Goal: Task Accomplishment & Management: Complete application form

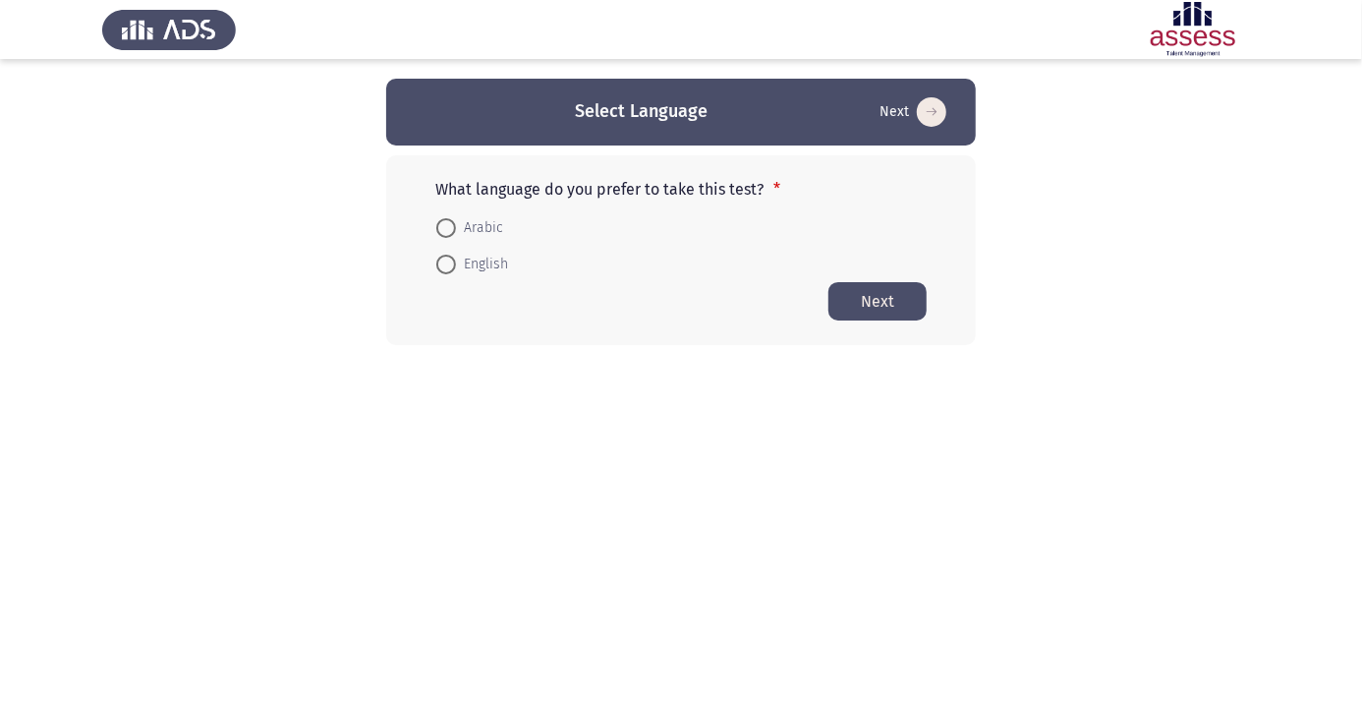
click at [446, 228] on span at bounding box center [446, 228] width 0 height 0
click at [446, 227] on input "Arabic" at bounding box center [446, 228] width 20 height 20
radio input "true"
click at [892, 291] on button "Next" at bounding box center [878, 300] width 98 height 38
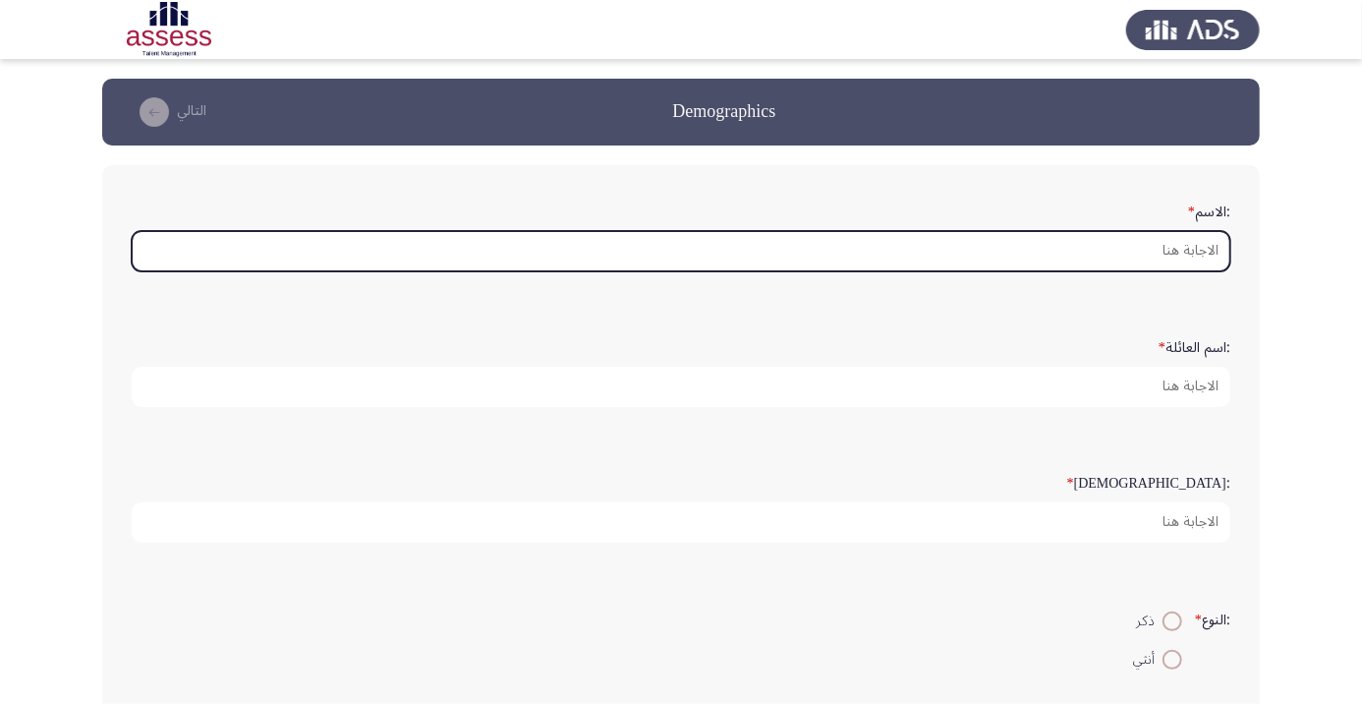
click at [1118, 244] on input ":الاسم *" at bounding box center [681, 251] width 1099 height 40
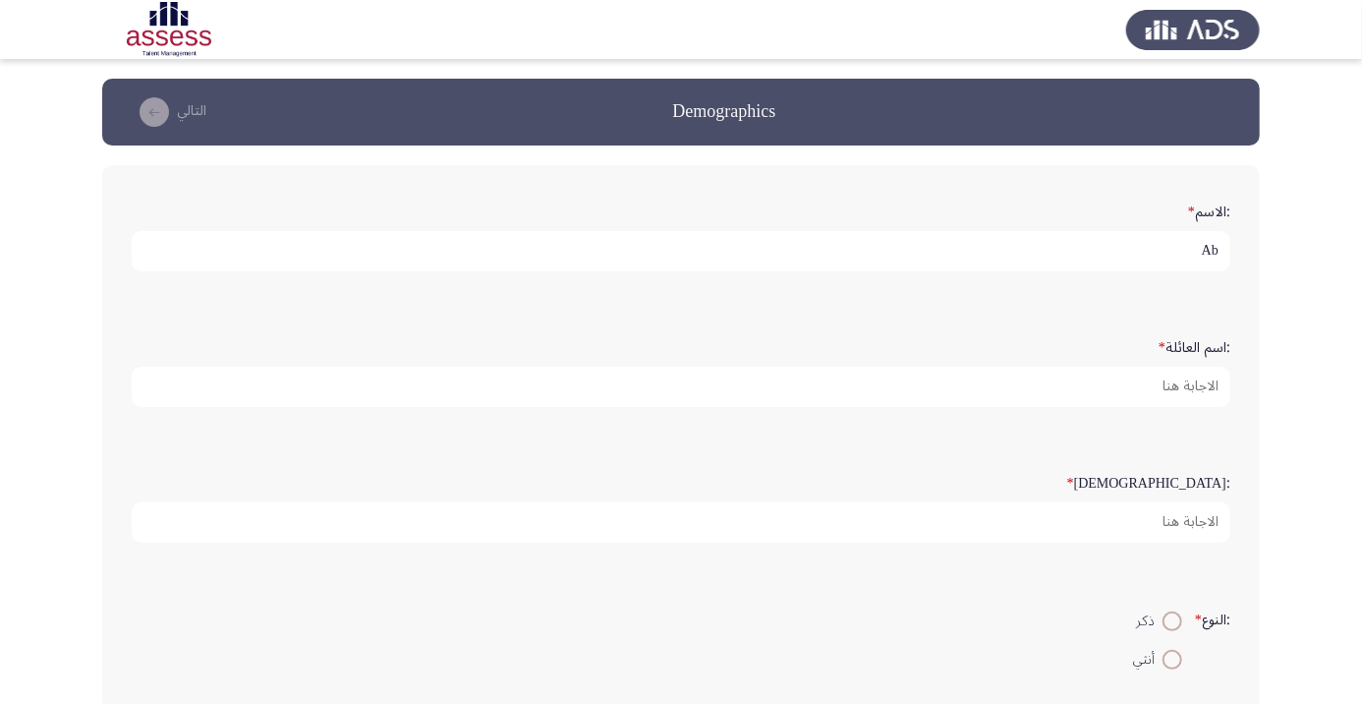
type input "A"
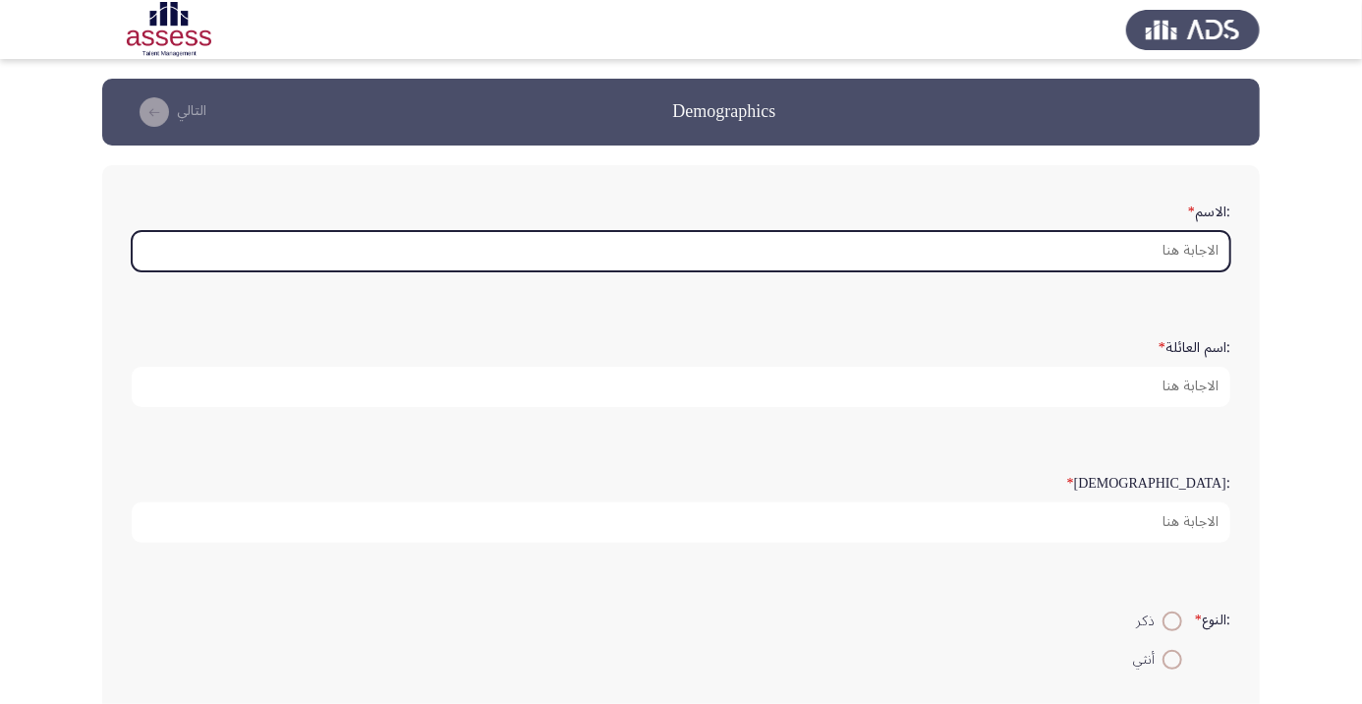
click at [1184, 254] on input ":الاسم *" at bounding box center [681, 251] width 1099 height 40
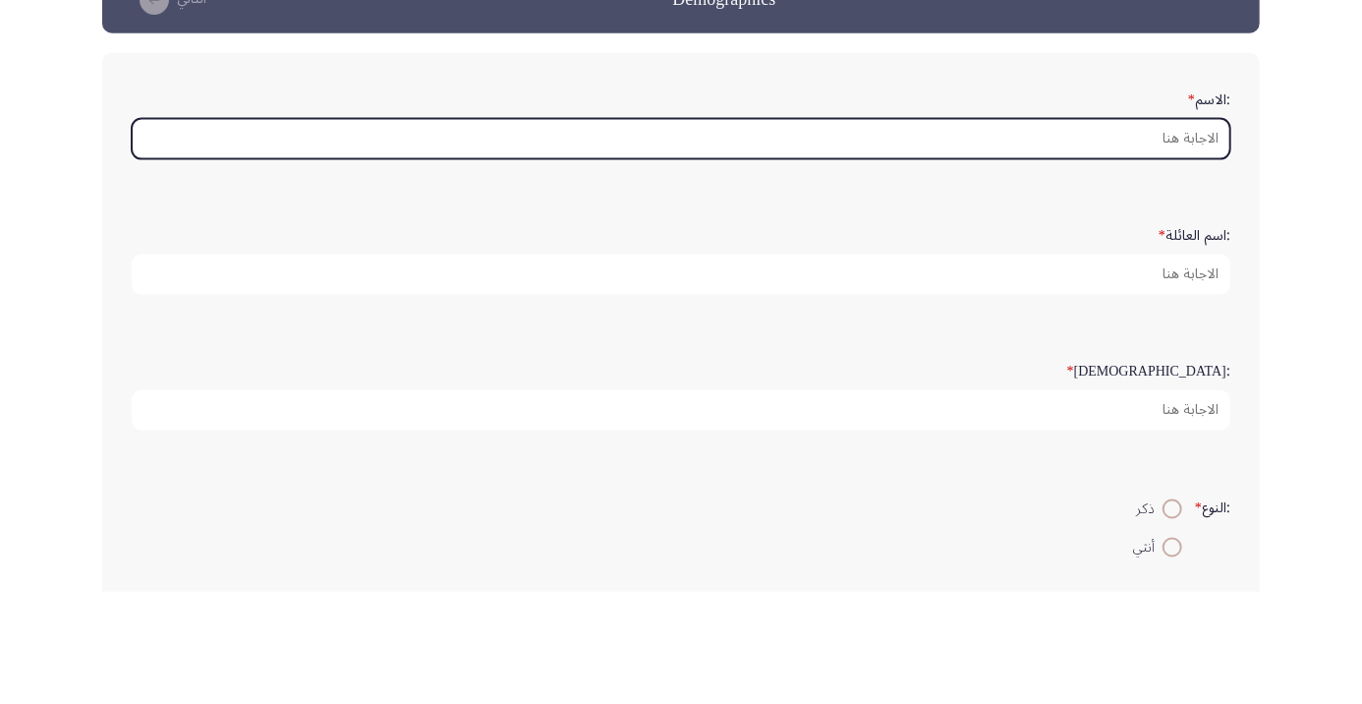
click at [857, 254] on input ":الاسم *" at bounding box center [681, 251] width 1099 height 40
click at [1178, 268] on input ":الاسم *" at bounding box center [681, 251] width 1099 height 40
click at [1172, 249] on input ":الاسم *" at bounding box center [681, 251] width 1099 height 40
click at [1179, 254] on input ":الاسم *" at bounding box center [681, 251] width 1099 height 40
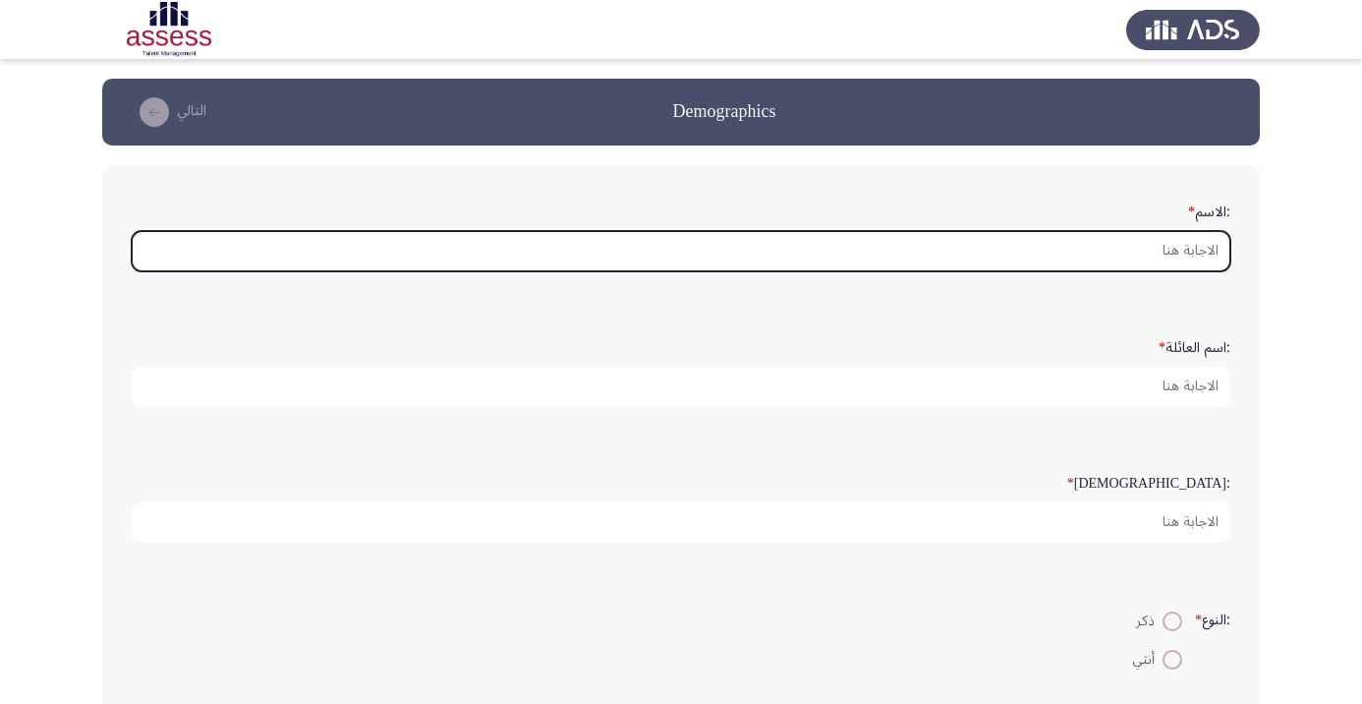
click at [1194, 237] on input ":الاسم *" at bounding box center [681, 251] width 1099 height 40
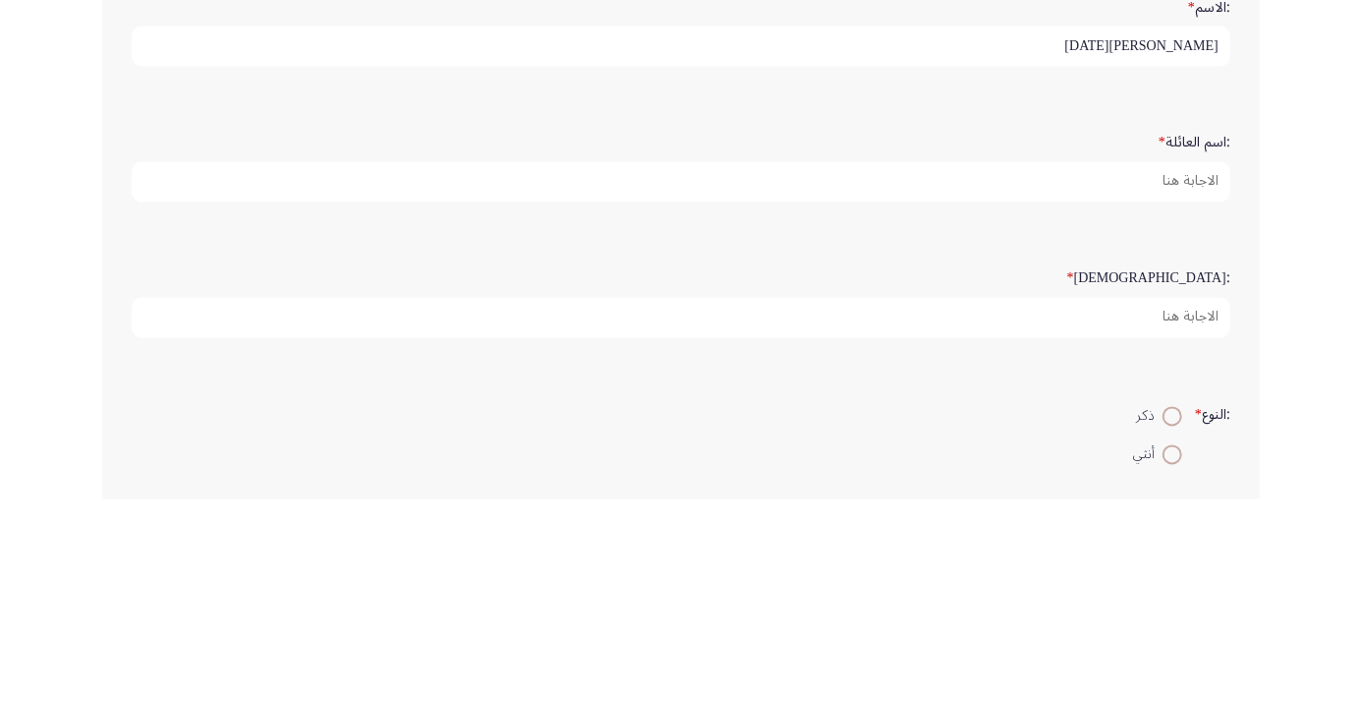
type input "[PERSON_NAME][DATE]"
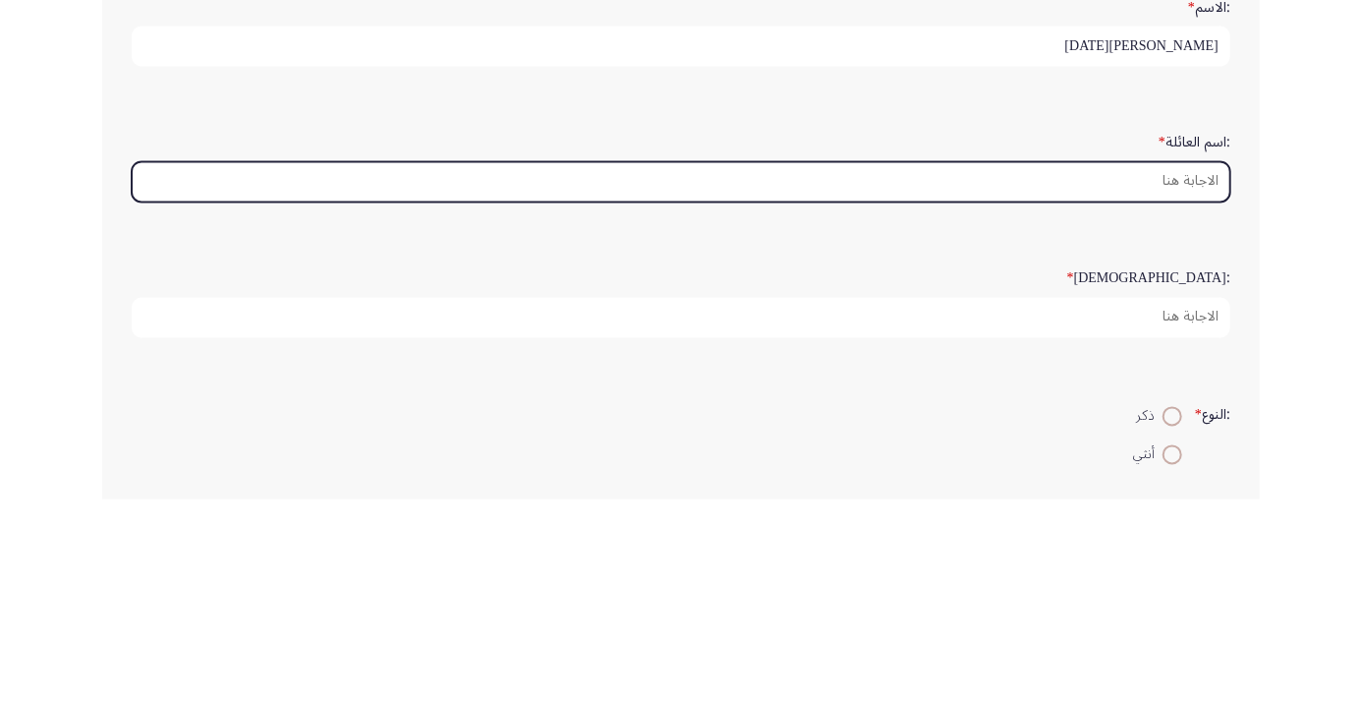
click at [1188, 387] on input ":اسم العائلة *" at bounding box center [681, 387] width 1099 height 40
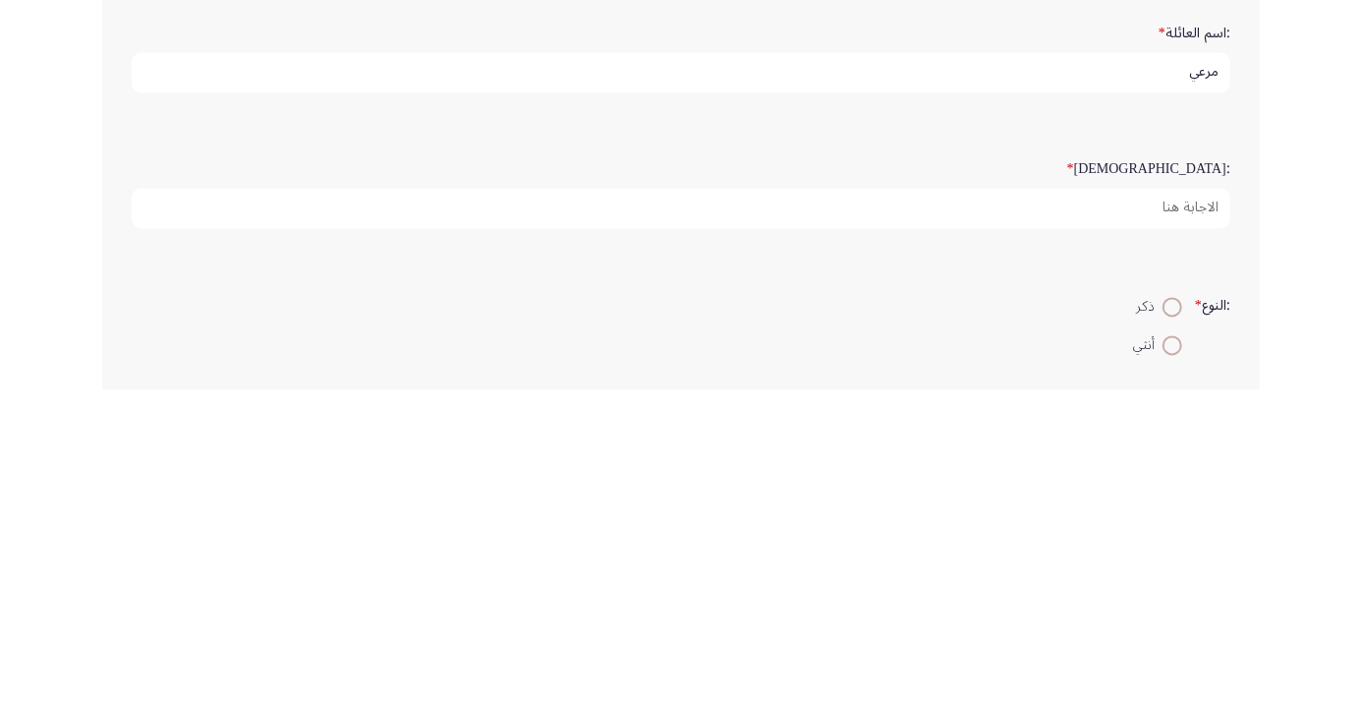
type input "مرعي"
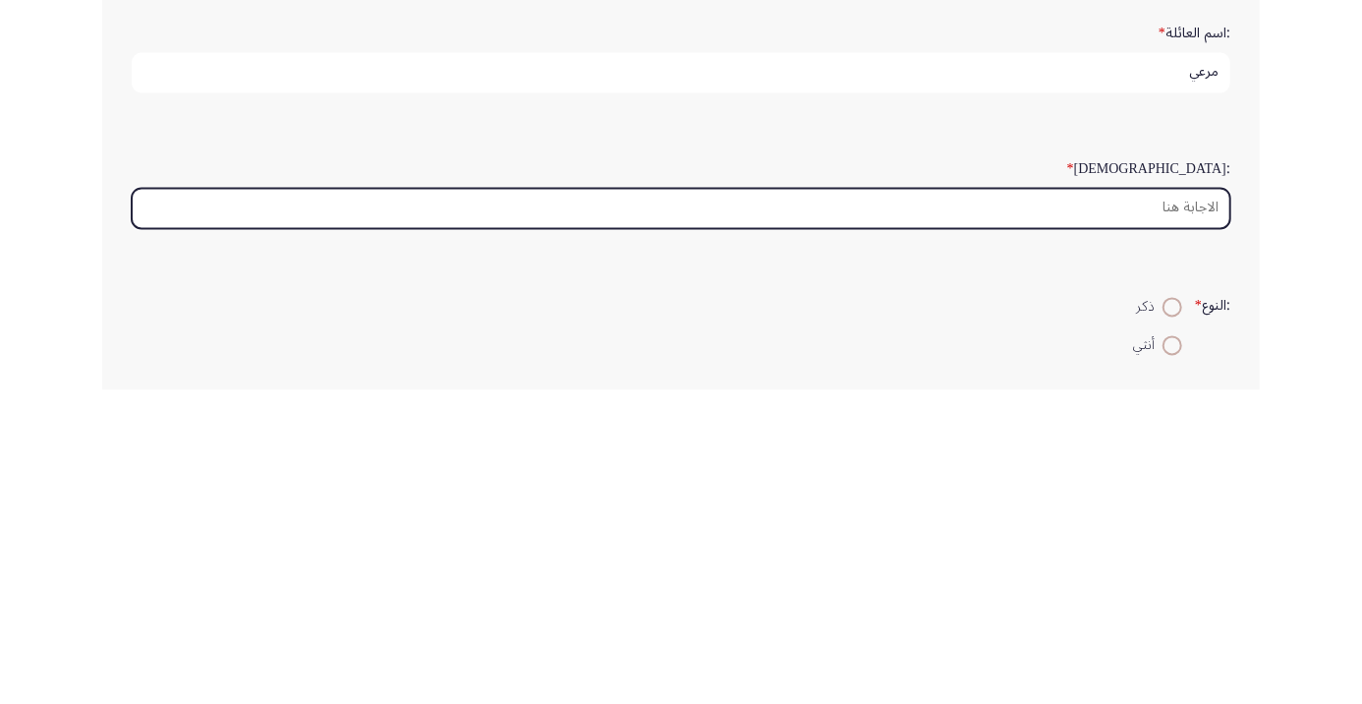
click at [1182, 521] on input ":السن *" at bounding box center [681, 522] width 1099 height 40
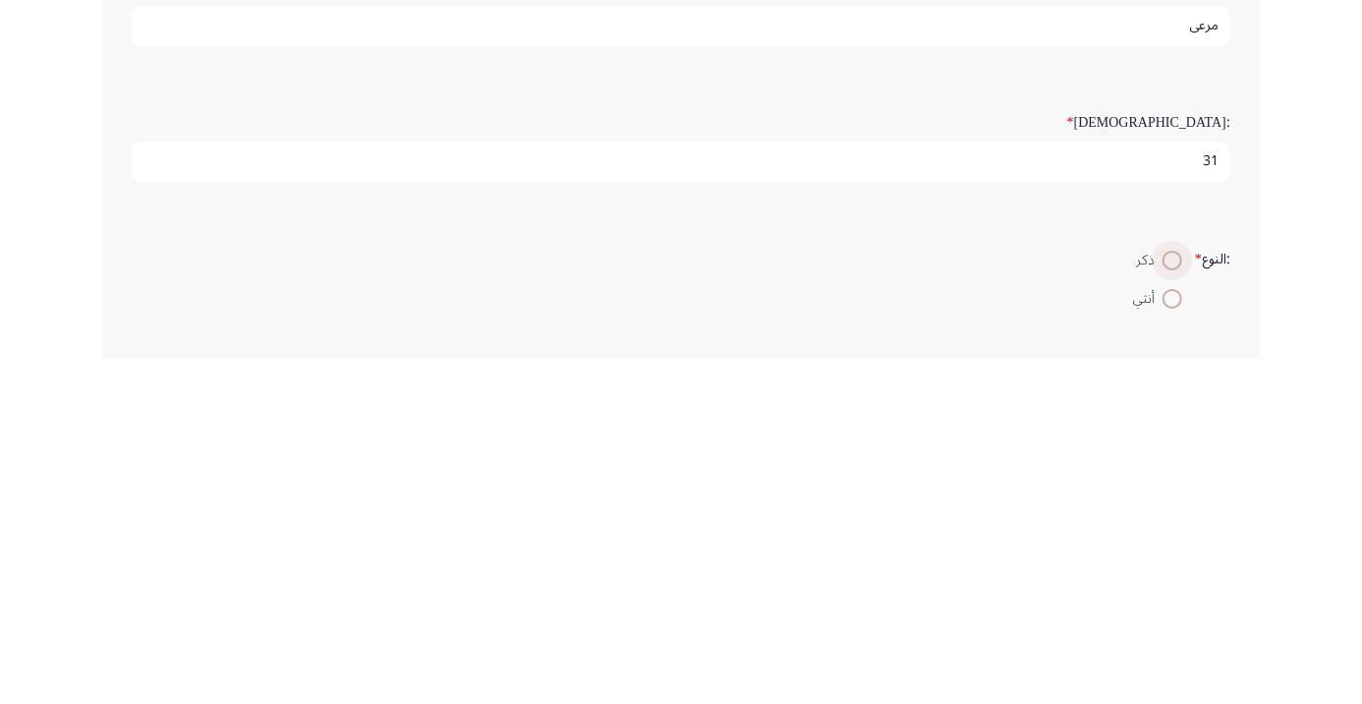
type input "31"
click at [1164, 603] on span at bounding box center [1173, 607] width 20 height 20
click at [1164, 603] on input "ذكر" at bounding box center [1173, 607] width 20 height 20
radio input "true"
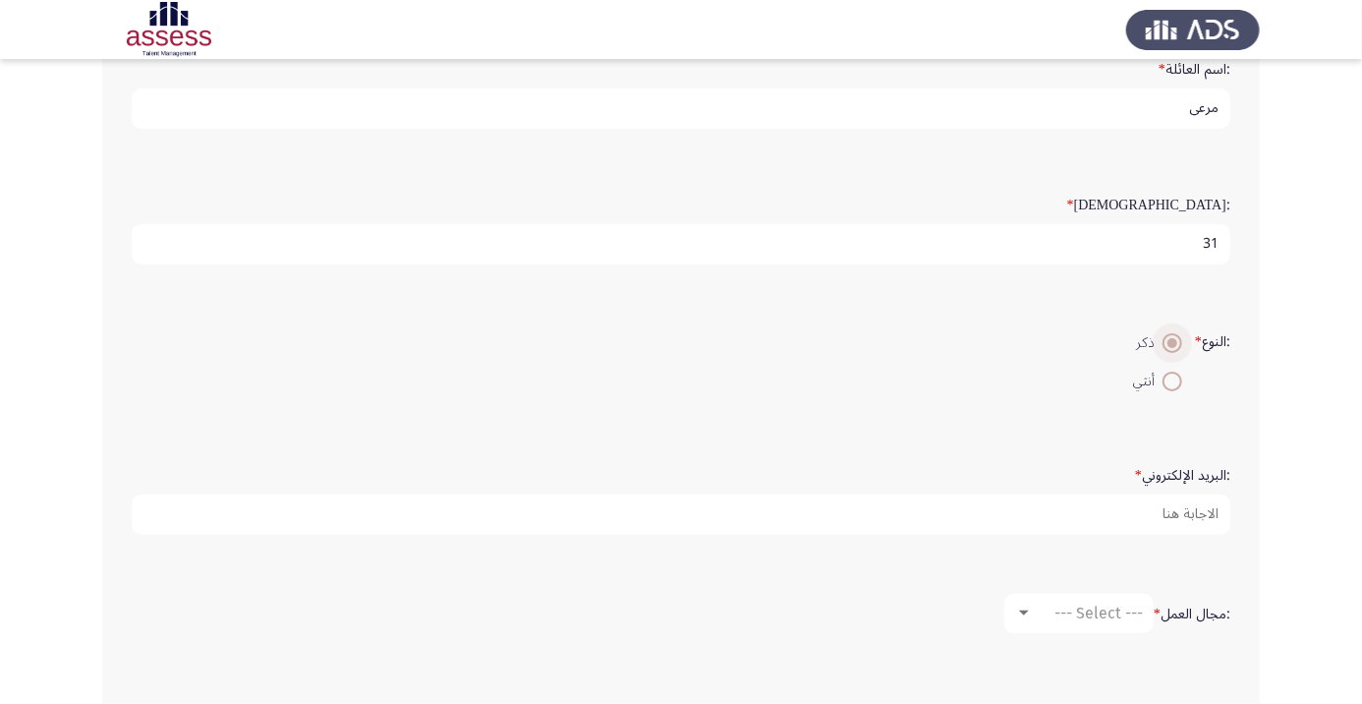
scroll to position [281, 0]
click at [1083, 605] on span "--- Select ---" at bounding box center [1099, 610] width 88 height 19
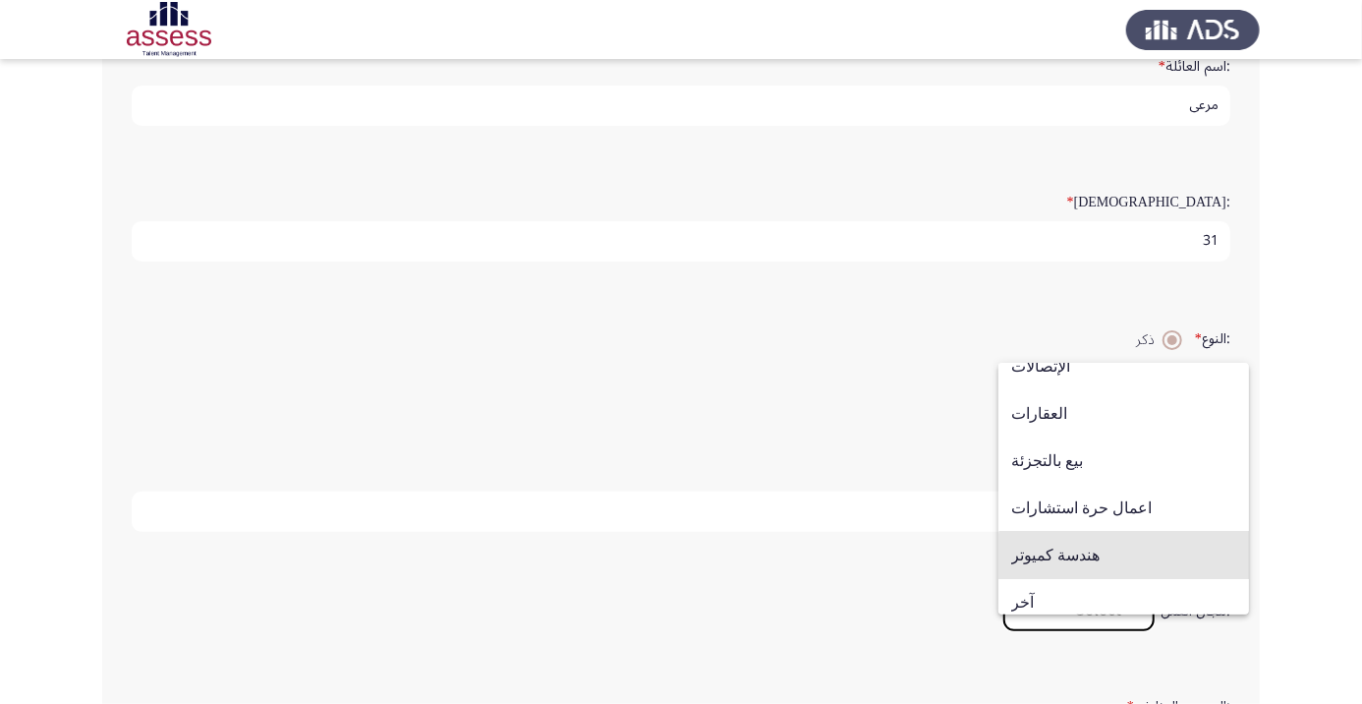
scroll to position [645, 0]
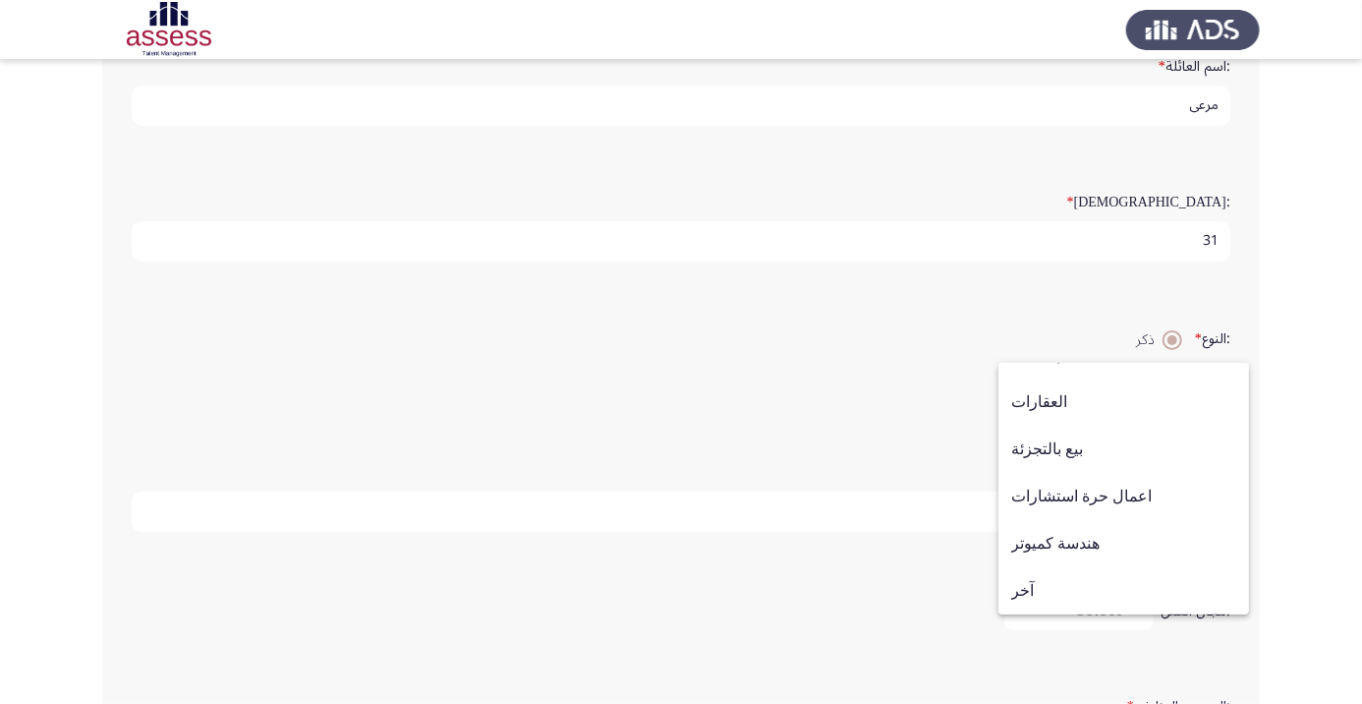
click at [1319, 524] on div at bounding box center [681, 352] width 1362 height 704
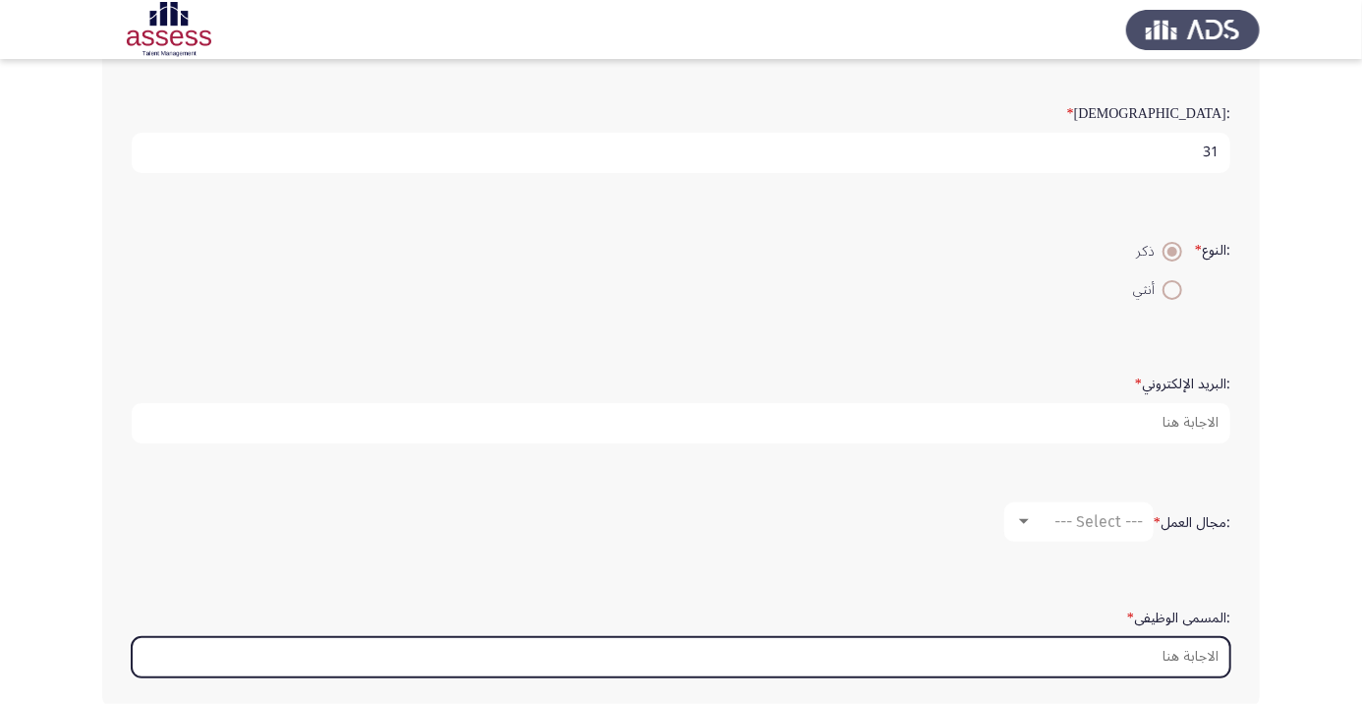
click at [1173, 654] on input ":المسمى الوظيفى *" at bounding box center [681, 657] width 1099 height 40
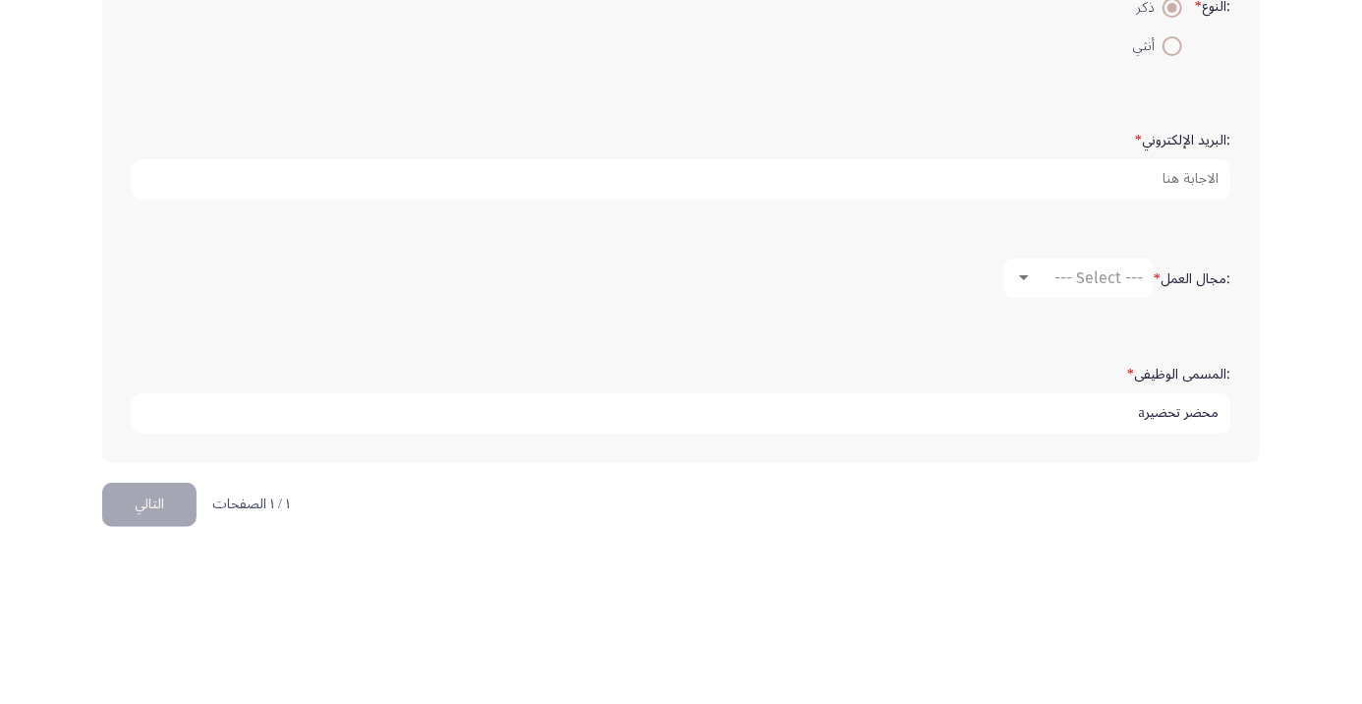
scroll to position [464, 0]
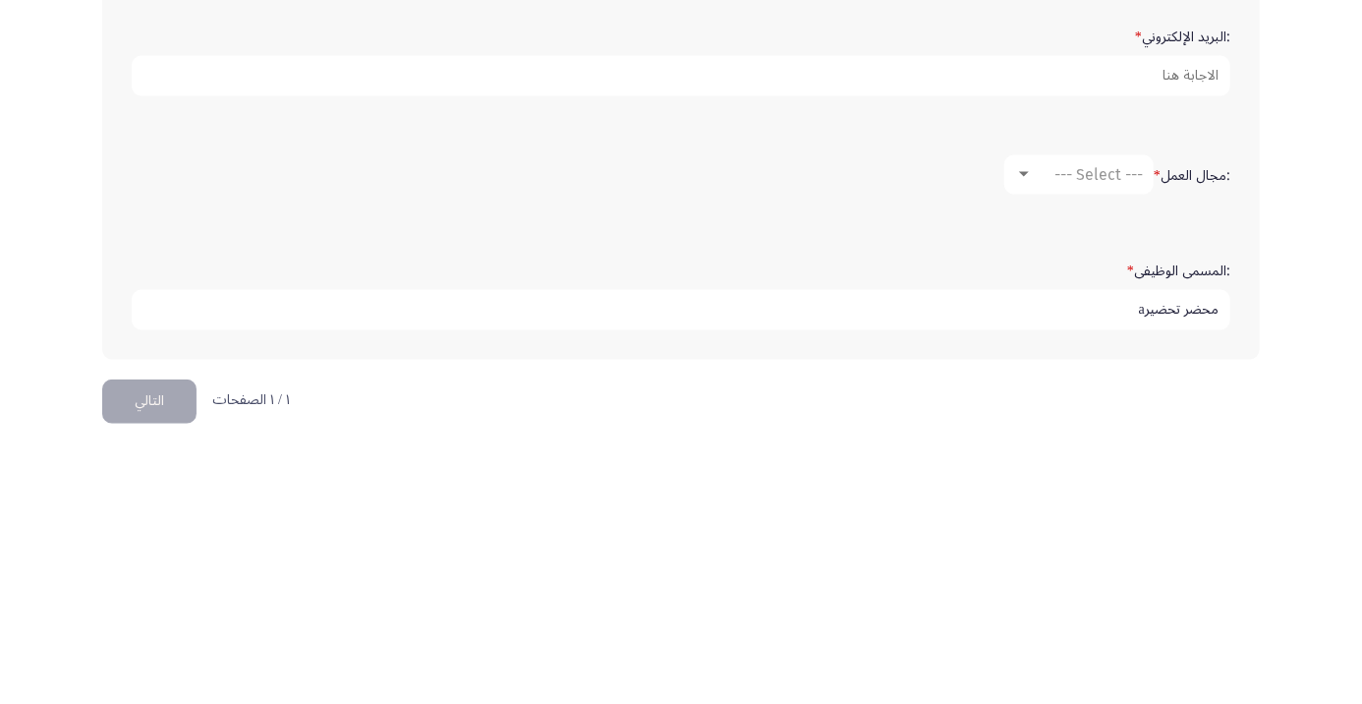
type input "محضر تحضيرa"
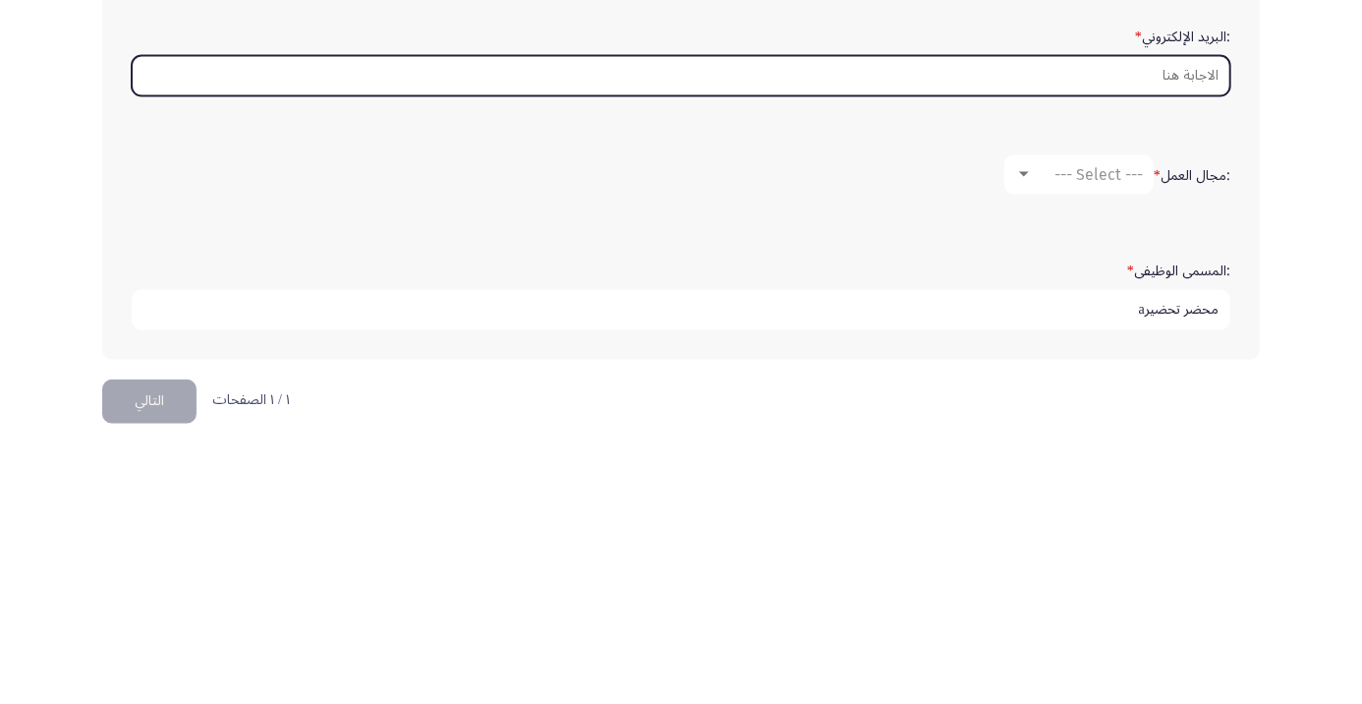
click at [1182, 317] on input ":البريد الإلكتروني *" at bounding box center [681, 329] width 1099 height 40
type input "A"
type input "a"
type input "A"
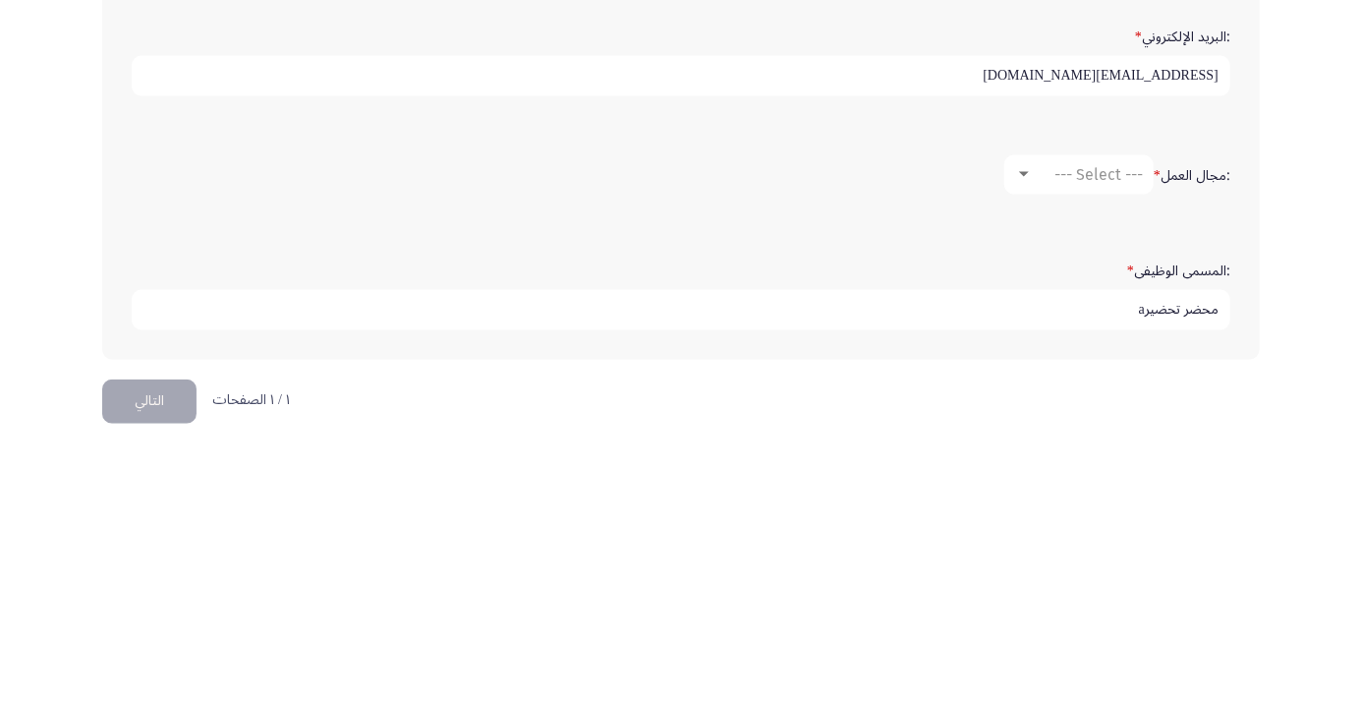
type input "abdelrahmanmarey603@gmail.com"
click at [1057, 430] on span "--- Select ---" at bounding box center [1099, 427] width 88 height 19
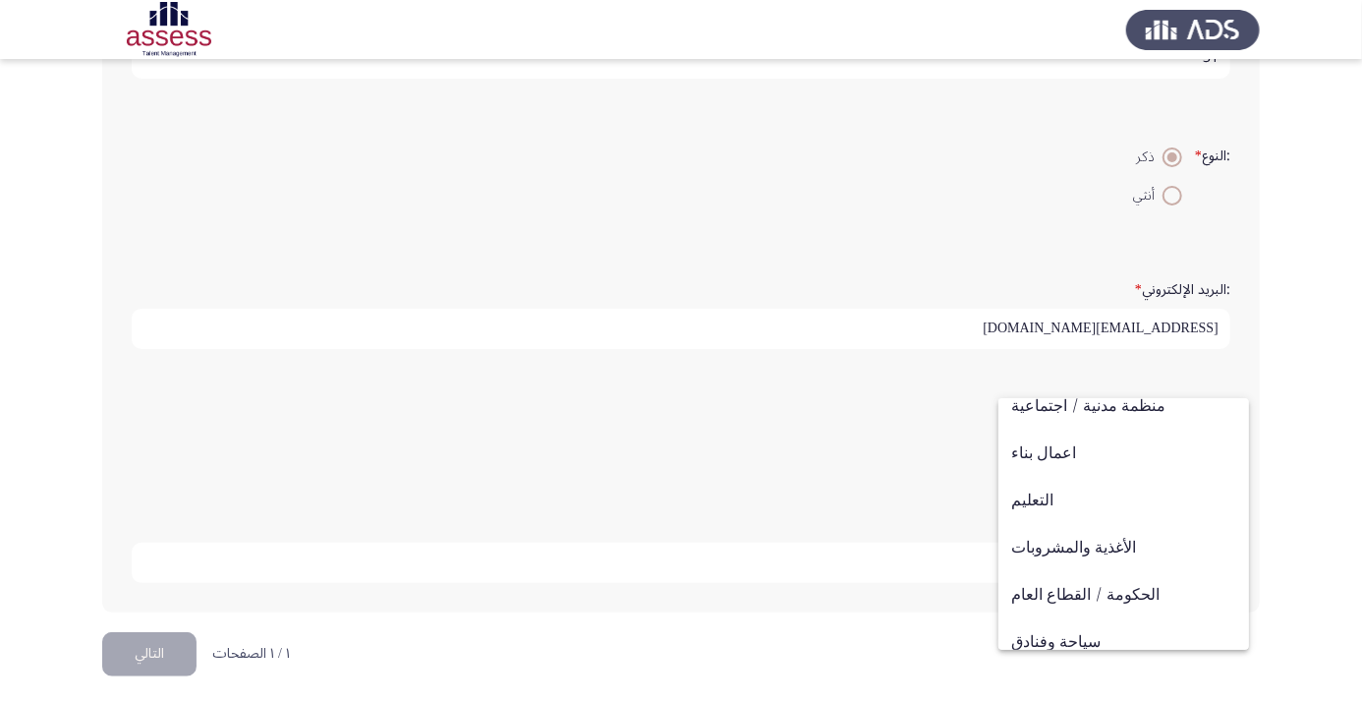
scroll to position [249, 0]
click at [1338, 456] on div at bounding box center [681, 352] width 1362 height 704
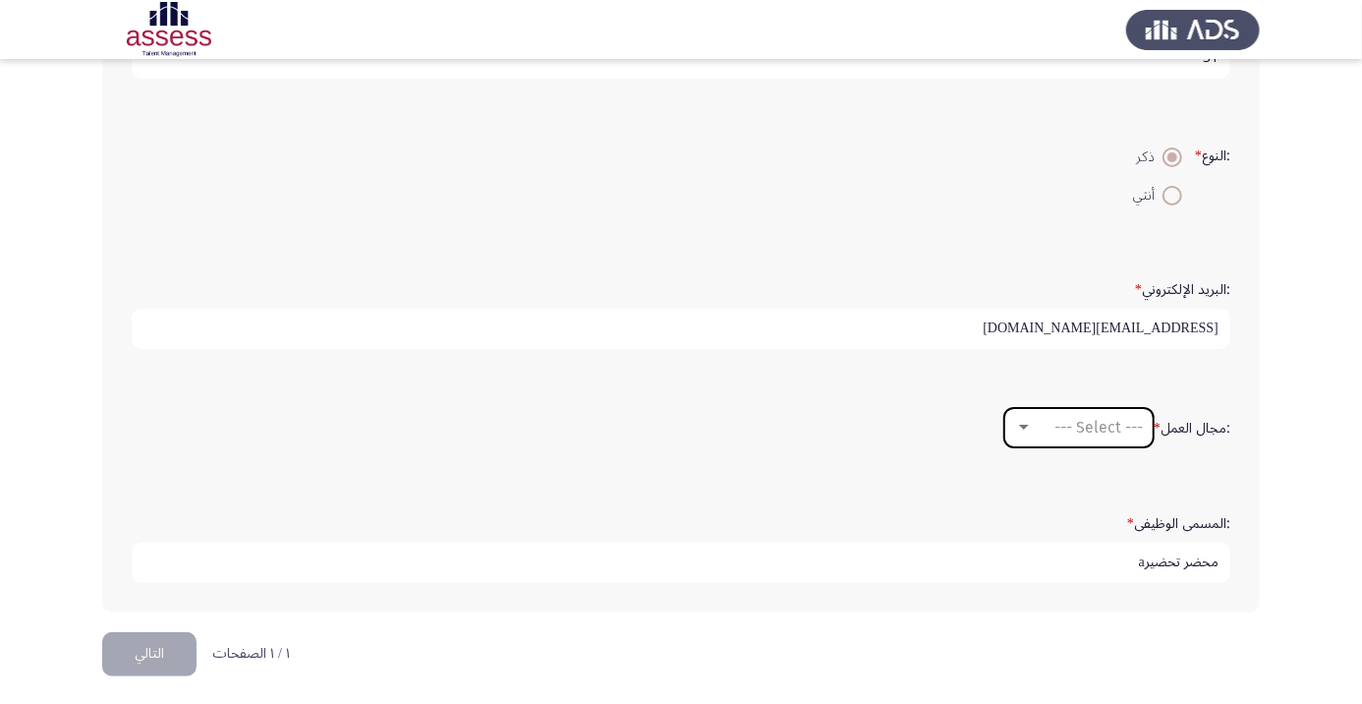
click at [1105, 426] on span "--- Select ---" at bounding box center [1099, 427] width 88 height 19
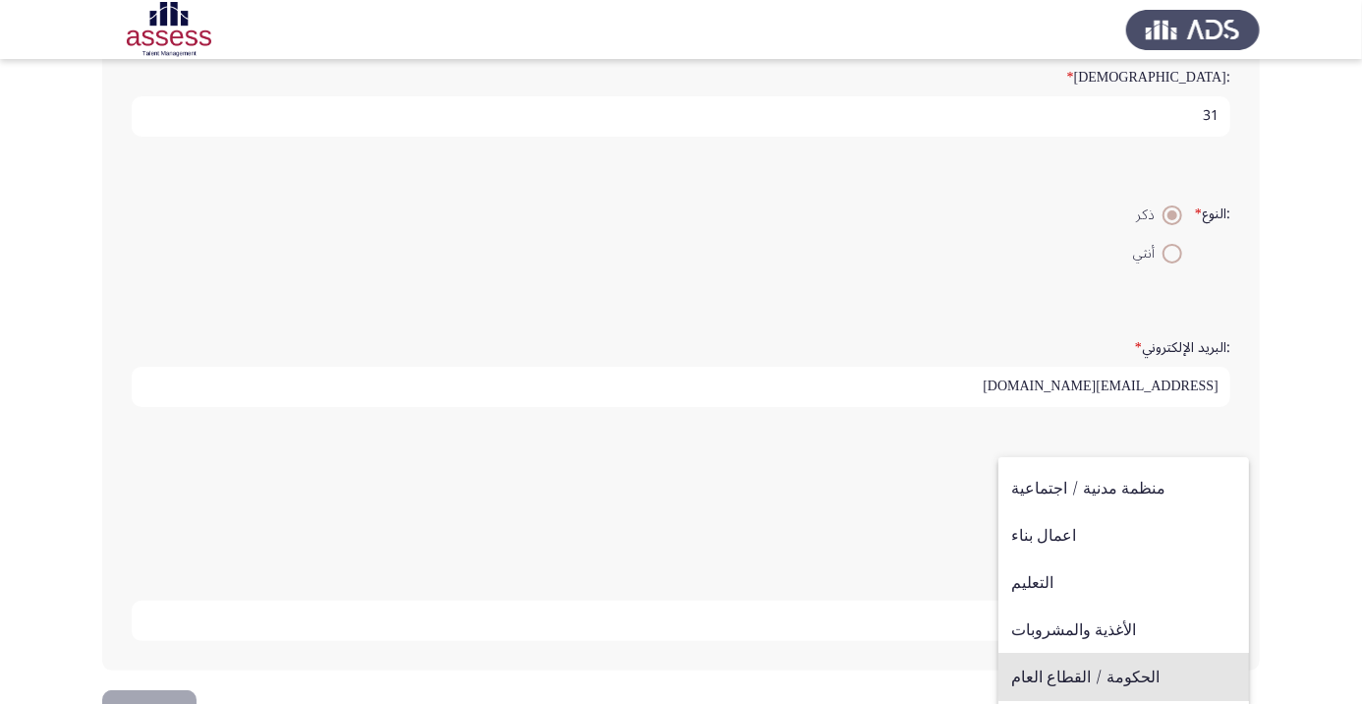
scroll to position [226, 0]
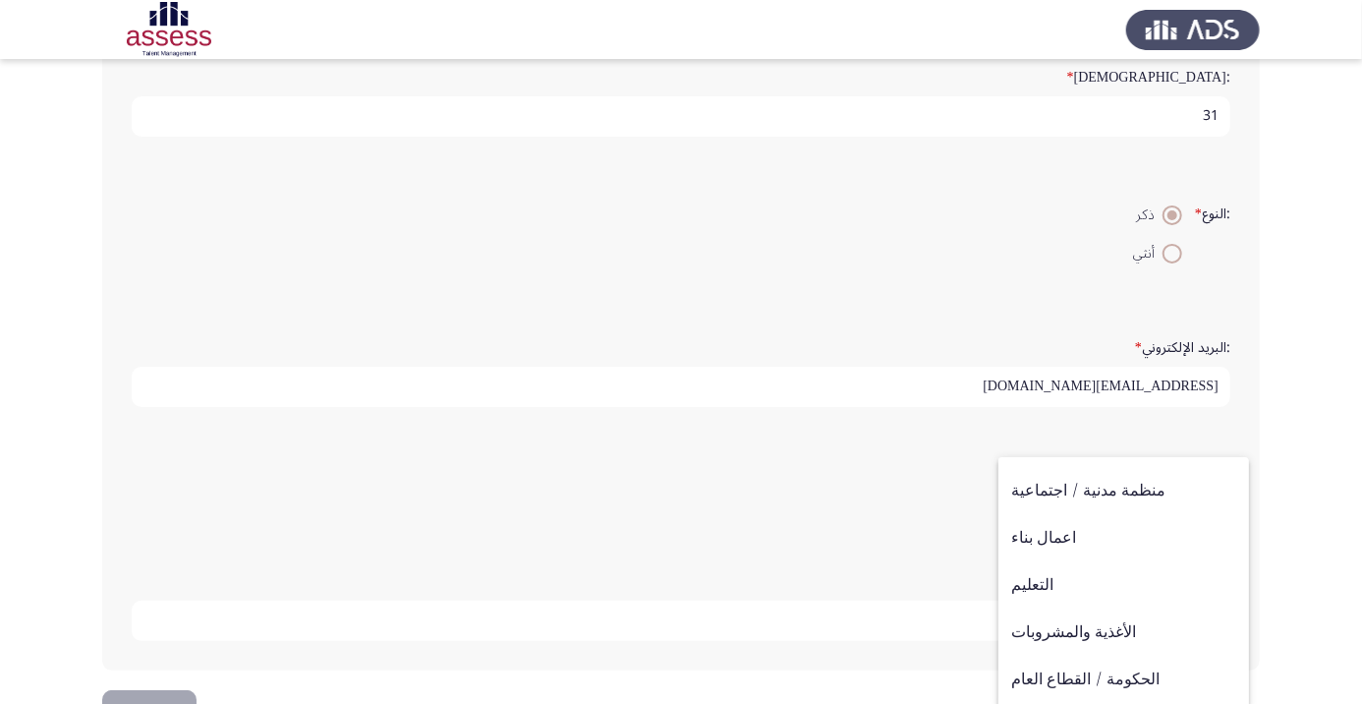
click at [1325, 535] on div at bounding box center [681, 352] width 1362 height 704
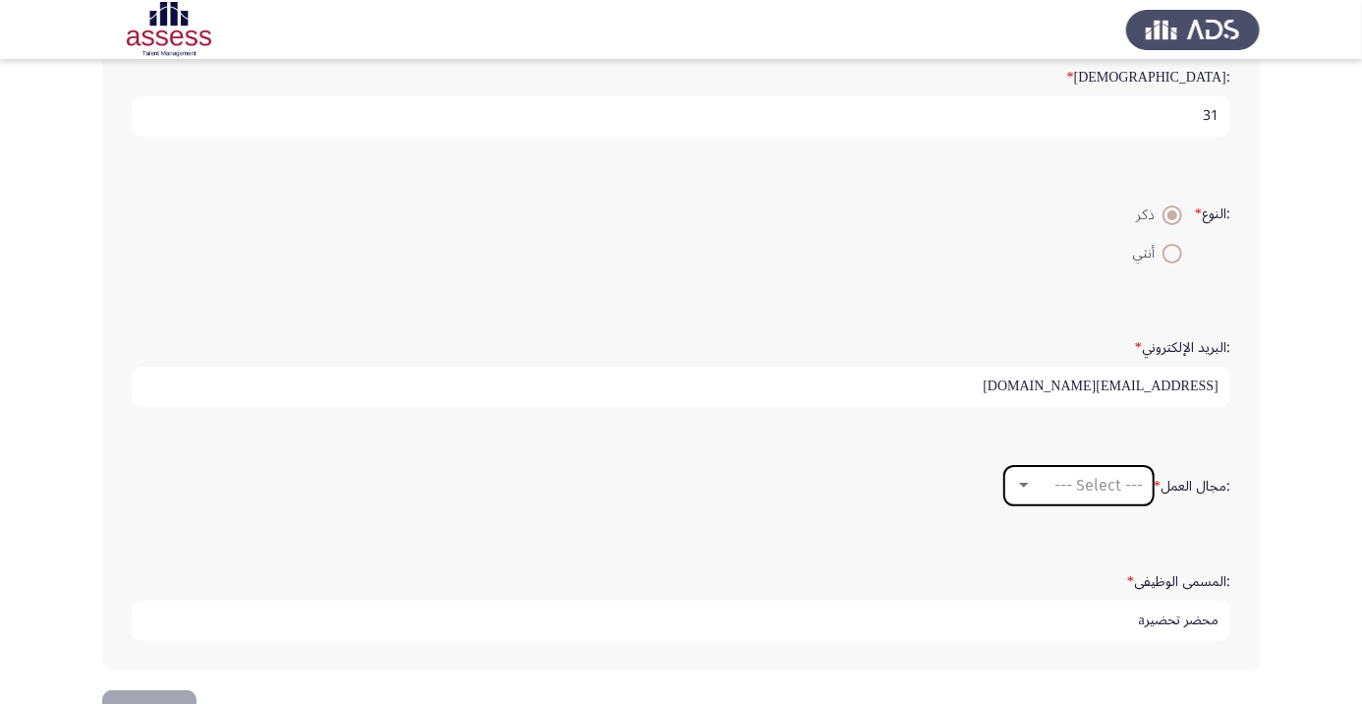
click at [1115, 487] on span "--- Select ---" at bounding box center [1099, 485] width 88 height 19
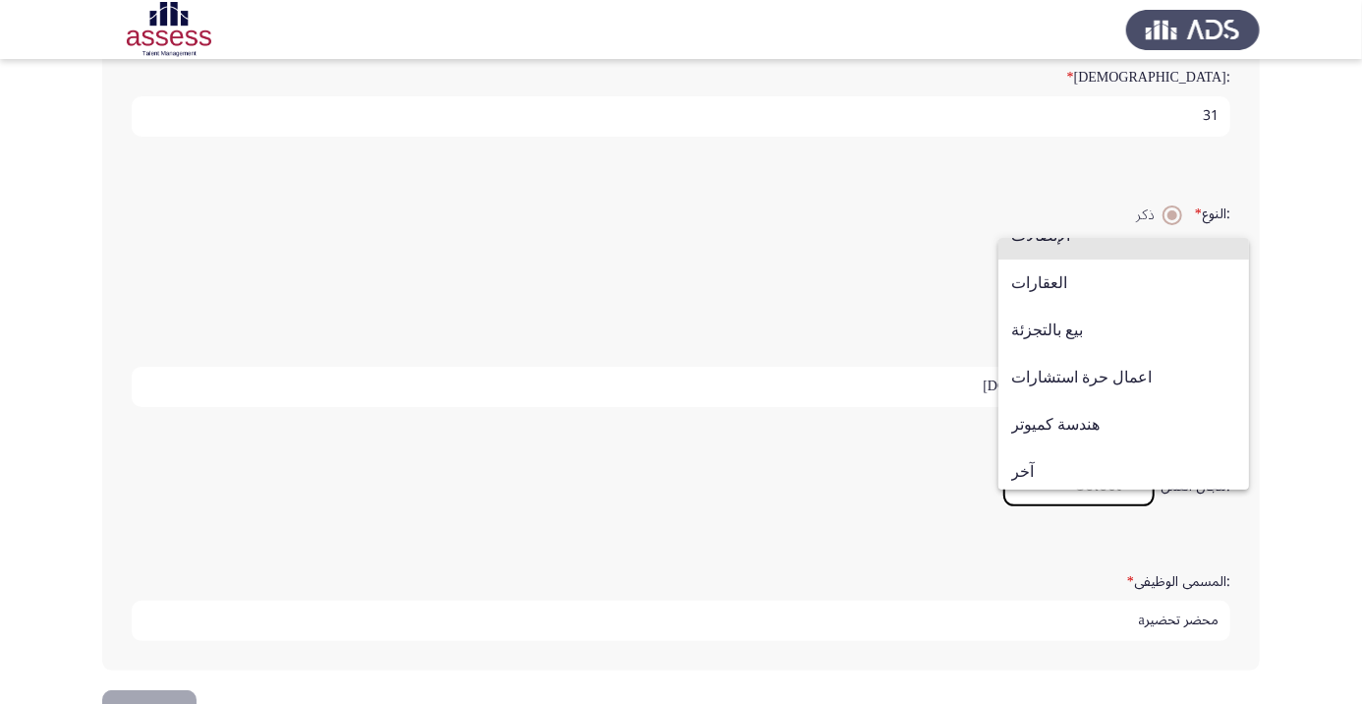
scroll to position [645, 0]
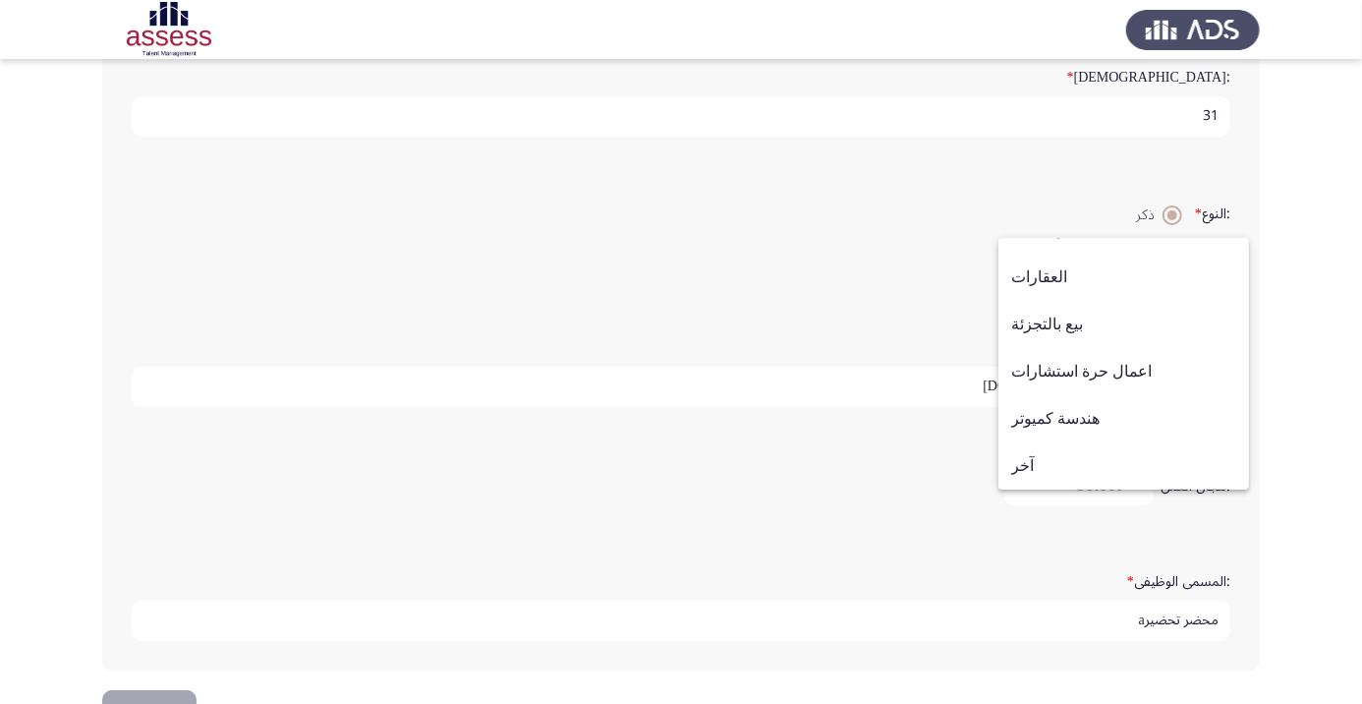
click at [1067, 466] on span "آخر" at bounding box center [1124, 465] width 225 height 47
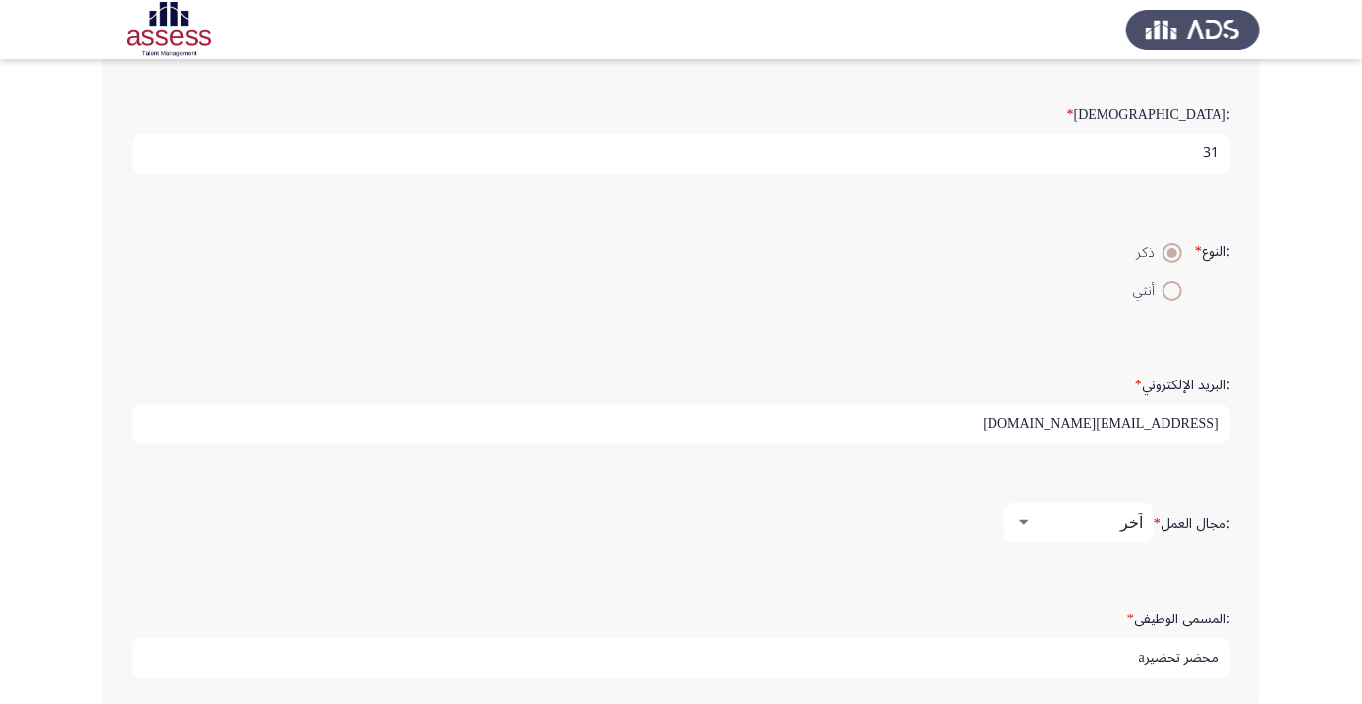
scroll to position [370, 0]
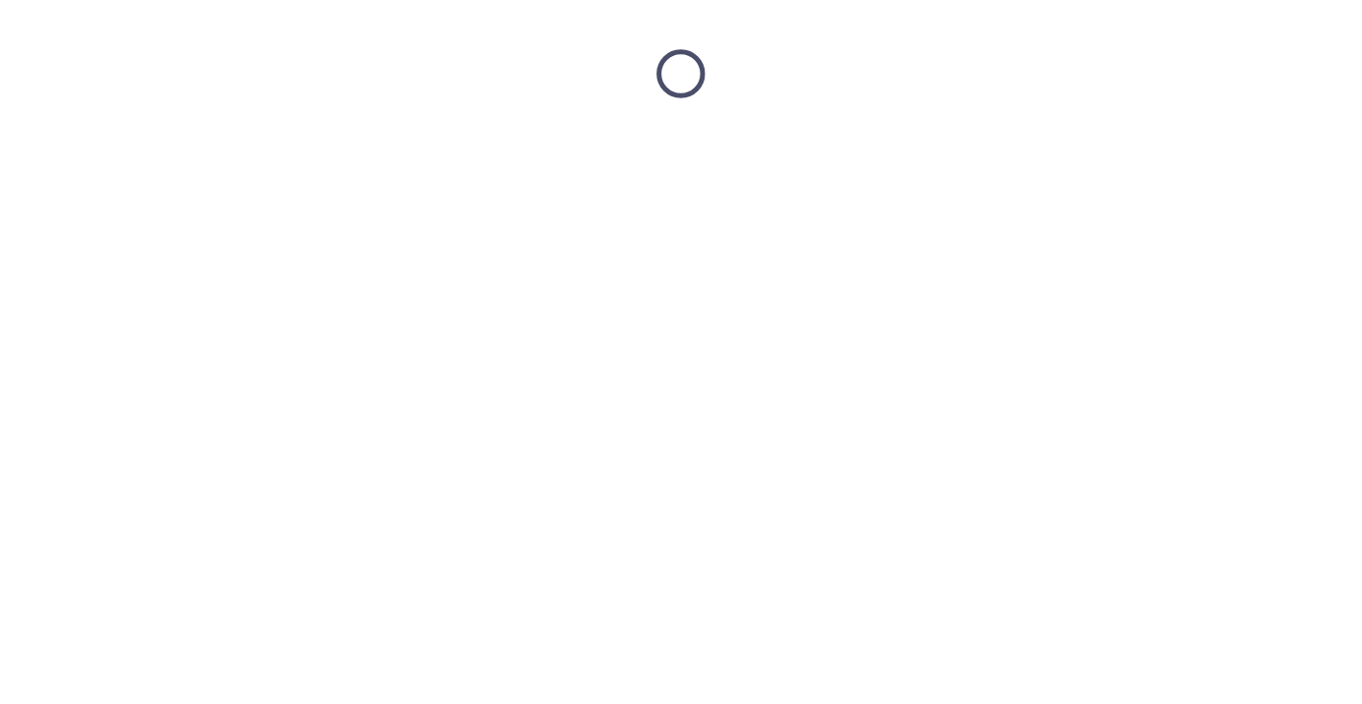
scroll to position [0, 0]
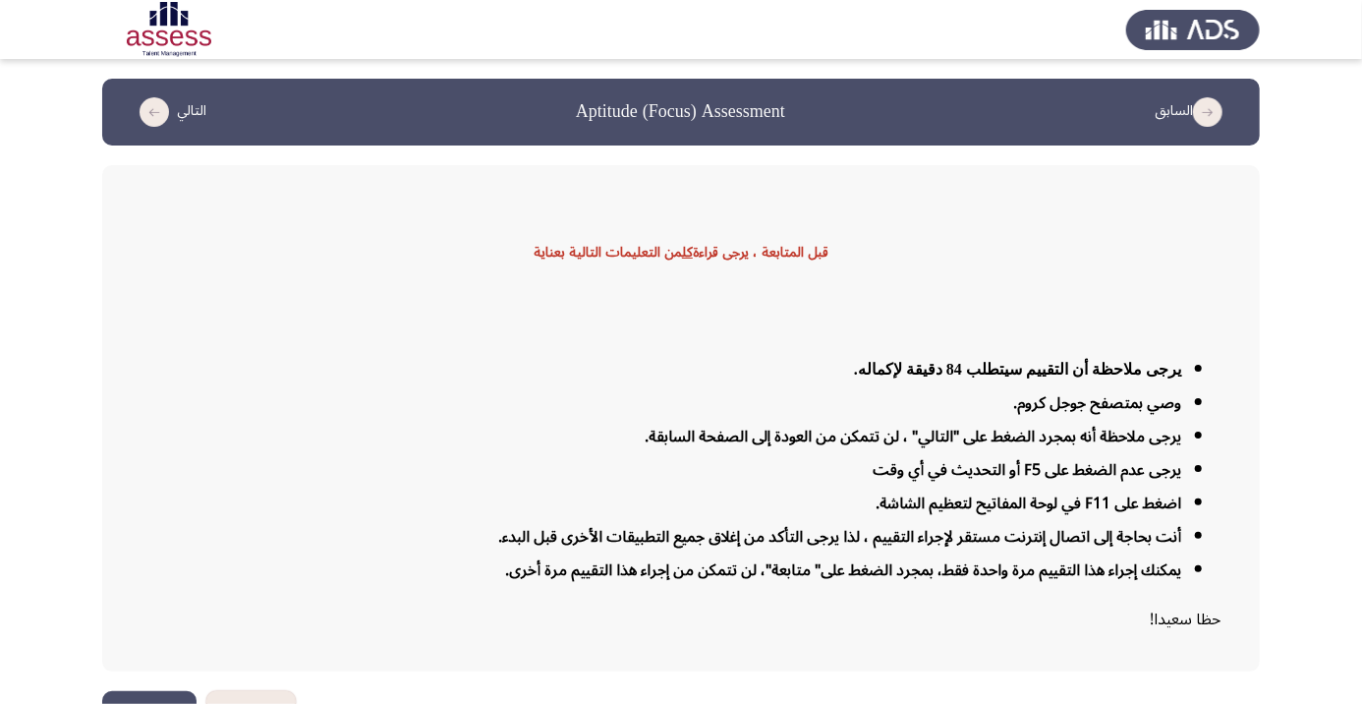
click at [156, 123] on icon "load next page" at bounding box center [154, 111] width 29 height 29
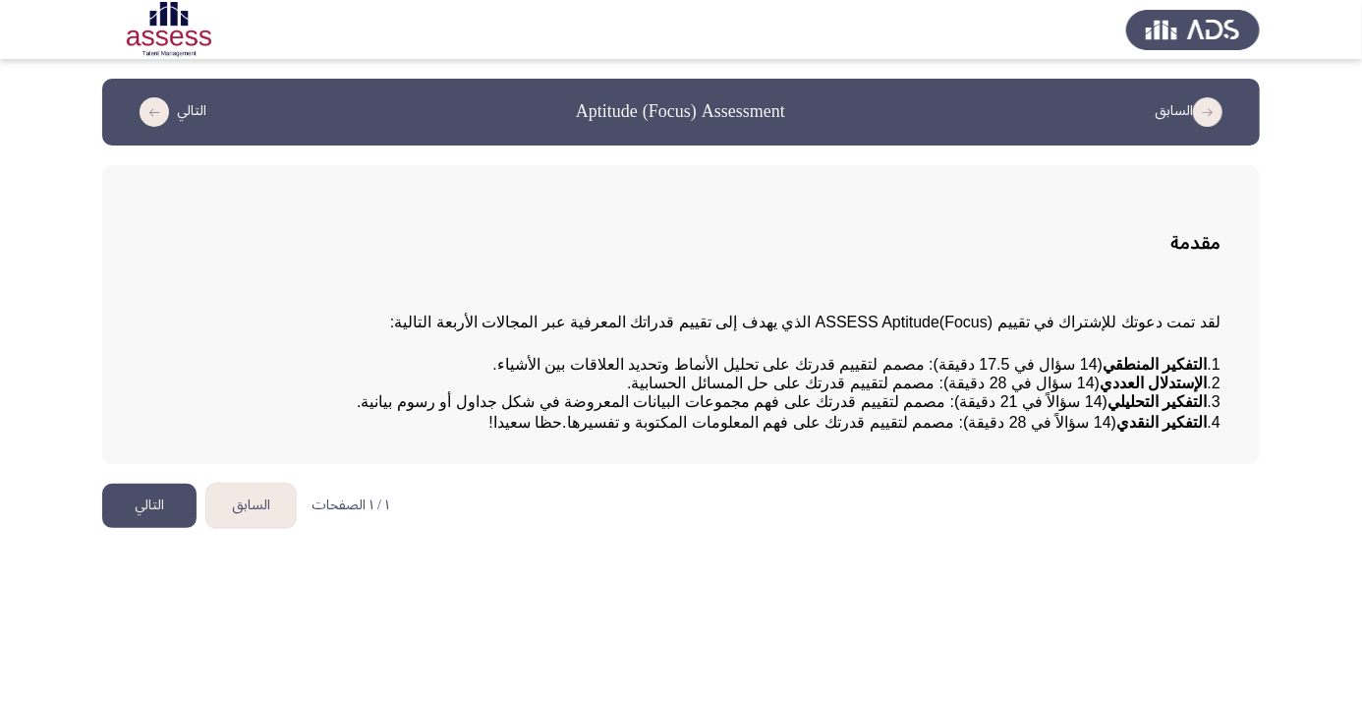
click at [149, 528] on button "التالي" at bounding box center [149, 506] width 94 height 44
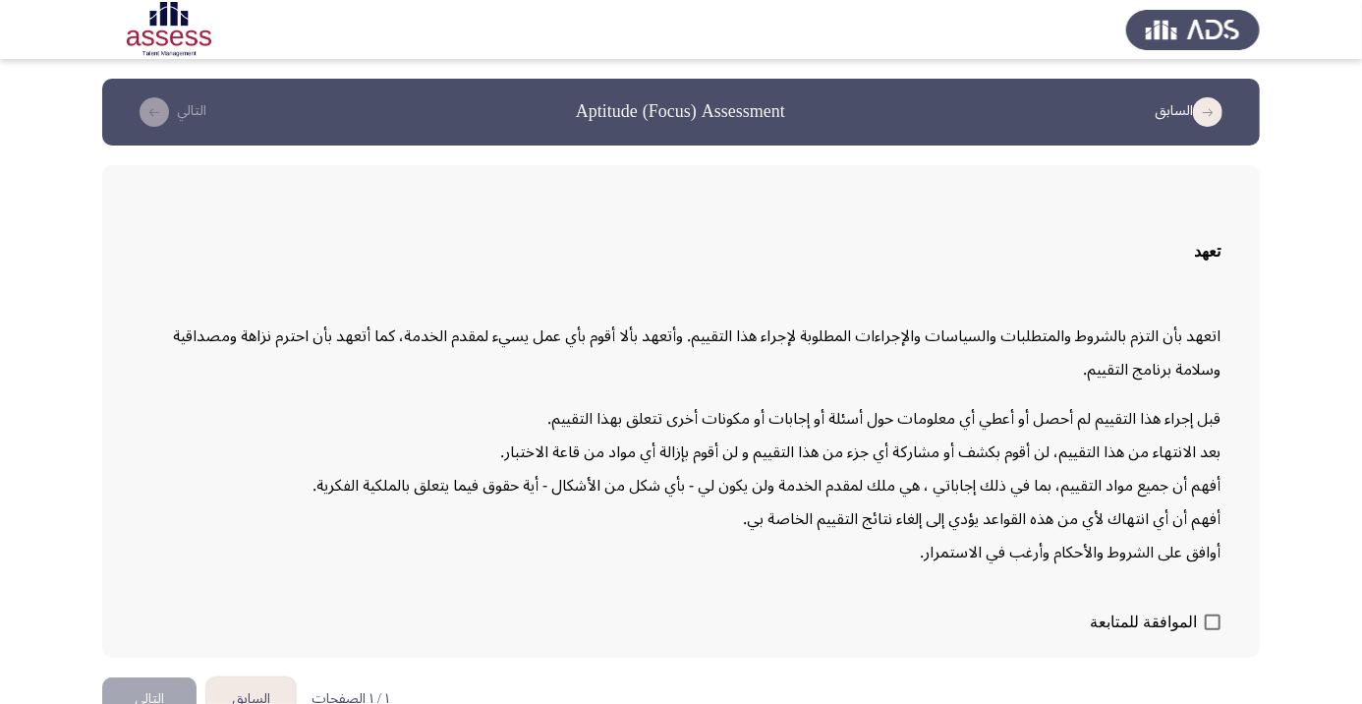
scroll to position [55, 0]
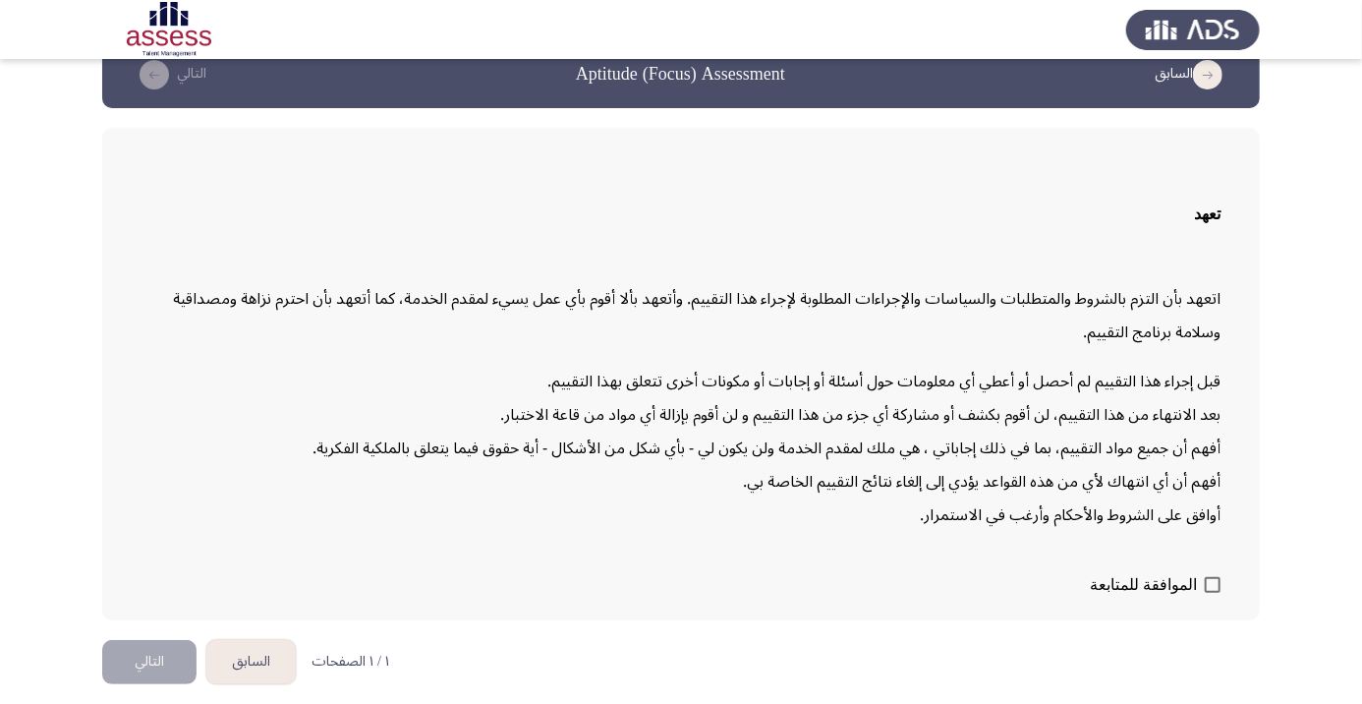
click at [1208, 593] on span at bounding box center [1213, 585] width 16 height 16
click at [1212, 594] on input "الموافقة للمتابعة" at bounding box center [1212, 593] width 1 height 1
checkbox input "true"
click at [151, 684] on button "التالي" at bounding box center [149, 662] width 94 height 44
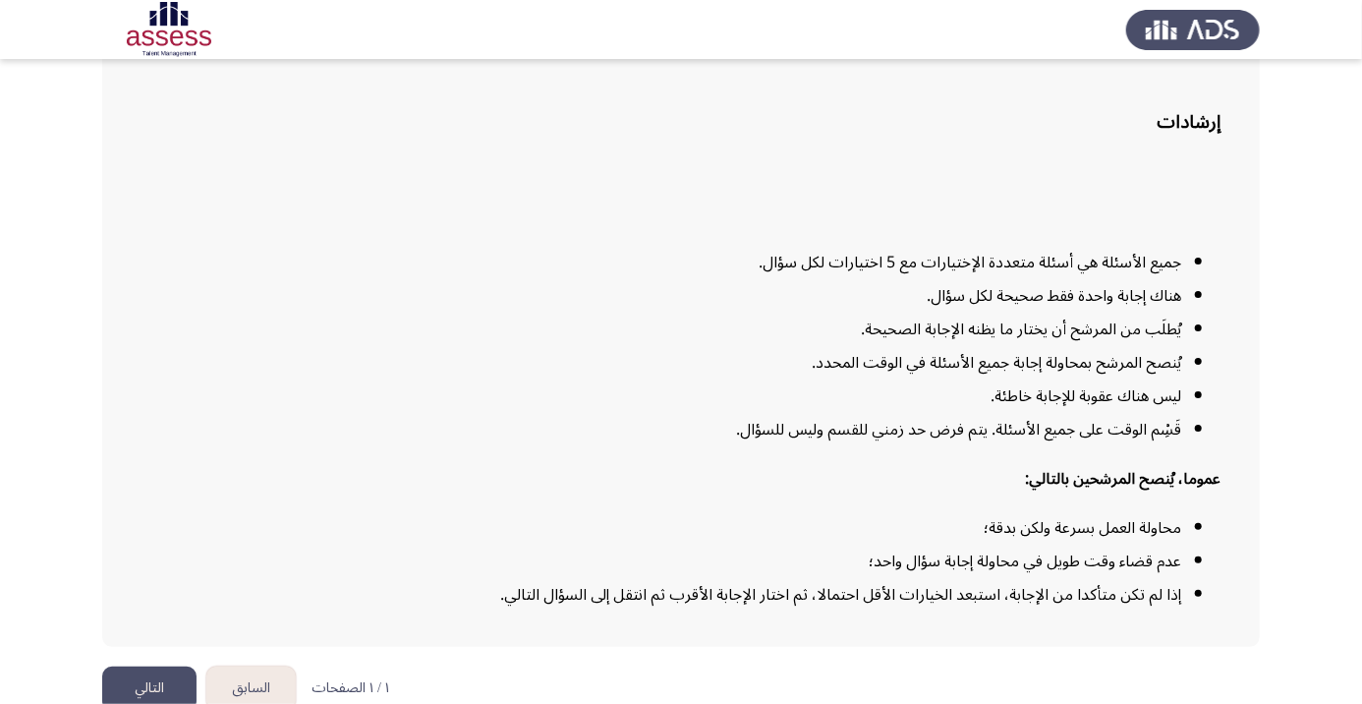
scroll to position [159, 0]
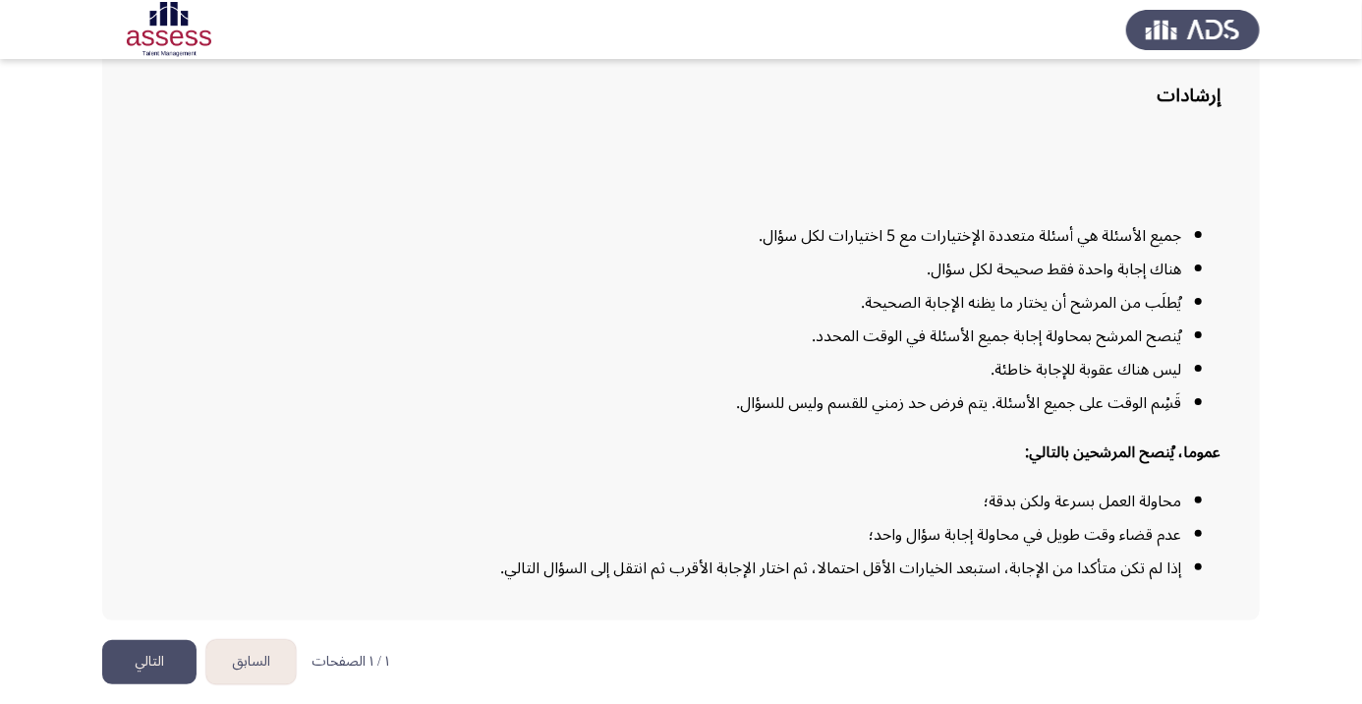
click at [159, 684] on button "التالي" at bounding box center [149, 662] width 94 height 44
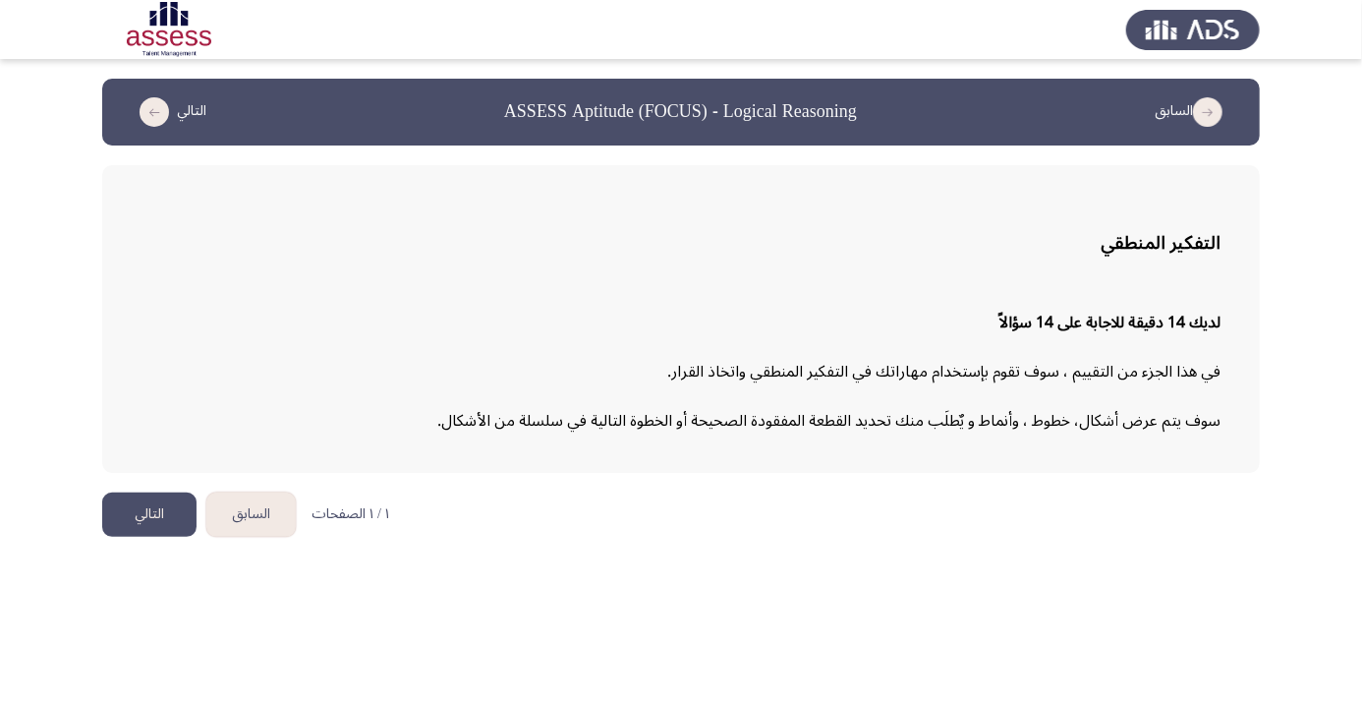
click at [163, 510] on button "التالي" at bounding box center [149, 514] width 94 height 44
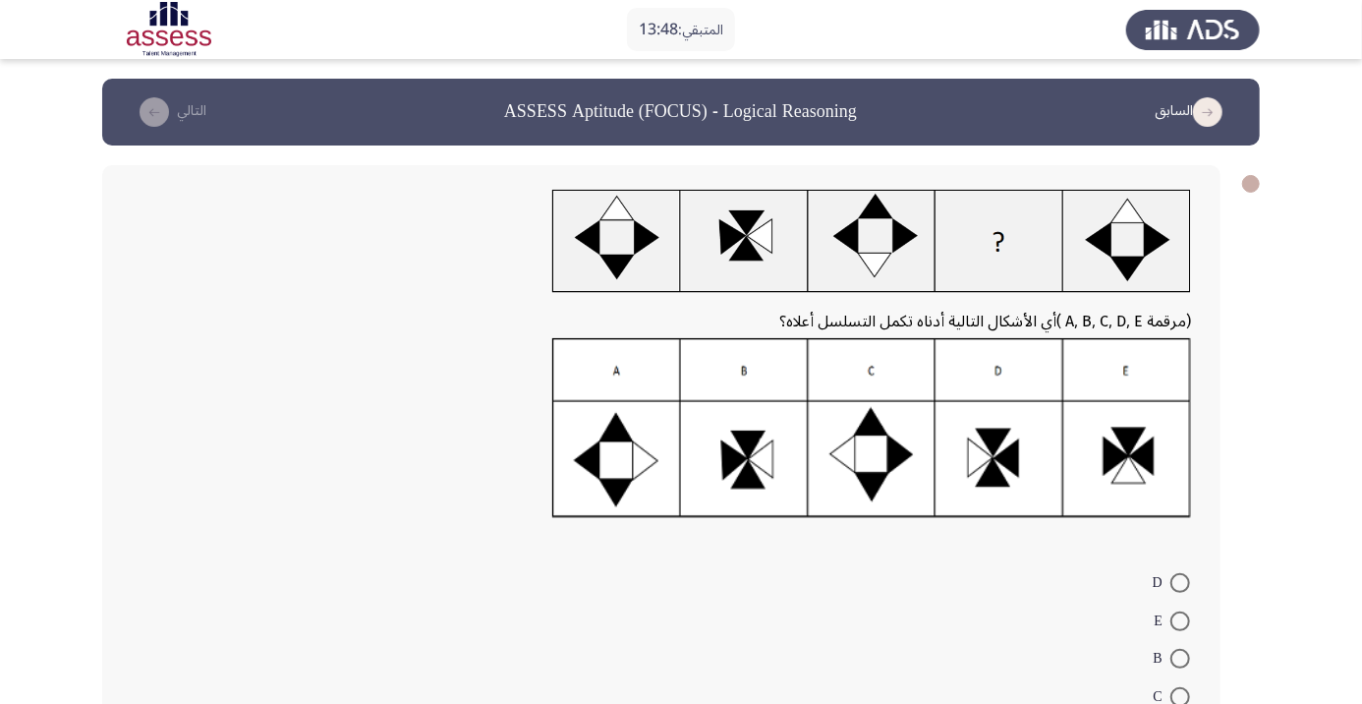
click at [1139, 233] on img at bounding box center [871, 241] width 639 height 103
click at [1130, 460] on img at bounding box center [871, 428] width 639 height 180
click at [1187, 582] on span at bounding box center [1181, 583] width 20 height 20
click at [1187, 582] on input "D" at bounding box center [1181, 583] width 20 height 20
radio input "true"
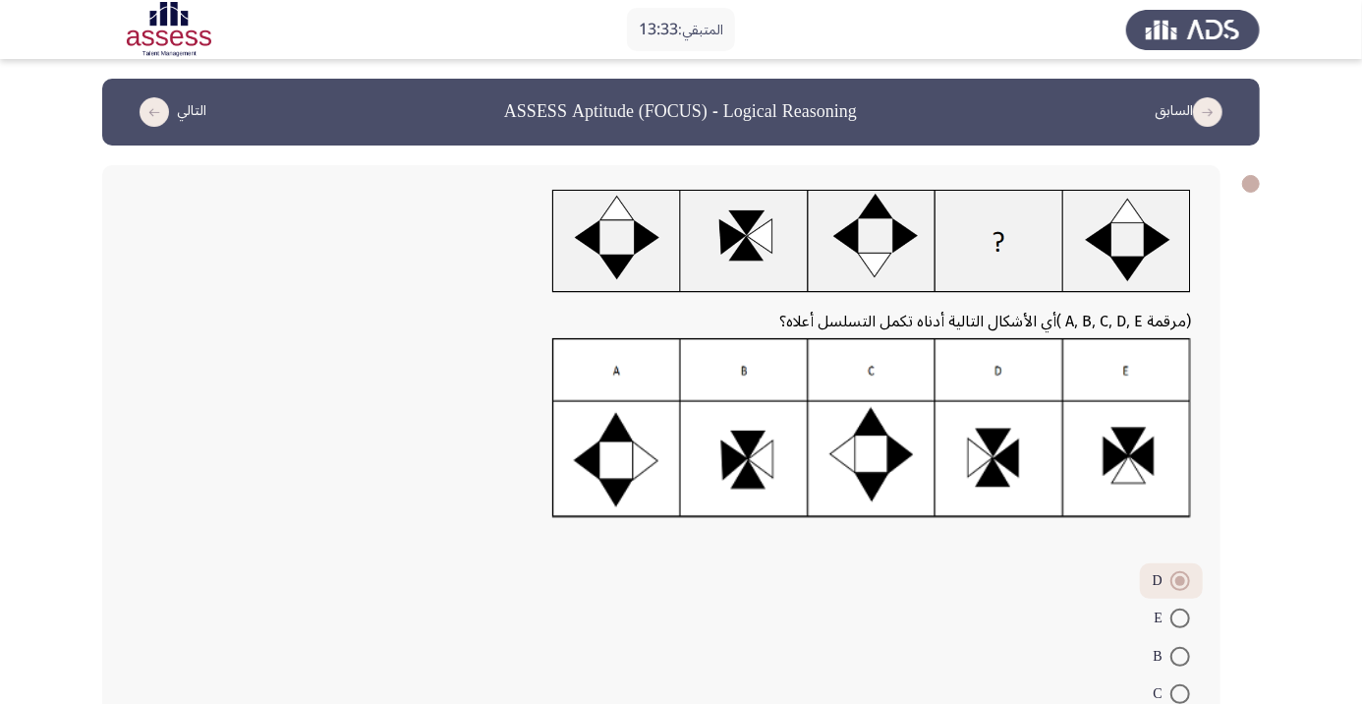
click at [160, 118] on icon "load next page" at bounding box center [154, 111] width 29 height 29
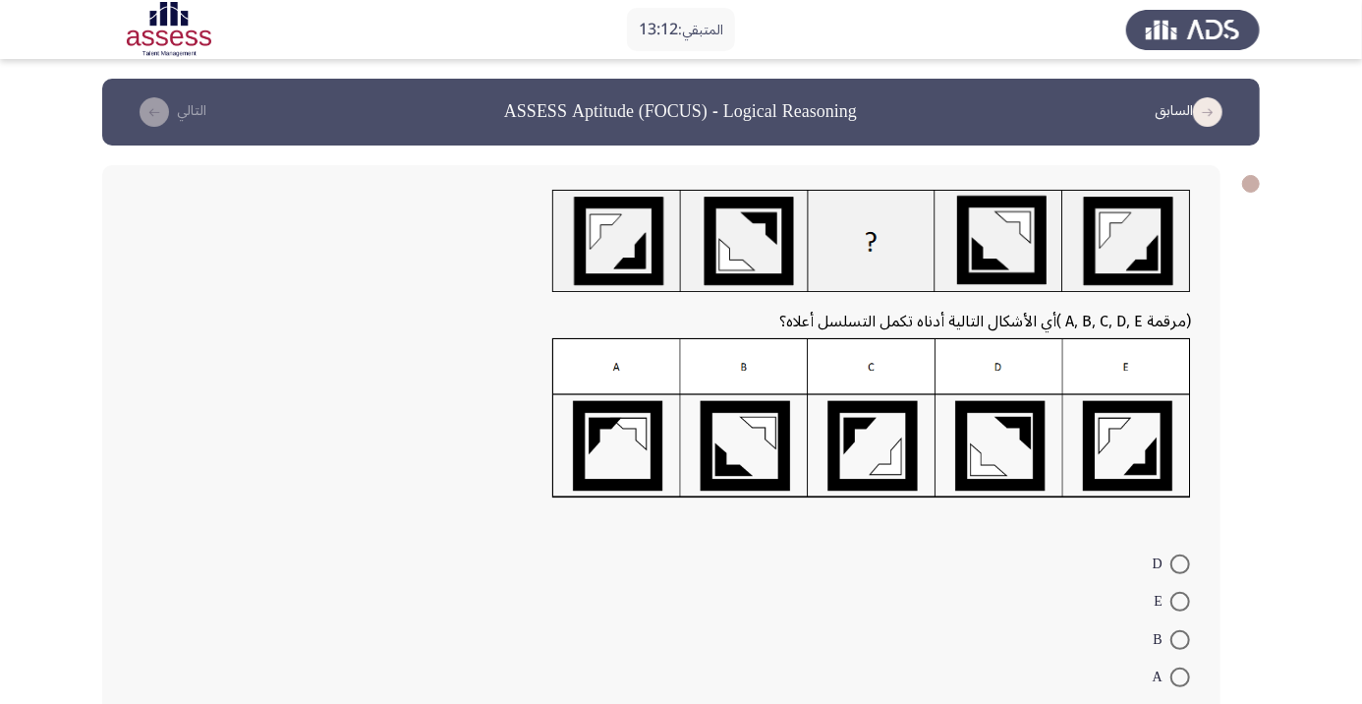
click at [884, 461] on img at bounding box center [871, 418] width 639 height 160
click at [1180, 703] on span at bounding box center [1181, 716] width 20 height 20
click at [1180, 703] on input "C" at bounding box center [1181, 716] width 20 height 20
radio input "true"
click at [164, 140] on header "السابق ASSESS Aptitude (FOCUS) - Logical Reasoning التالي" at bounding box center [681, 112] width 1158 height 67
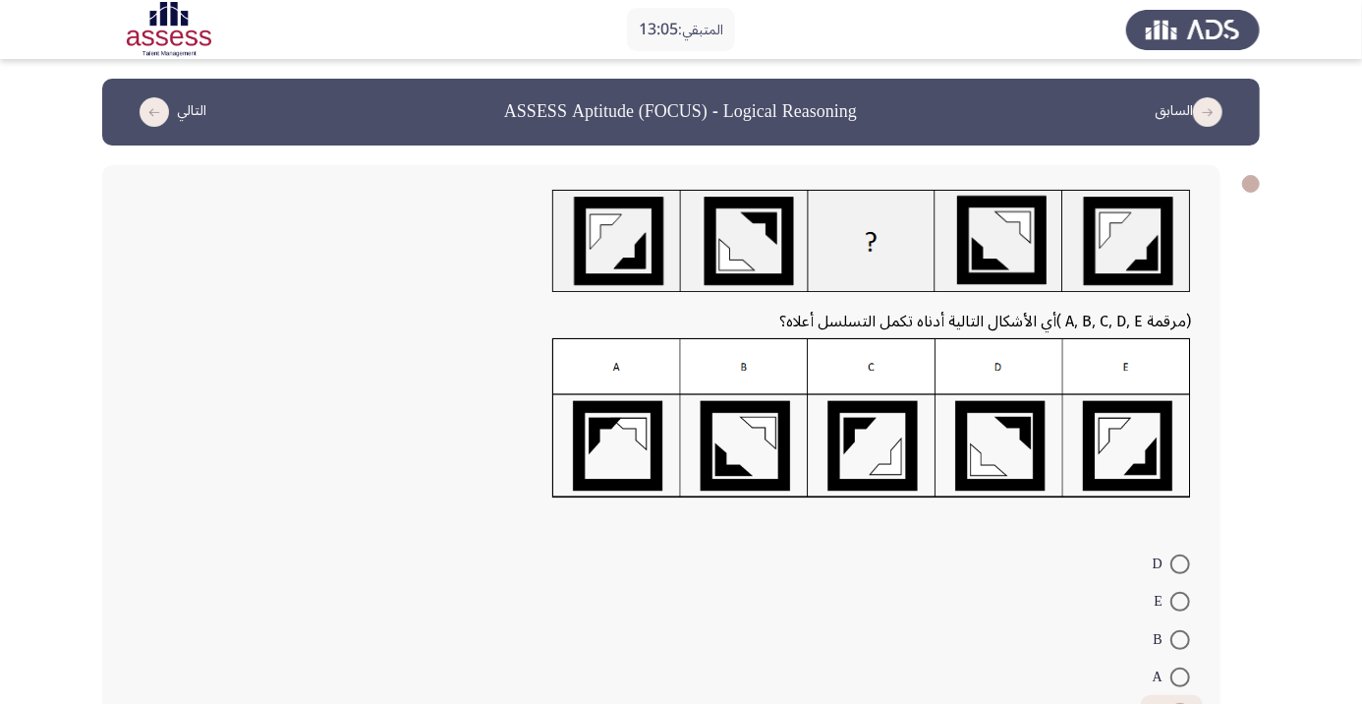
click at [178, 119] on button "التالي" at bounding box center [169, 111] width 87 height 31
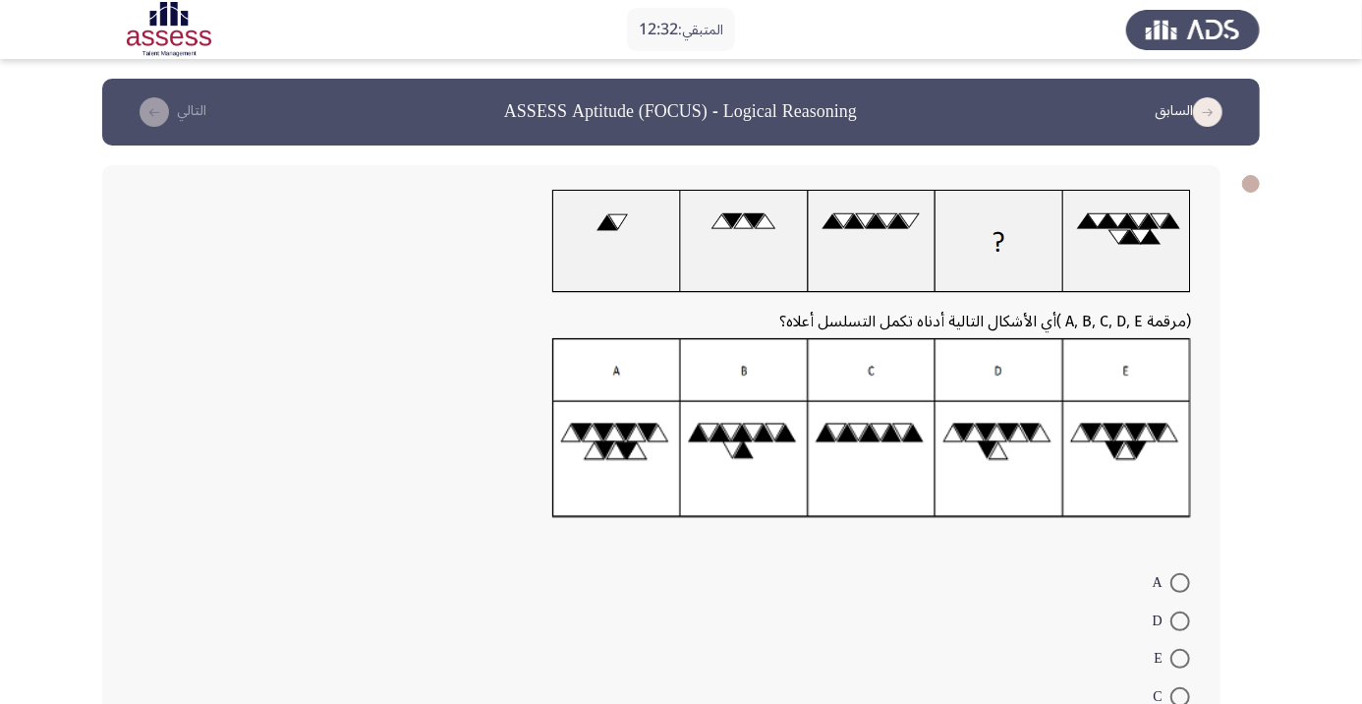
click at [863, 430] on img at bounding box center [871, 428] width 639 height 180
click at [1180, 696] on span at bounding box center [1181, 697] width 20 height 20
click at [1180, 696] on input "C" at bounding box center [1181, 697] width 20 height 20
radio input "true"
click at [184, 121] on button "التالي" at bounding box center [169, 111] width 87 height 31
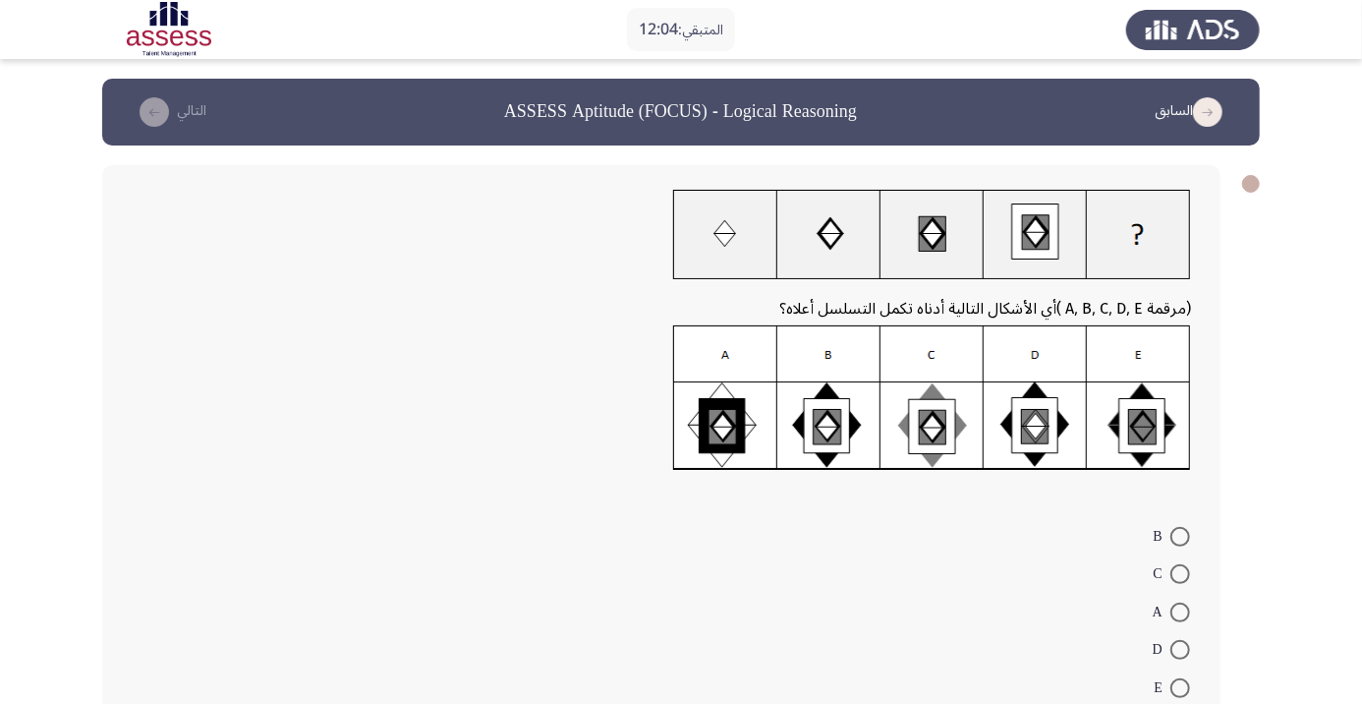
click at [1137, 428] on img at bounding box center [932, 397] width 518 height 145
click at [1180, 687] on span at bounding box center [1181, 688] width 20 height 20
click at [1180, 687] on input "E" at bounding box center [1181, 688] width 20 height 20
radio input "true"
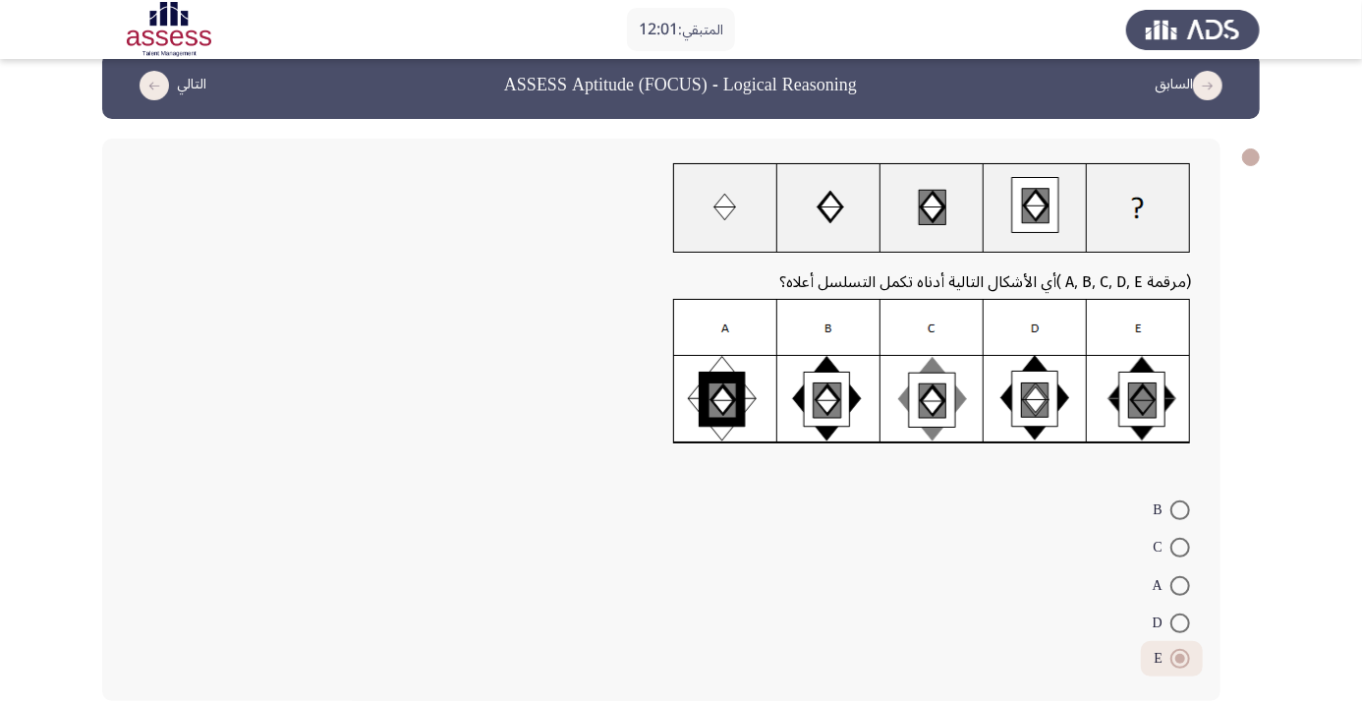
click at [162, 89] on icon "load next page" at bounding box center [154, 85] width 29 height 29
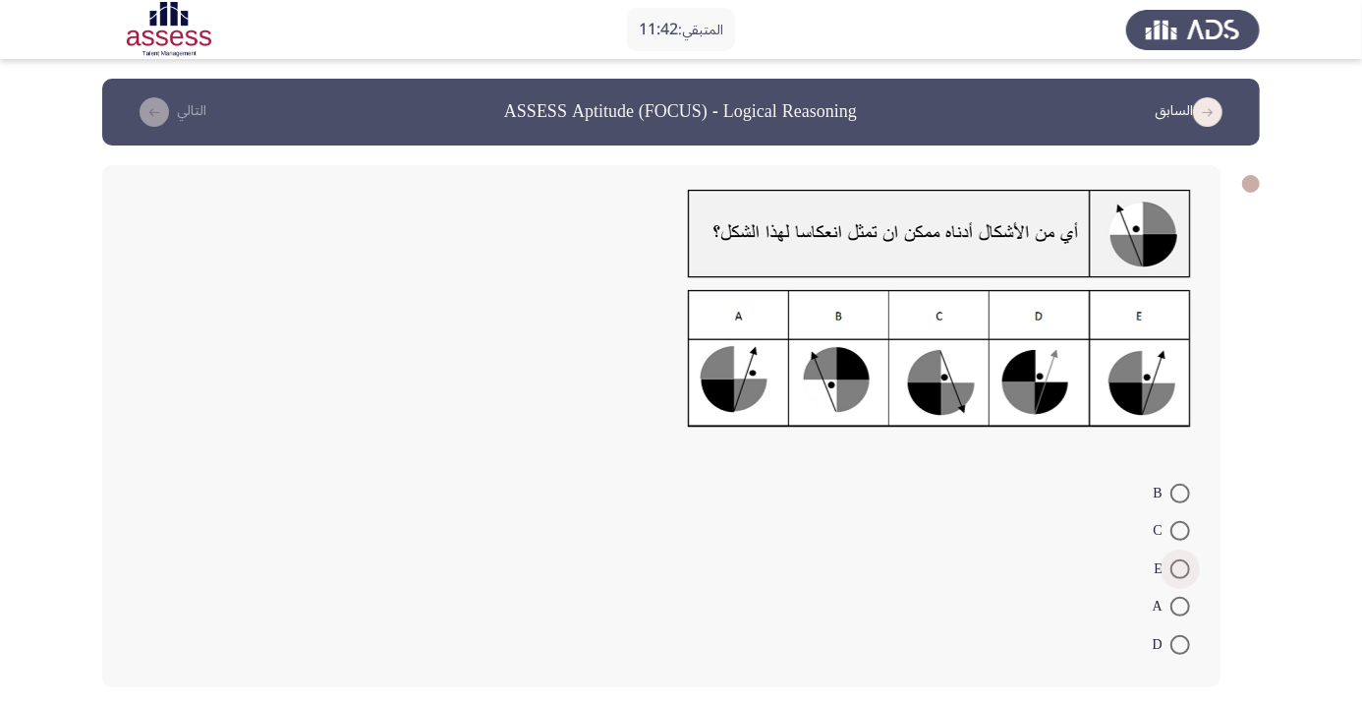
click at [1180, 568] on span at bounding box center [1181, 569] width 20 height 20
click at [1180, 568] on input "E" at bounding box center [1181, 569] width 20 height 20
radio input "true"
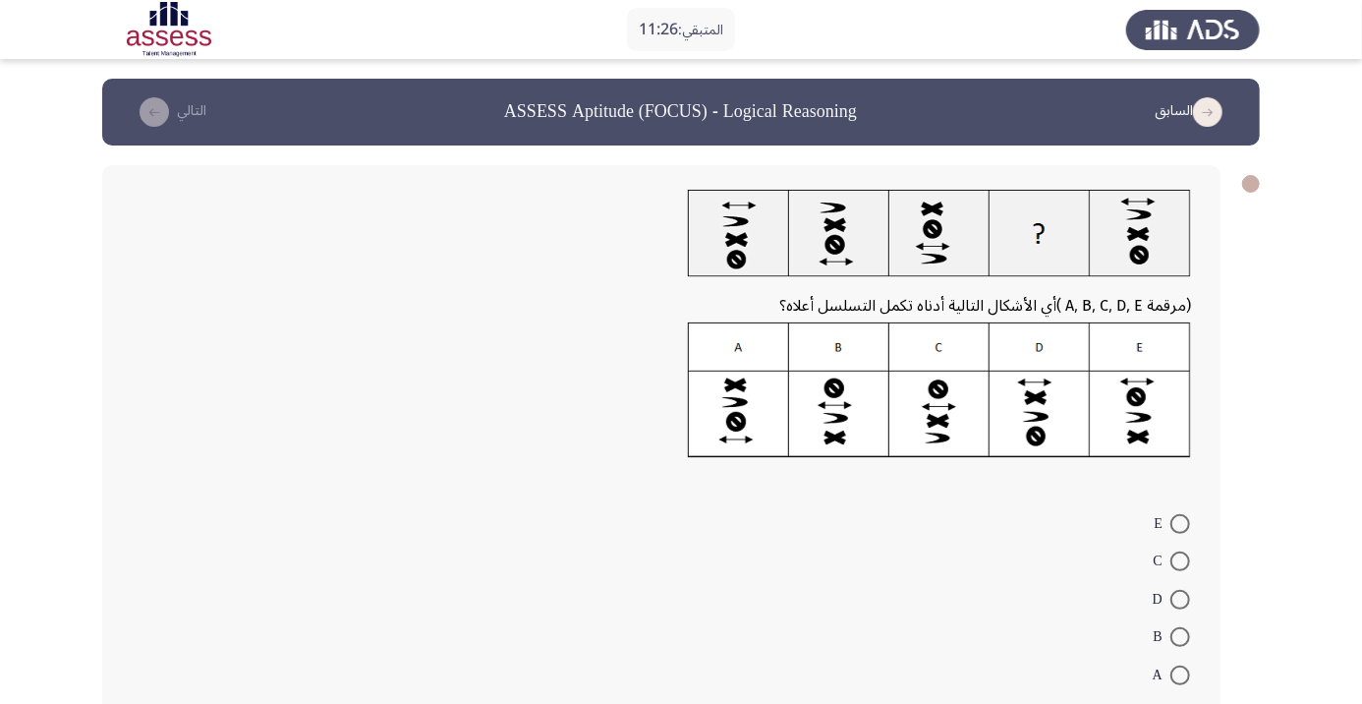
click at [1180, 599] on span at bounding box center [1181, 600] width 20 height 20
click at [1180, 599] on input "D" at bounding box center [1181, 600] width 20 height 20
radio input "true"
click at [143, 106] on icon "load next page" at bounding box center [154, 111] width 29 height 29
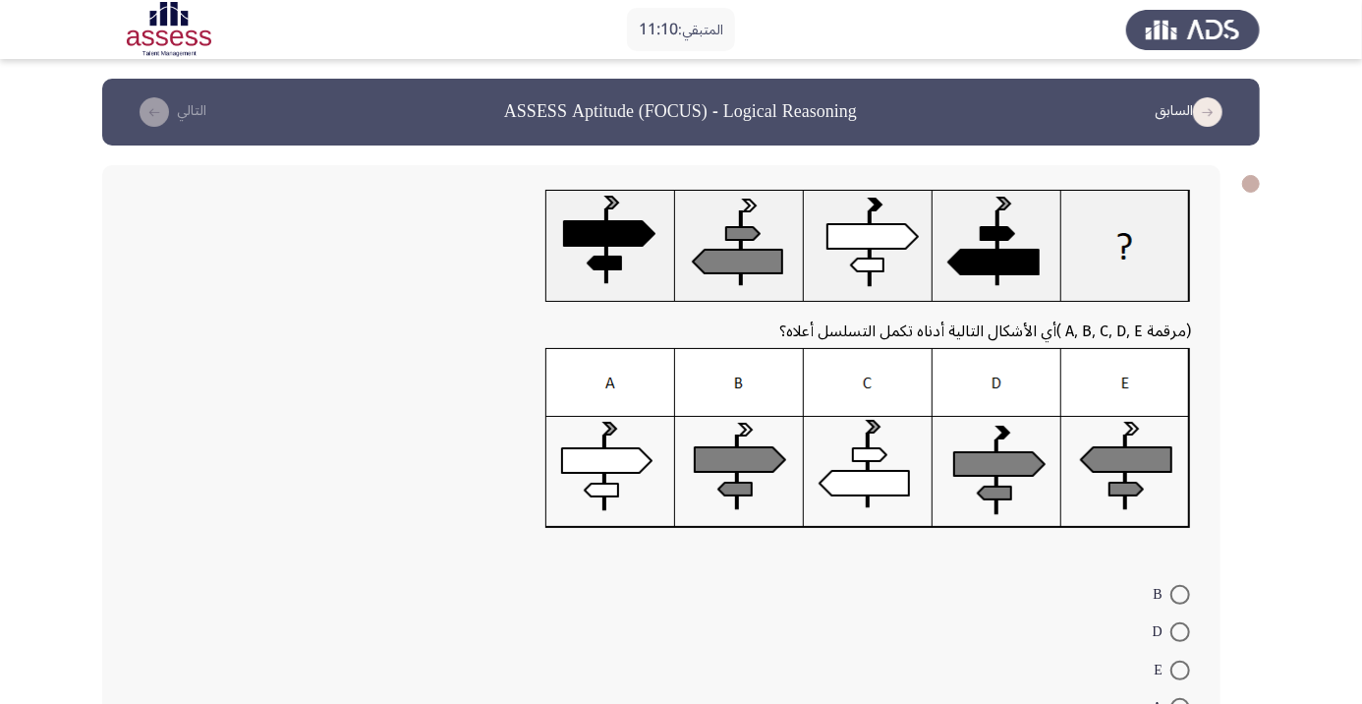
click at [620, 449] on img at bounding box center [869, 438] width 646 height 181
click at [599, 495] on img at bounding box center [869, 438] width 646 height 181
click at [584, 472] on img at bounding box center [869, 438] width 646 height 181
click at [611, 502] on img at bounding box center [869, 438] width 646 height 181
click at [625, 457] on img at bounding box center [869, 438] width 646 height 181
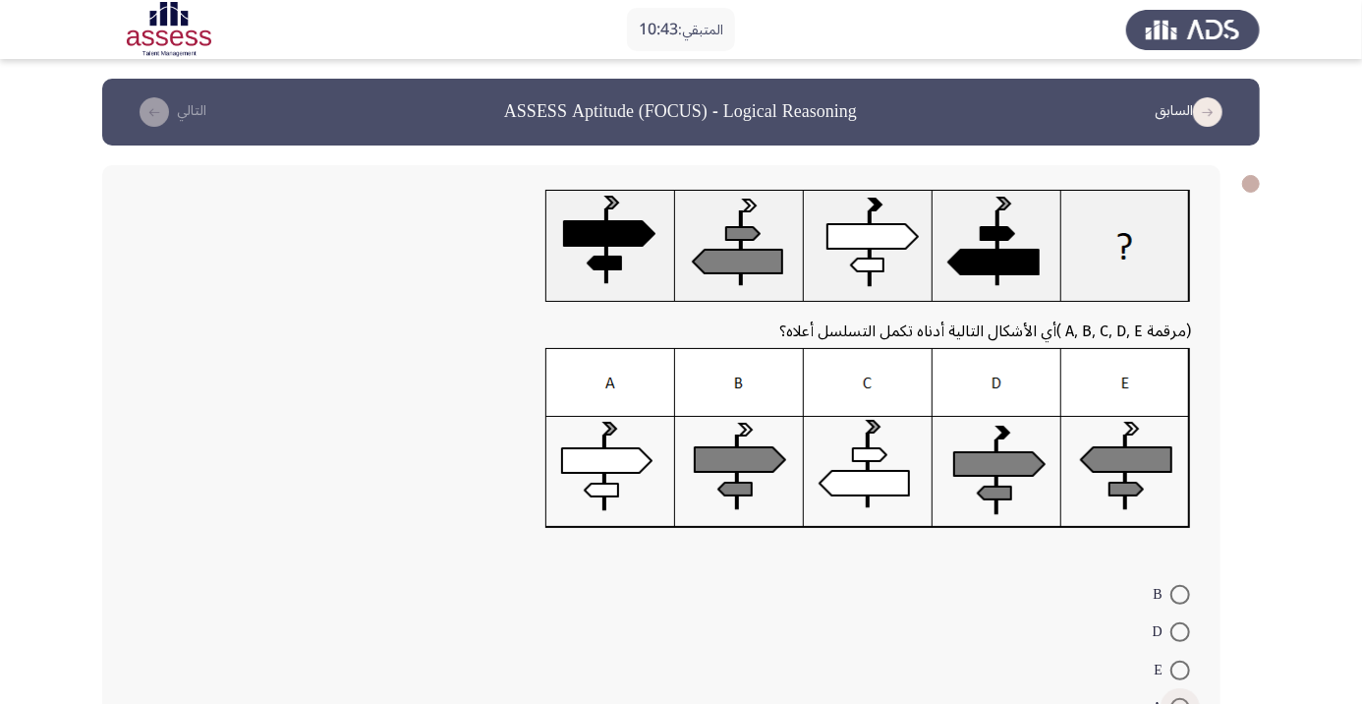
click at [1180, 703] on span at bounding box center [1181, 708] width 20 height 20
click at [1180, 703] on input "A" at bounding box center [1181, 708] width 20 height 20
radio input "true"
click at [160, 116] on icon "load next page" at bounding box center [154, 111] width 29 height 29
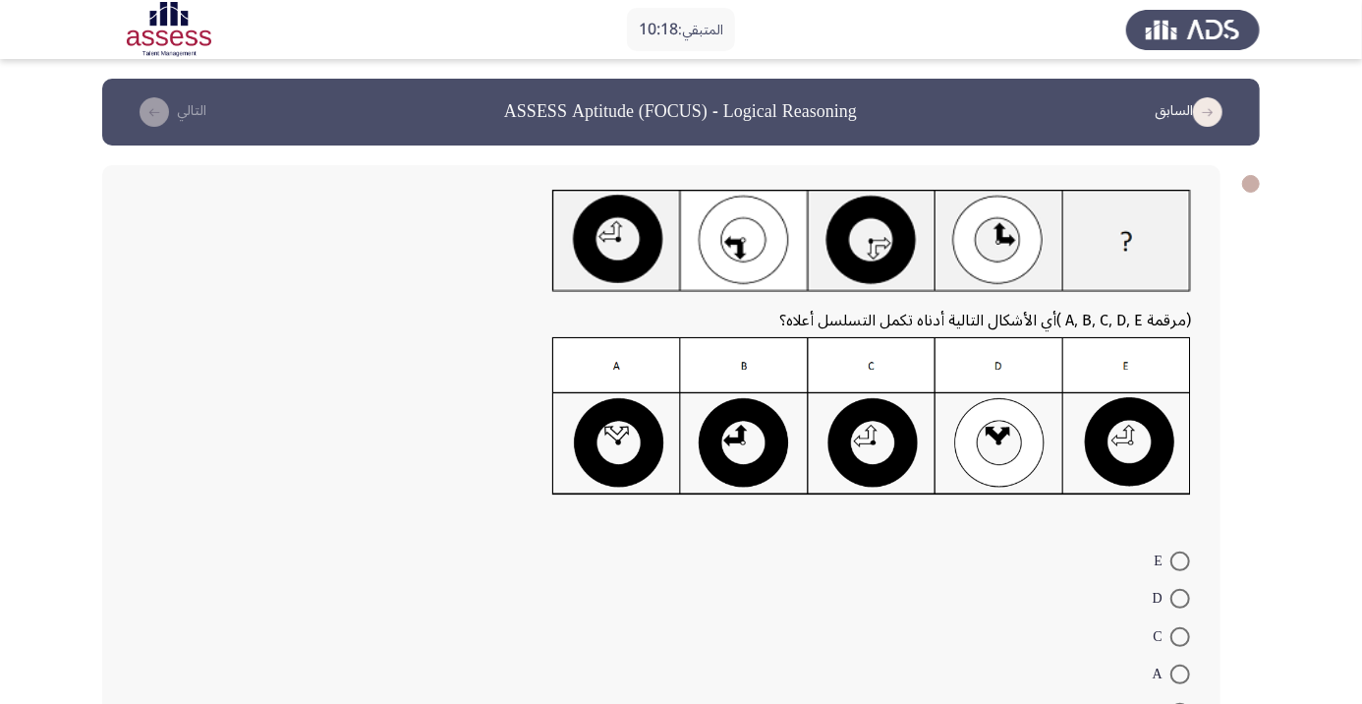
click at [1180, 599] on span at bounding box center [1181, 599] width 20 height 20
click at [1180, 599] on input "D" at bounding box center [1181, 599] width 20 height 20
radio input "true"
click at [178, 109] on button "التالي" at bounding box center [169, 111] width 87 height 31
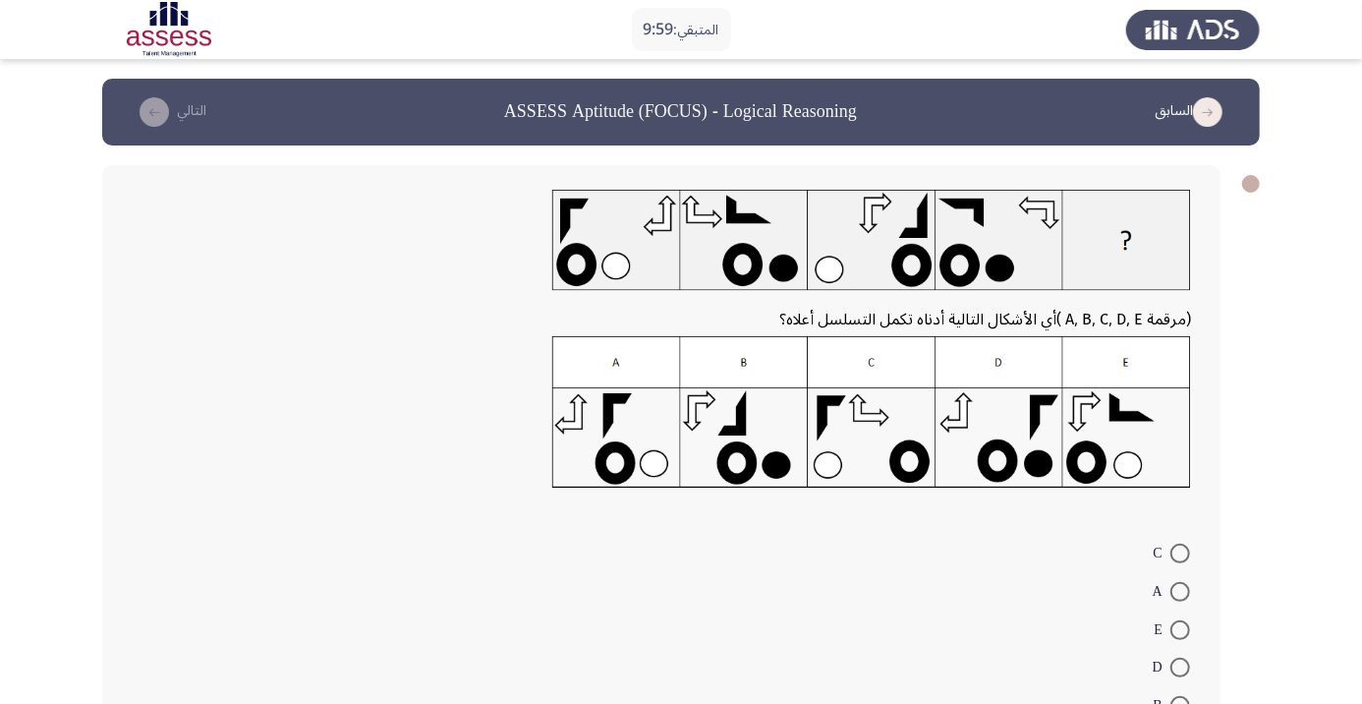
click at [997, 447] on img at bounding box center [871, 412] width 639 height 152
click at [1180, 667] on span at bounding box center [1181, 668] width 20 height 20
click at [1180, 667] on input "D" at bounding box center [1181, 668] width 20 height 20
radio input "true"
click at [158, 119] on icon "load next page" at bounding box center [154, 111] width 29 height 29
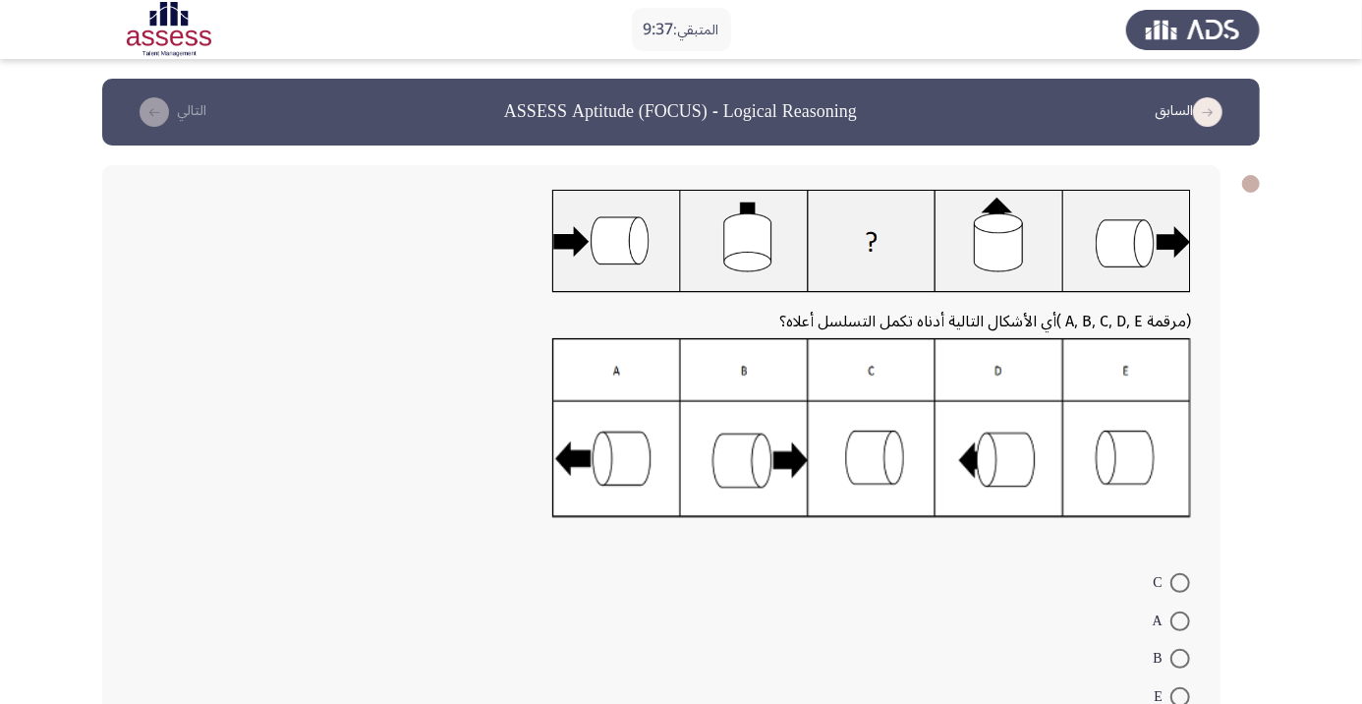
click at [874, 504] on img at bounding box center [871, 428] width 639 height 180
click at [1180, 583] on span at bounding box center [1181, 583] width 20 height 20
click at [1180, 583] on input "C" at bounding box center [1181, 583] width 20 height 20
radio input "true"
click at [180, 98] on button "التالي" at bounding box center [169, 111] width 87 height 31
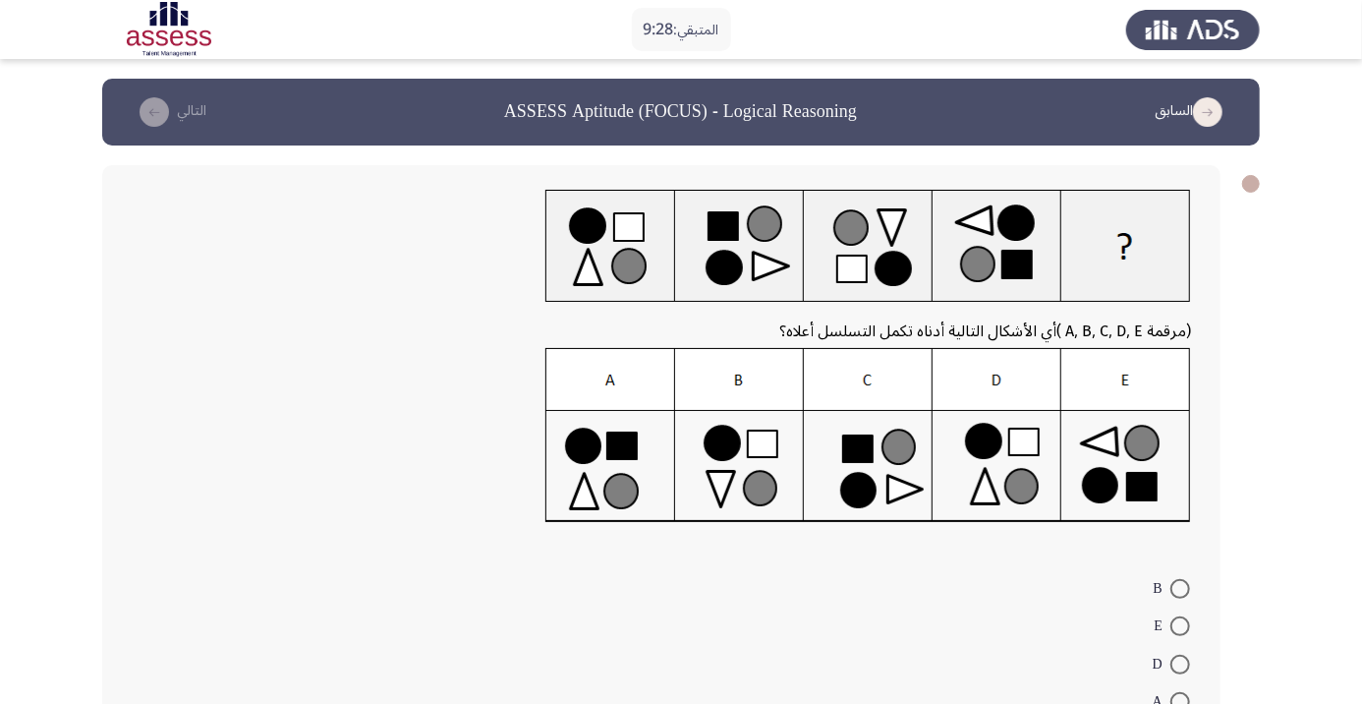
click at [1188, 685] on mat-radio-button "A" at bounding box center [1171, 701] width 63 height 38
click at [1180, 701] on span at bounding box center [1181, 702] width 20 height 20
click at [1180, 701] on input "A" at bounding box center [1181, 702] width 20 height 20
radio input "true"
click at [178, 118] on button "التالي" at bounding box center [169, 111] width 87 height 31
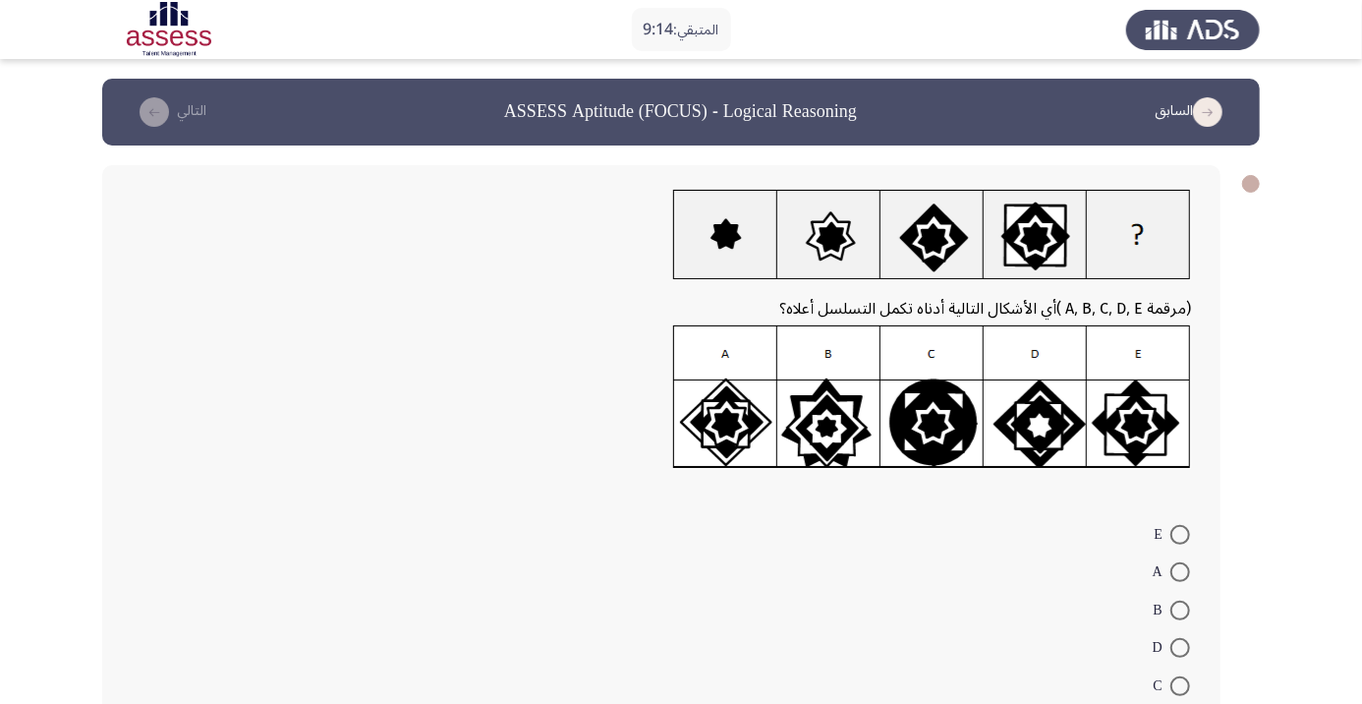
click at [944, 416] on img at bounding box center [932, 397] width 518 height 144
click at [1180, 685] on span at bounding box center [1181, 686] width 20 height 20
click at [1180, 685] on input "C" at bounding box center [1181, 686] width 20 height 20
radio input "true"
click at [149, 99] on icon "load next page" at bounding box center [154, 111] width 29 height 29
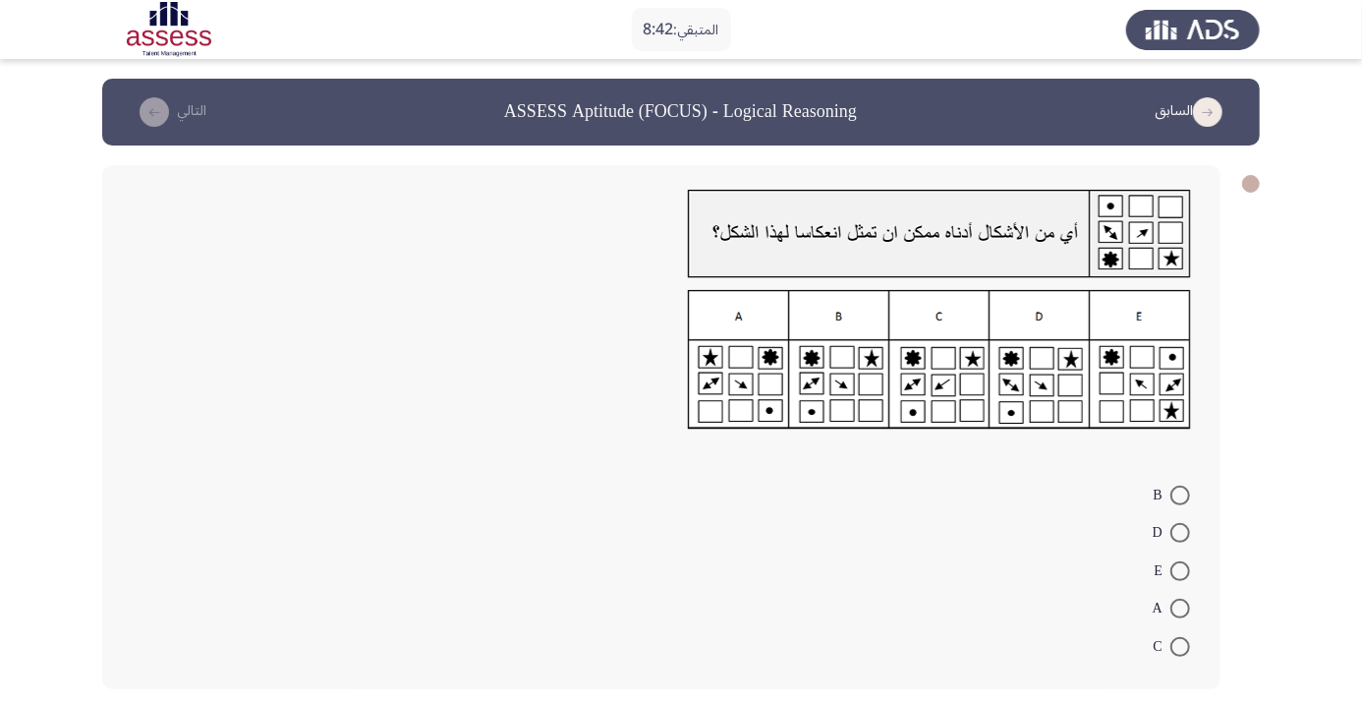
click at [748, 401] on img at bounding box center [939, 360] width 503 height 140
click at [1180, 608] on span at bounding box center [1181, 609] width 20 height 20
click at [1180, 608] on input "A" at bounding box center [1181, 609] width 20 height 20
radio input "true"
click at [181, 123] on button "التالي" at bounding box center [169, 111] width 87 height 31
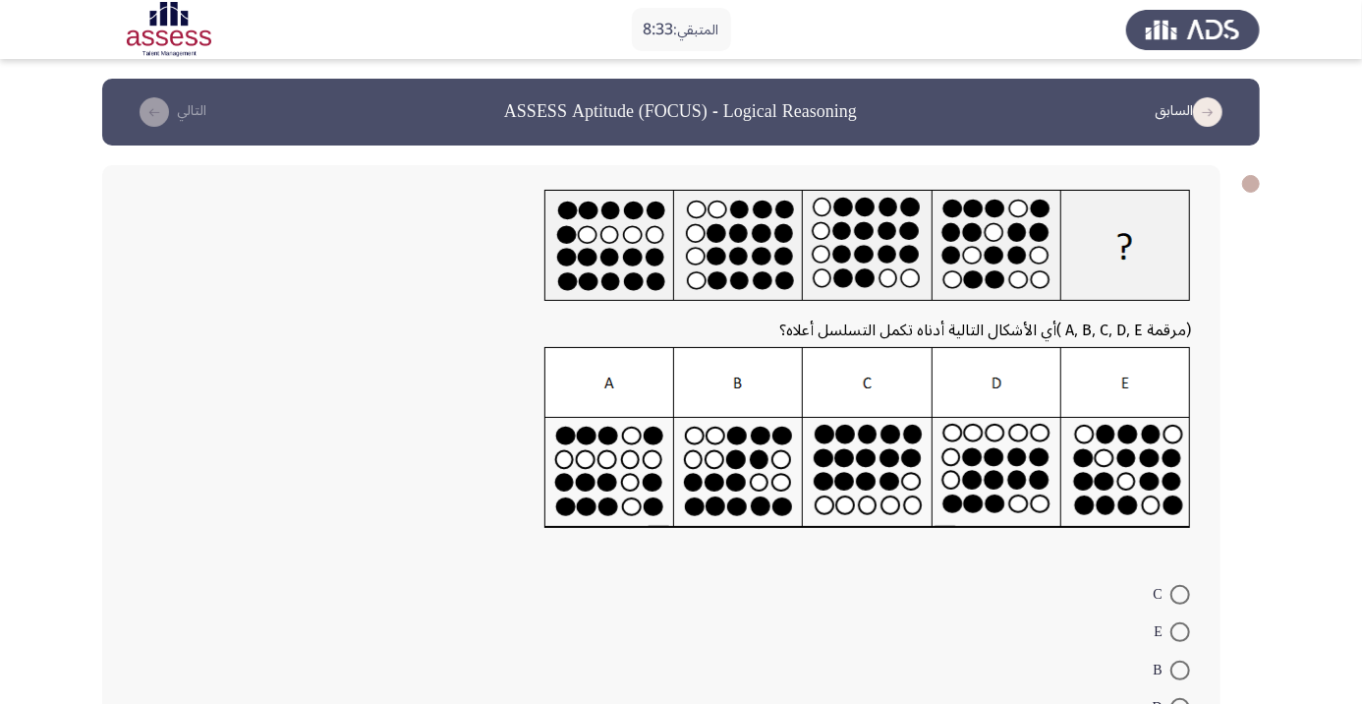
click at [1156, 450] on img at bounding box center [868, 438] width 647 height 182
click at [1180, 631] on span at bounding box center [1181, 632] width 20 height 20
click at [1180, 631] on input "E" at bounding box center [1181, 632] width 20 height 20
radio input "true"
click at [182, 121] on button "التالي" at bounding box center [169, 111] width 87 height 31
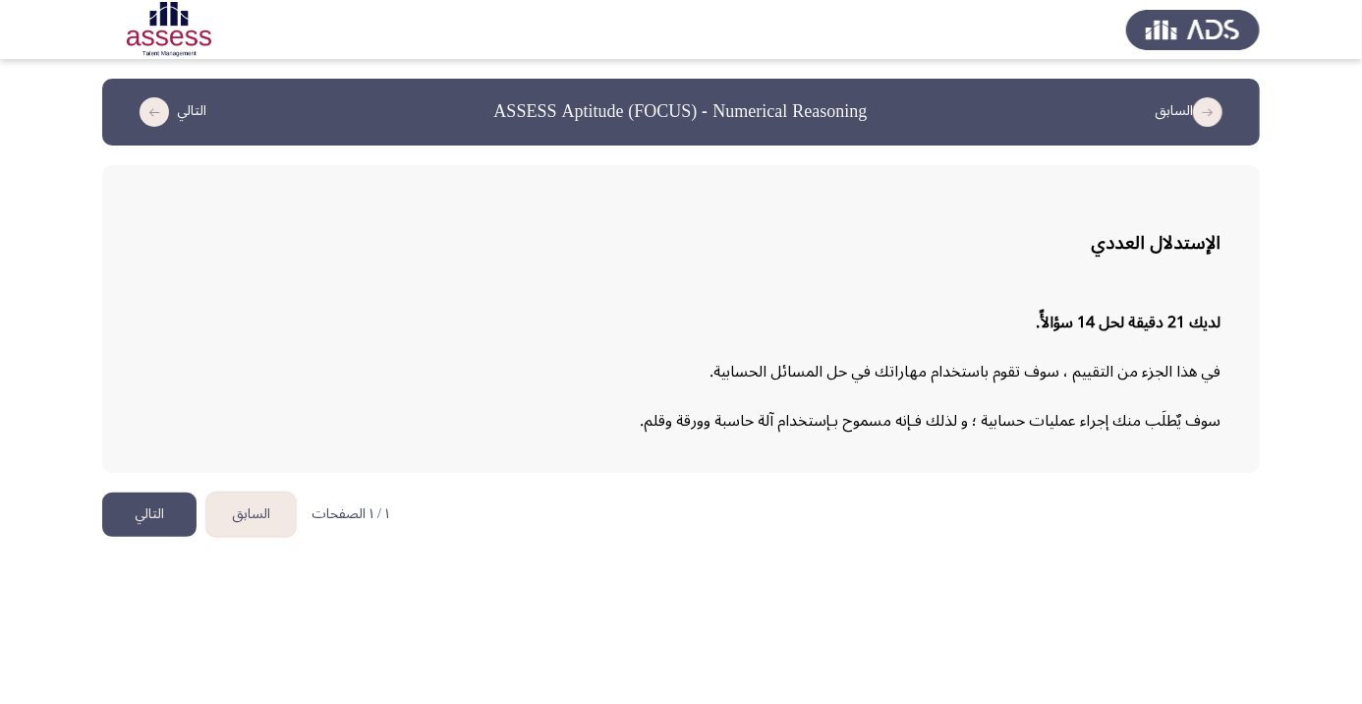
click at [138, 502] on button "التالي" at bounding box center [149, 514] width 94 height 44
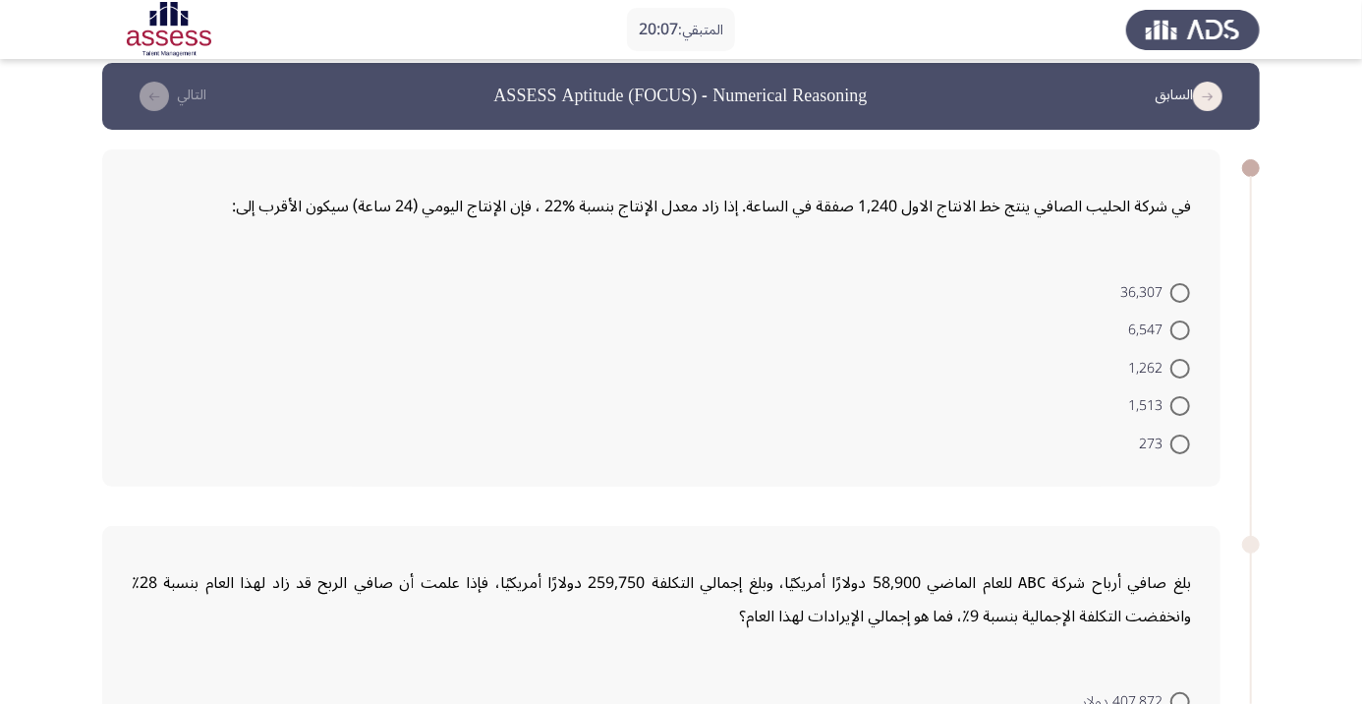
scroll to position [55, 0]
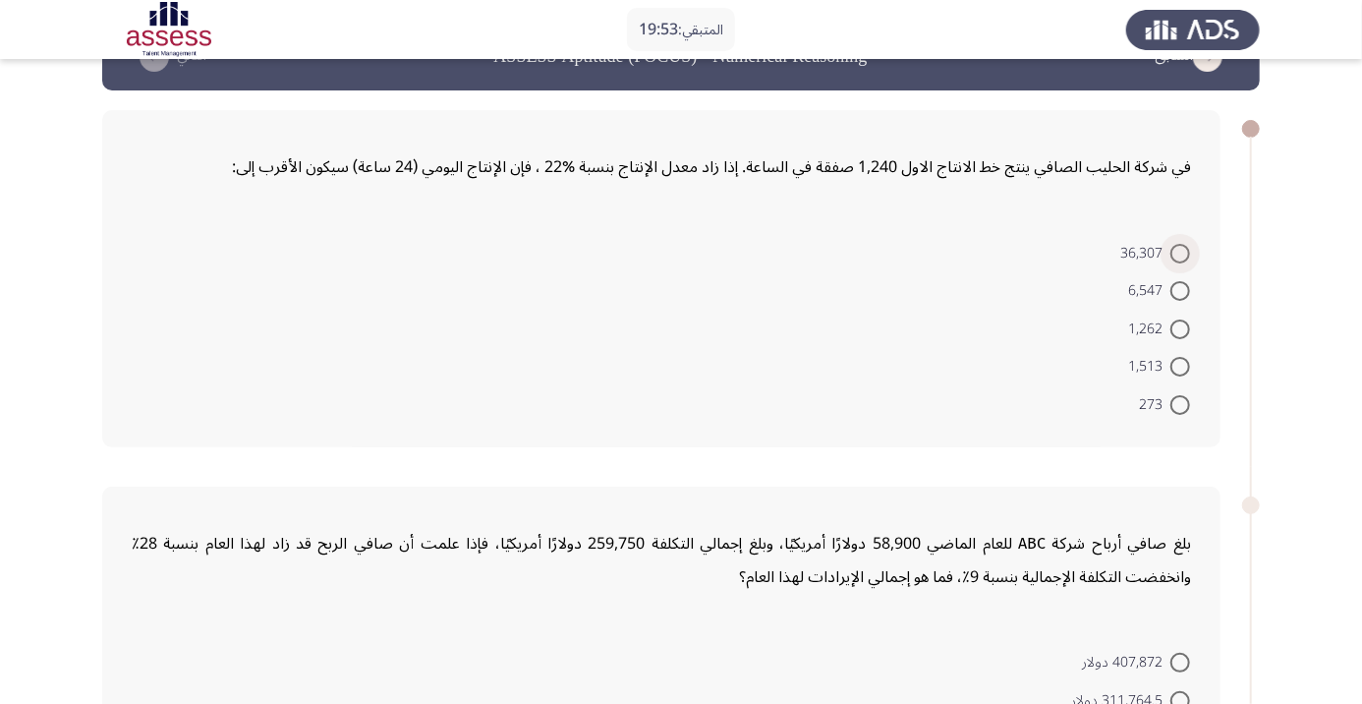
click at [1171, 249] on span at bounding box center [1181, 254] width 20 height 20
click at [1171, 249] on input "36,307" at bounding box center [1181, 254] width 20 height 20
radio input "true"
click at [1180, 401] on span at bounding box center [1181, 402] width 20 height 20
click at [1180, 401] on input "273" at bounding box center [1181, 402] width 20 height 20
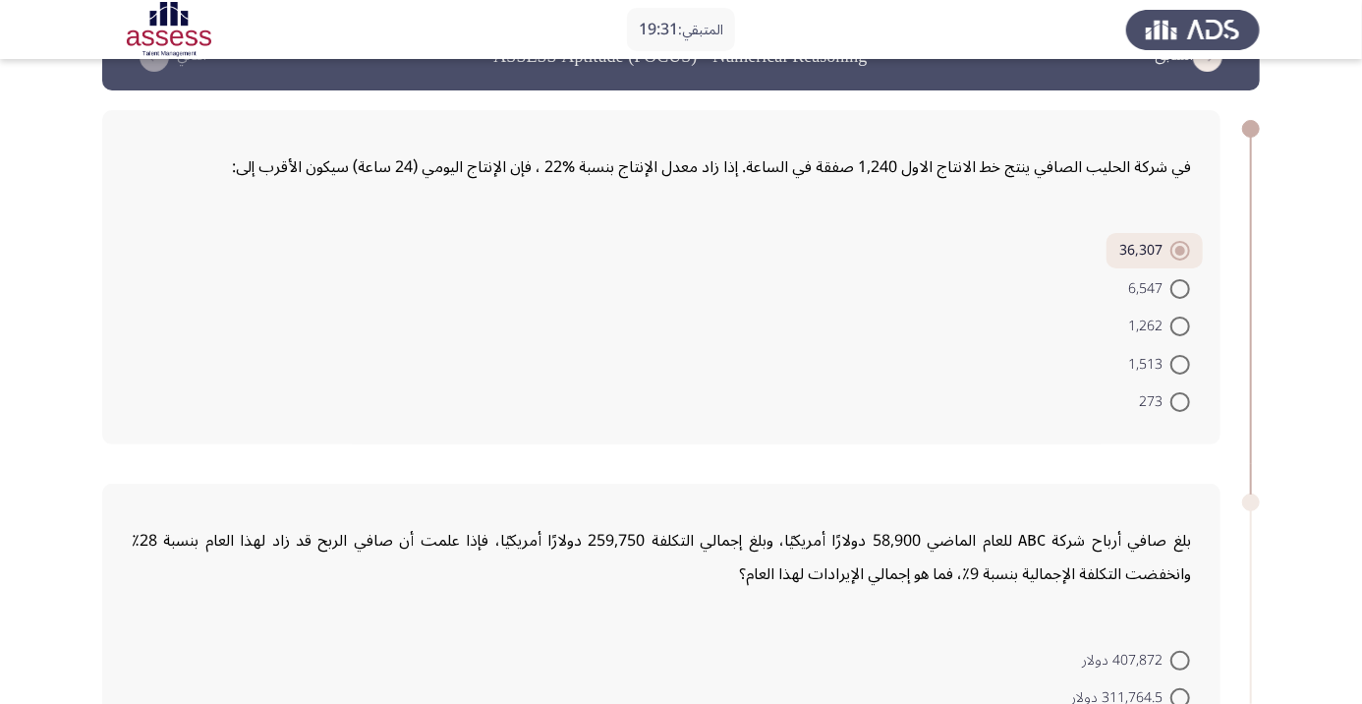
radio input "true"
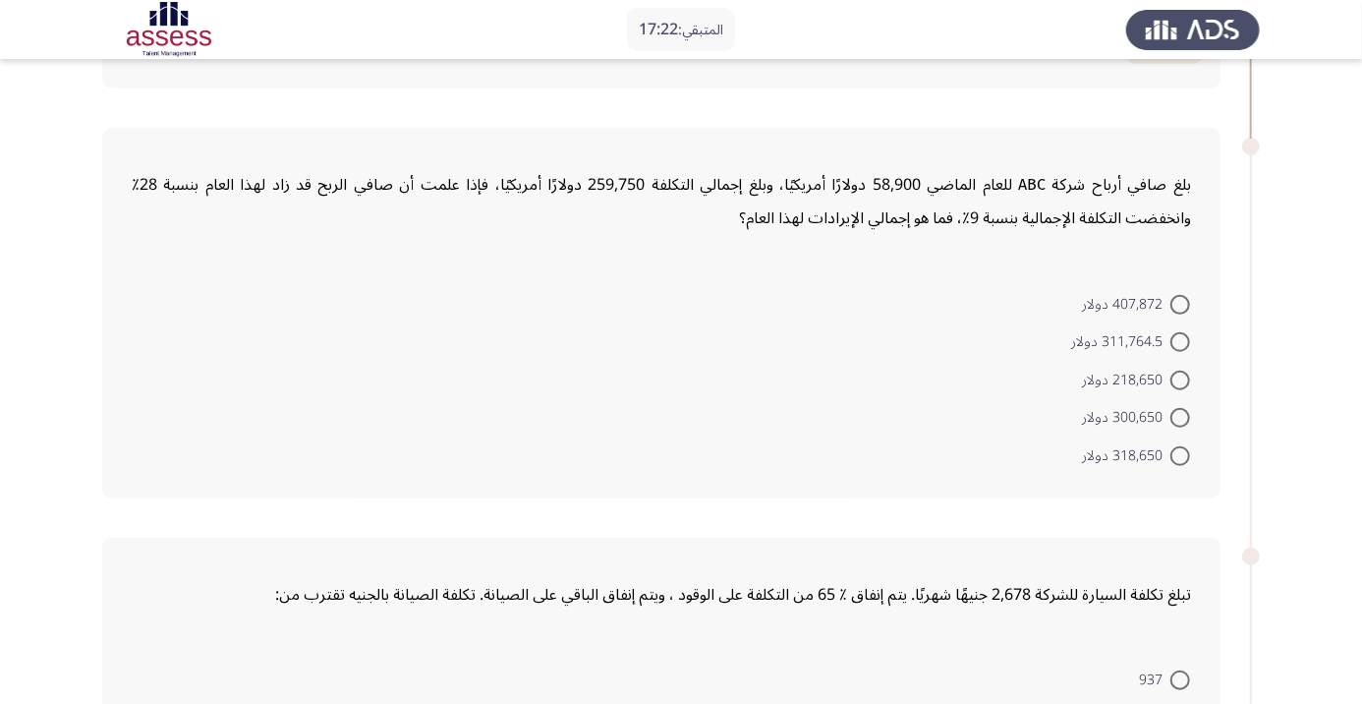
scroll to position [376, 0]
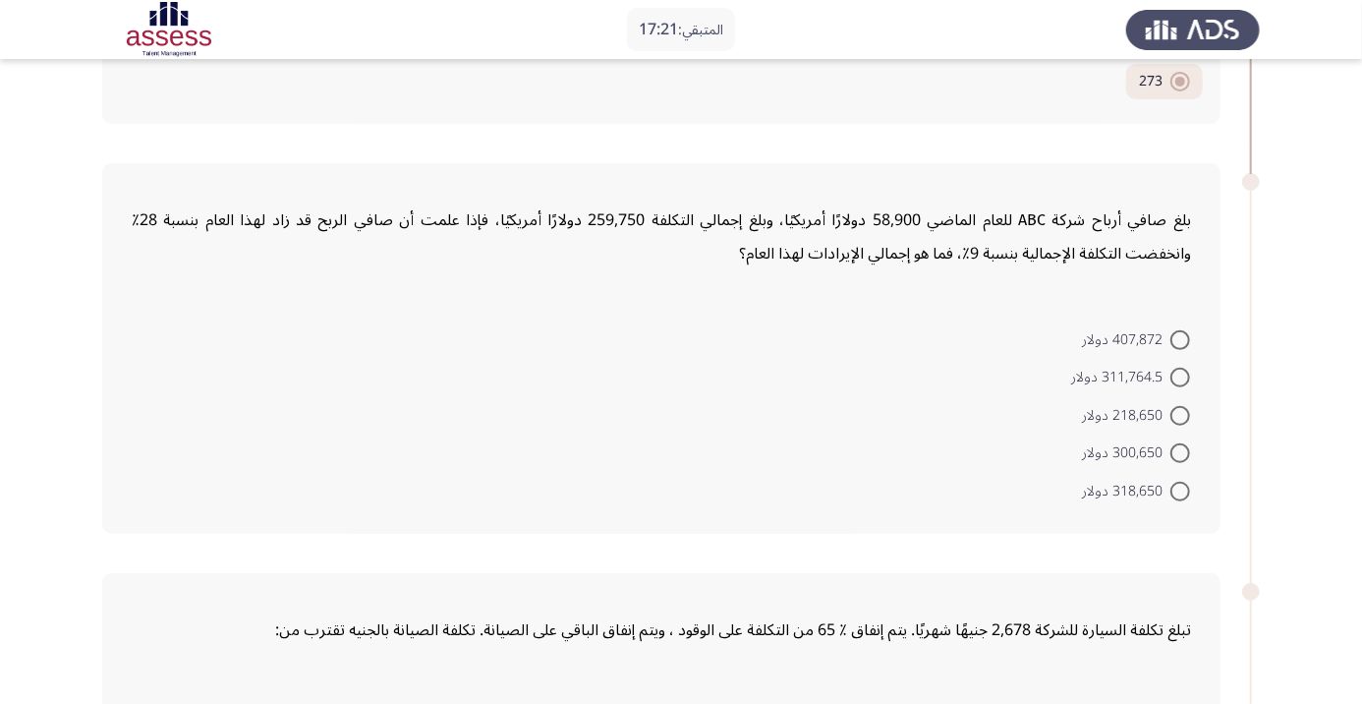
click at [1171, 493] on span at bounding box center [1181, 492] width 20 height 20
click at [1171, 493] on input "318,650 دولار" at bounding box center [1181, 492] width 20 height 20
radio input "true"
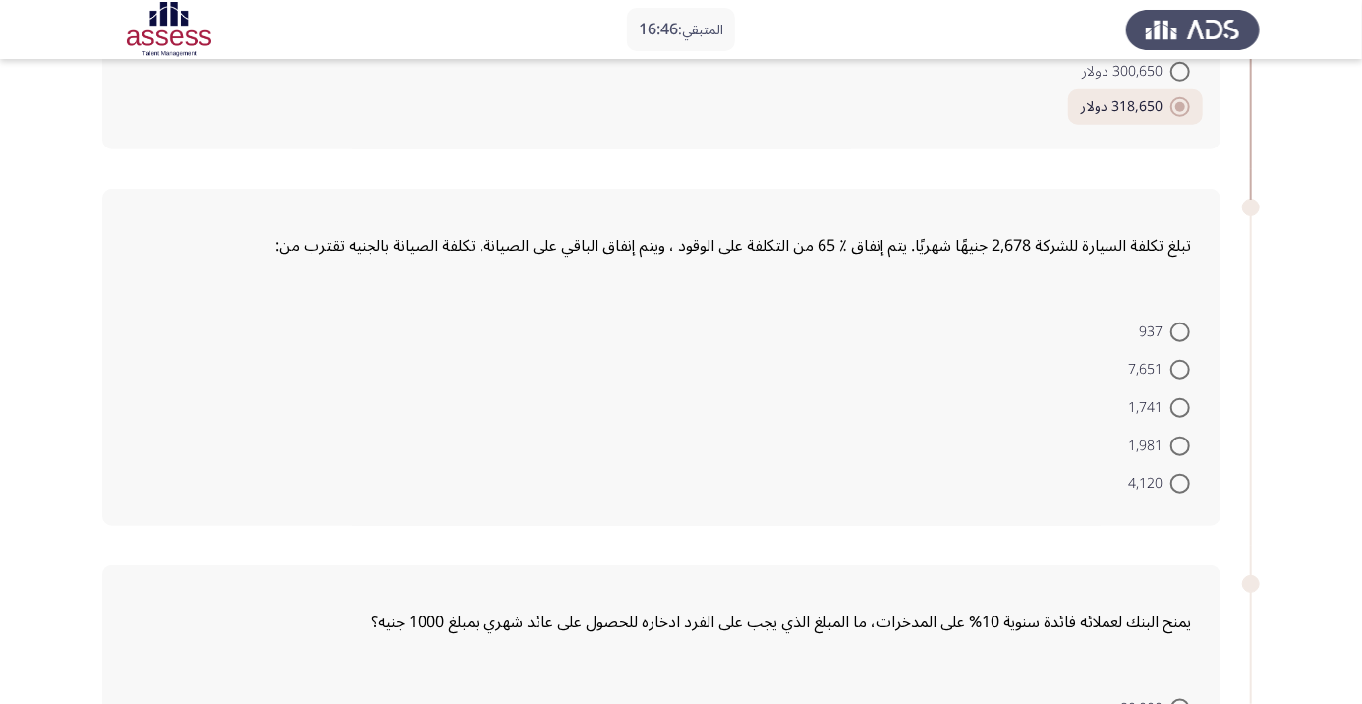
scroll to position [704, 0]
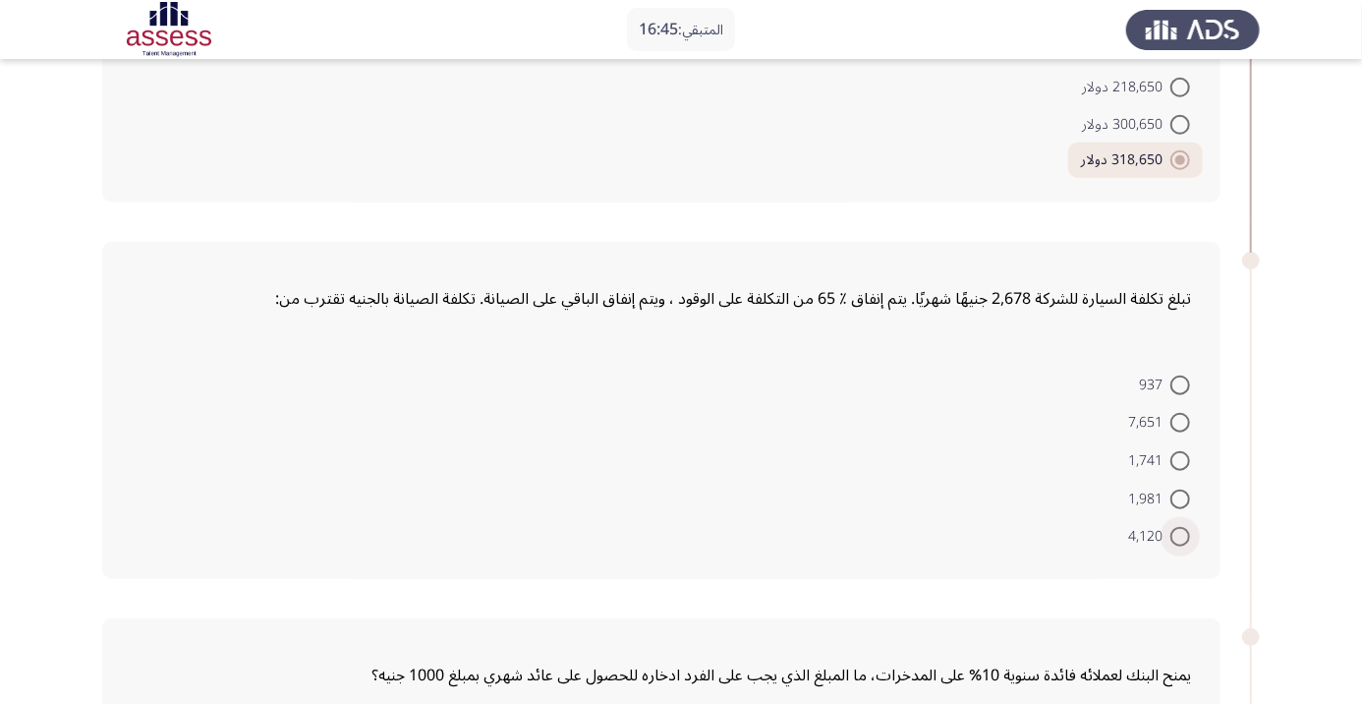
click at [1180, 534] on span at bounding box center [1181, 537] width 20 height 20
click at [1180, 534] on input "4,120" at bounding box center [1181, 537] width 20 height 20
radio input "true"
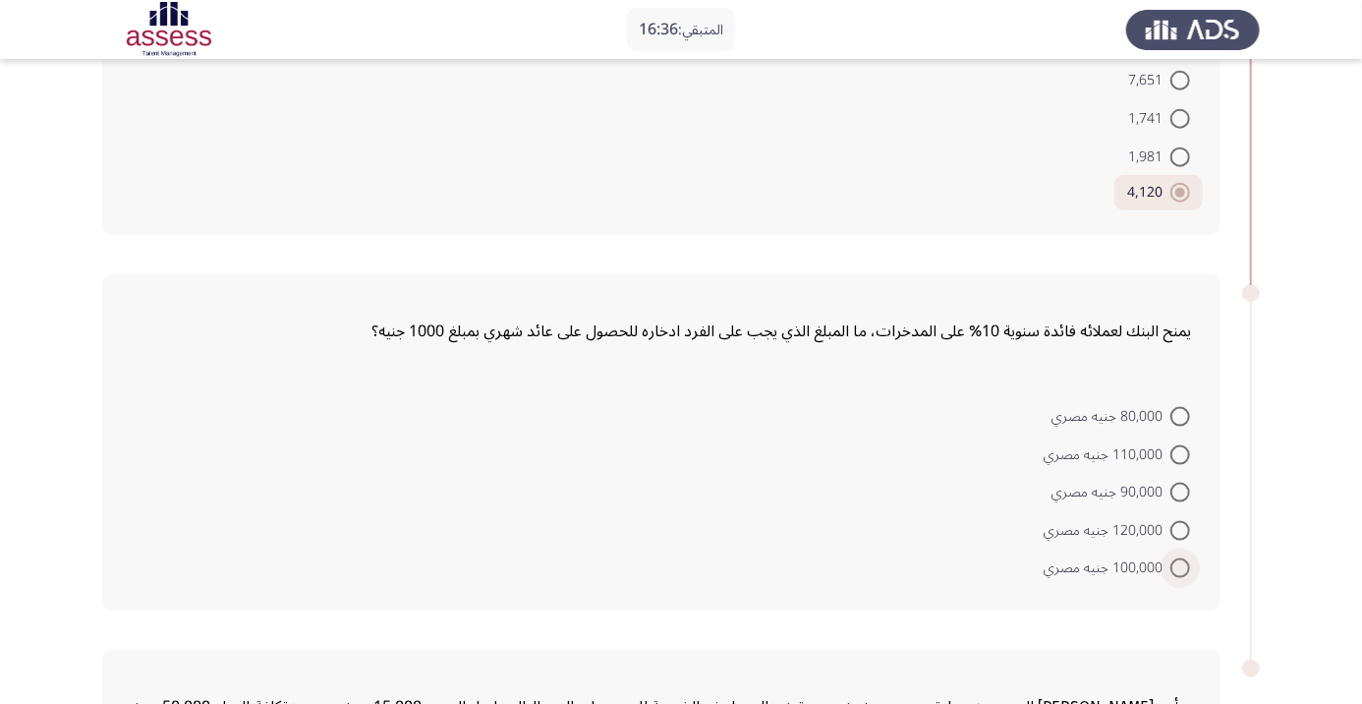
scroll to position [1043, 0]
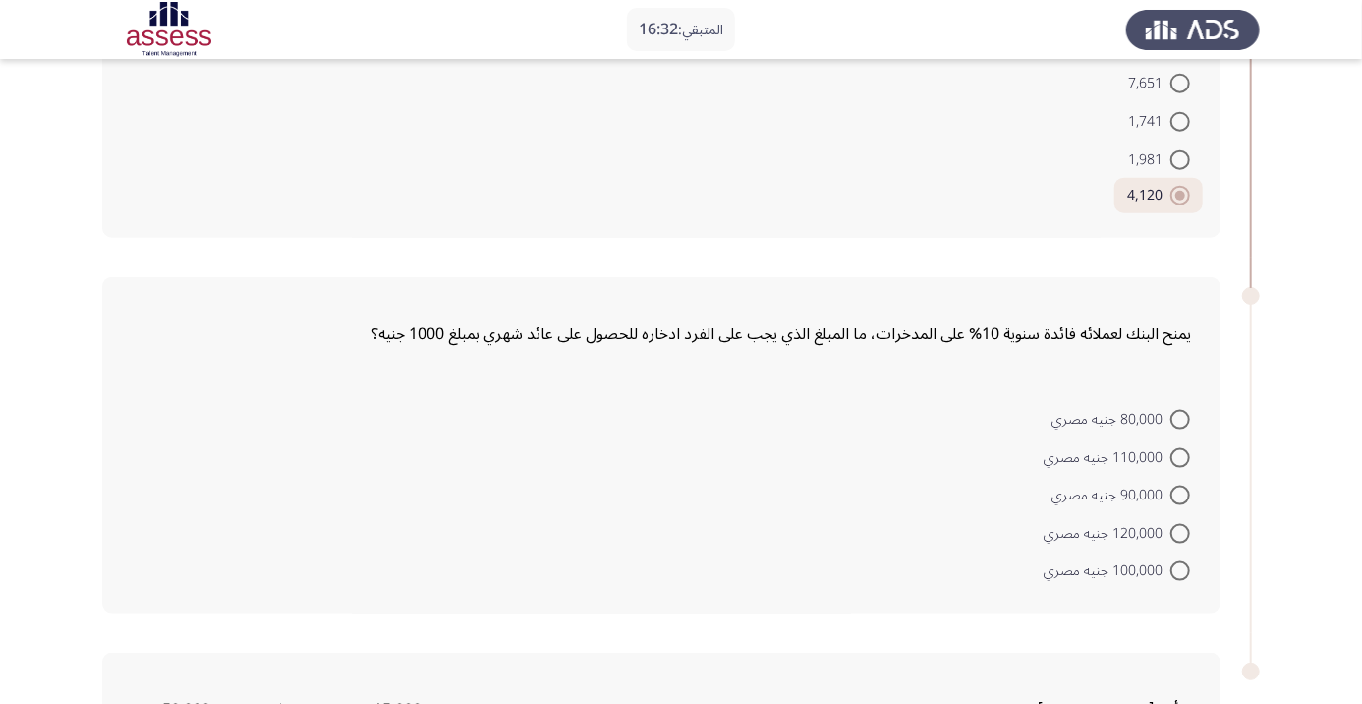
click at [1158, 569] on span "100,000 جنيه مصري" at bounding box center [1107, 571] width 127 height 24
click at [1171, 569] on input "100,000 جنيه مصري" at bounding box center [1181, 571] width 20 height 20
radio input "true"
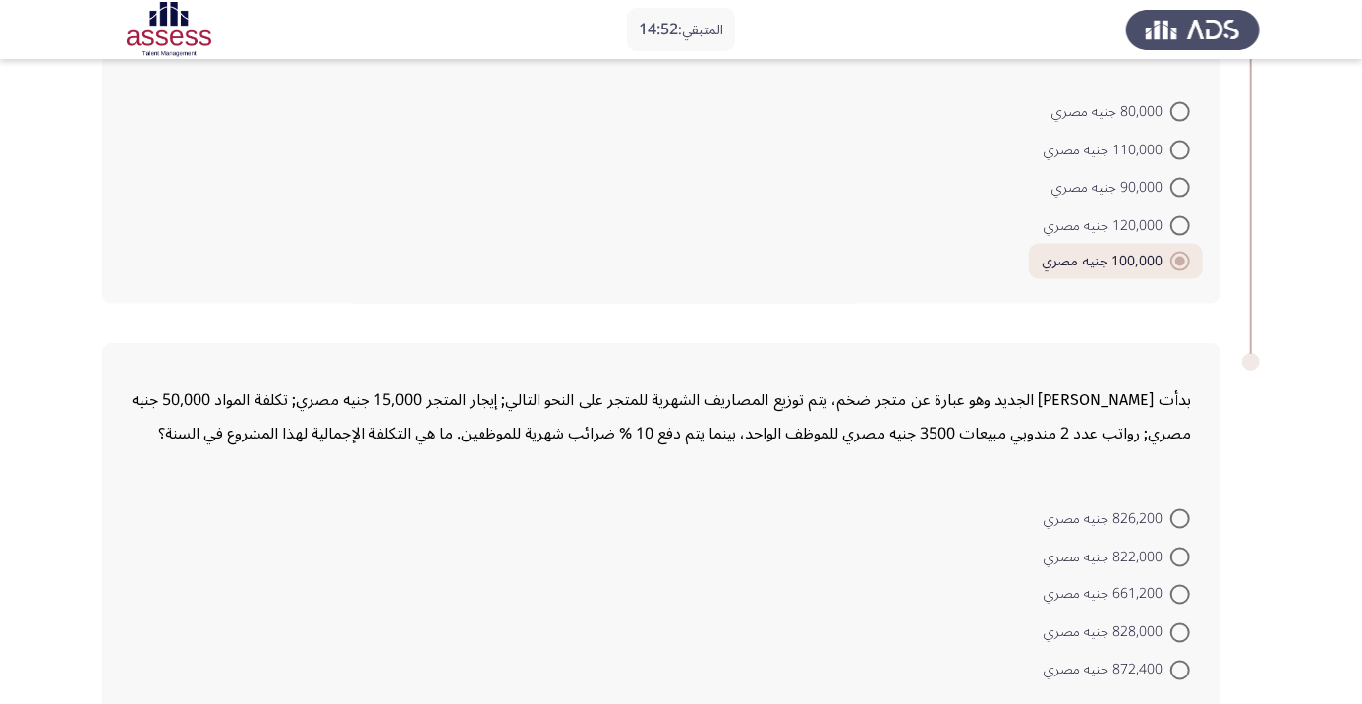
scroll to position [1361, 0]
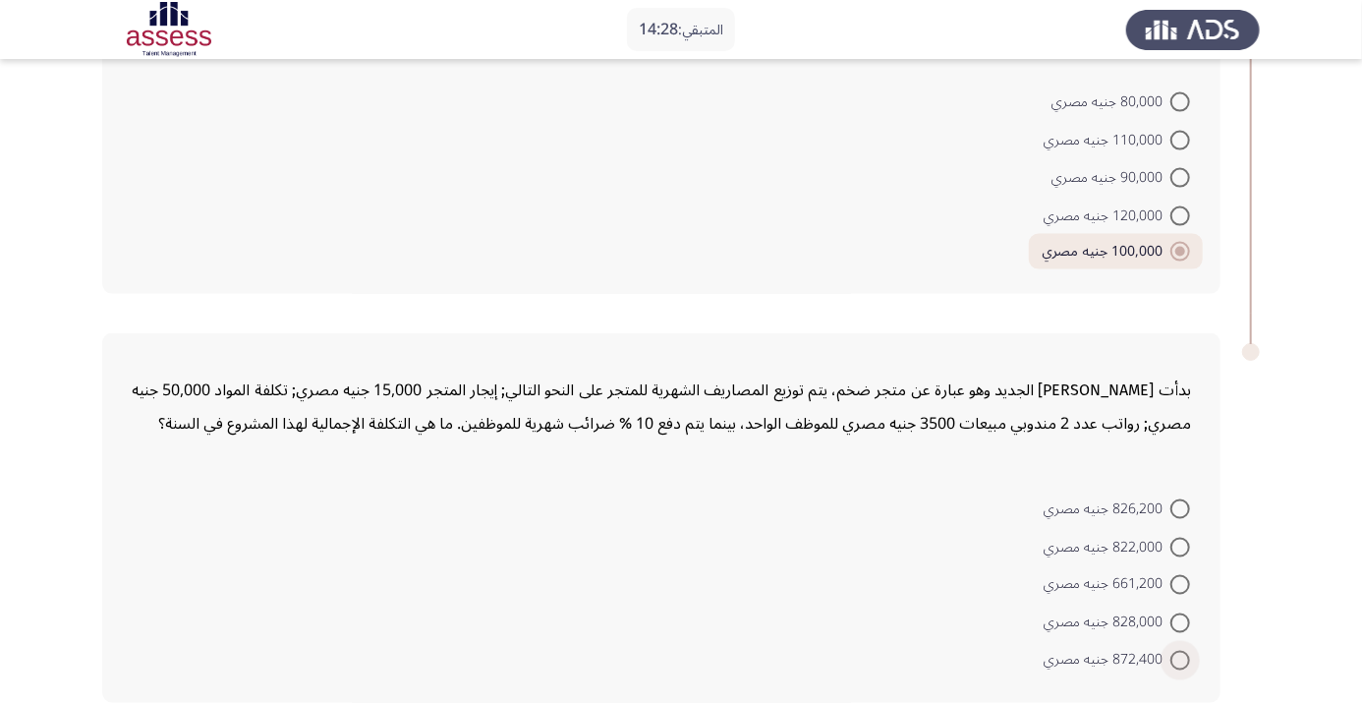
click at [1180, 658] on span at bounding box center [1181, 661] width 20 height 20
click at [1180, 658] on input "872,400 جنيه مصري" at bounding box center [1181, 661] width 20 height 20
radio input "true"
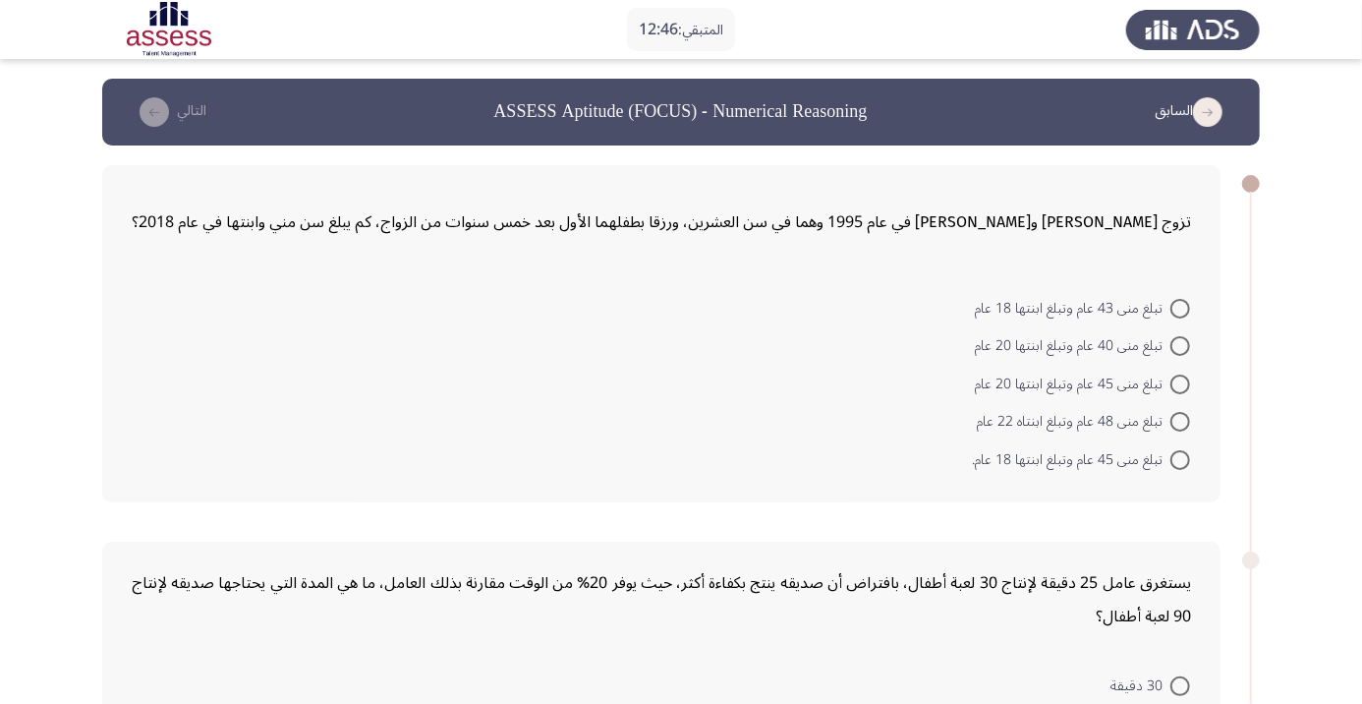
scroll to position [53, 0]
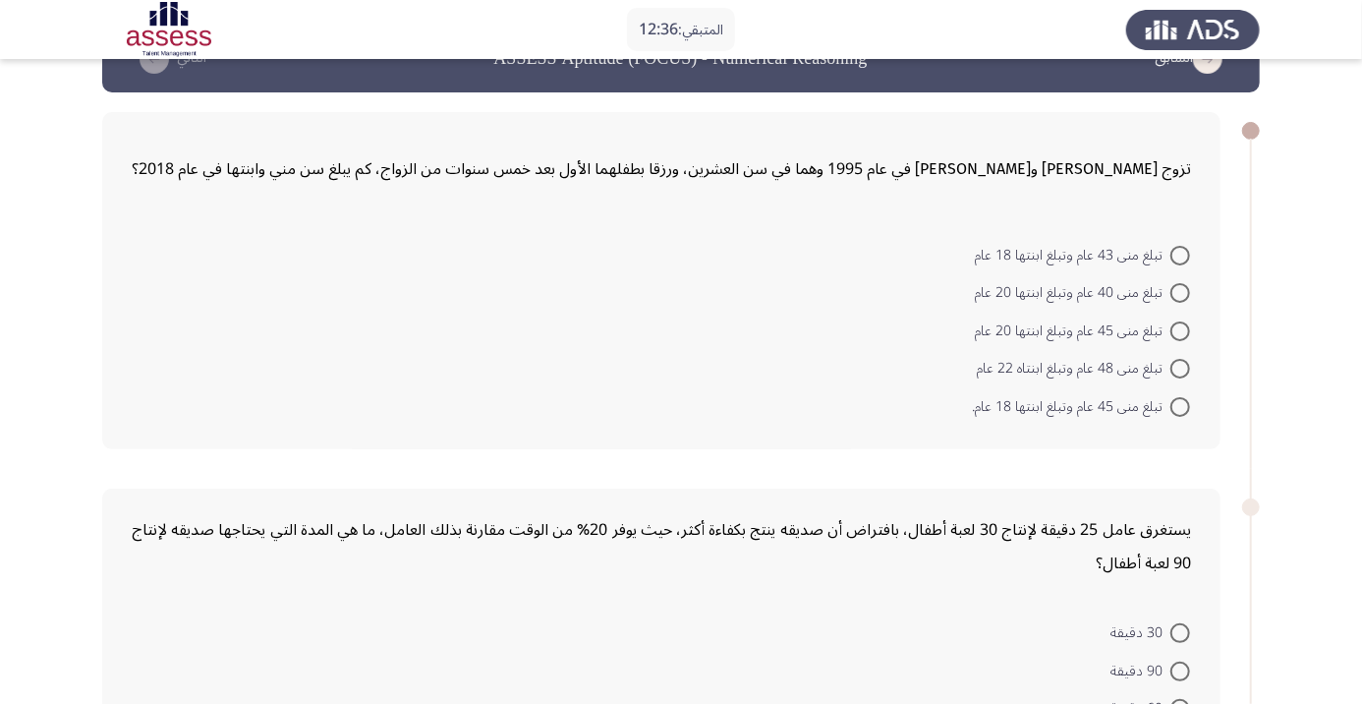
click at [1180, 405] on span at bounding box center [1181, 407] width 20 height 20
click at [1180, 405] on input "تبلغ منى 45 عام وتبلغ ابنتها 18 عام." at bounding box center [1181, 407] width 20 height 20
radio input "true"
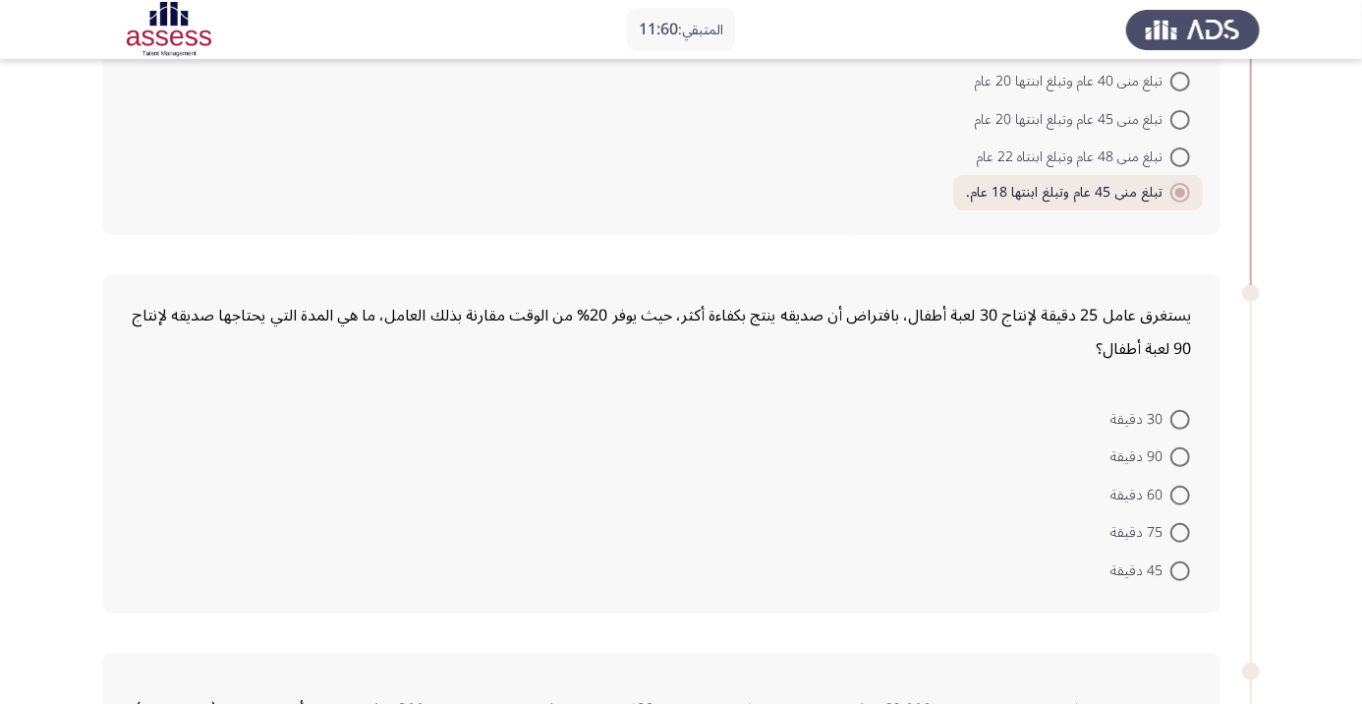
scroll to position [266, 0]
click at [1180, 492] on span at bounding box center [1181, 494] width 20 height 20
click at [1180, 492] on input "60 دقيقة" at bounding box center [1181, 494] width 20 height 20
radio input "true"
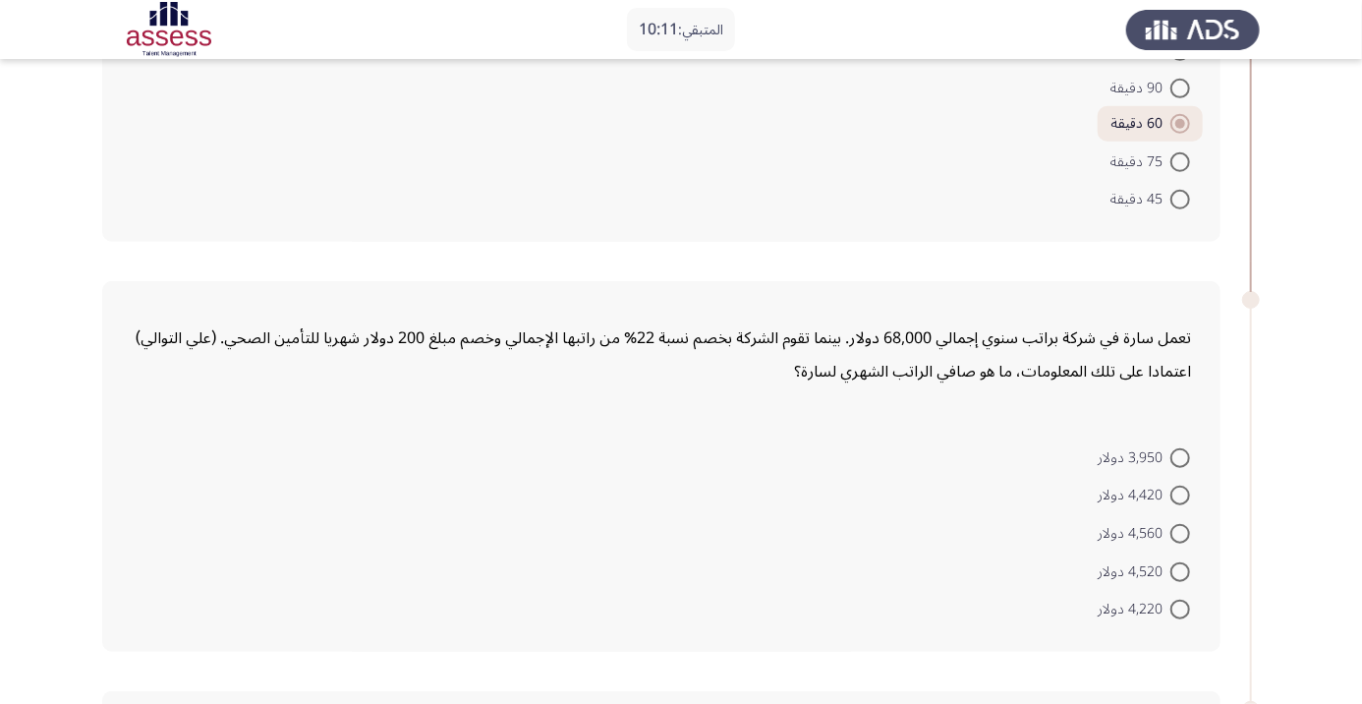
scroll to position [632, 0]
click at [1180, 532] on span at bounding box center [1181, 535] width 20 height 20
click at [1180, 532] on input "4,560 دولار" at bounding box center [1181, 535] width 20 height 20
radio input "true"
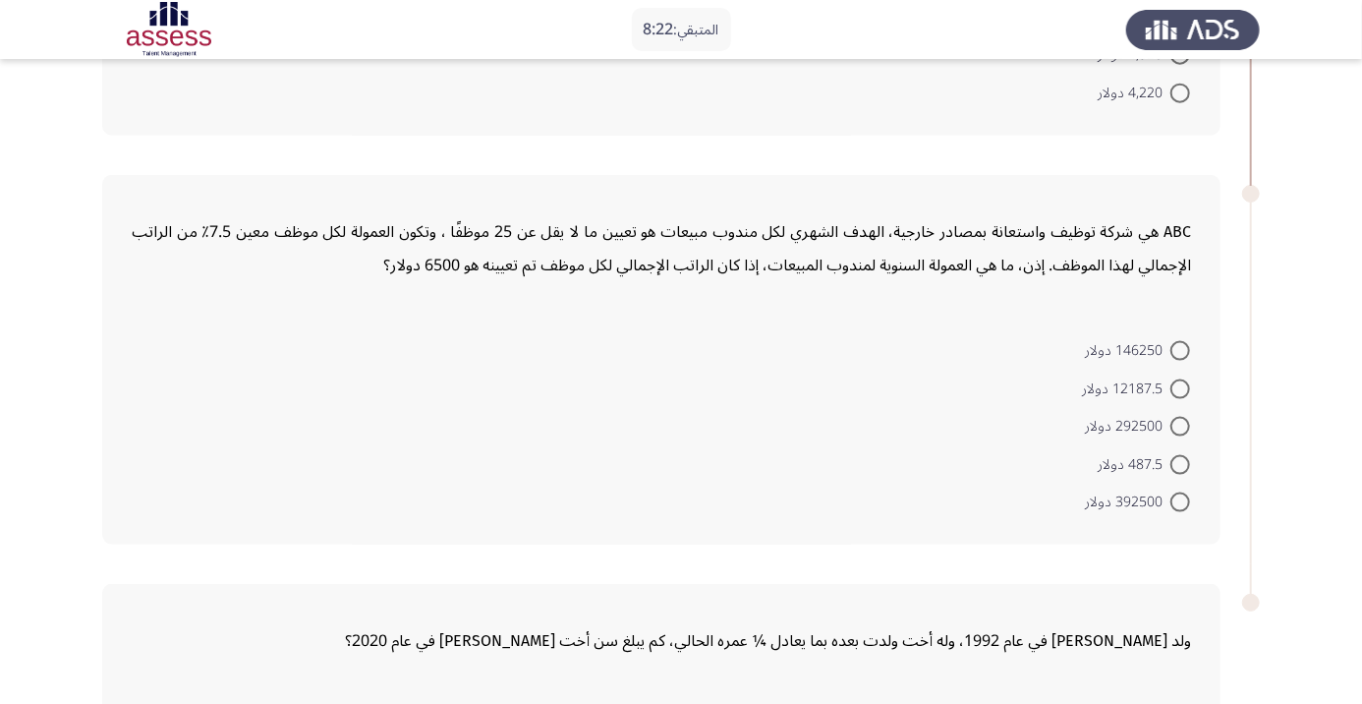
scroll to position [1144, 0]
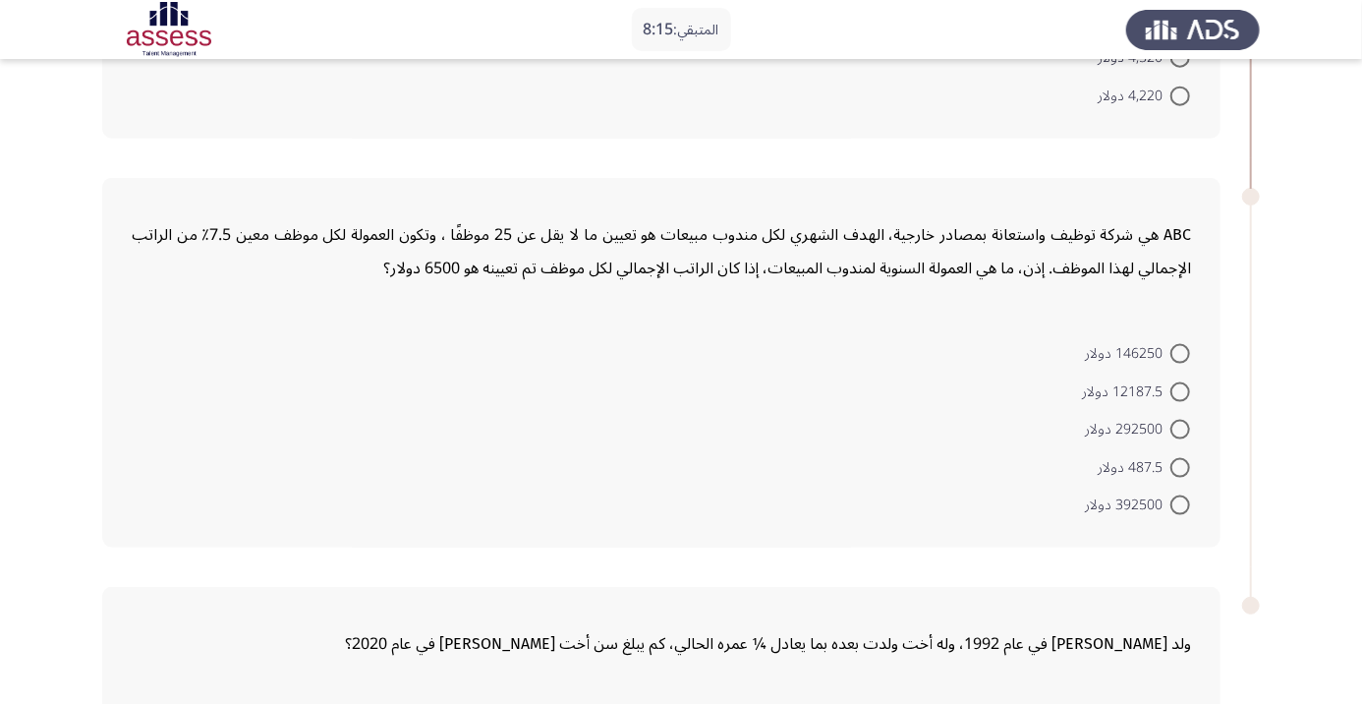
click at [1180, 388] on span at bounding box center [1181, 392] width 20 height 20
click at [1180, 388] on input "12187.5 دولار" at bounding box center [1181, 392] width 20 height 20
radio input "true"
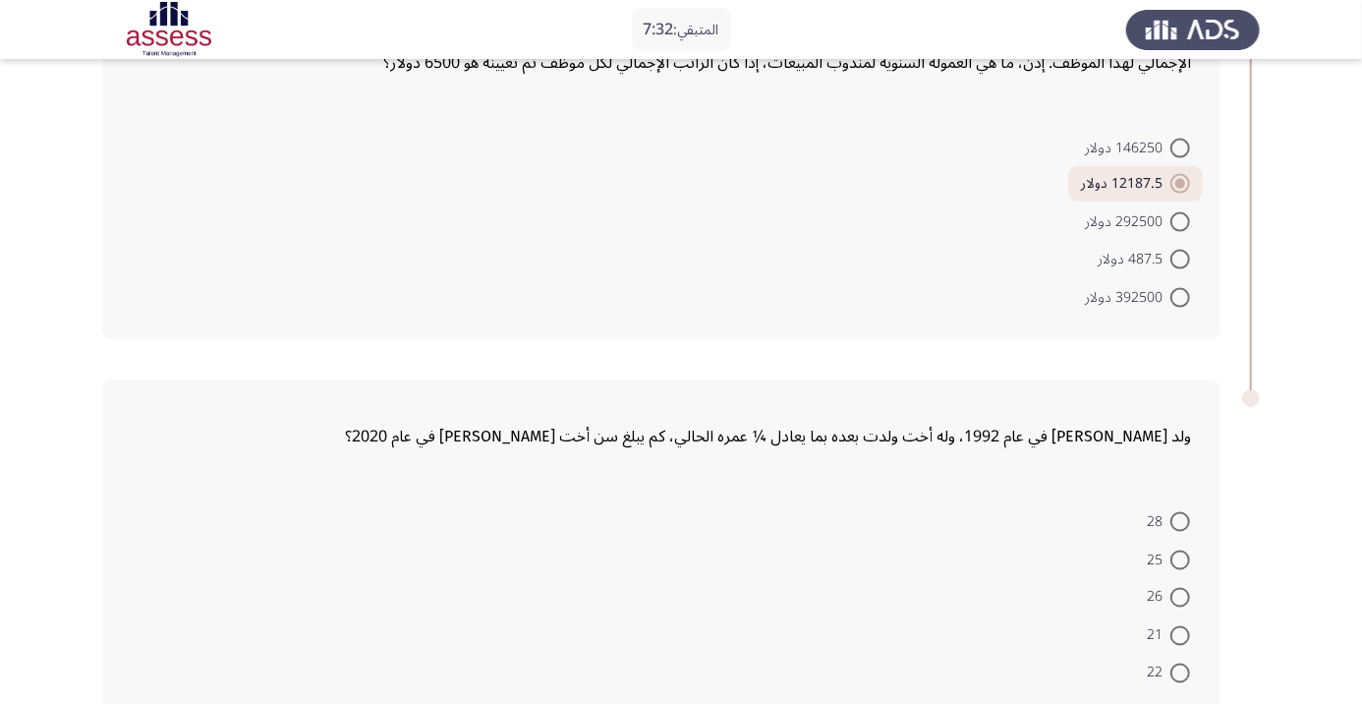
scroll to position [1349, 0]
click at [1180, 519] on span at bounding box center [1181, 523] width 20 height 20
click at [1180, 519] on input "28" at bounding box center [1181, 523] width 20 height 20
radio input "true"
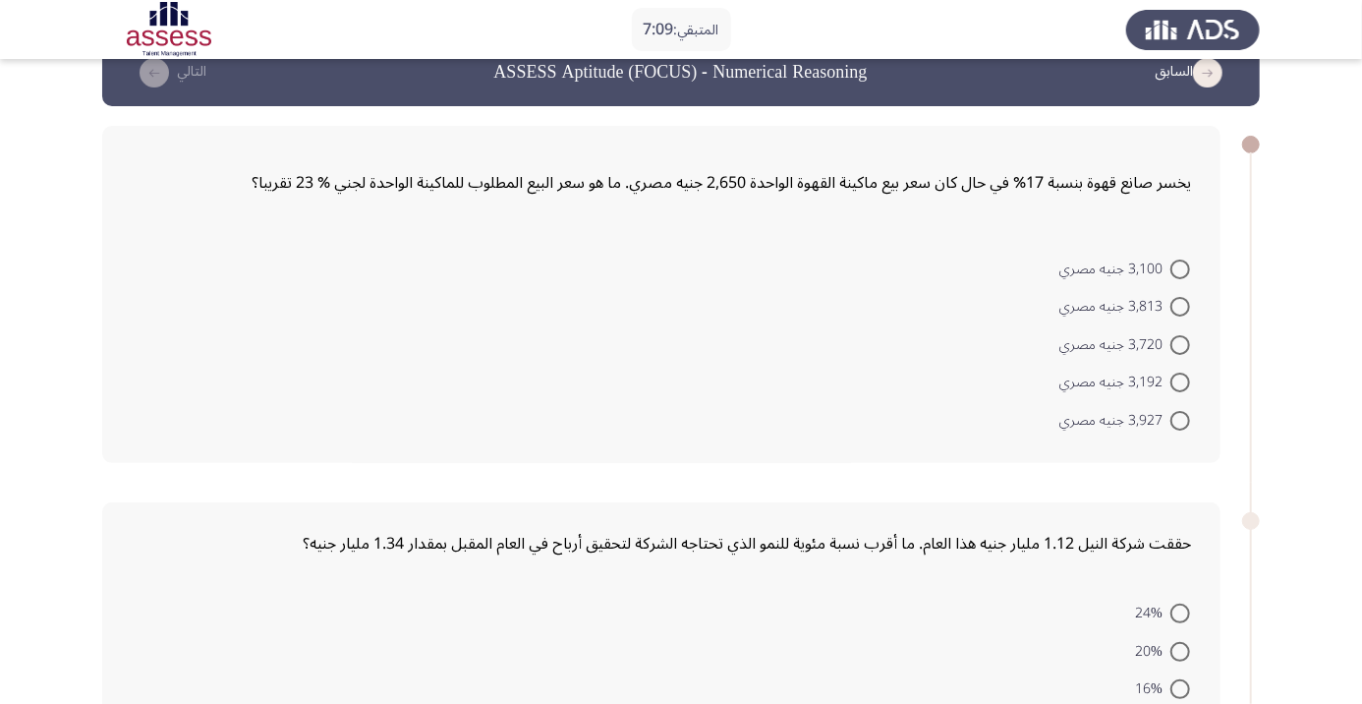
scroll to position [78, 0]
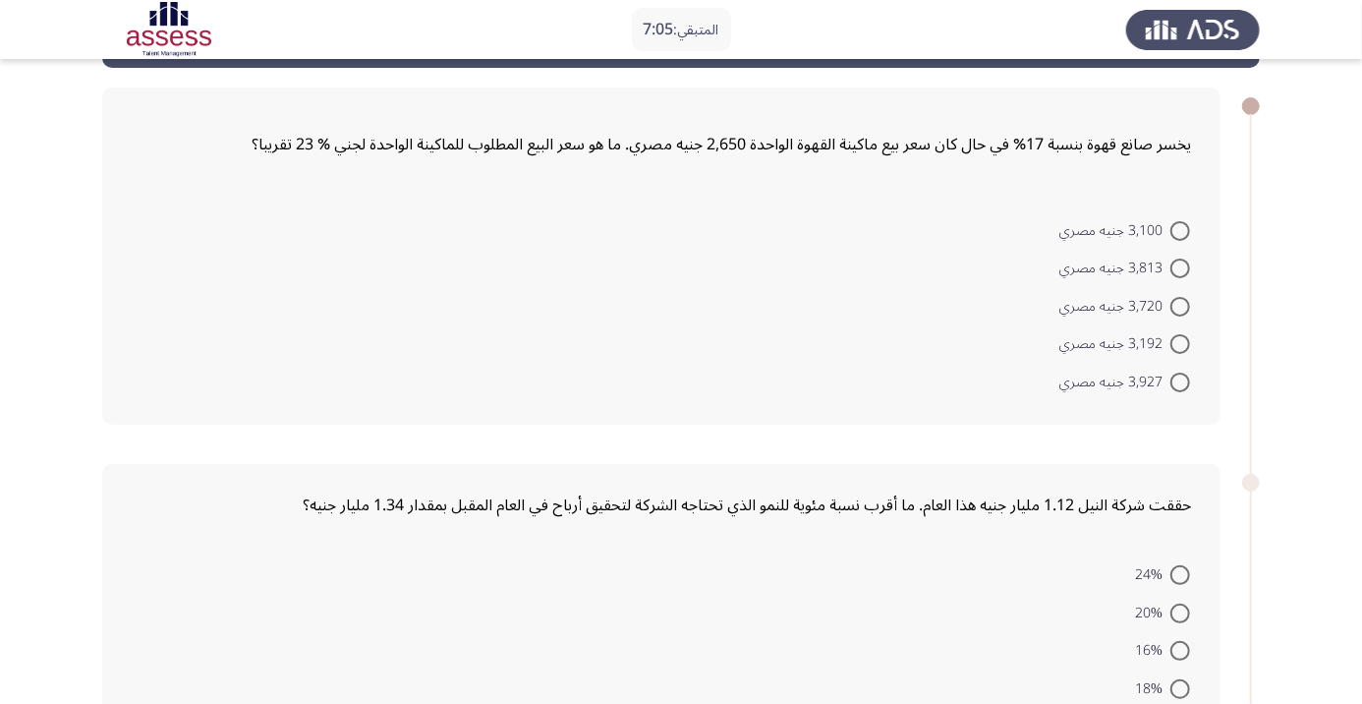
click at [1171, 308] on span at bounding box center [1181, 307] width 20 height 20
click at [1171, 308] on input "3,720 جنيه مصري" at bounding box center [1181, 307] width 20 height 20
radio input "true"
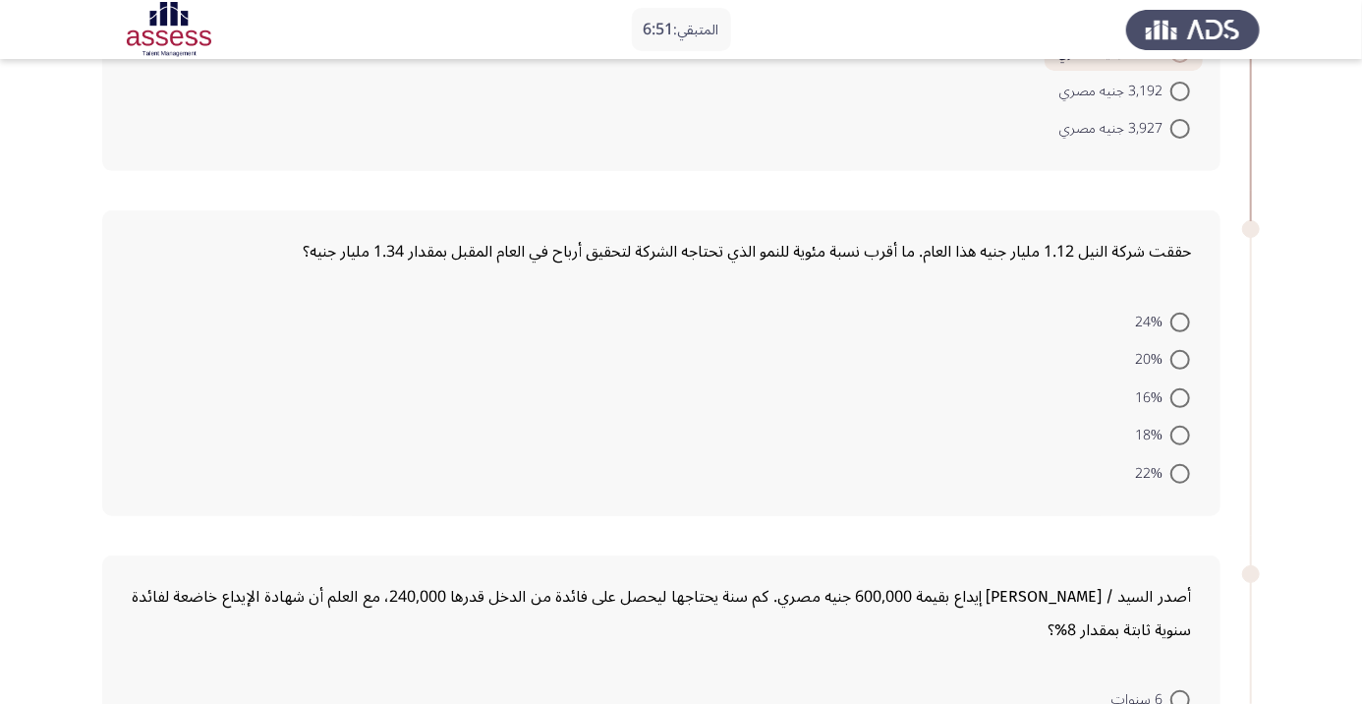
scroll to position [331, 0]
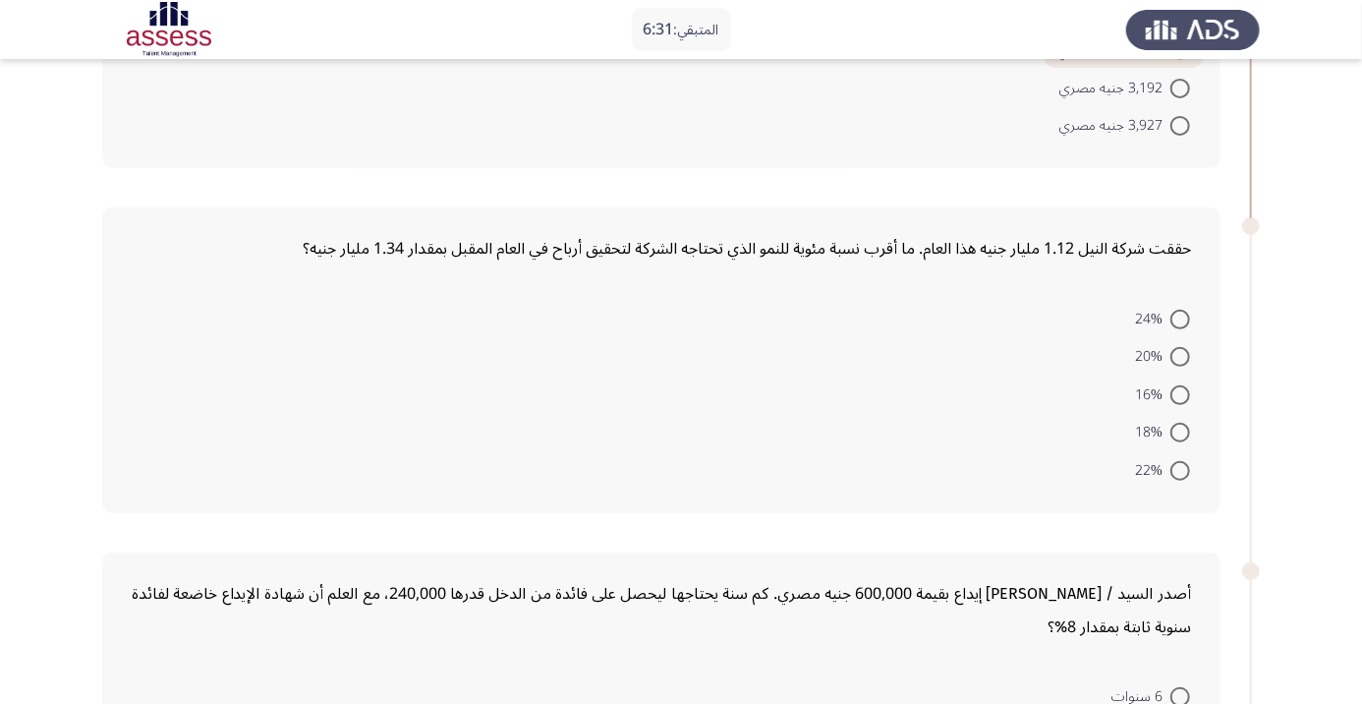
click at [1180, 469] on span at bounding box center [1181, 471] width 20 height 20
click at [1180, 469] on input "22%" at bounding box center [1181, 471] width 20 height 20
radio input "true"
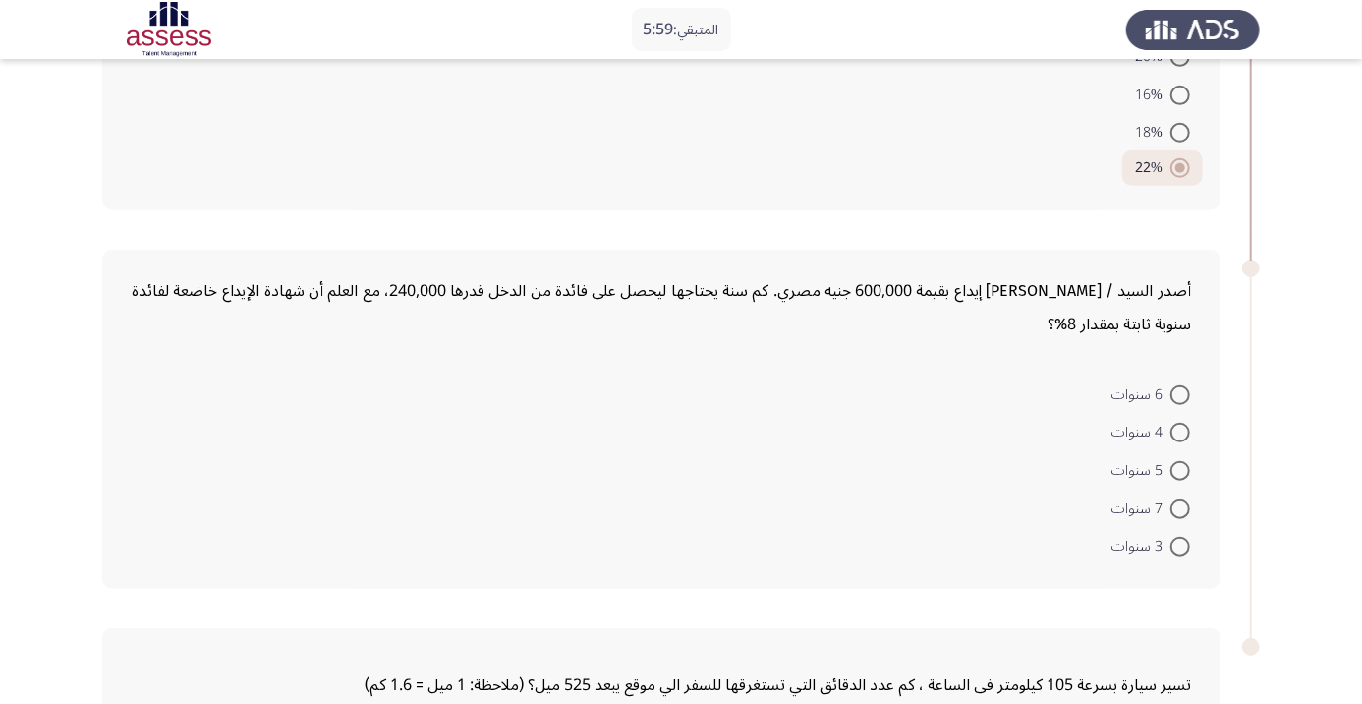
scroll to position [630, 0]
click at [1180, 432] on span at bounding box center [1181, 434] width 20 height 20
click at [1180, 432] on input "4 سنوات" at bounding box center [1181, 434] width 20 height 20
radio input "true"
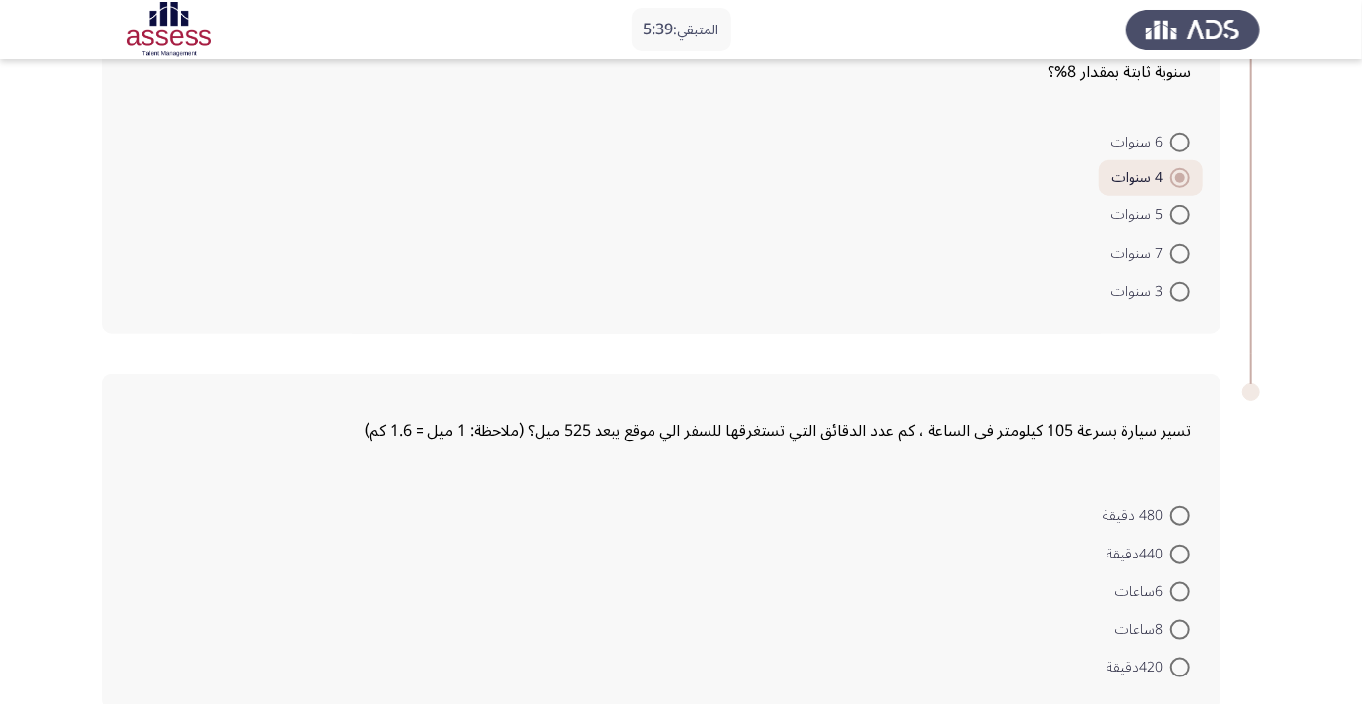
scroll to position [892, 0]
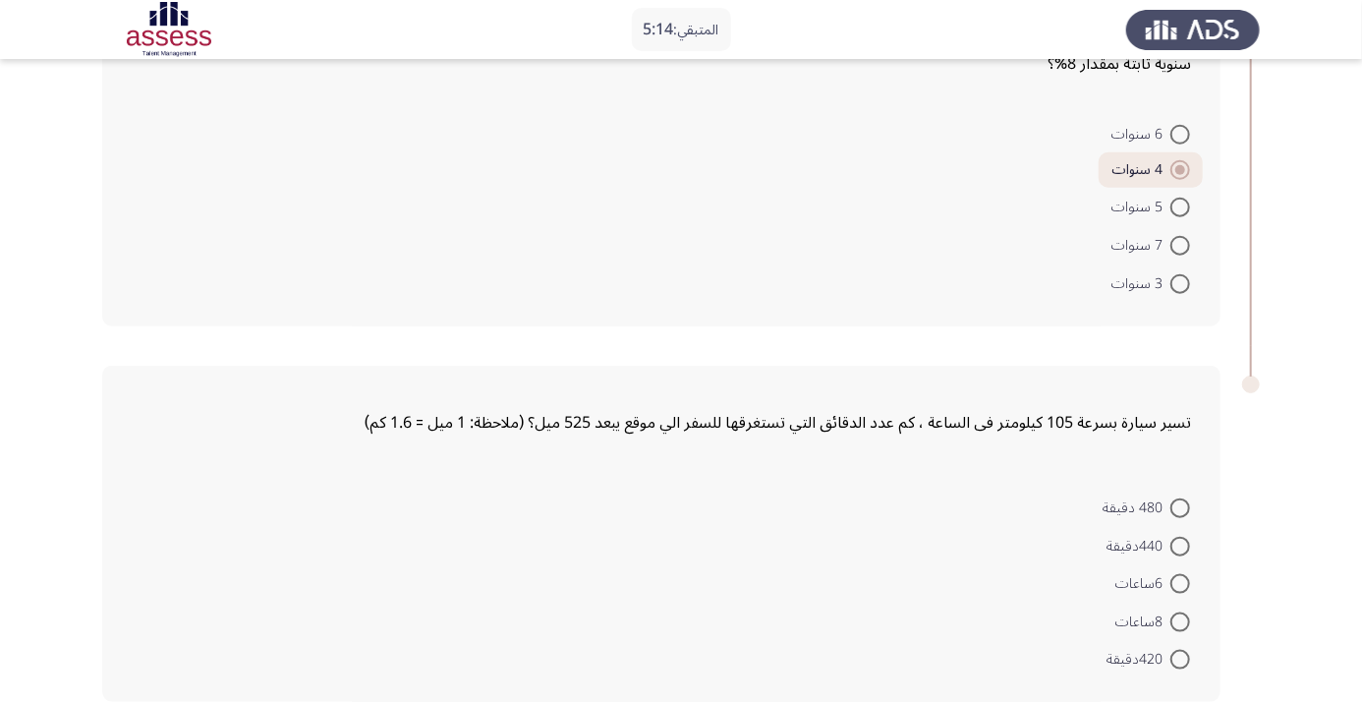
click at [1176, 587] on span at bounding box center [1181, 584] width 20 height 20
click at [1176, 587] on input "6ساعات" at bounding box center [1181, 584] width 20 height 20
radio input "true"
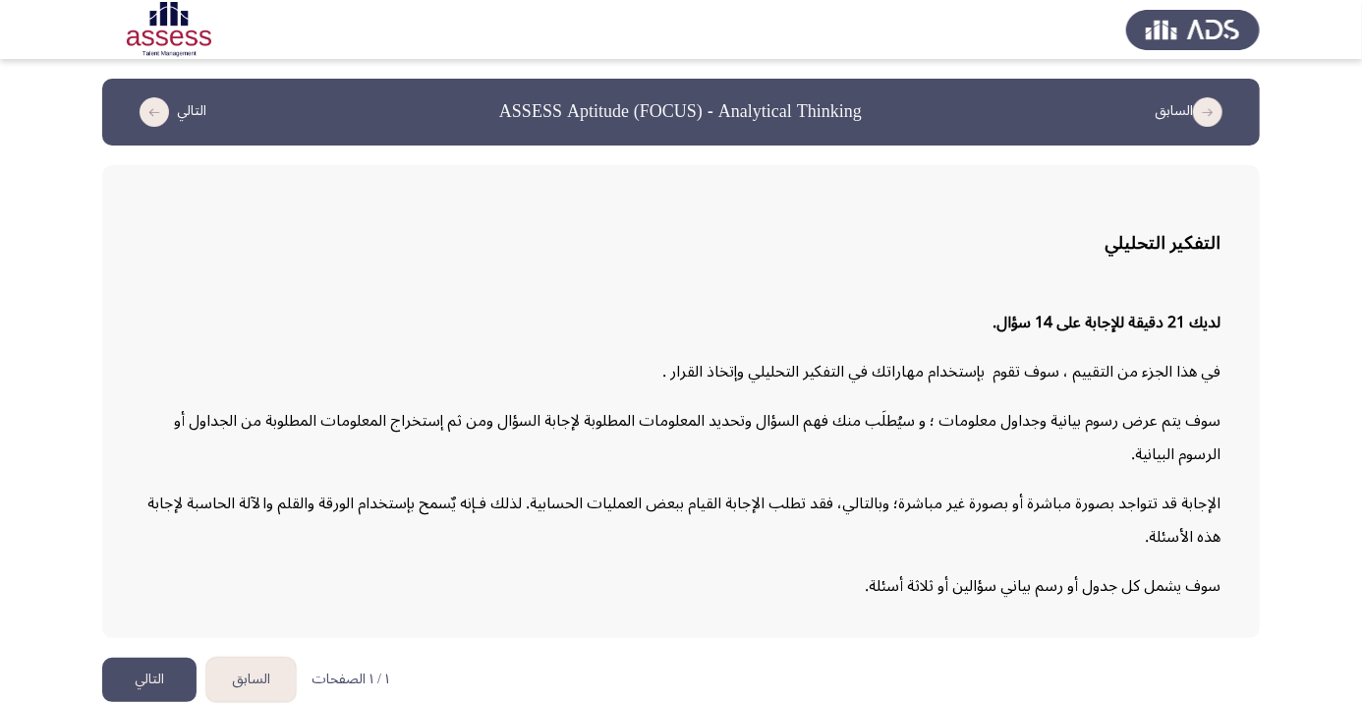
click at [143, 702] on button "التالي" at bounding box center [149, 680] width 94 height 44
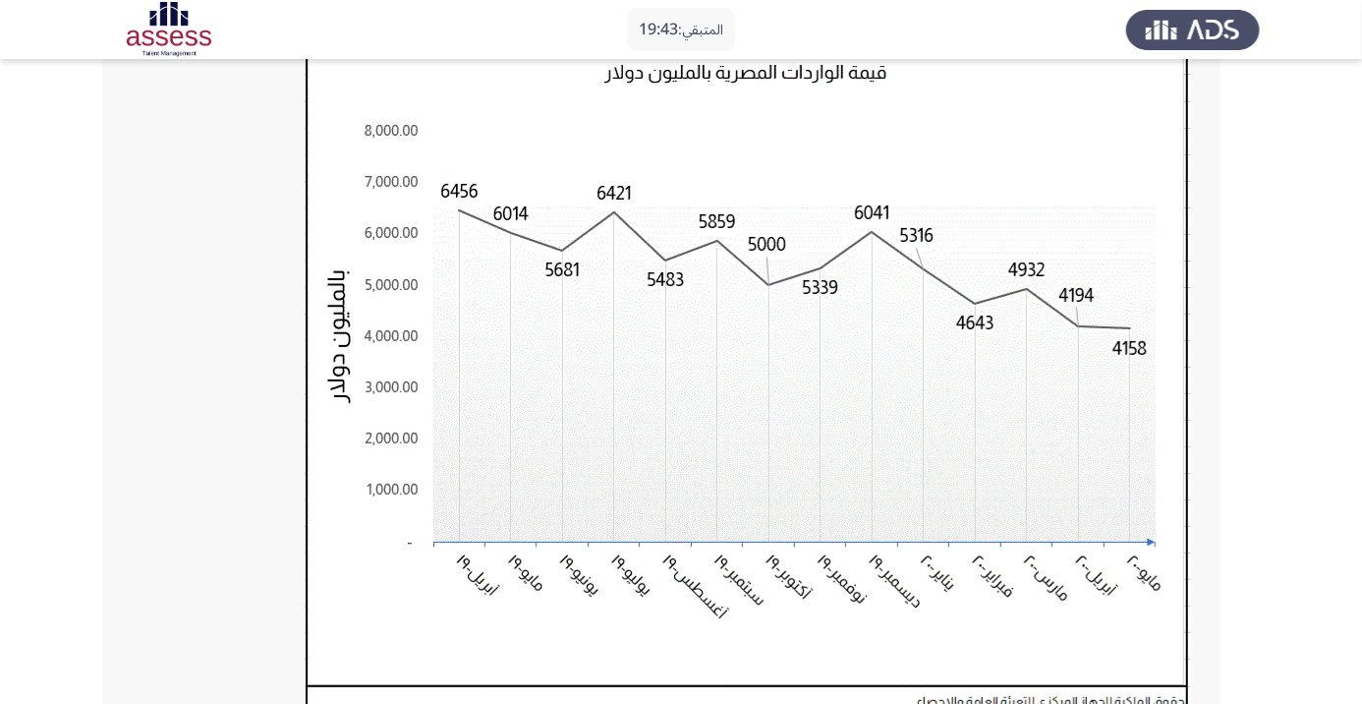
click at [1163, 667] on img at bounding box center [748, 390] width 887 height 697
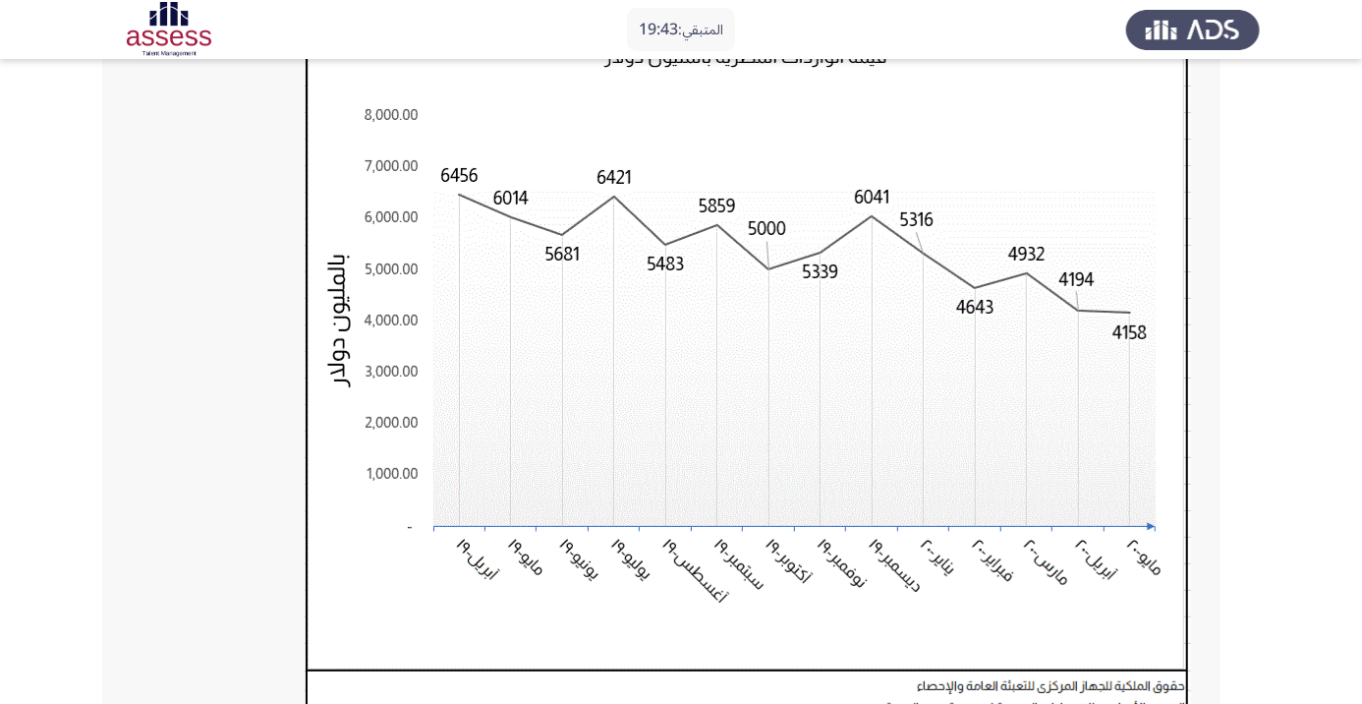
click at [1164, 661] on img at bounding box center [748, 375] width 887 height 697
click at [1163, 652] on img at bounding box center [748, 375] width 887 height 697
click at [1164, 645] on img at bounding box center [748, 375] width 887 height 697
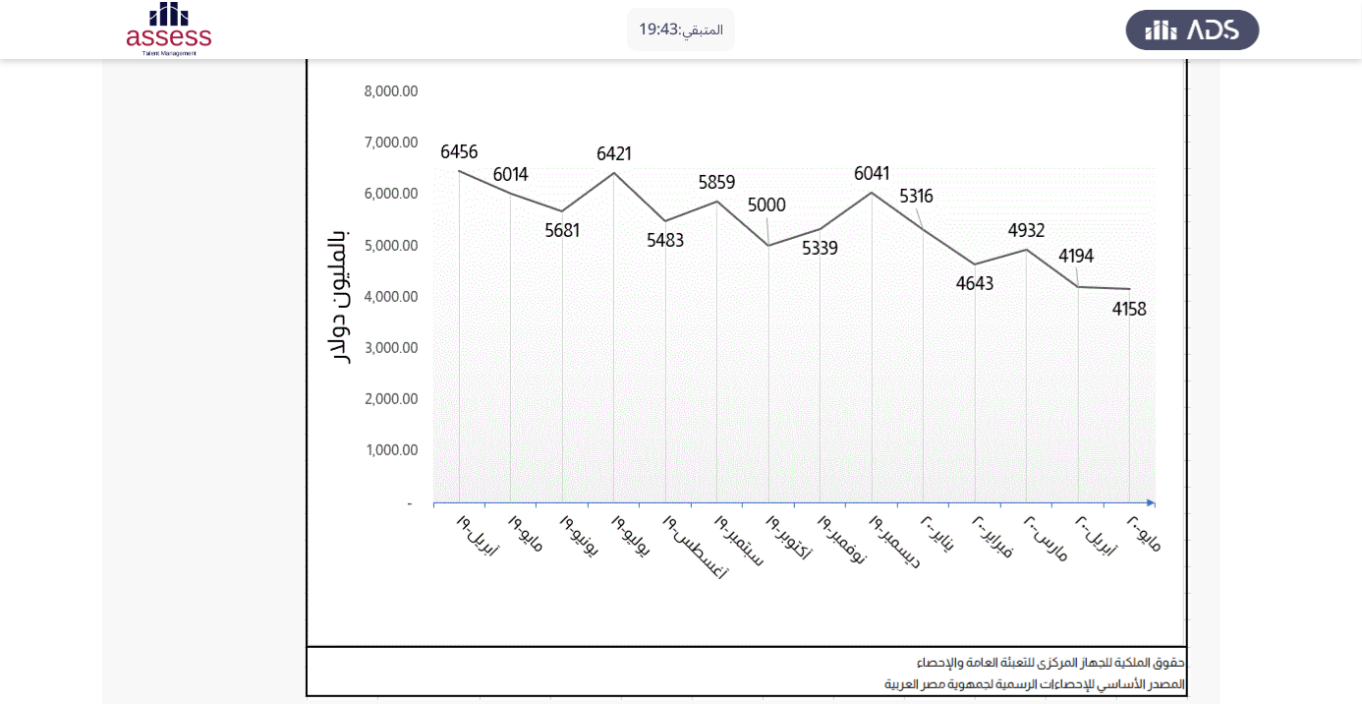
click at [1163, 636] on img at bounding box center [748, 351] width 887 height 697
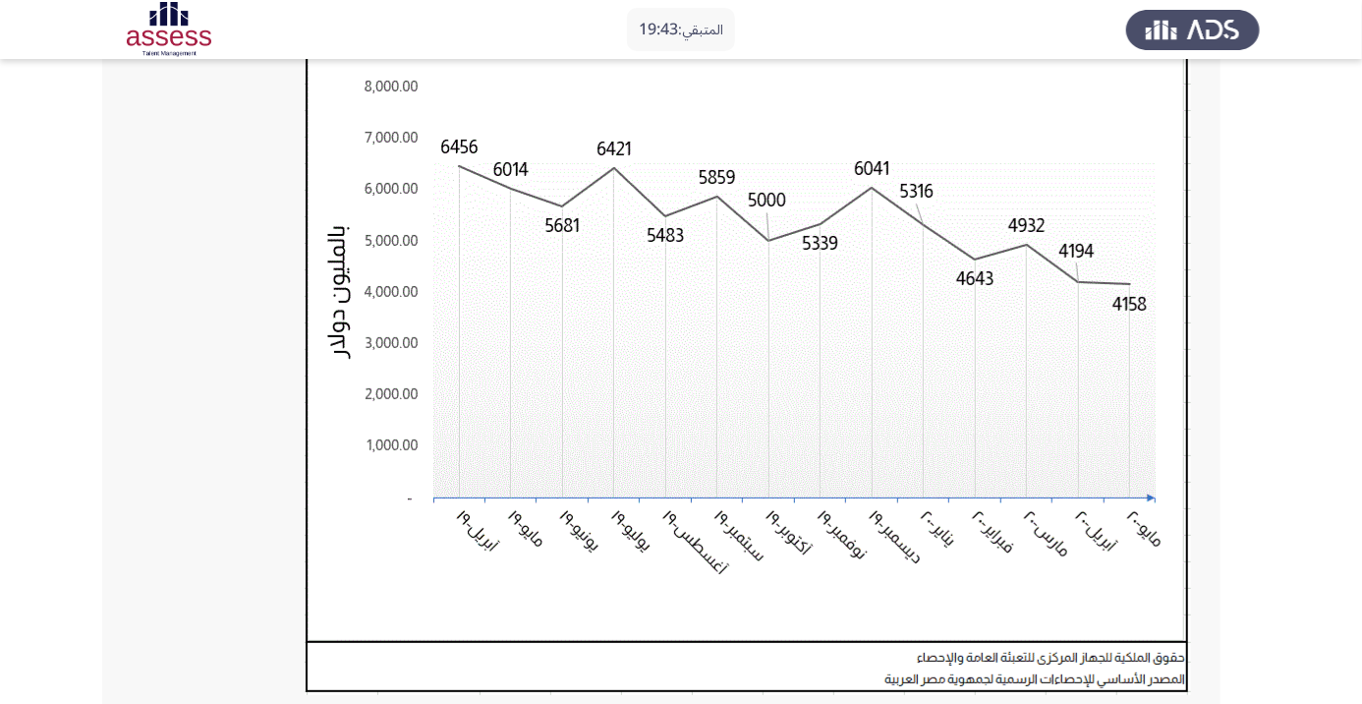
click at [1164, 629] on img at bounding box center [748, 346] width 887 height 697
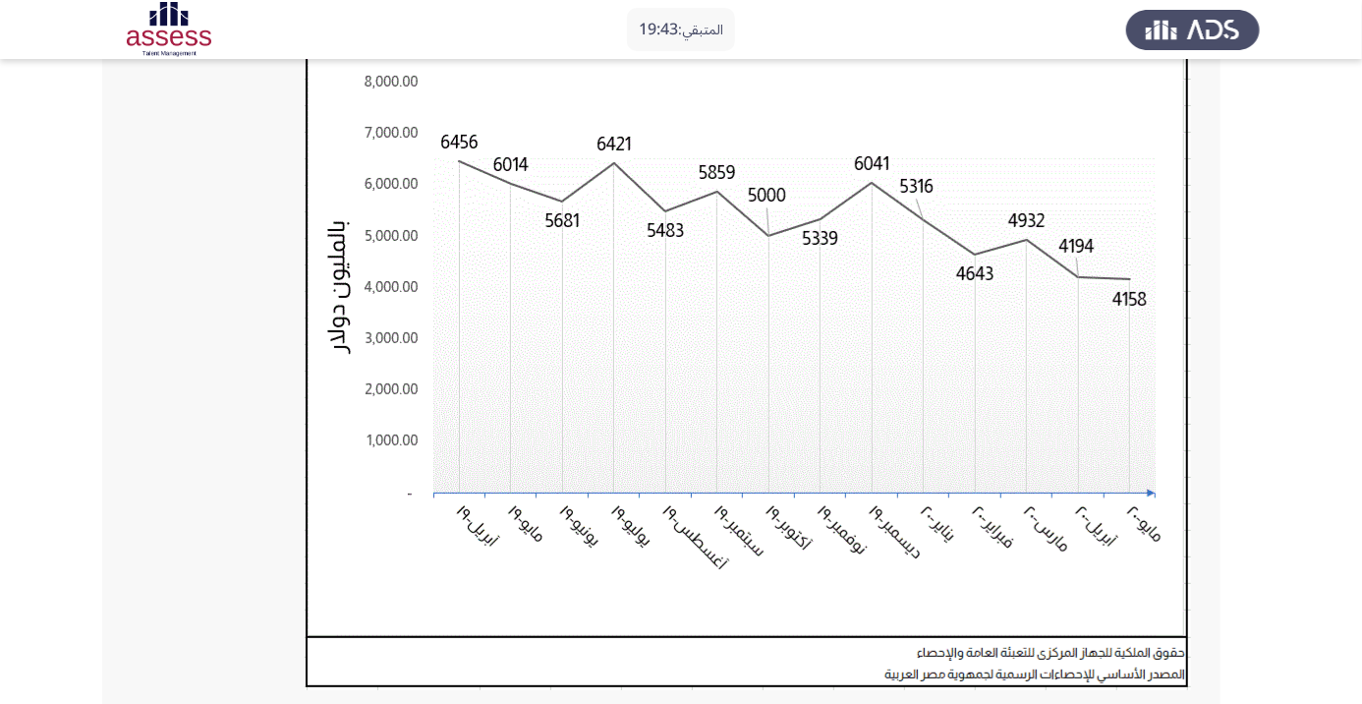
click at [1163, 620] on img at bounding box center [748, 341] width 887 height 697
click at [1164, 618] on img at bounding box center [748, 341] width 887 height 697
click at [1163, 618] on img at bounding box center [748, 341] width 887 height 697
click at [1164, 618] on img at bounding box center [748, 341] width 887 height 697
click at [1163, 618] on img at bounding box center [748, 341] width 887 height 697
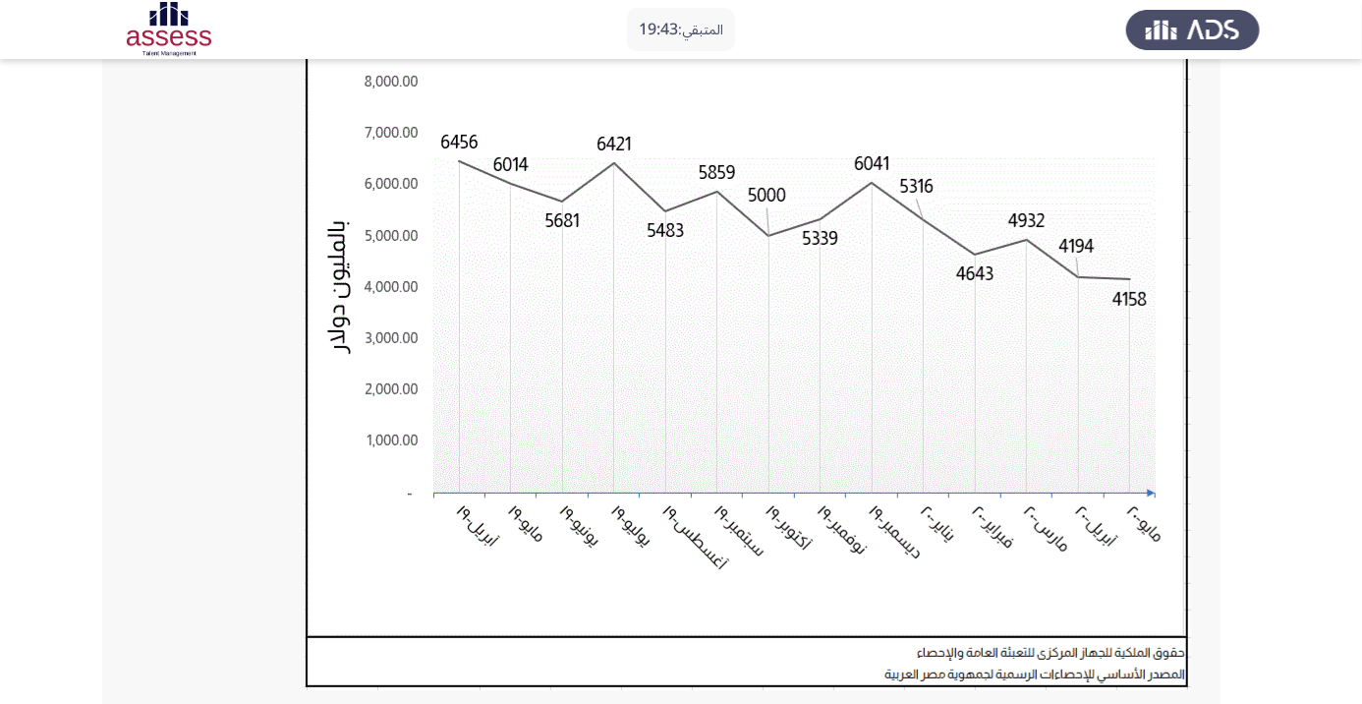
click at [1164, 618] on img at bounding box center [748, 341] width 887 height 697
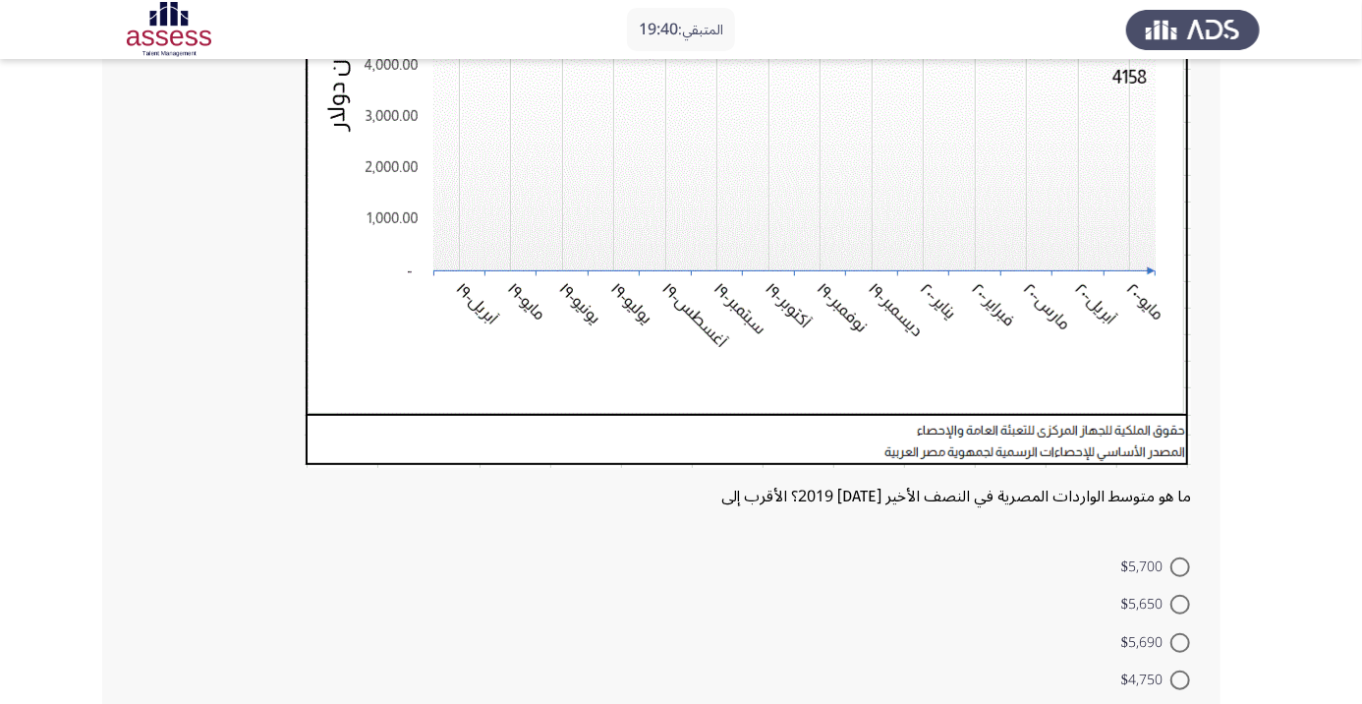
scroll to position [419, 0]
click at [1180, 678] on span at bounding box center [1181, 680] width 20 height 20
click at [1180, 678] on input "$4,750" at bounding box center [1181, 680] width 20 height 20
radio input "true"
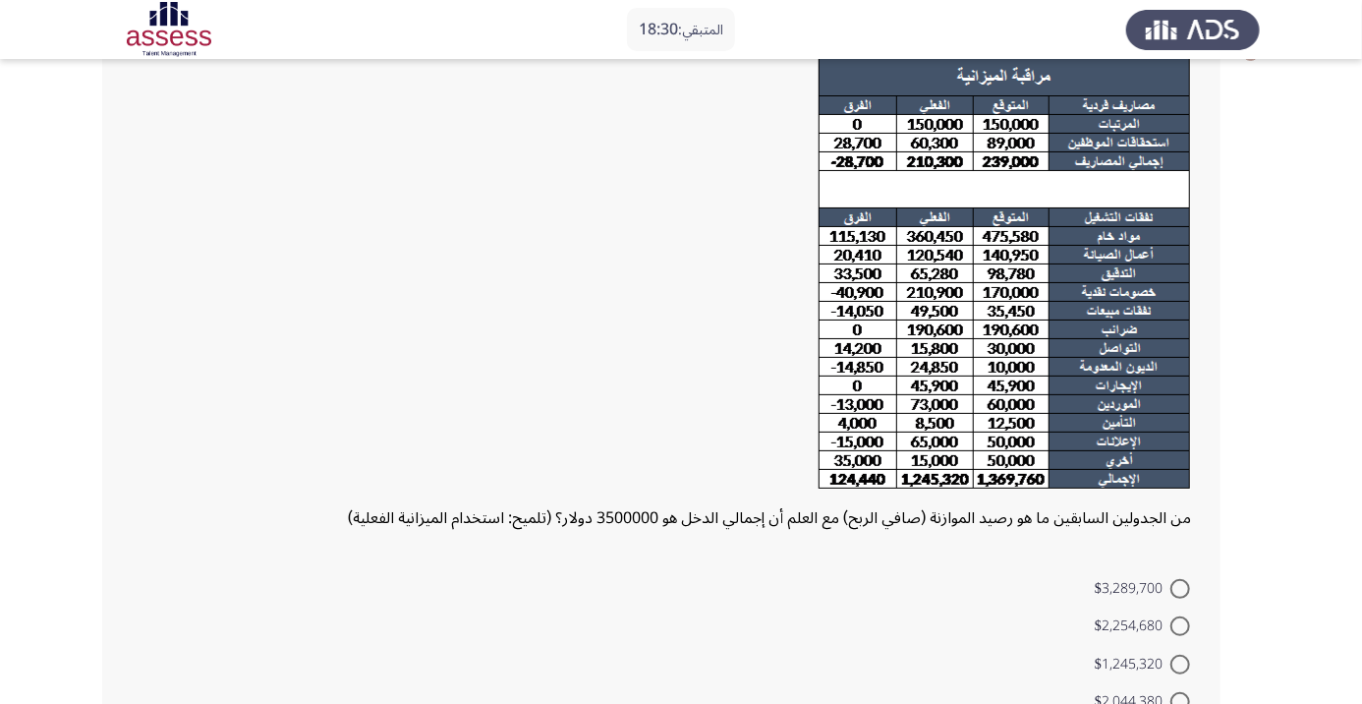
scroll to position [133, 0]
click at [516, 365] on div at bounding box center [662, 278] width 1060 height 443
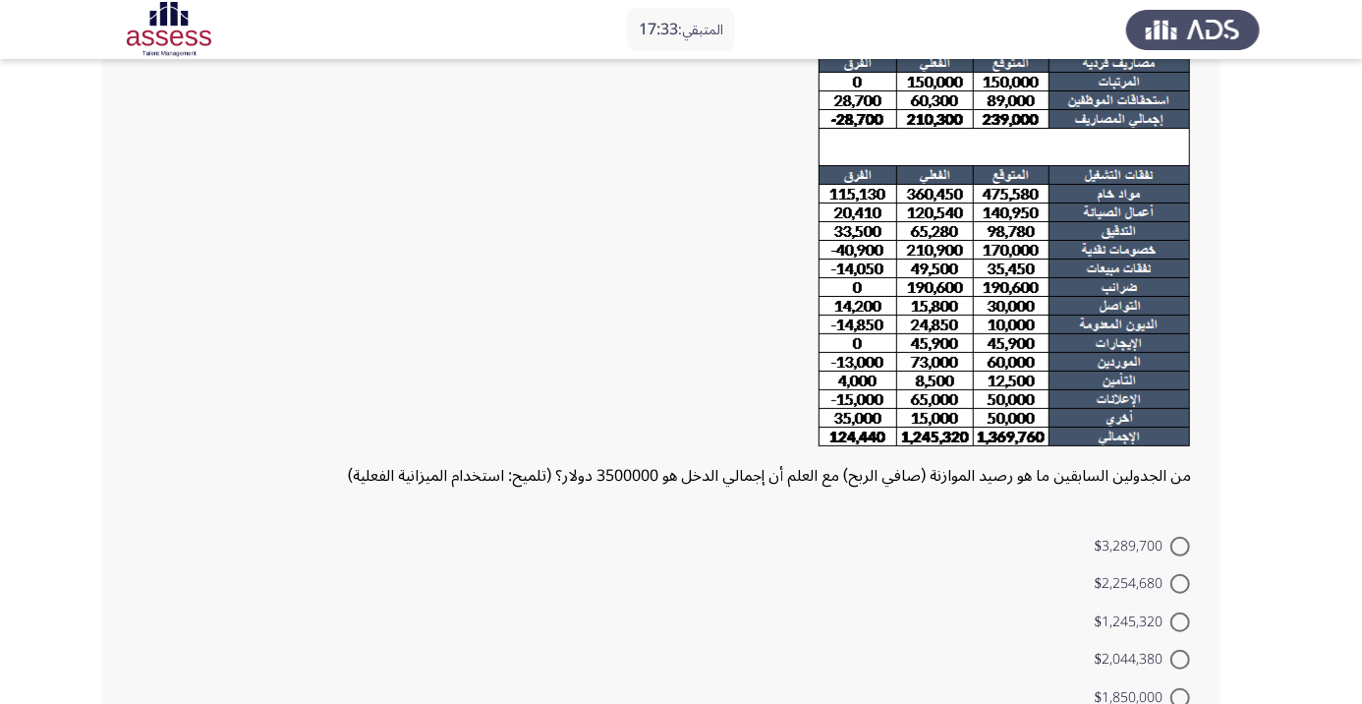
scroll to position [171, 0]
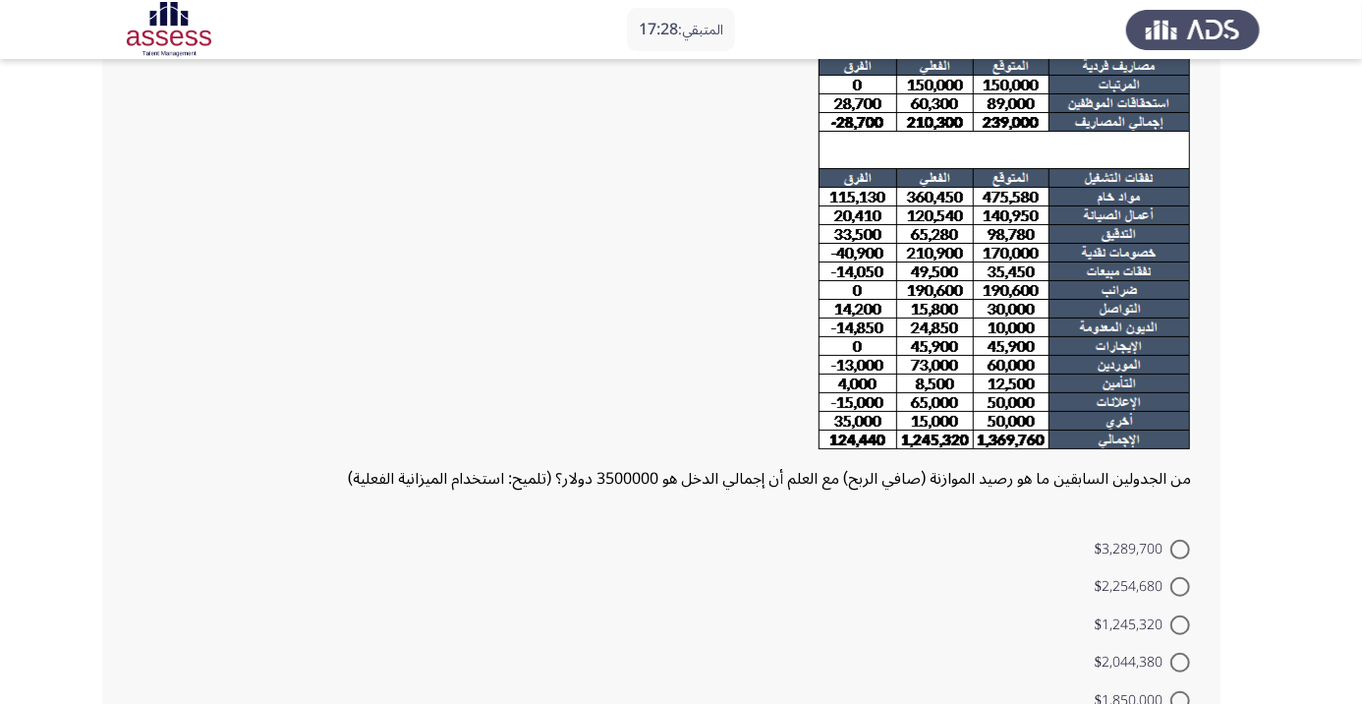
click at [619, 514] on div "من الجدولين السابقين ما هو رصيد الموازنة (صافي الربح) مع العلم أن إجمالي الدخل …" at bounding box center [661, 368] width 1119 height 749
click at [1102, 550] on span "$3,289,700" at bounding box center [1133, 550] width 76 height 24
click at [1171, 550] on input "$3,289,700" at bounding box center [1181, 550] width 20 height 20
radio input "true"
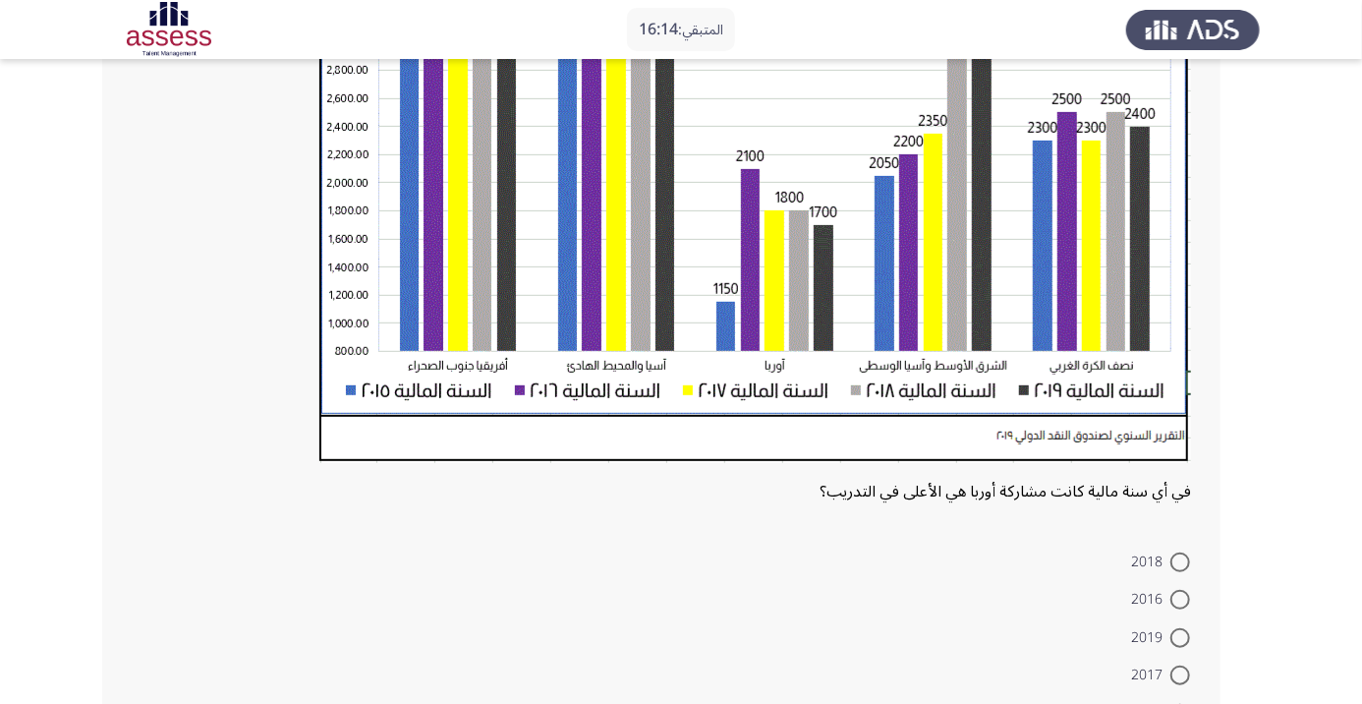
scroll to position [491, 0]
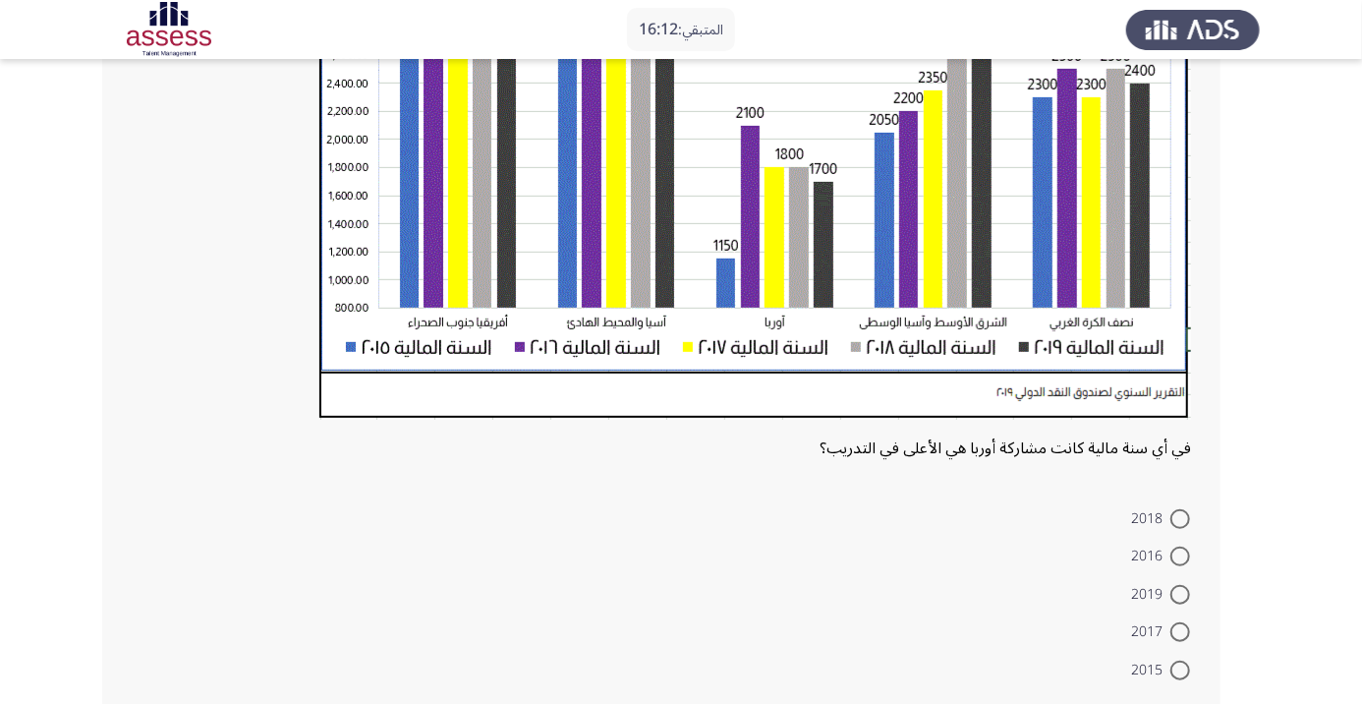
click at [1180, 631] on span at bounding box center [1181, 632] width 20 height 20
click at [1180, 631] on input "2017" at bounding box center [1181, 632] width 20 height 20
radio input "true"
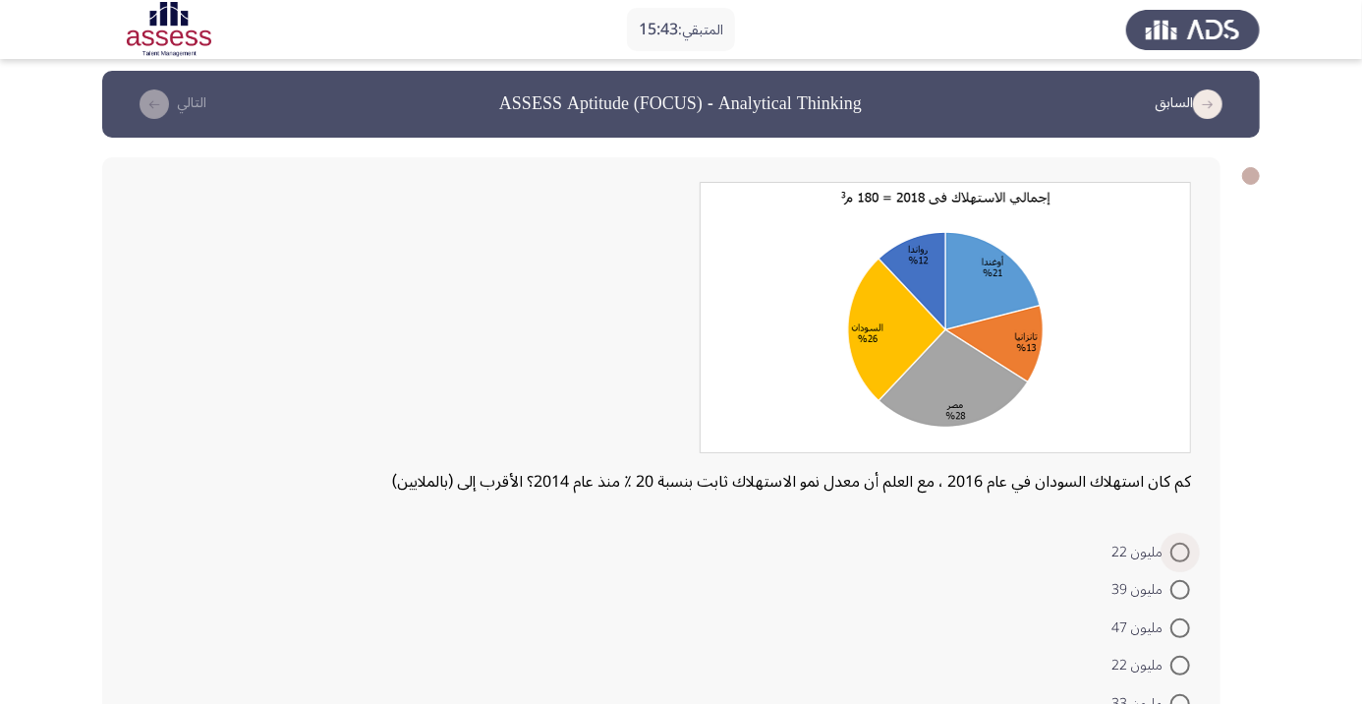
scroll to position [55, 0]
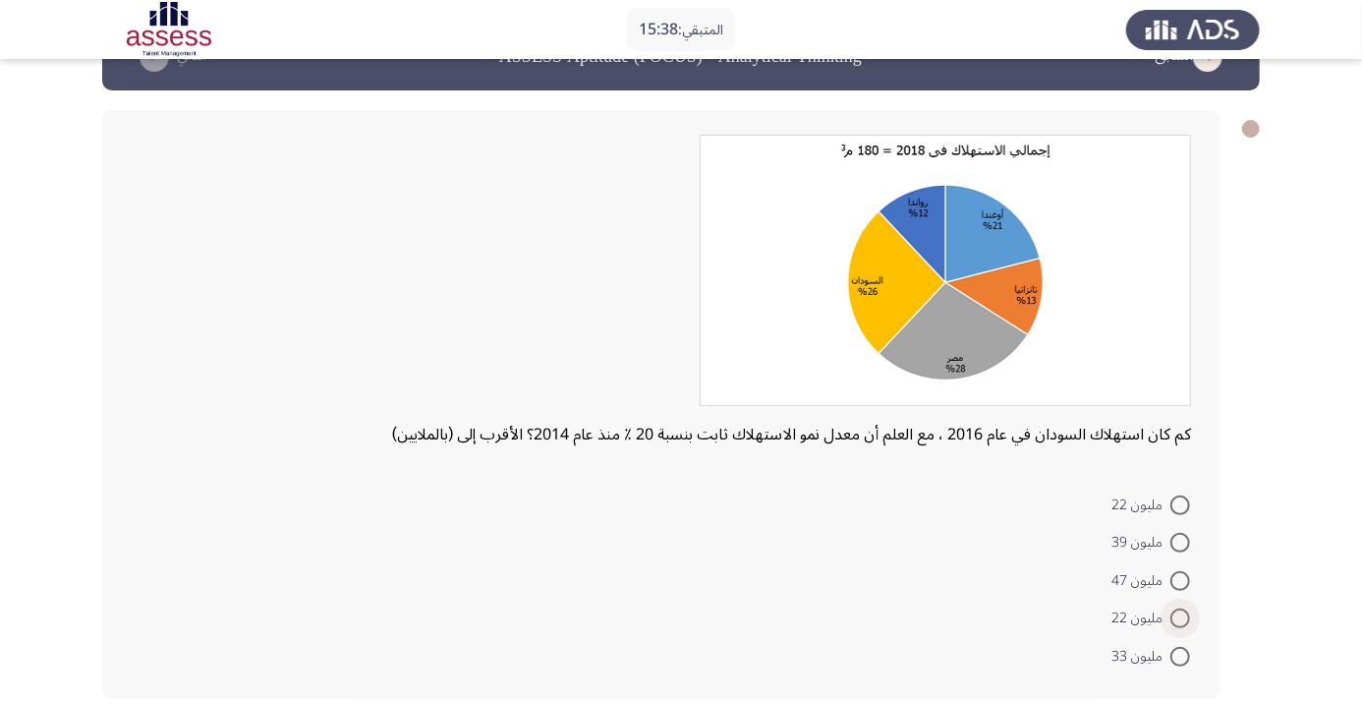
click at [1171, 621] on span at bounding box center [1181, 618] width 20 height 20
click at [1171, 621] on input "مليون 22" at bounding box center [1181, 618] width 20 height 20
radio input "true"
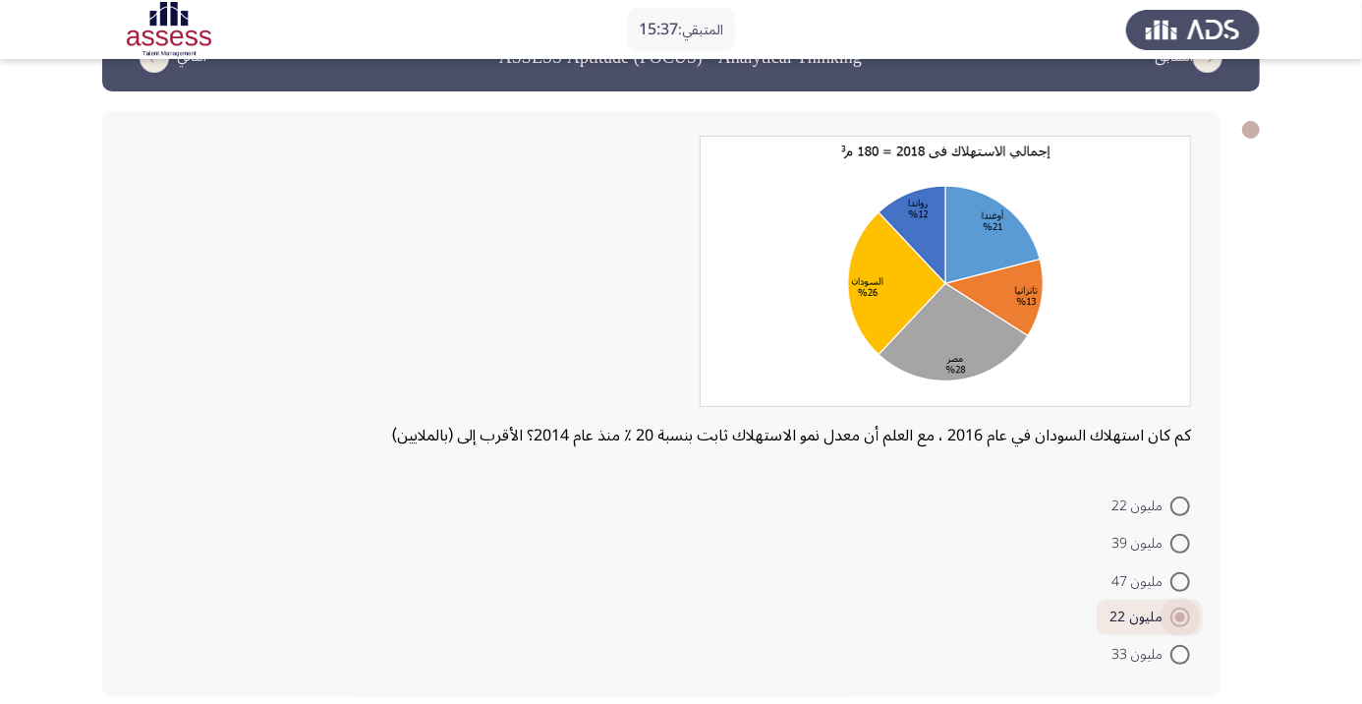
scroll to position [50, 0]
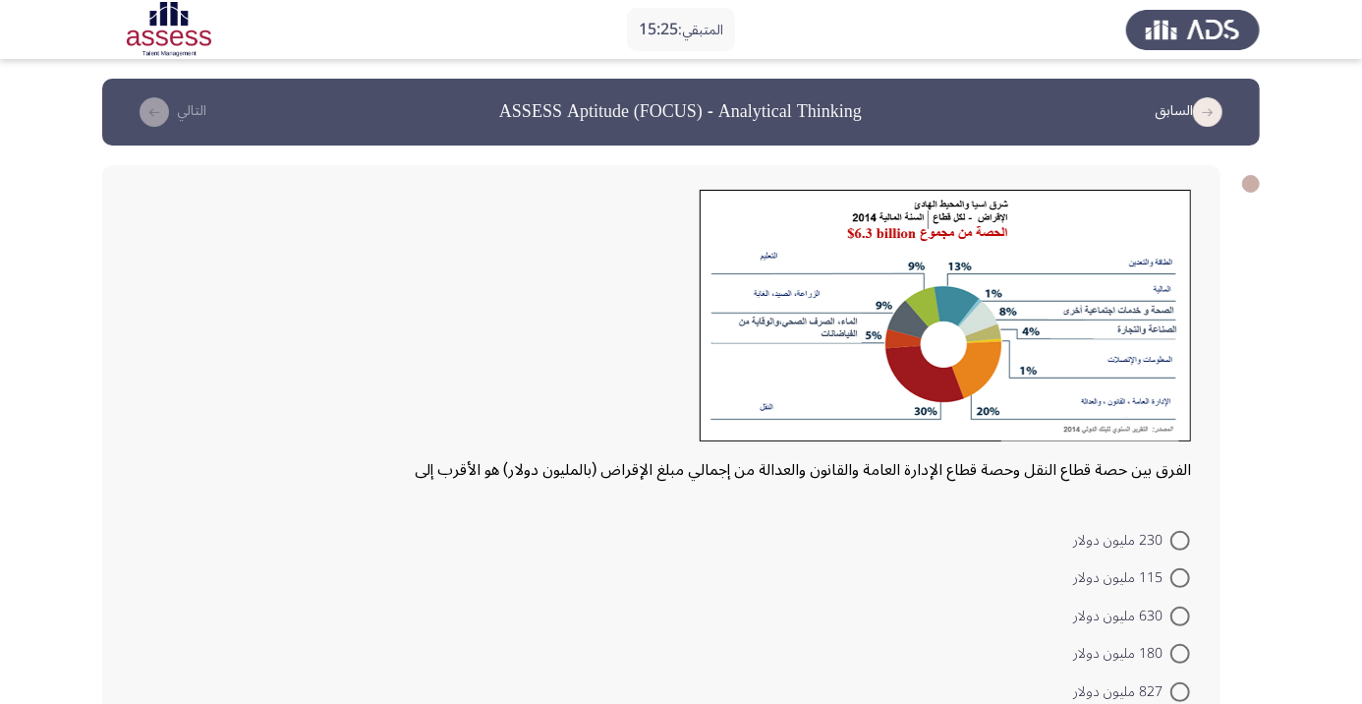
click at [1362, 393] on app-assessment-container "المتبقي: 15:25 السابق ASSESS Aptitude (FOCUS) - Analytical Thinking التالي الفر…" at bounding box center [681, 416] width 1362 height 675
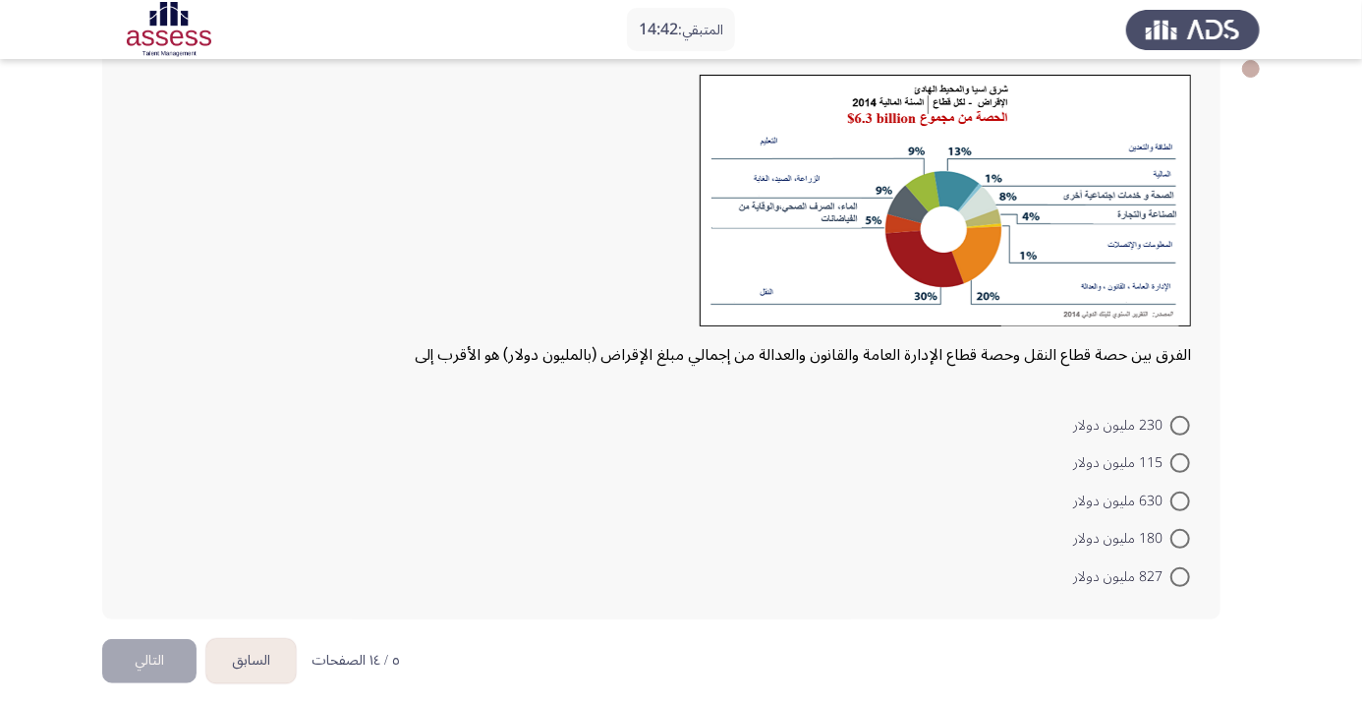
scroll to position [115, 0]
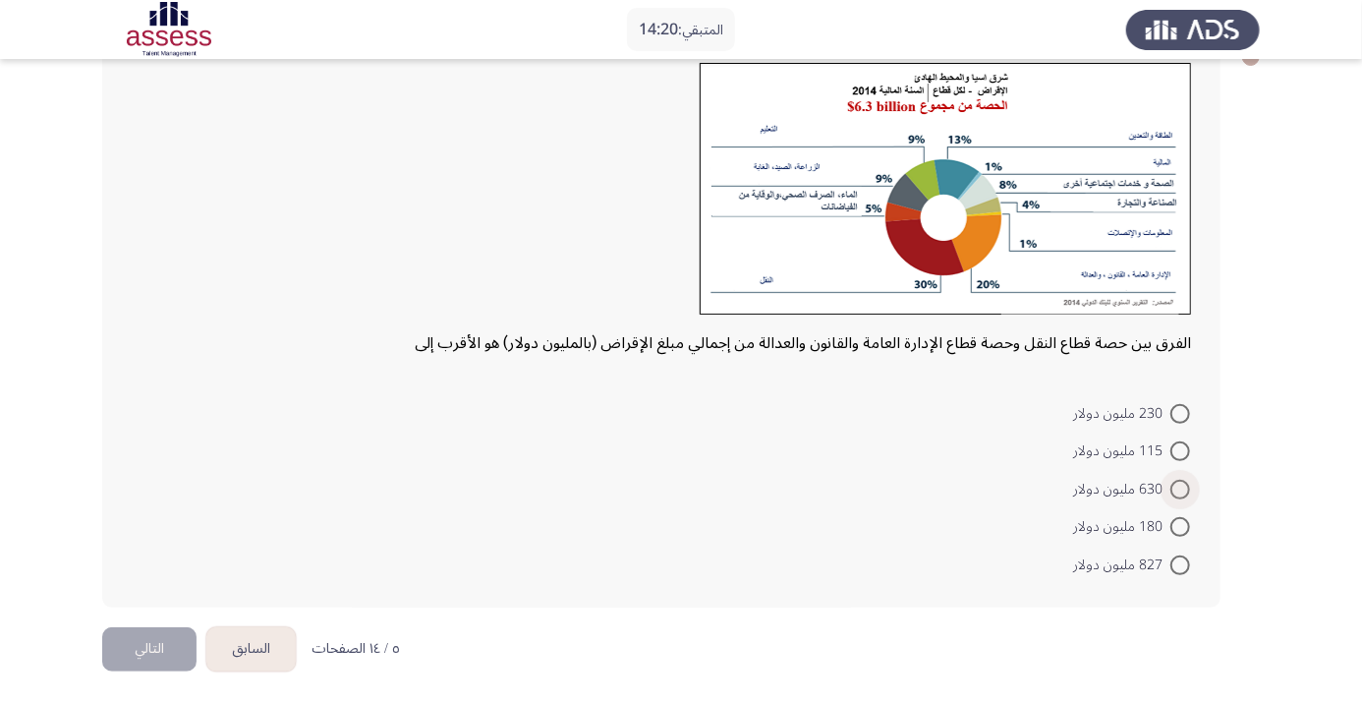
click at [1180, 488] on span at bounding box center [1181, 490] width 20 height 20
click at [1180, 488] on input "630 مليون دولار" at bounding box center [1181, 490] width 20 height 20
radio input "true"
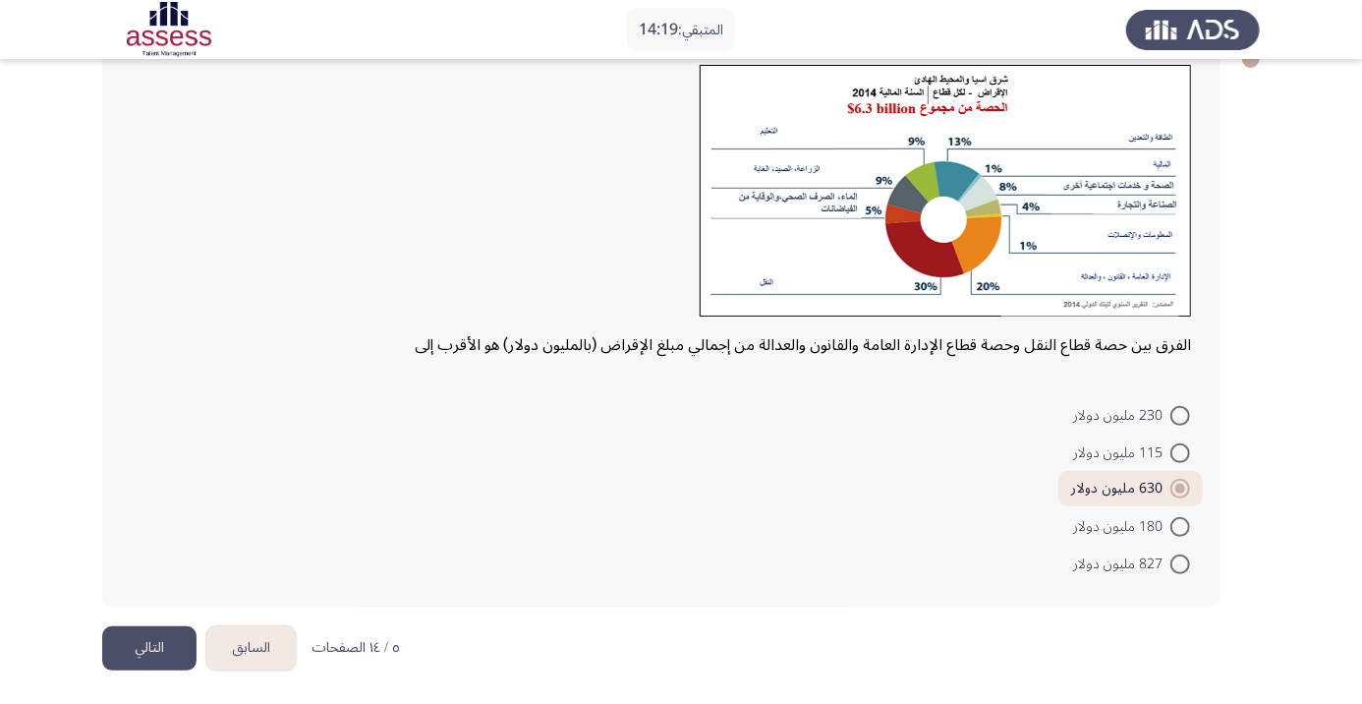
click at [140, 637] on button "التالي" at bounding box center [149, 648] width 94 height 44
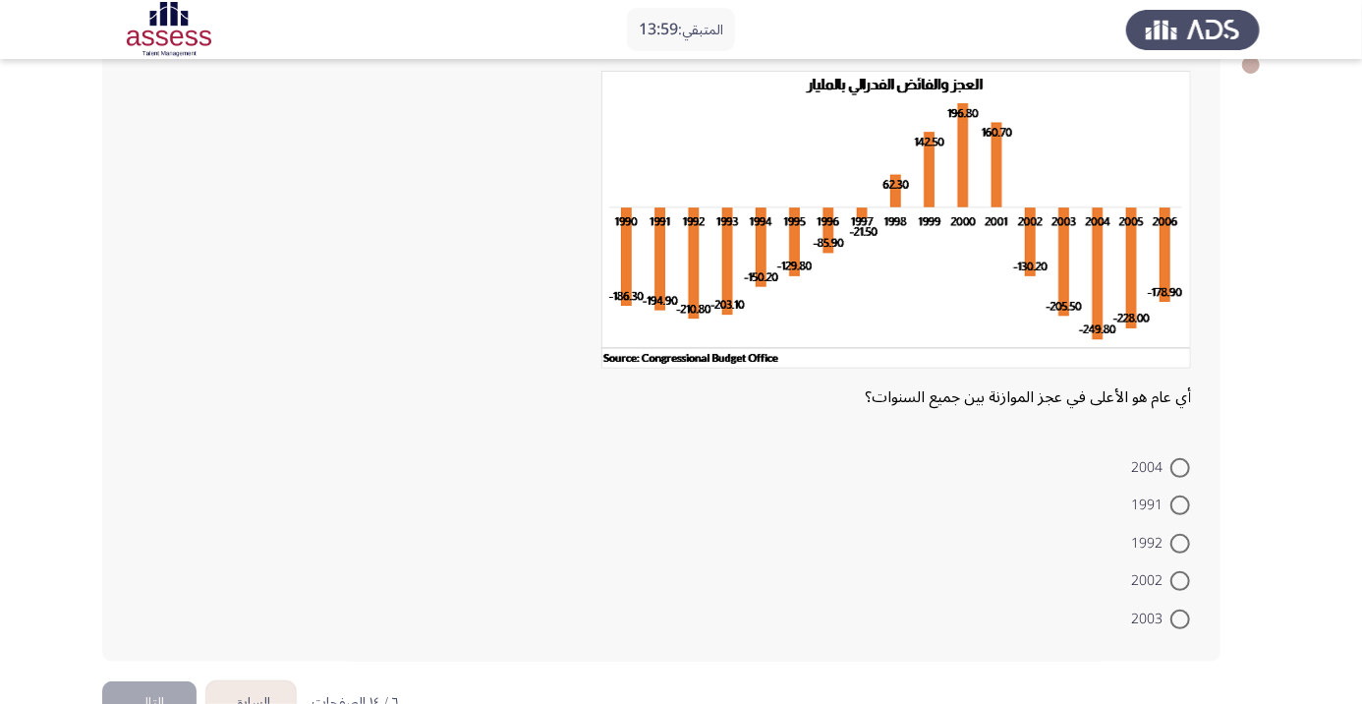
scroll to position [74, 0]
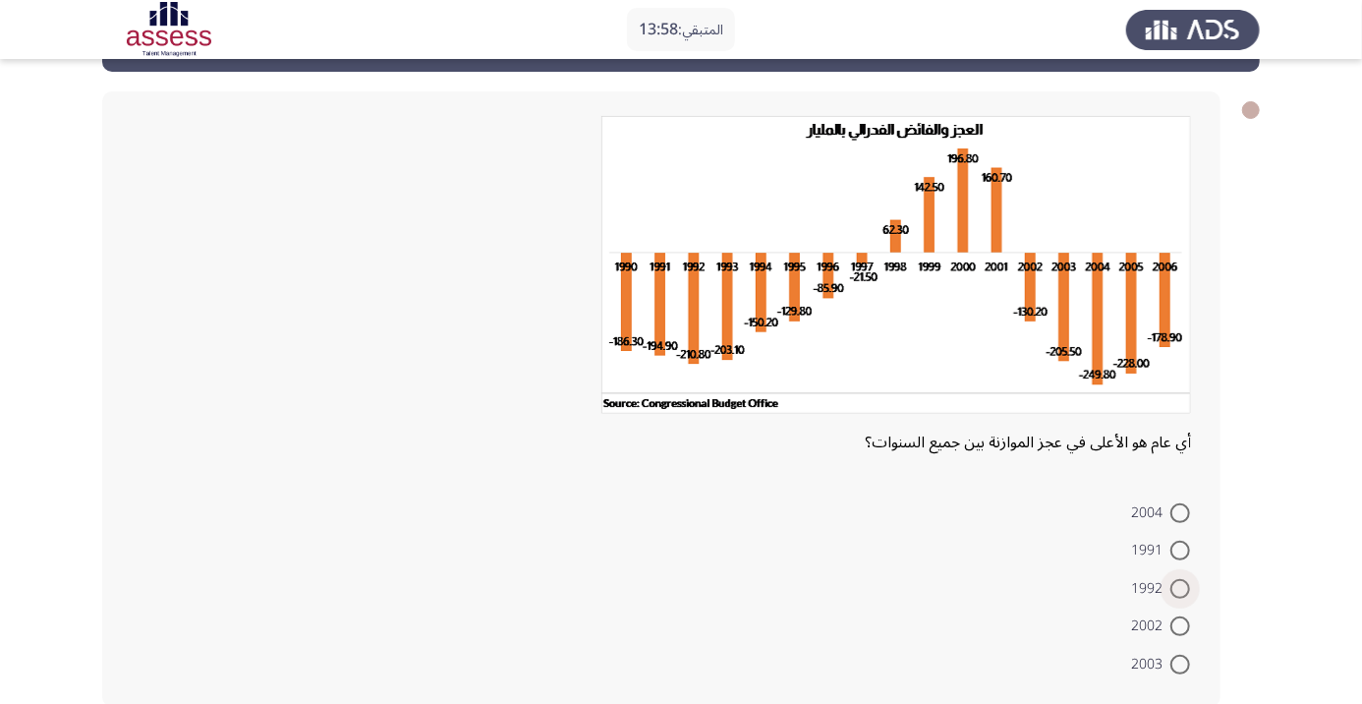
click at [1180, 588] on span at bounding box center [1181, 589] width 20 height 20
click at [1180, 588] on input "1992" at bounding box center [1181, 589] width 20 height 20
radio input "true"
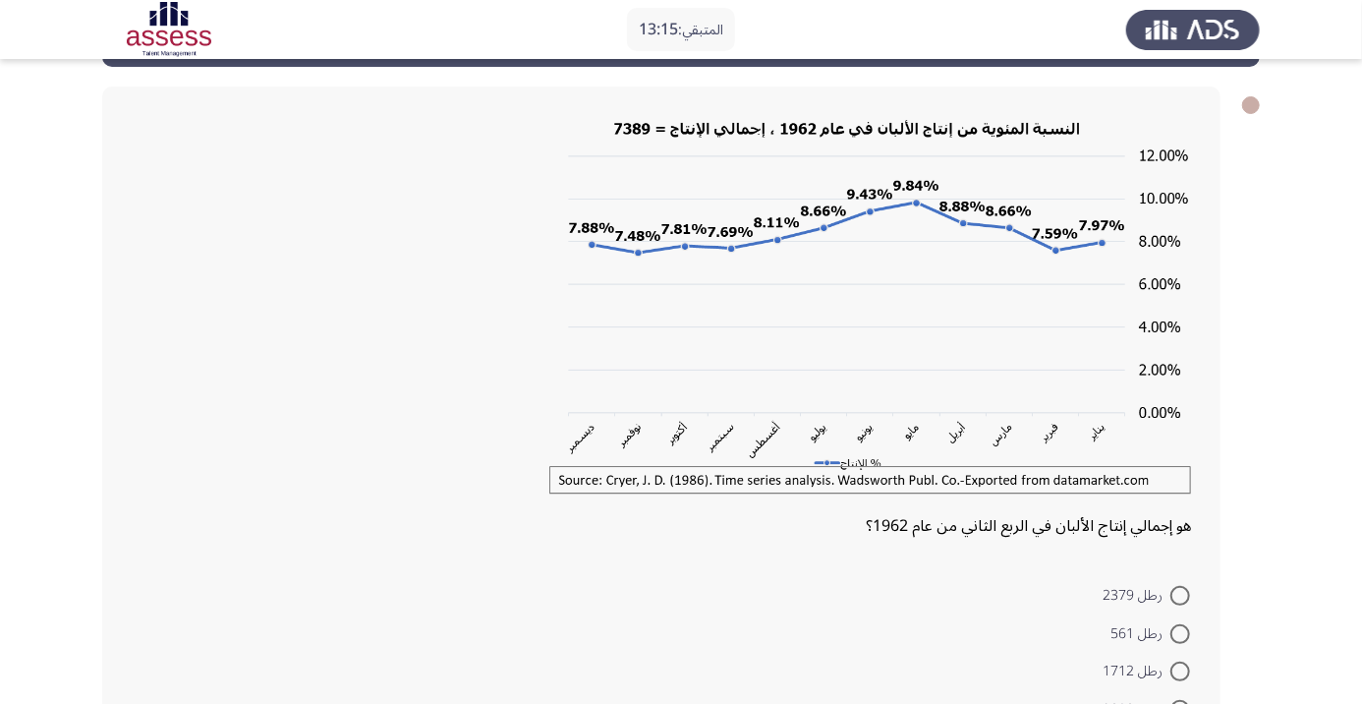
scroll to position [78, 0]
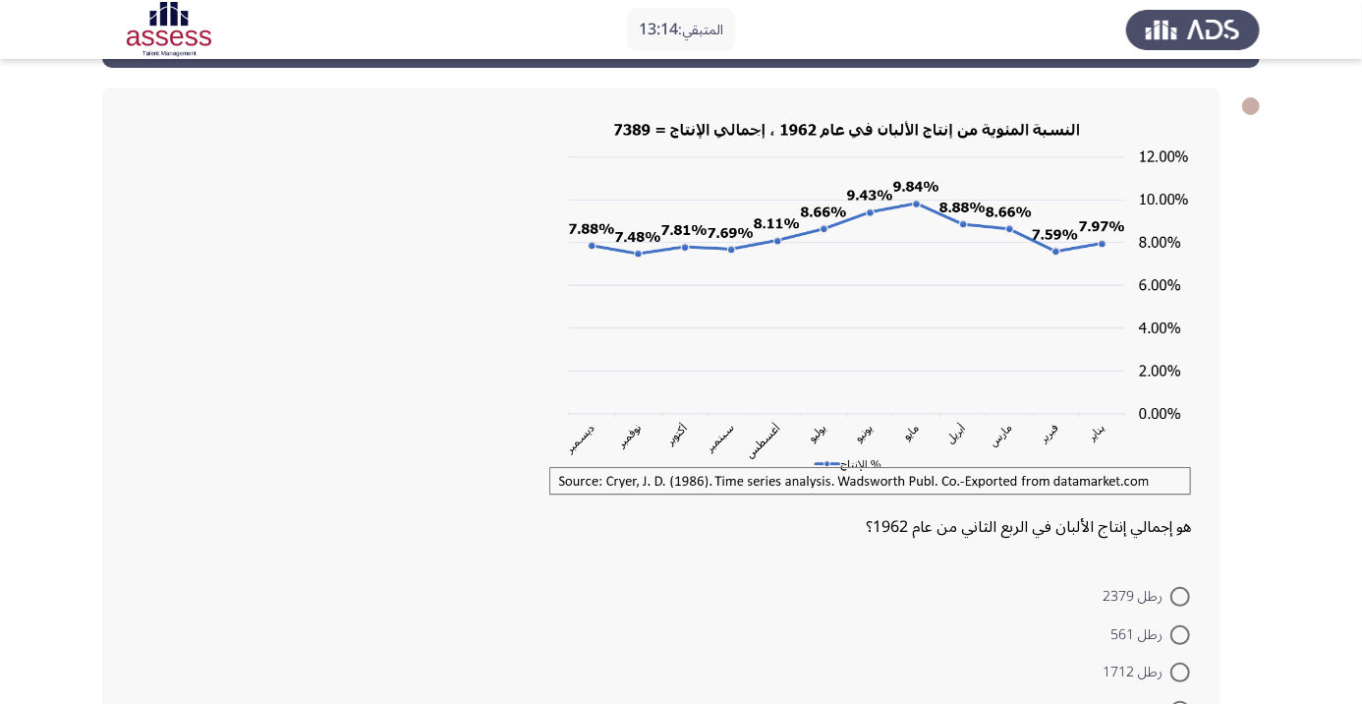
click at [717, 677] on form "رطل 2379 رطل 561 رطل 1712 رطل 2080 رطل 1087" at bounding box center [662, 672] width 1060 height 190
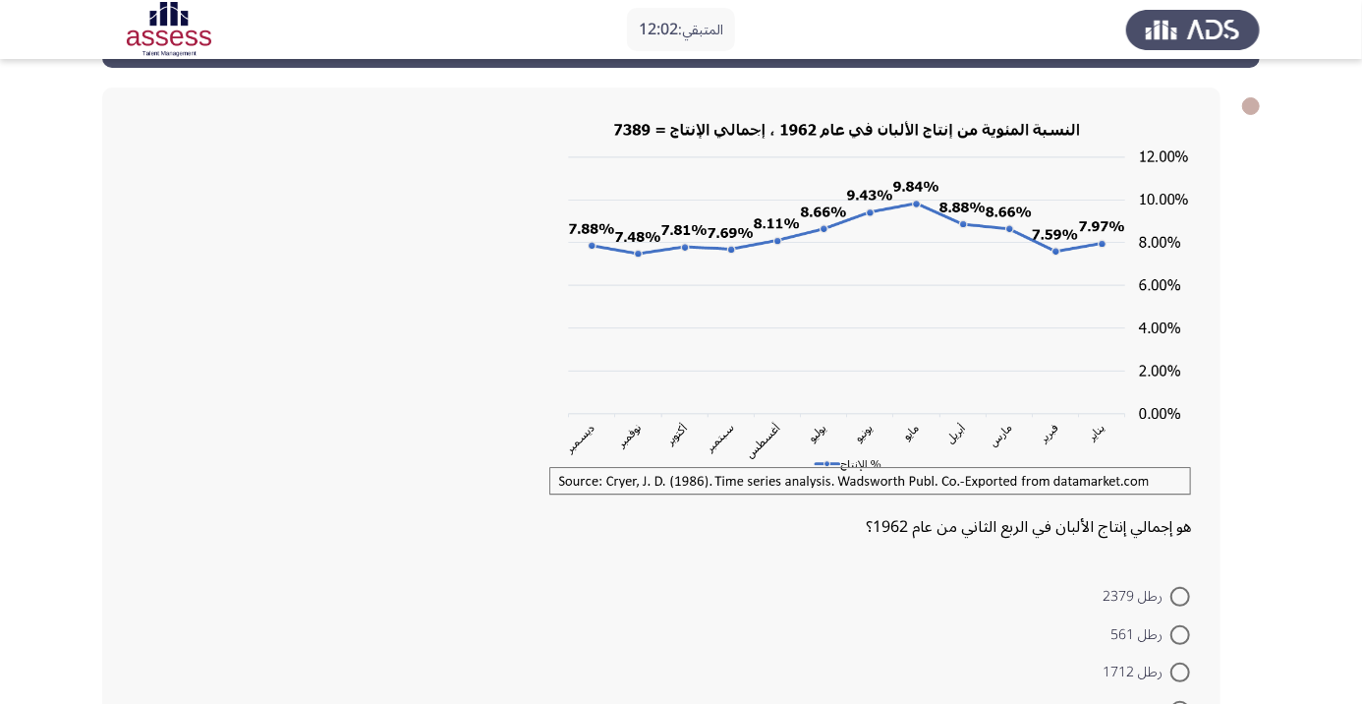
click at [1136, 632] on span "رطل 561" at bounding box center [1141, 635] width 60 height 24
click at [1171, 632] on input "رطل 561" at bounding box center [1181, 635] width 20 height 20
radio input "true"
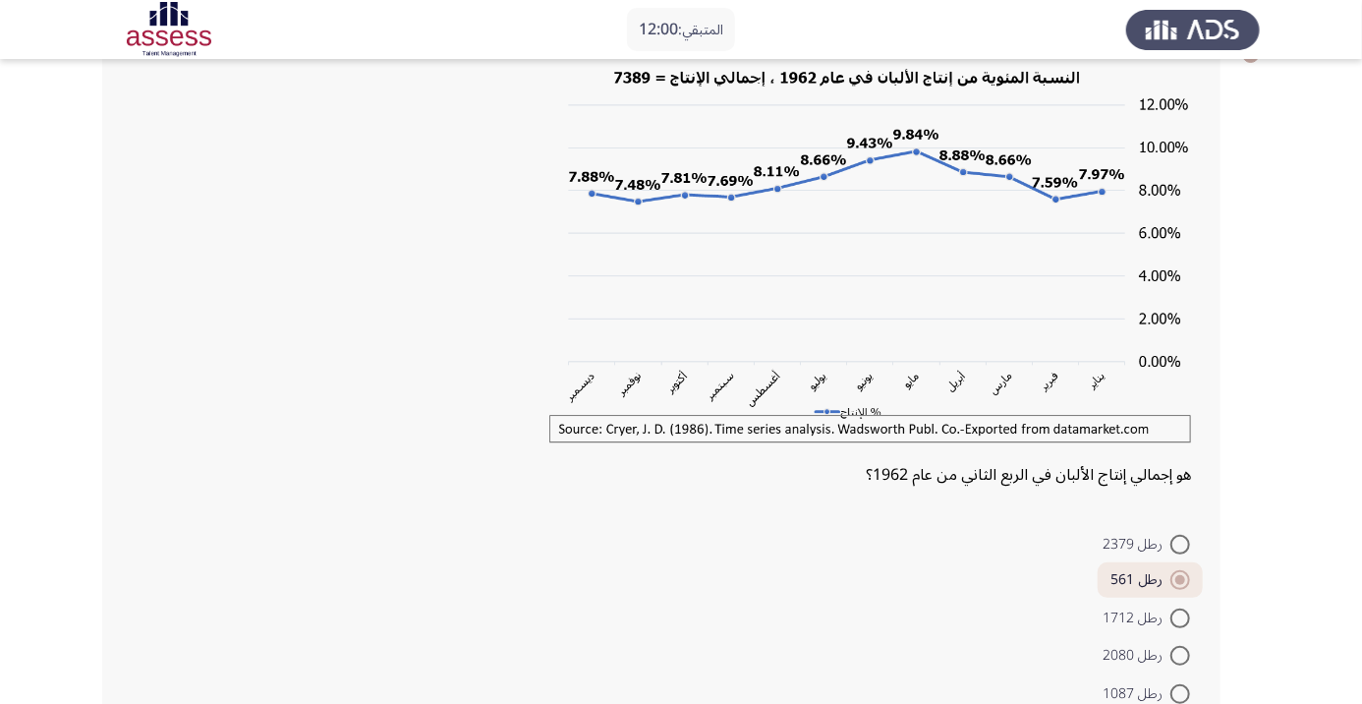
scroll to position [165, 0]
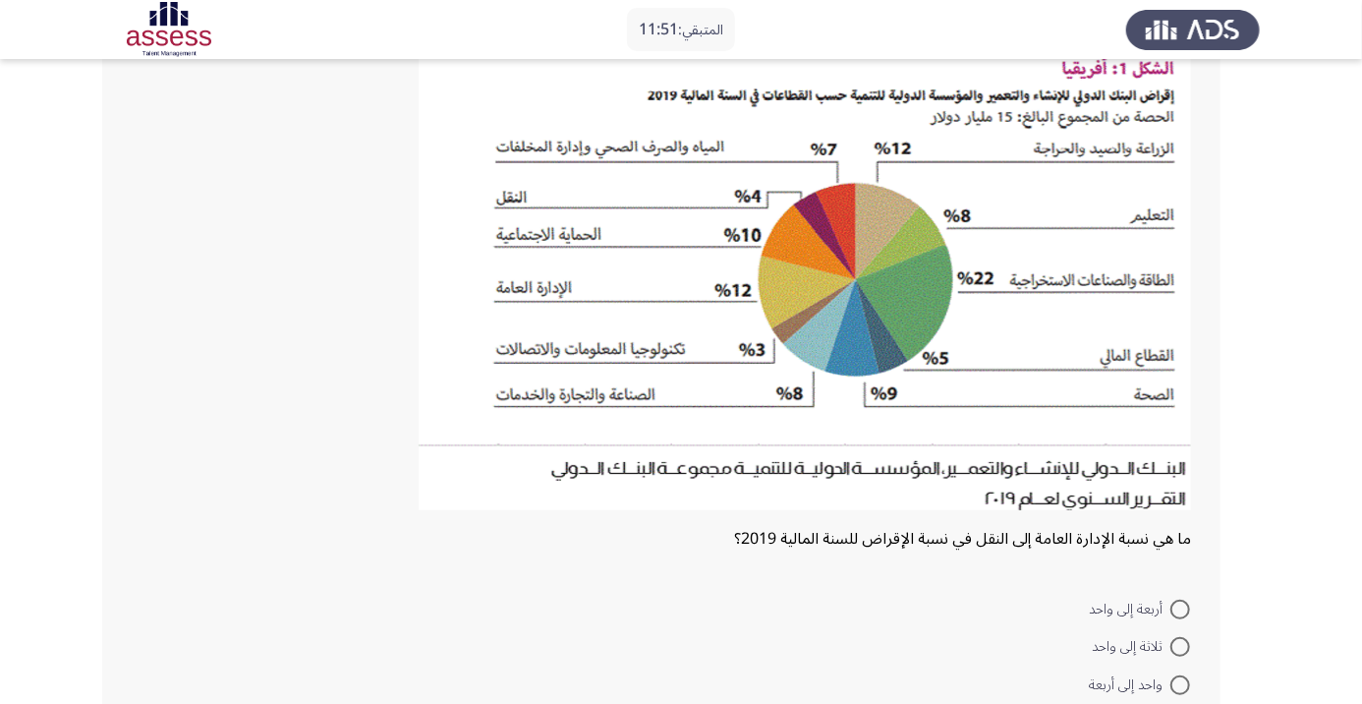
scroll to position [144, 0]
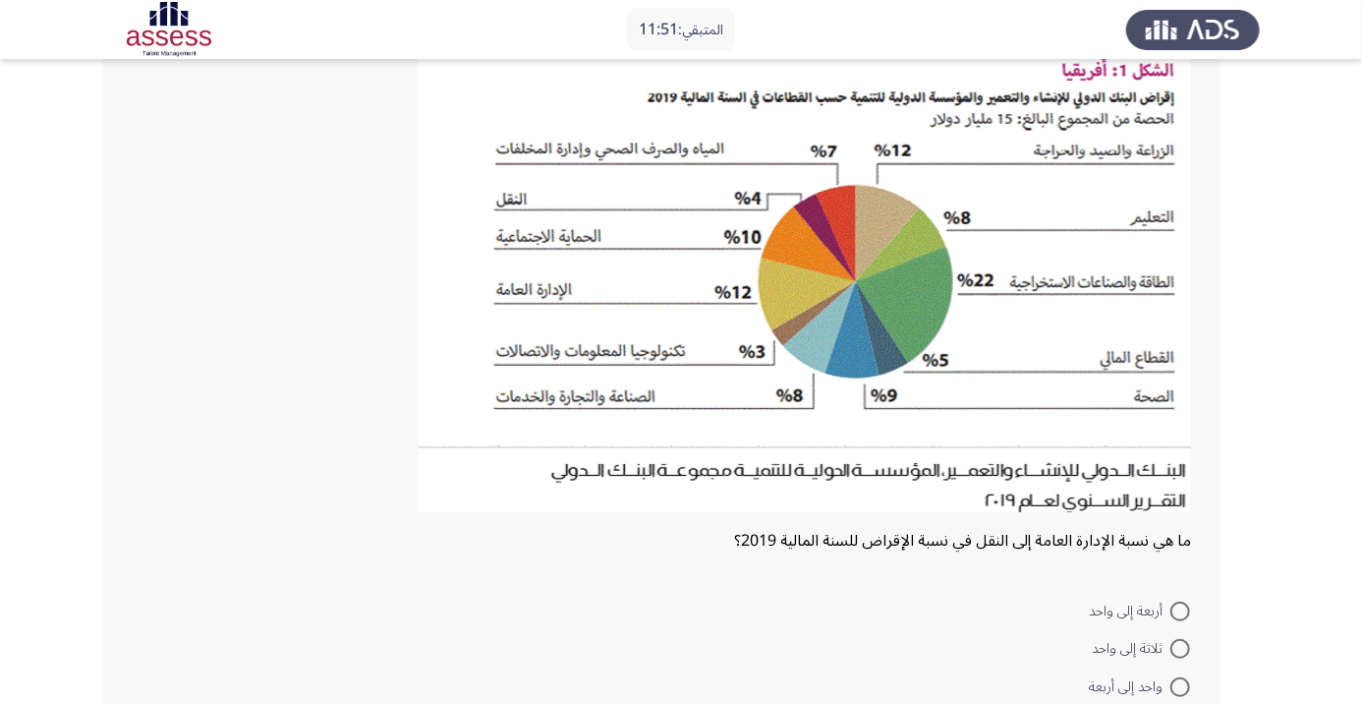
click at [265, 508] on div at bounding box center [662, 285] width 1060 height 478
click at [242, 524] on div "ما هي نسبة الإدارة العامة إلى النقل في نسبة الإقراض للسنة المالية 2019؟" at bounding box center [662, 540] width 1060 height 33
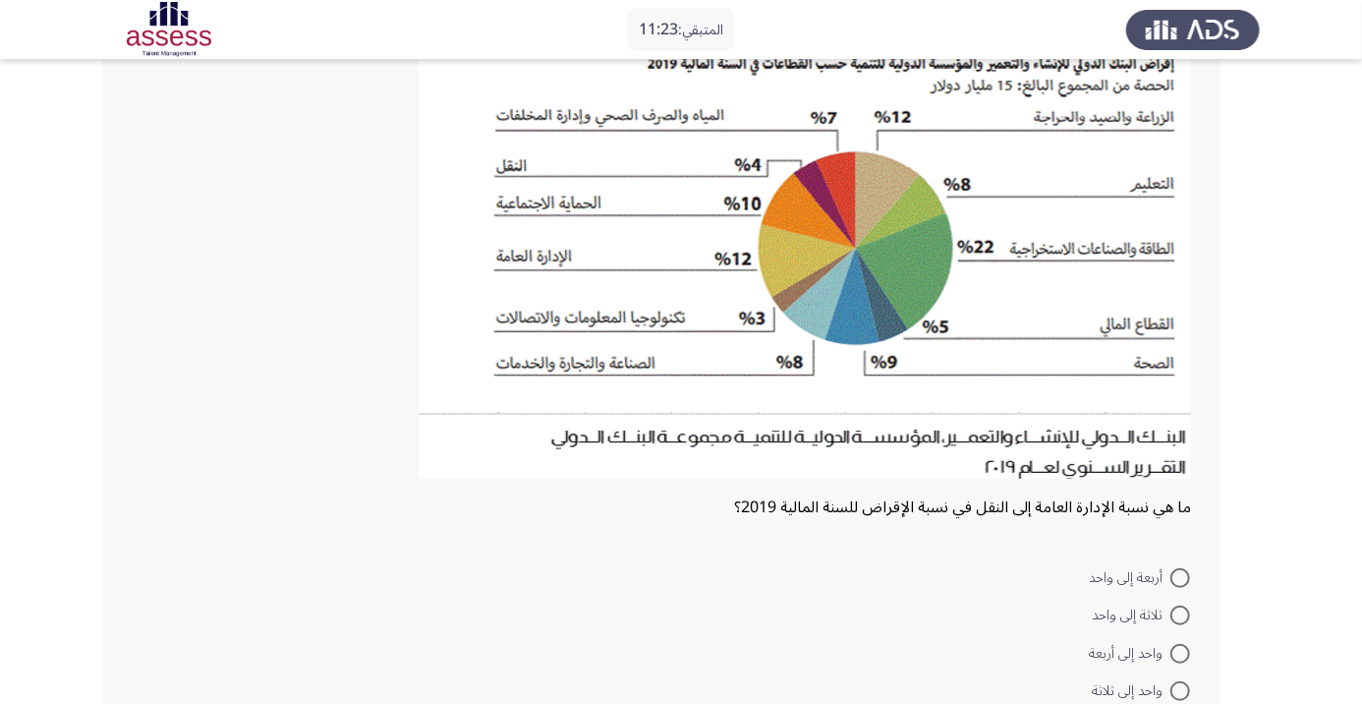
scroll to position [178, 0]
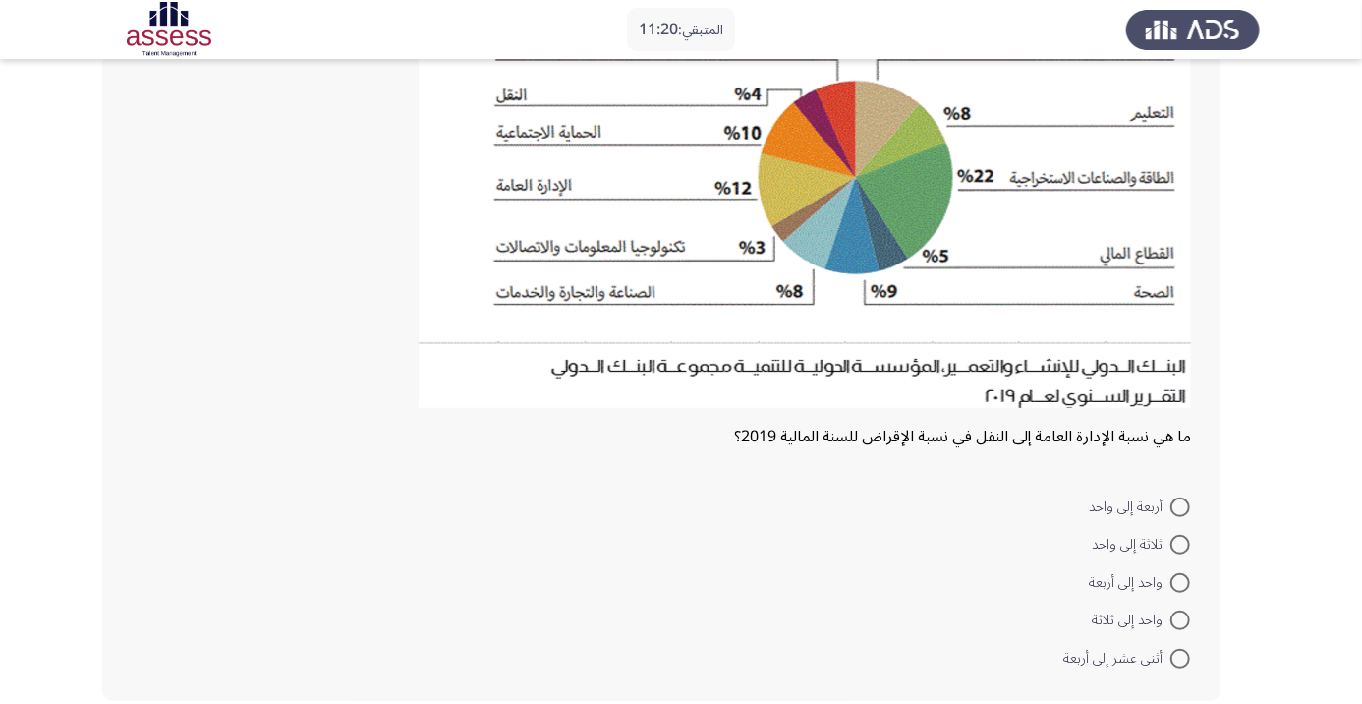
click at [1090, 661] on span "أثنى عشر إلى أربعة" at bounding box center [1117, 659] width 107 height 24
click at [1171, 661] on input "أثنى عشر إلى أربعة" at bounding box center [1181, 659] width 20 height 20
radio input "true"
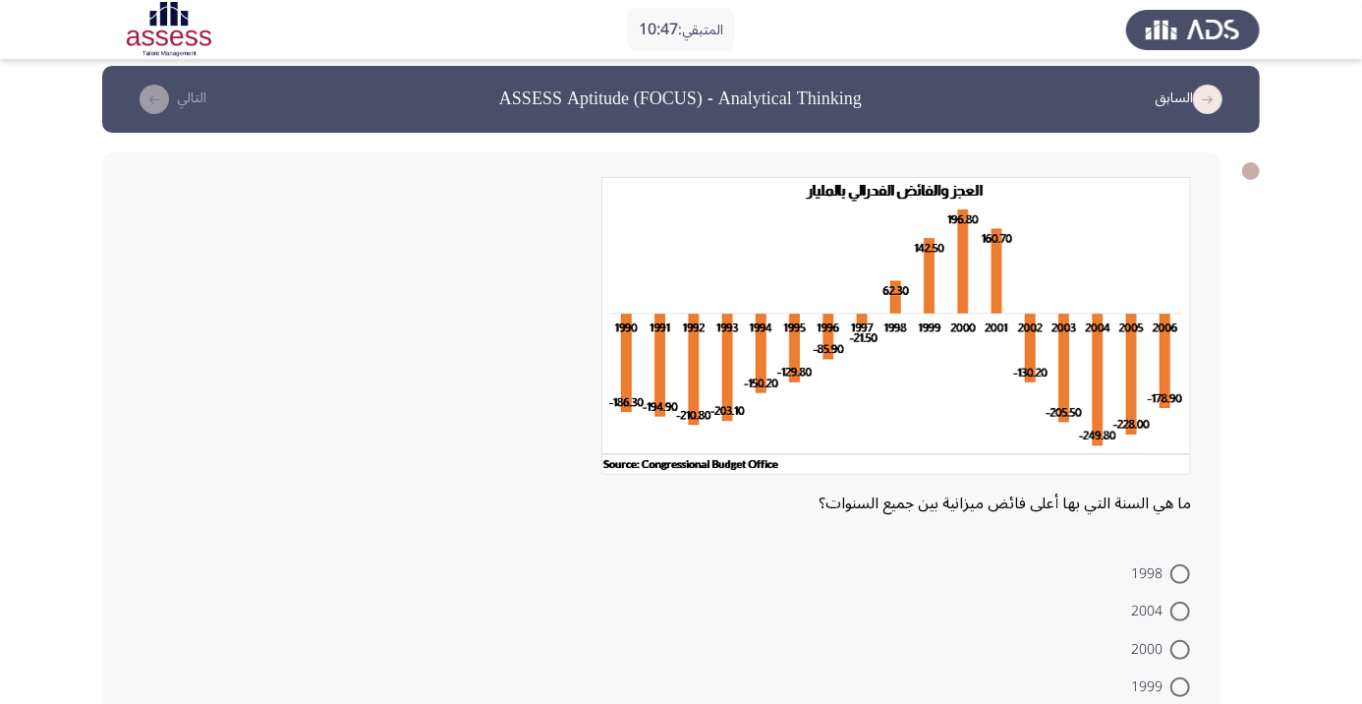
scroll to position [14, 0]
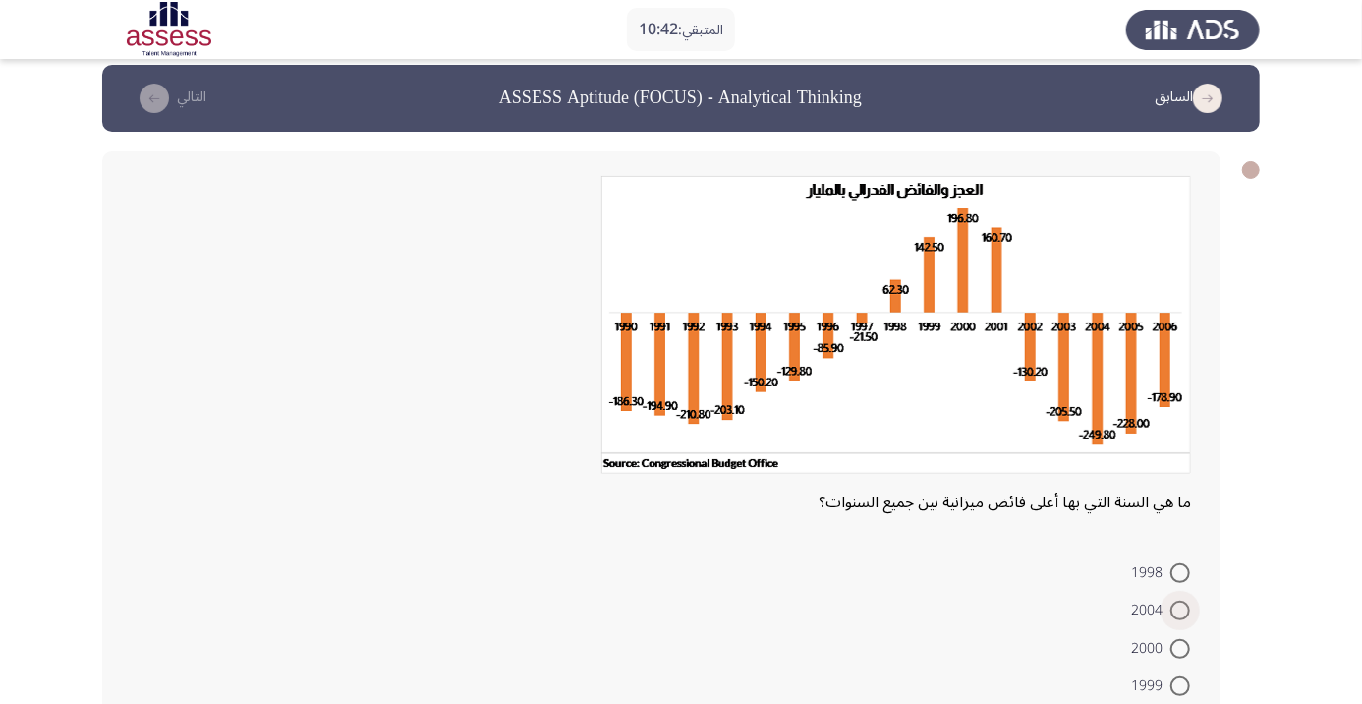
click at [1176, 605] on span at bounding box center [1181, 611] width 20 height 20
click at [1176, 605] on input "2004" at bounding box center [1181, 611] width 20 height 20
radio input "true"
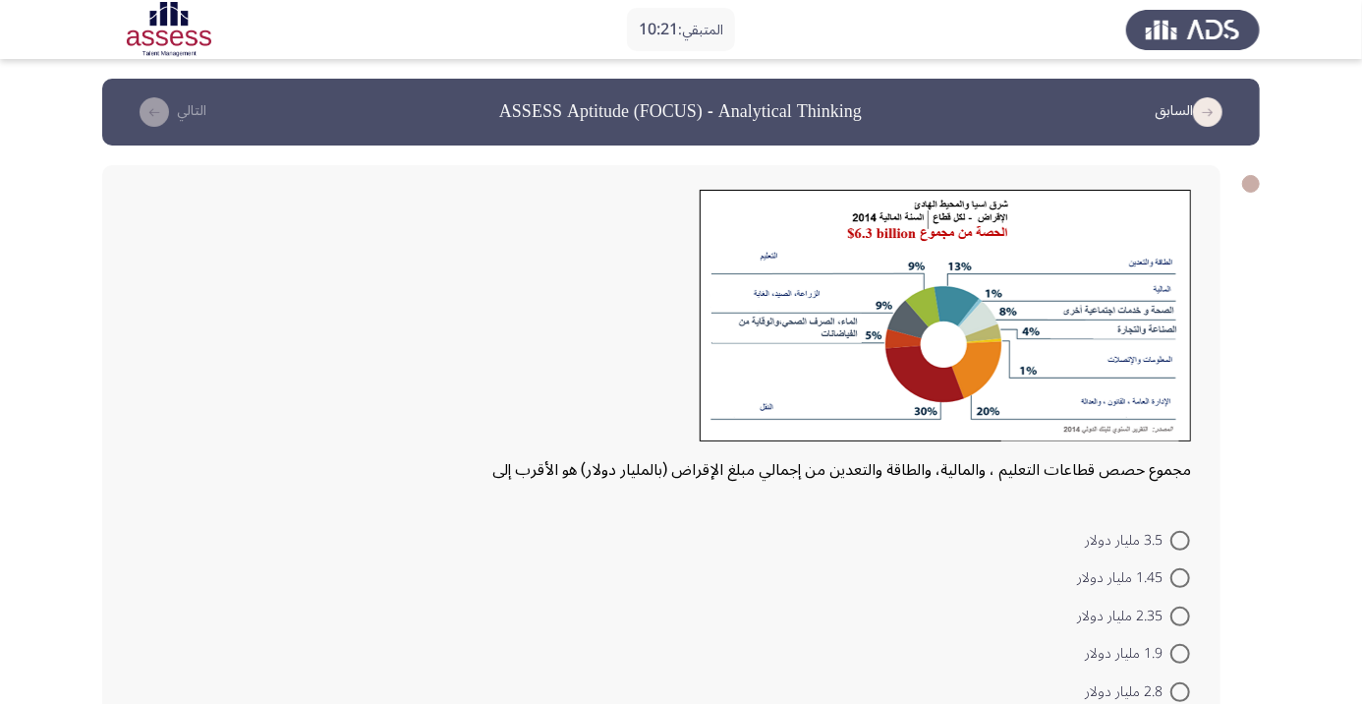
scroll to position [0, 0]
click at [1117, 684] on span "2.8 مليار دولار" at bounding box center [1128, 692] width 86 height 24
click at [1171, 684] on input "2.8 مليار دولار" at bounding box center [1181, 692] width 20 height 20
radio input "true"
click at [1119, 665] on span "1.9 مليار دولار" at bounding box center [1128, 654] width 86 height 24
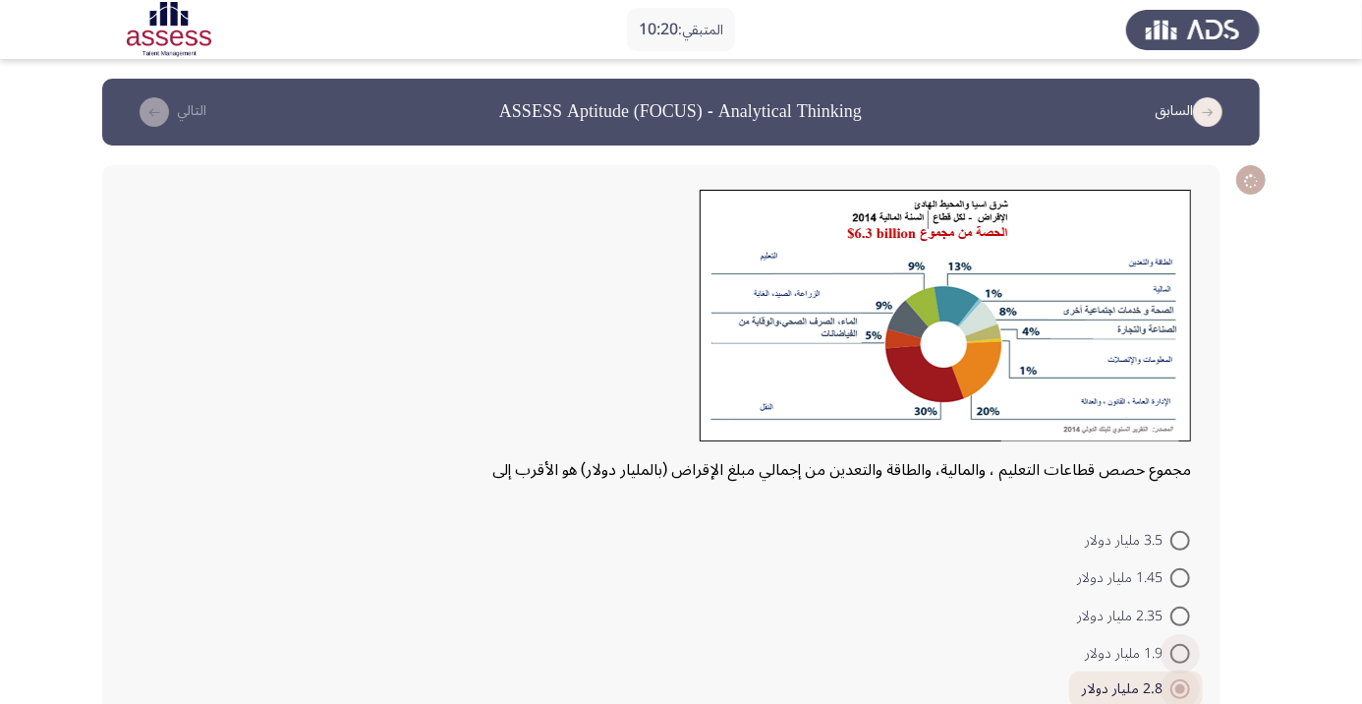
click at [1171, 664] on input "1.9 مليار دولار" at bounding box center [1181, 654] width 20 height 20
radio input "true"
click at [178, 108] on button "التالي" at bounding box center [169, 111] width 87 height 31
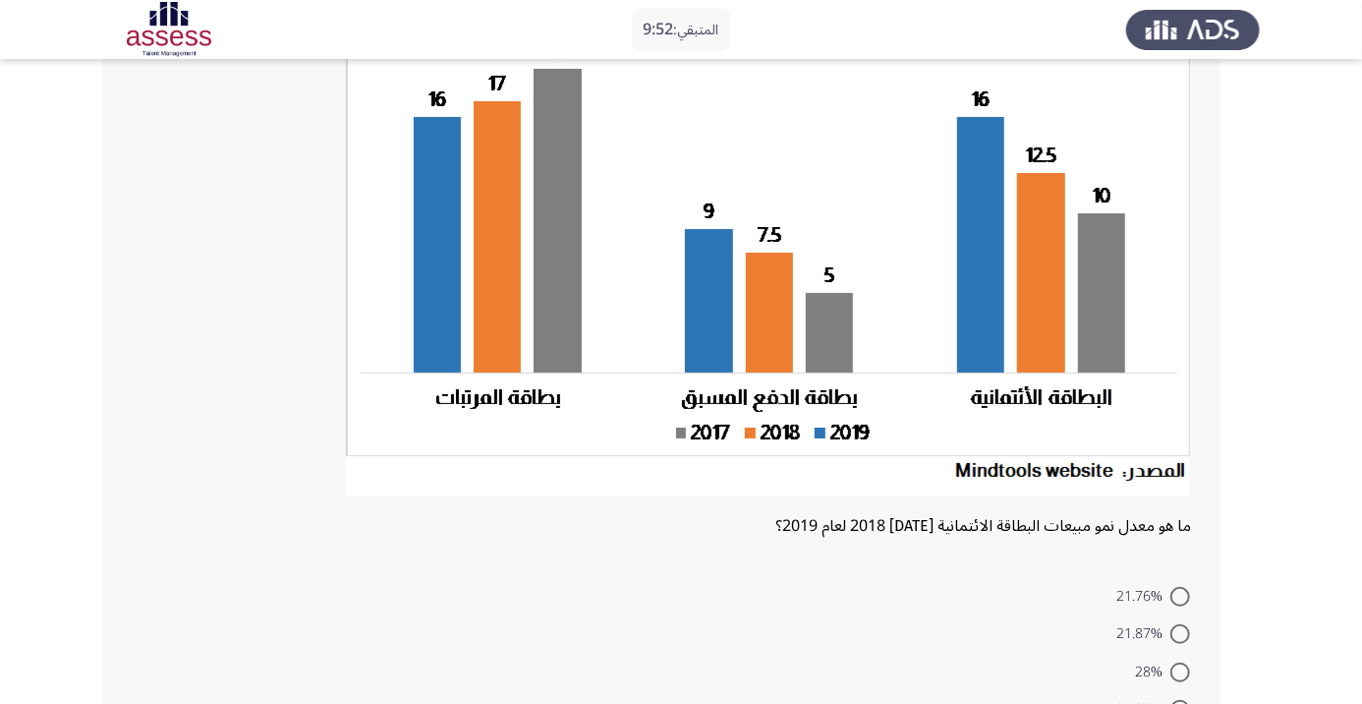
scroll to position [189, 0]
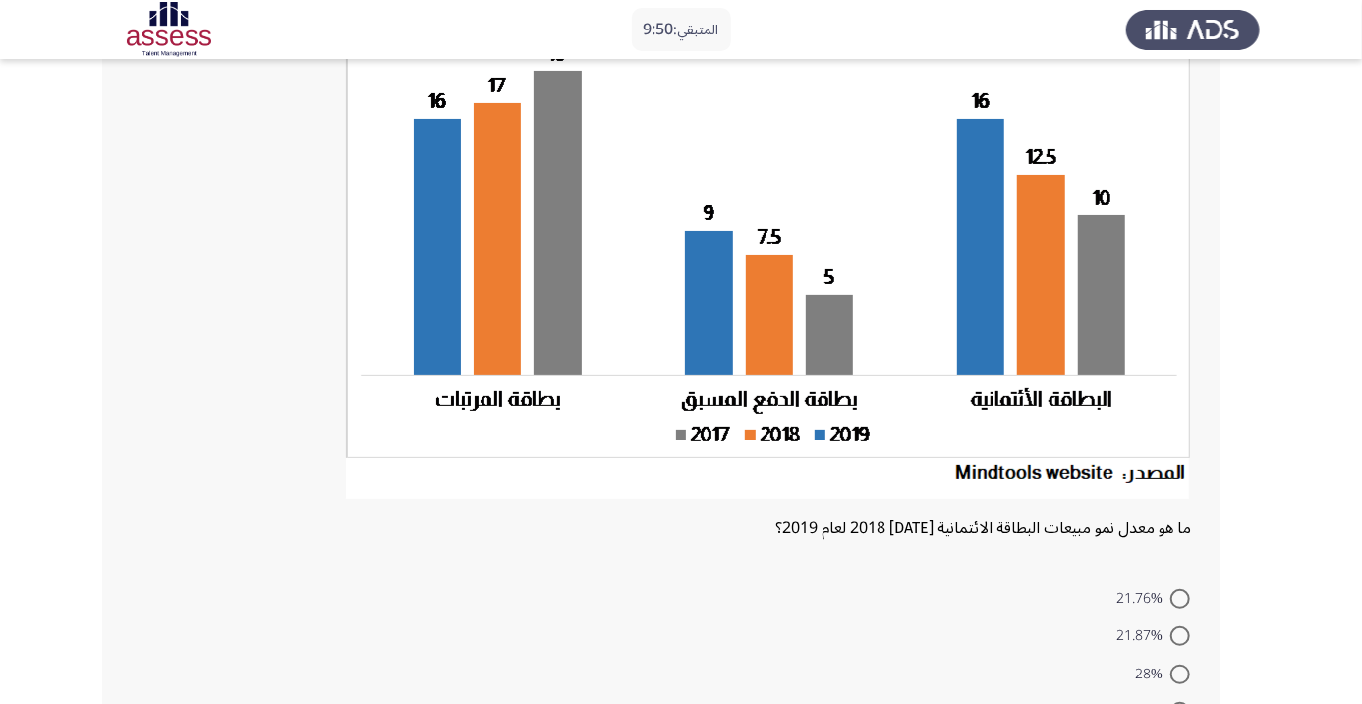
click at [1127, 629] on span "21.87%" at bounding box center [1144, 636] width 54 height 24
click at [1171, 629] on input "21.87%" at bounding box center [1181, 636] width 20 height 20
radio input "true"
click at [83, 703] on app-assessment-container "المتبقي: 9:47 السابق ASSESS Aptitude (FOCUS) - Analytical Thinking التالي ما هو…" at bounding box center [681, 349] width 1362 height 919
click at [1134, 637] on span "21.87%" at bounding box center [1143, 634] width 55 height 24
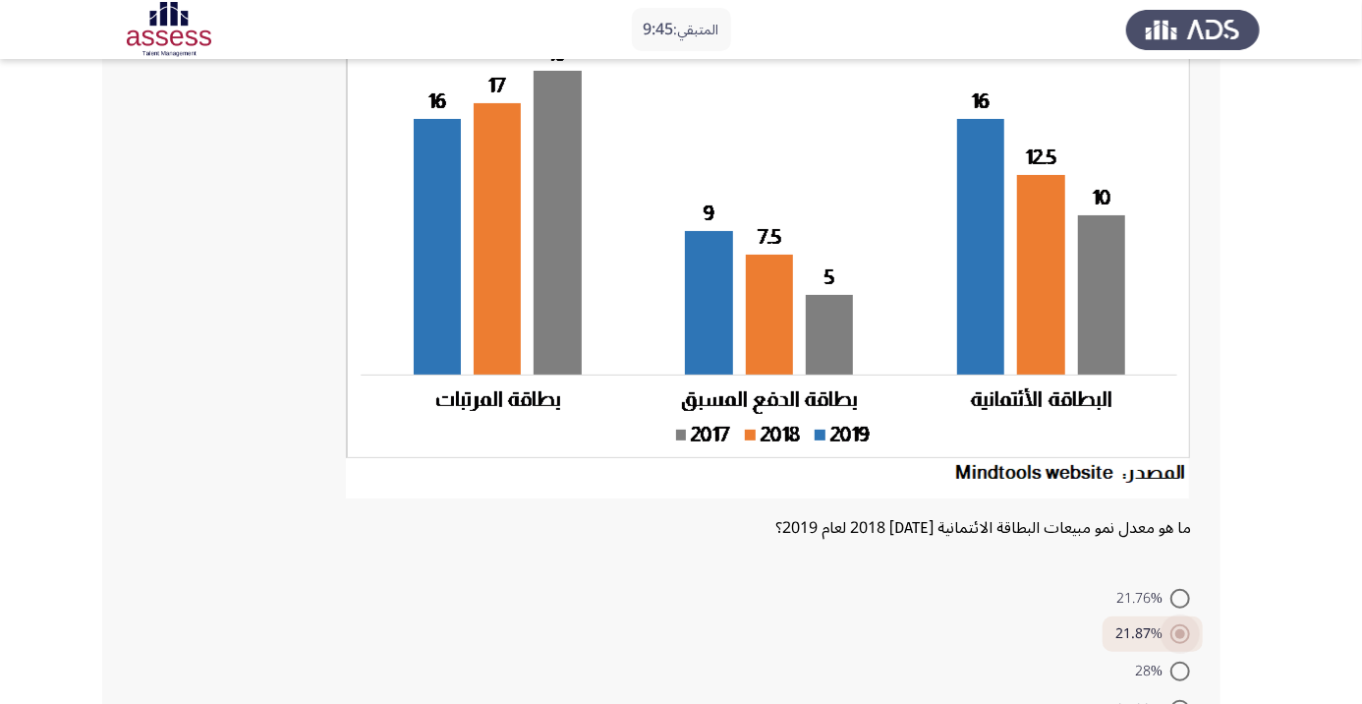
click at [1171, 637] on input "21.87%" at bounding box center [1181, 634] width 20 height 20
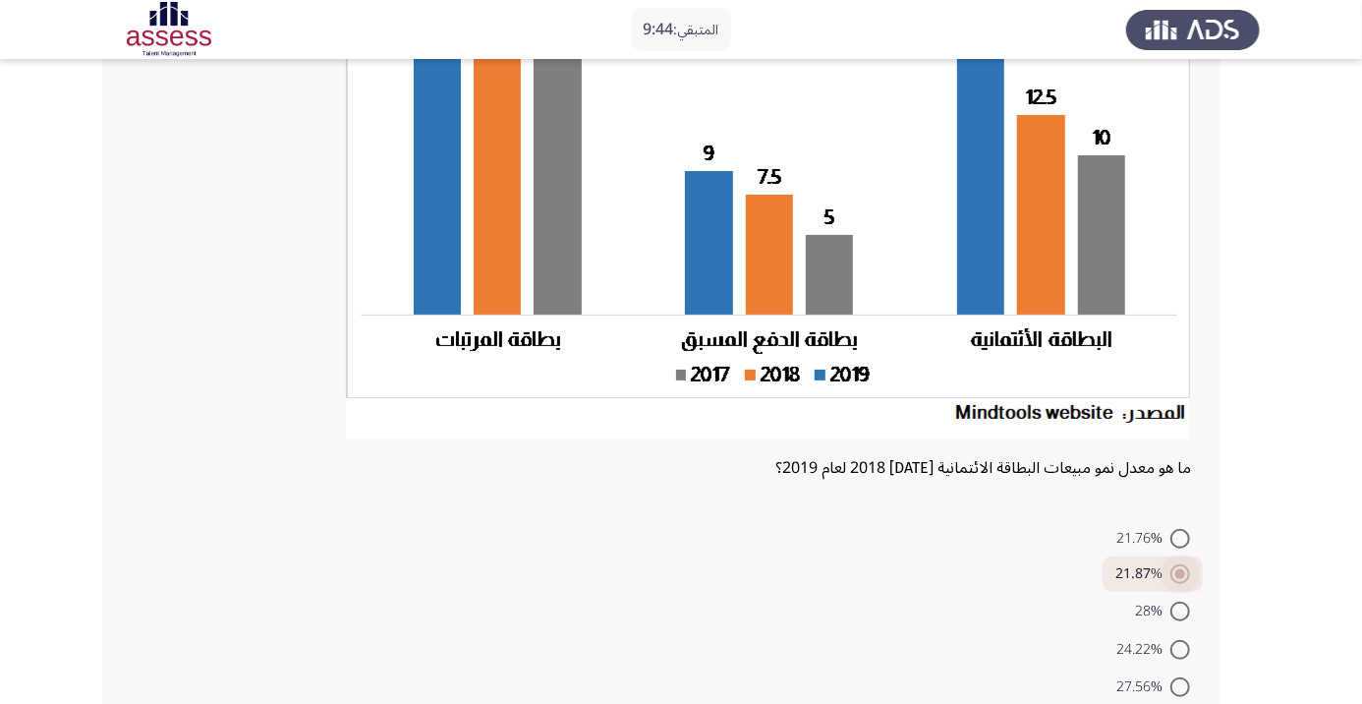
scroll to position [277, 0]
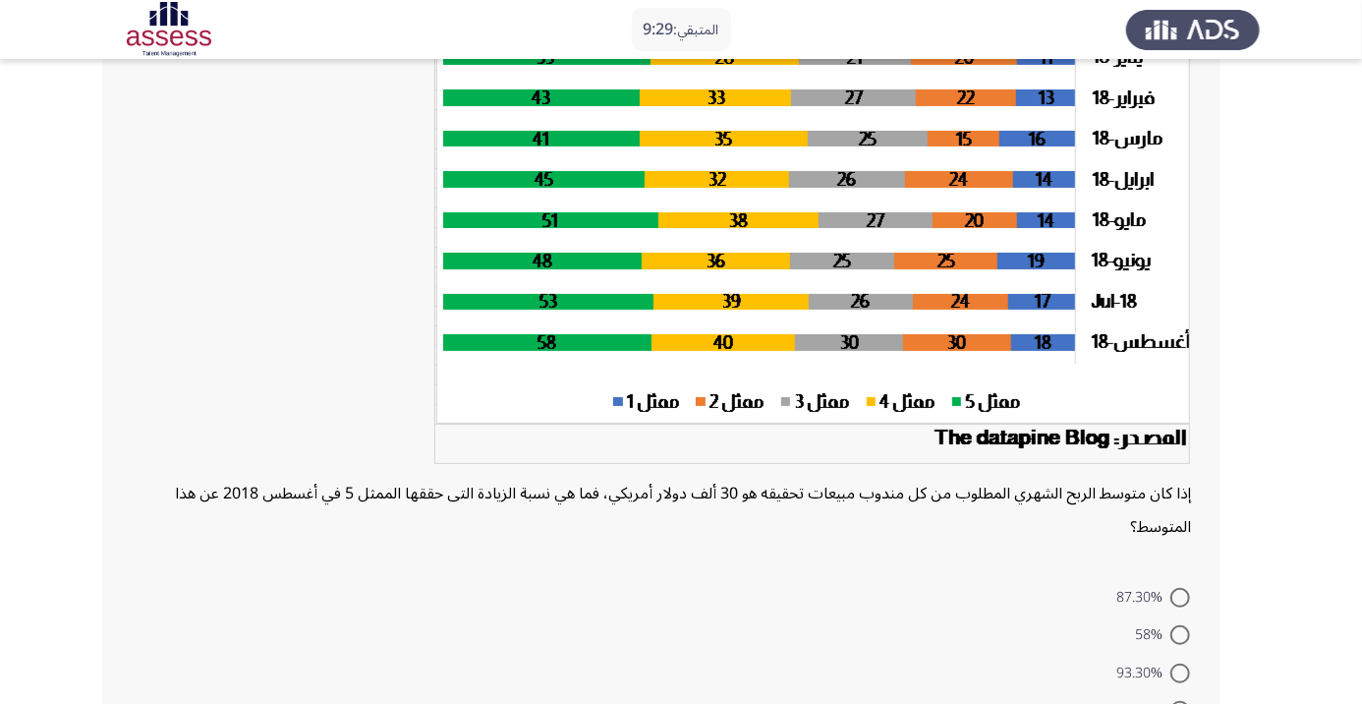
scroll to position [200, 0]
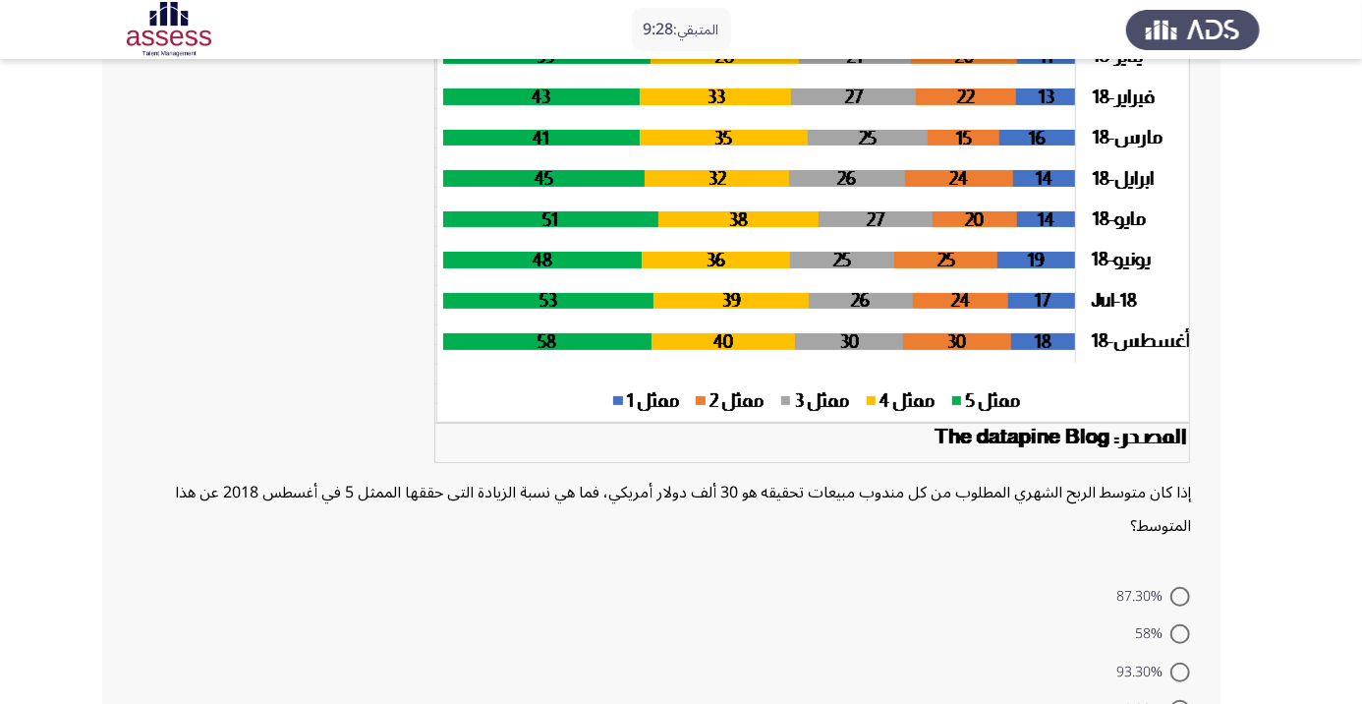
radio input "true"
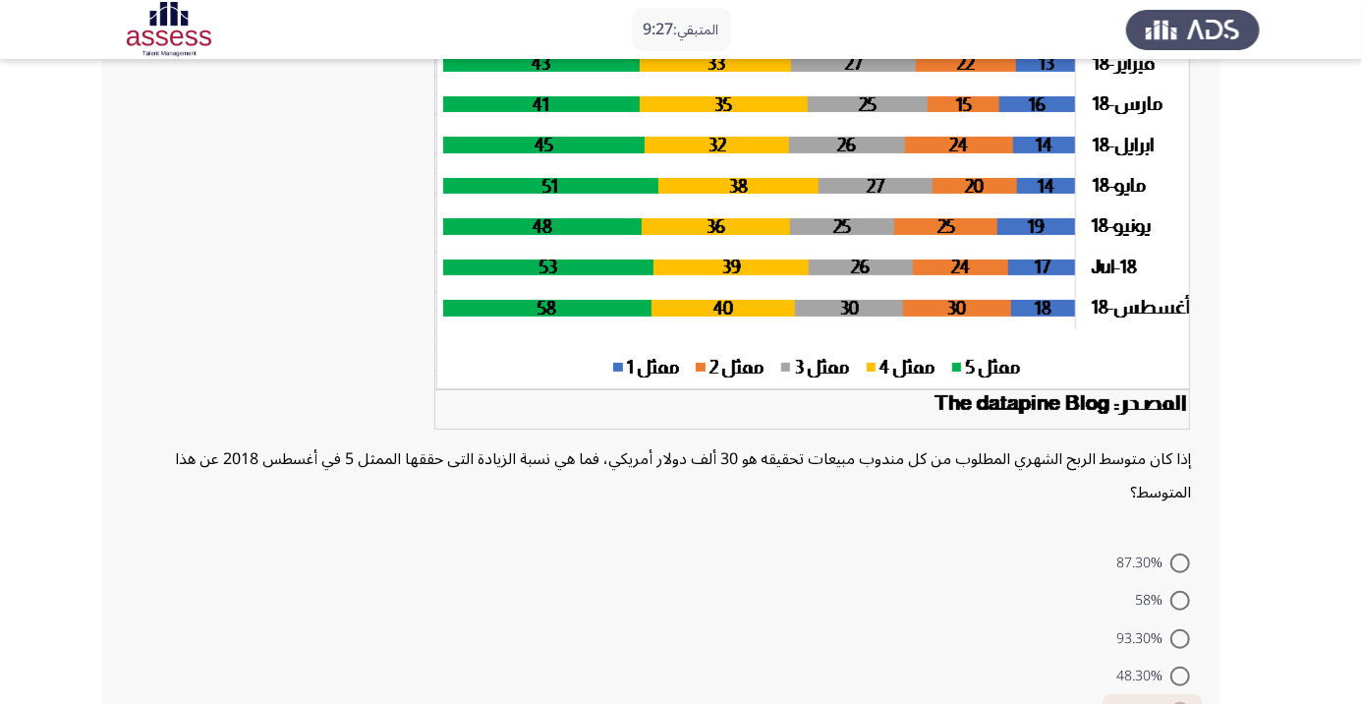
scroll to position [286, 0]
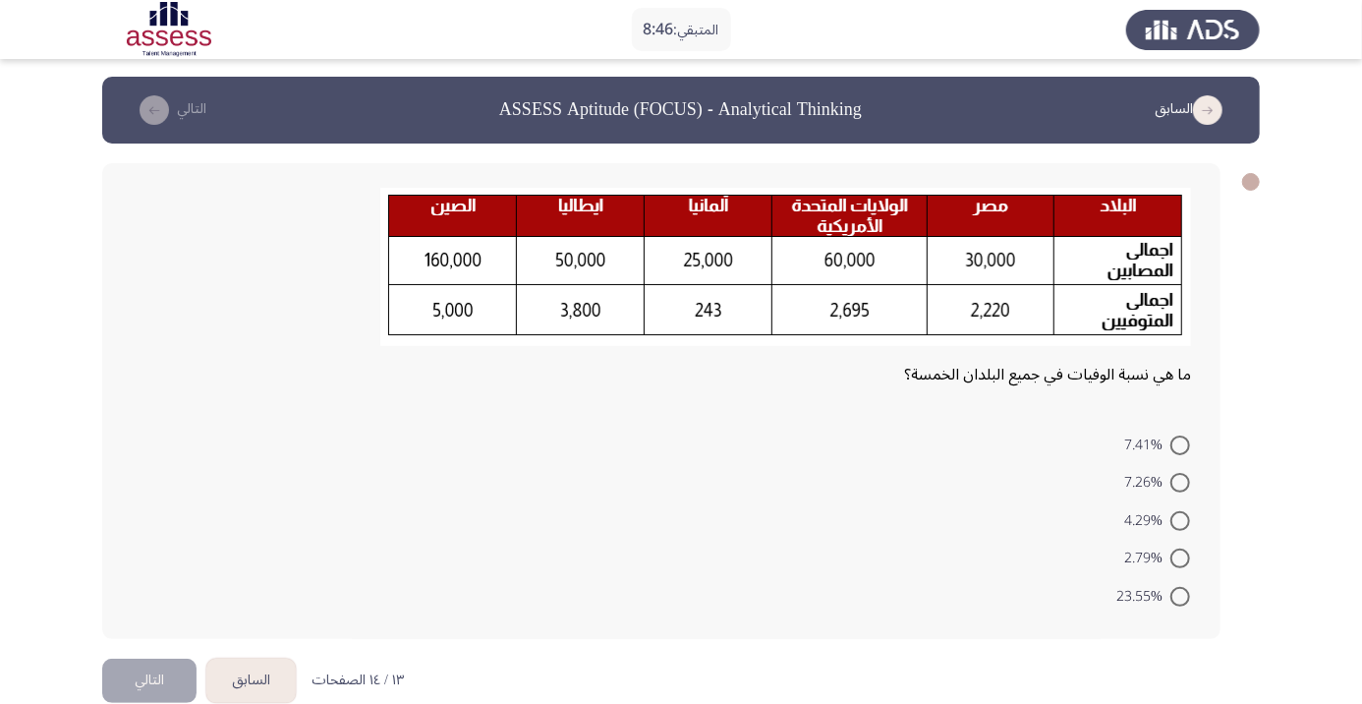
scroll to position [0, 0]
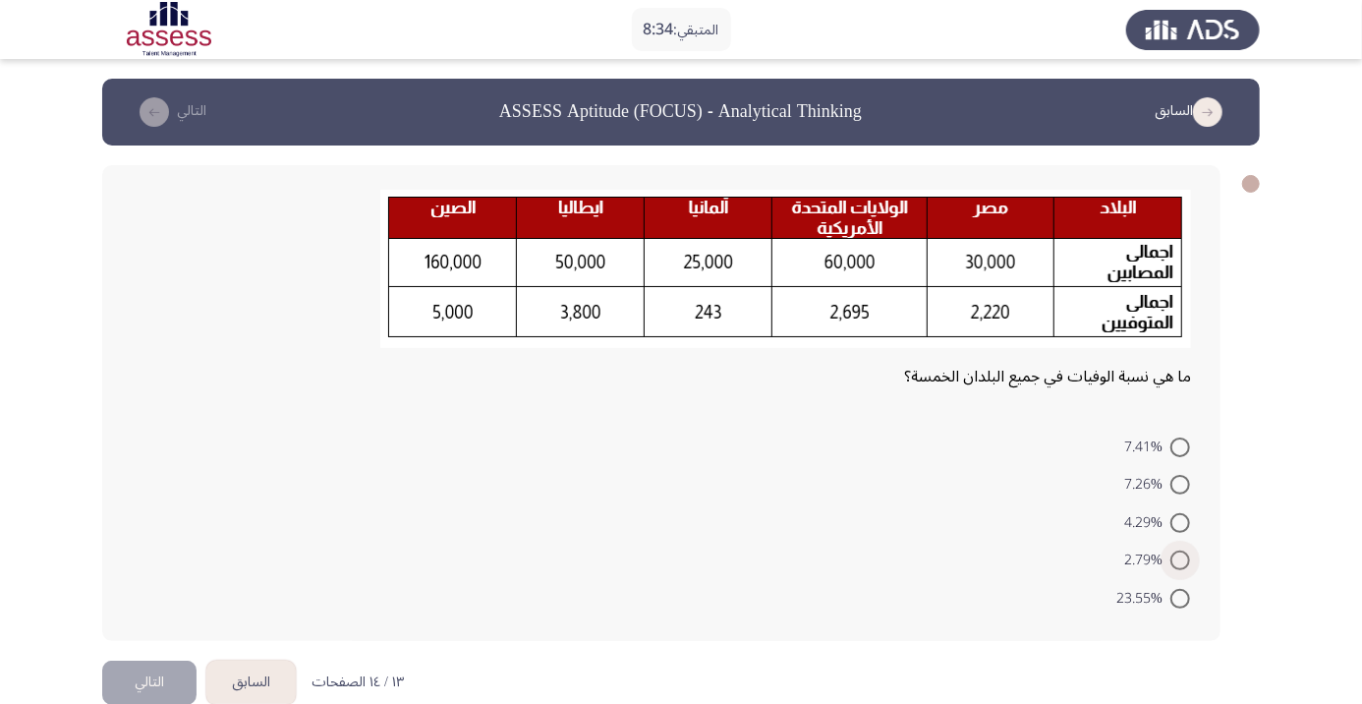
click at [1133, 563] on span "2.79%" at bounding box center [1148, 561] width 46 height 24
click at [1171, 563] on input "2.79%" at bounding box center [1181, 560] width 20 height 20
radio input "true"
click at [147, 676] on button "التالي" at bounding box center [149, 680] width 94 height 44
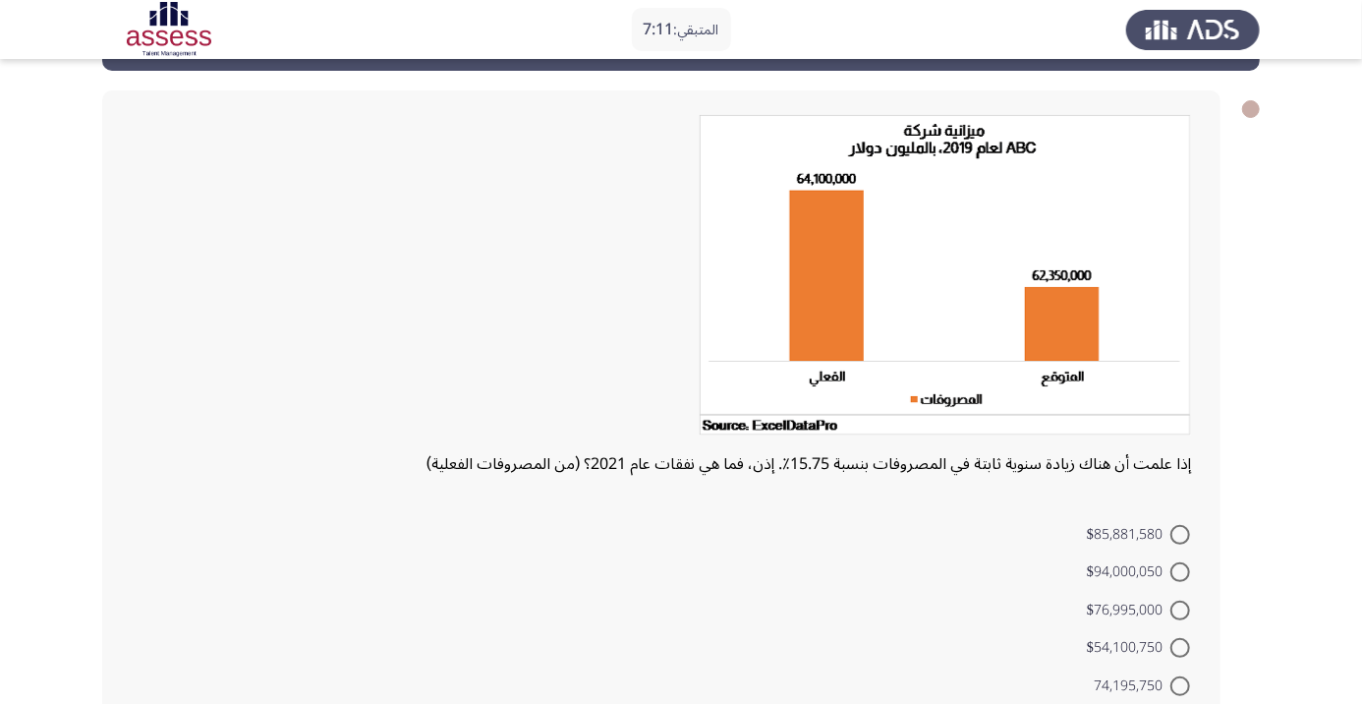
scroll to position [75, 0]
click at [1119, 538] on span "$85,881,580" at bounding box center [1129, 535] width 84 height 24
click at [1171, 538] on input "$85,881,580" at bounding box center [1181, 535] width 20 height 20
radio input "true"
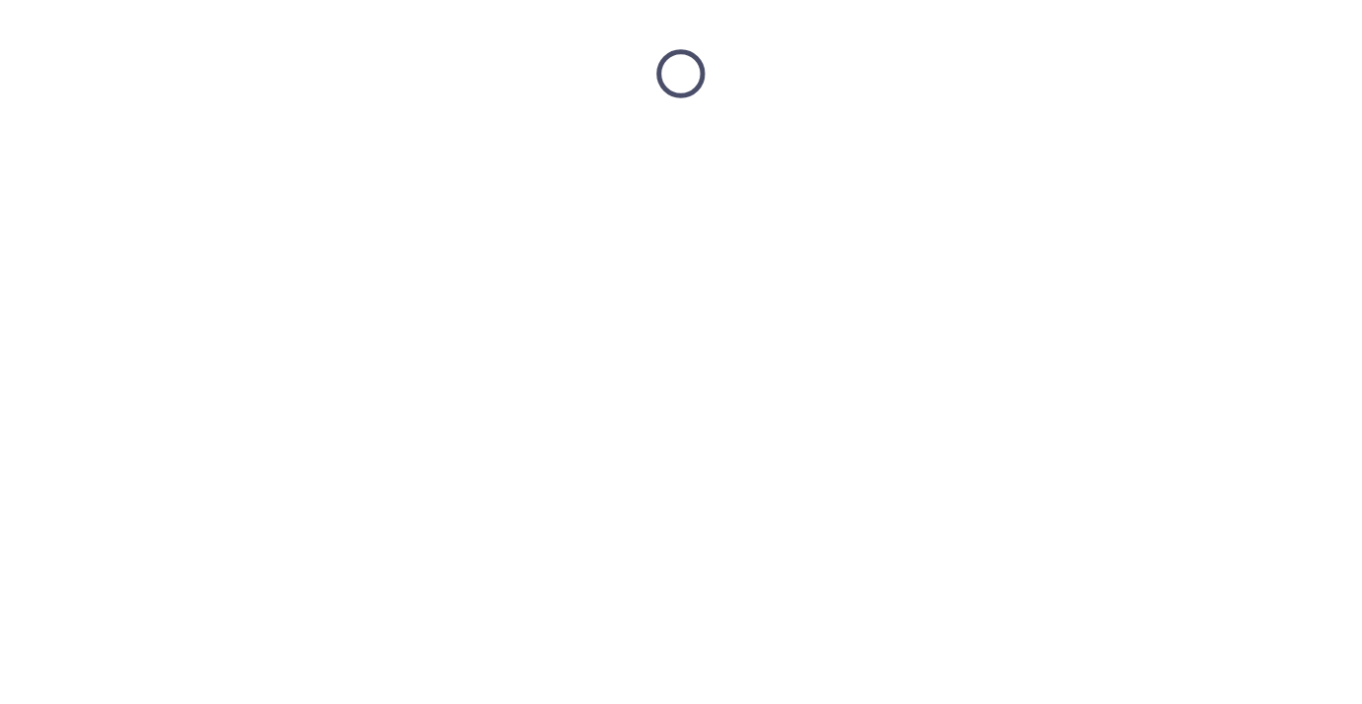
scroll to position [0, 0]
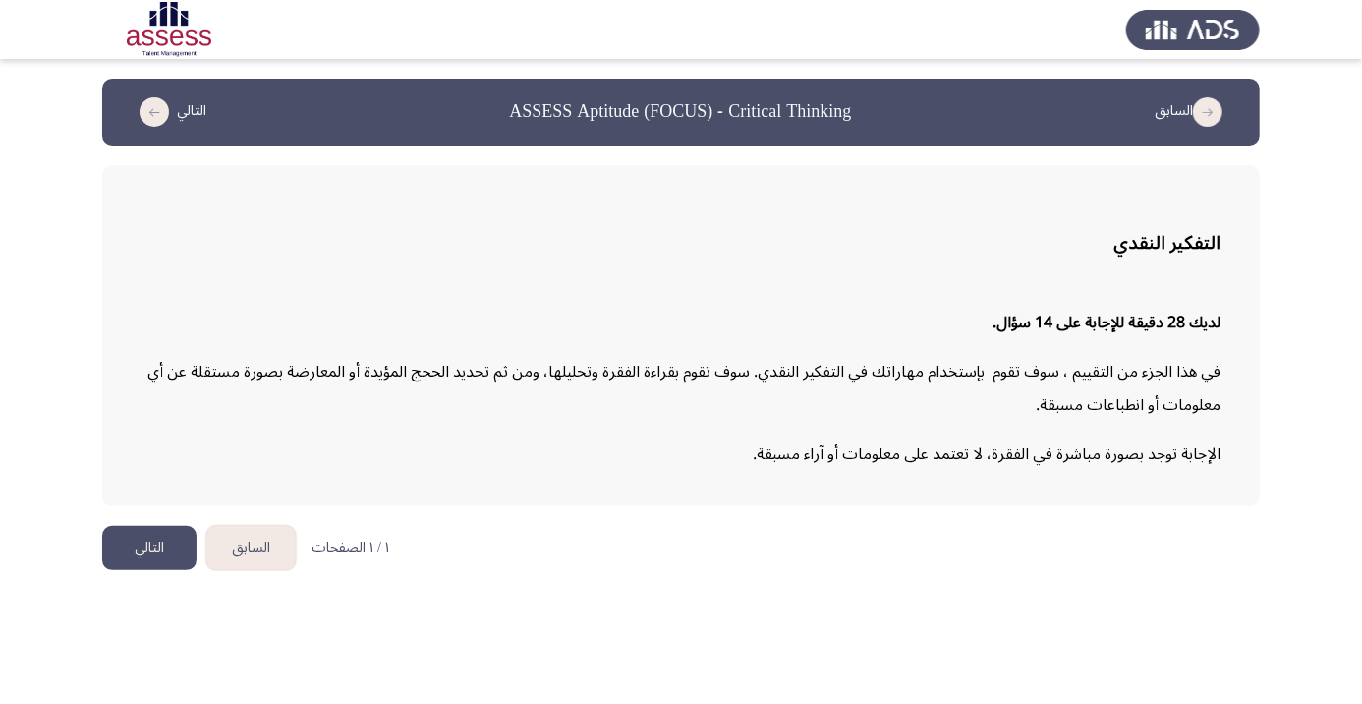
click at [140, 557] on button "التالي" at bounding box center [149, 548] width 94 height 44
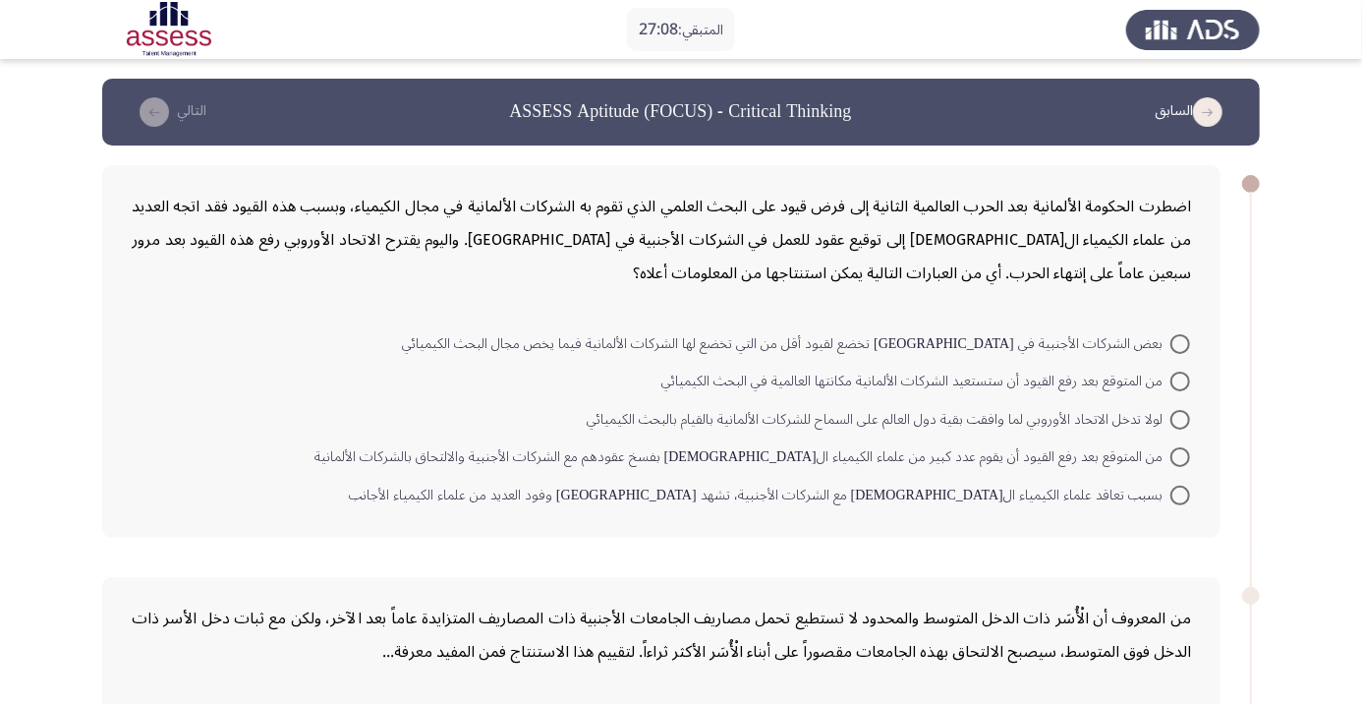
click at [1072, 507] on span "بسبب تعاقد علماء الكيمياء الألمان مع الشركات الأجنبية، تشهد ألمانيا وفود العديد…" at bounding box center [760, 496] width 822 height 24
click at [1171, 505] on input "بسبب تعاقد علماء الكيمياء الألمان مع الشركات الأجنبية، تشهد ألمانيا وفود العديد…" at bounding box center [1181, 496] width 20 height 20
radio input "true"
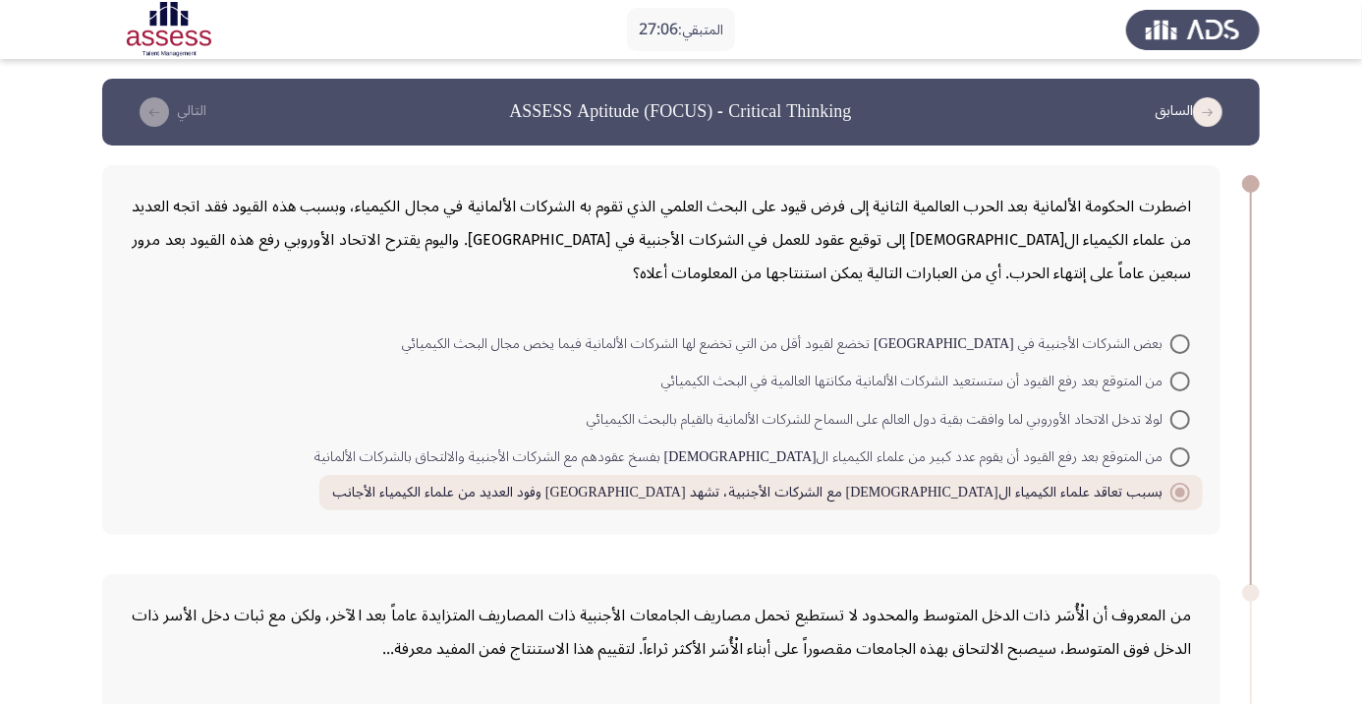
click at [1172, 499] on span at bounding box center [1181, 493] width 20 height 20
click at [1172, 499] on input "بسبب تعاقد علماء الكيمياء الألمان مع الشركات الأجنبية، تشهد ألمانيا وفود العديد…" at bounding box center [1181, 493] width 20 height 20
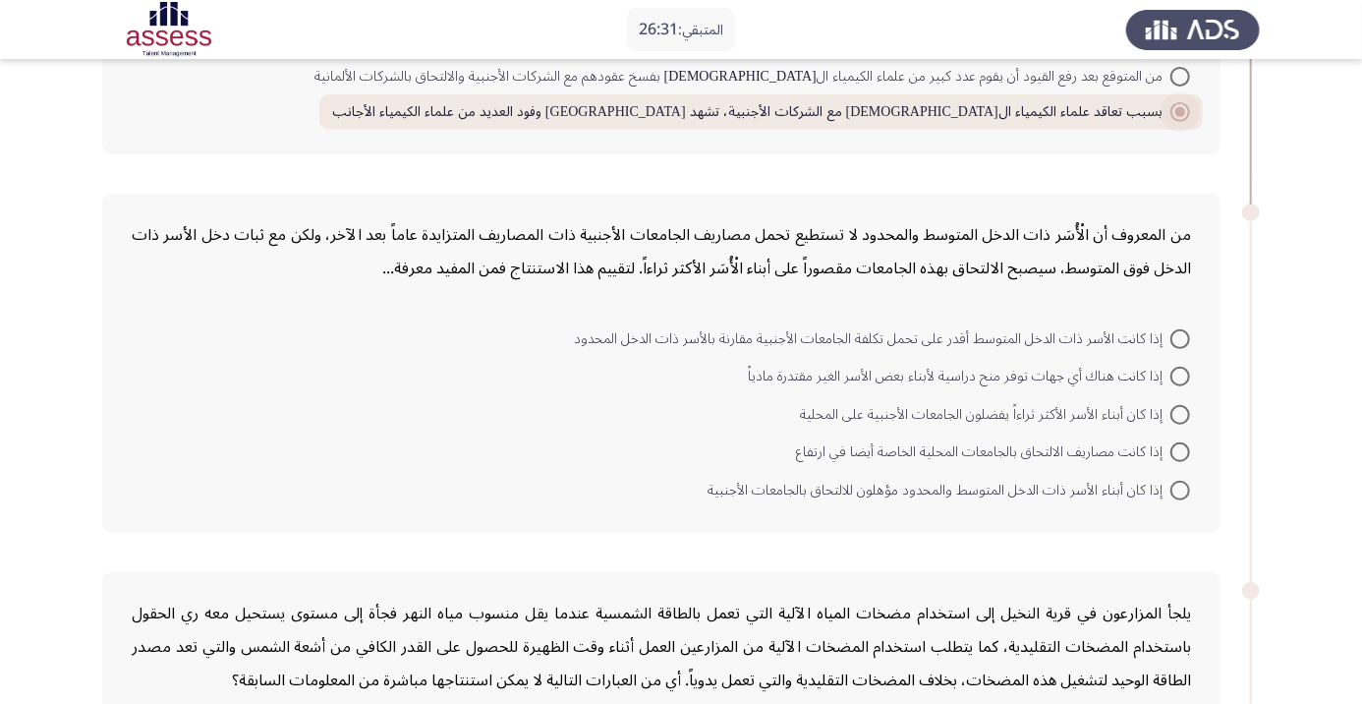
scroll to position [381, 0]
click at [1180, 336] on span at bounding box center [1181, 338] width 20 height 20
click at [1180, 336] on input "إذا كانت الأسر ذات الدخل المتوسط أقدر على تحمل تكلفة الجامعات الأجنبية مقارنة ب…" at bounding box center [1181, 338] width 20 height 20
radio input "true"
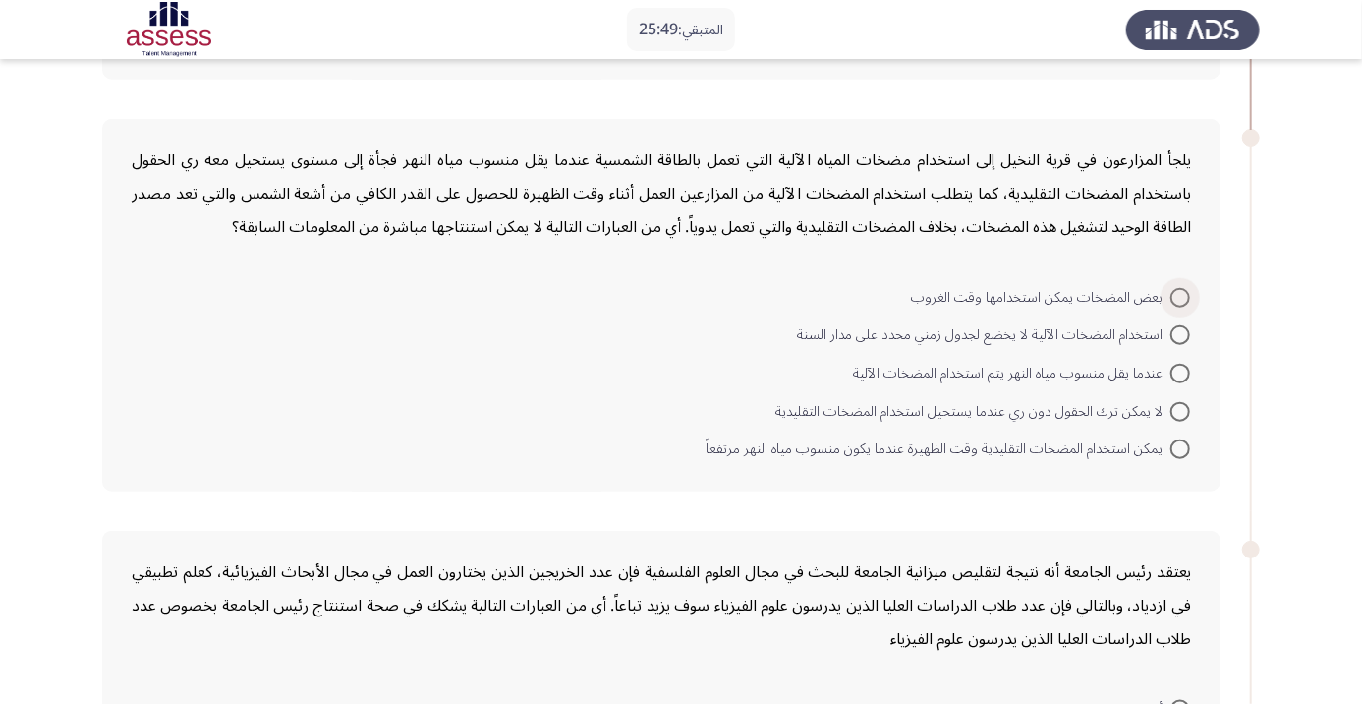
scroll to position [832, 0]
click at [1096, 442] on span "يمكن استخدام المضخات التقليدية وقت الظهيرة عندما يكون منسوب مياه النهر مرتفعاً" at bounding box center [938, 448] width 465 height 24
click at [1171, 442] on input "يمكن استخدام المضخات التقليدية وقت الظهيرة عندما يكون منسوب مياه النهر مرتفعاً" at bounding box center [1181, 448] width 20 height 20
radio input "true"
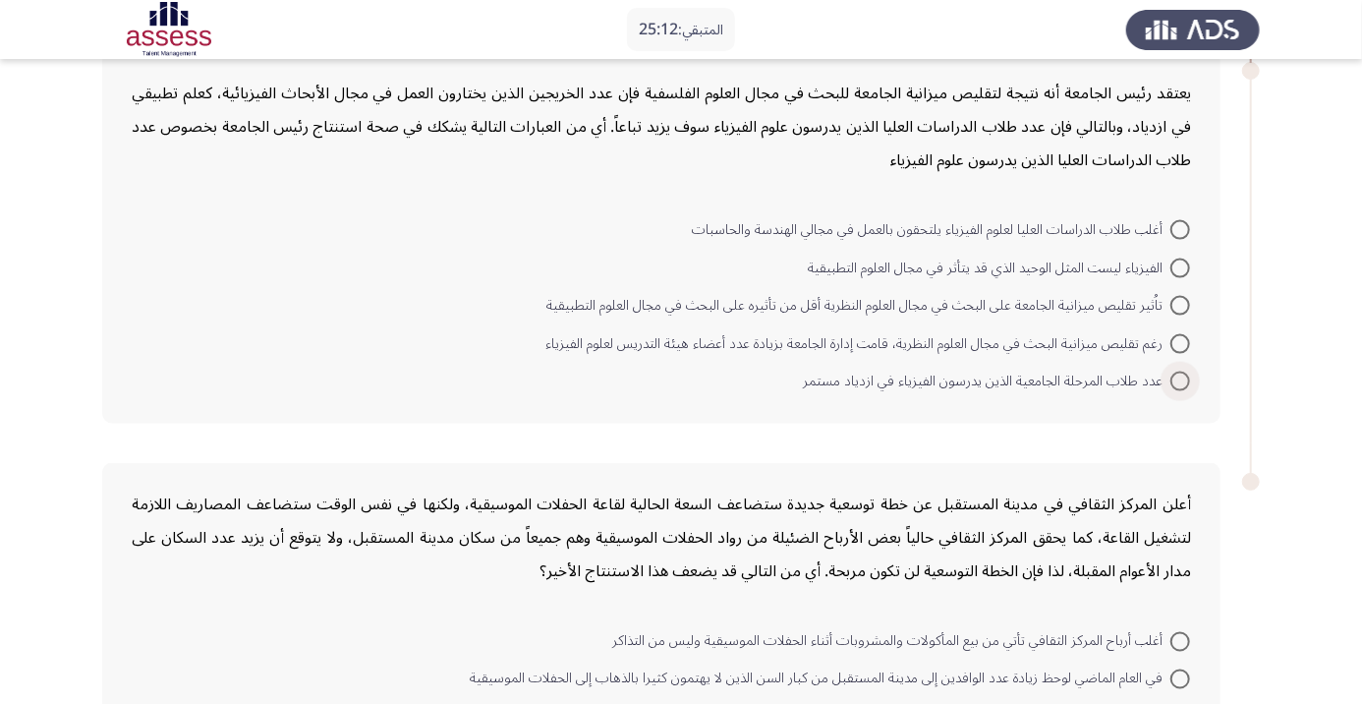
scroll to position [1330, 0]
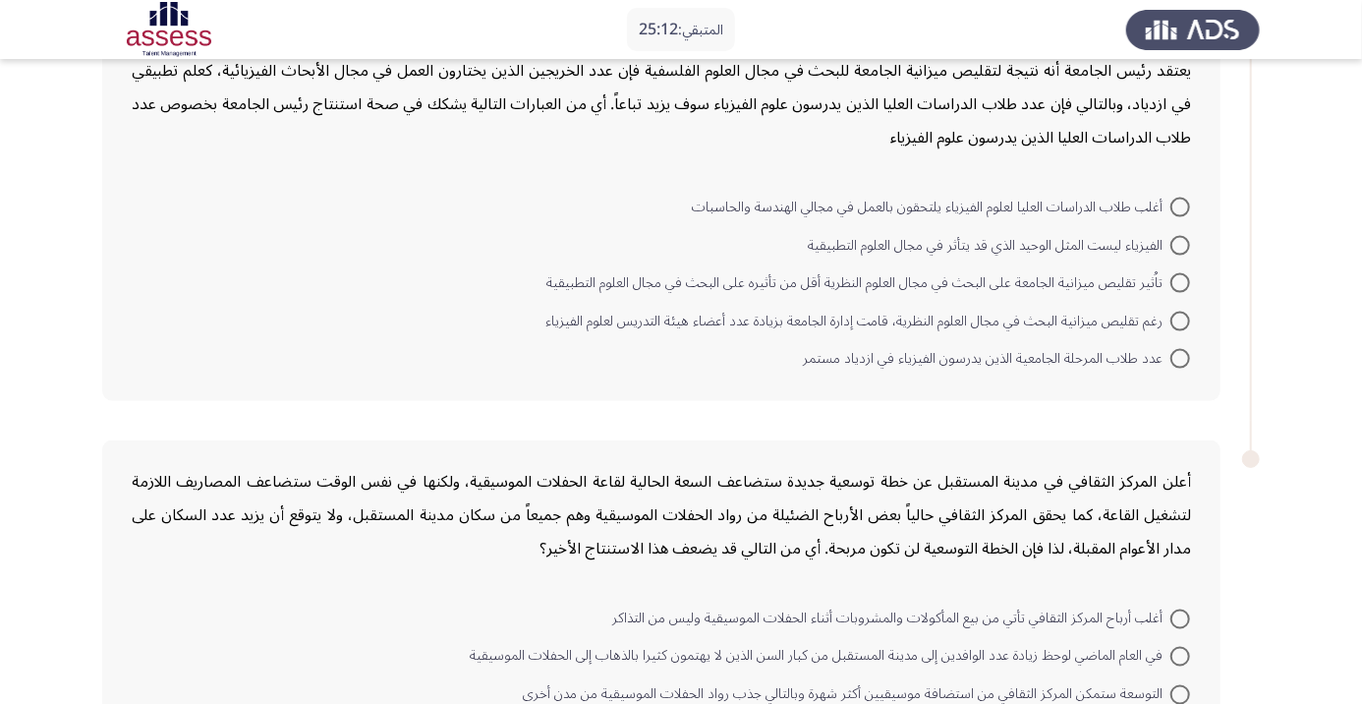
click at [1173, 317] on span at bounding box center [1181, 322] width 20 height 20
click at [1173, 317] on input "رغم تقليص ميزانية البحث في مجال العلوم النظرية، قامت إدارة الجامعة بزيادة عدد أ…" at bounding box center [1181, 322] width 20 height 20
radio input "true"
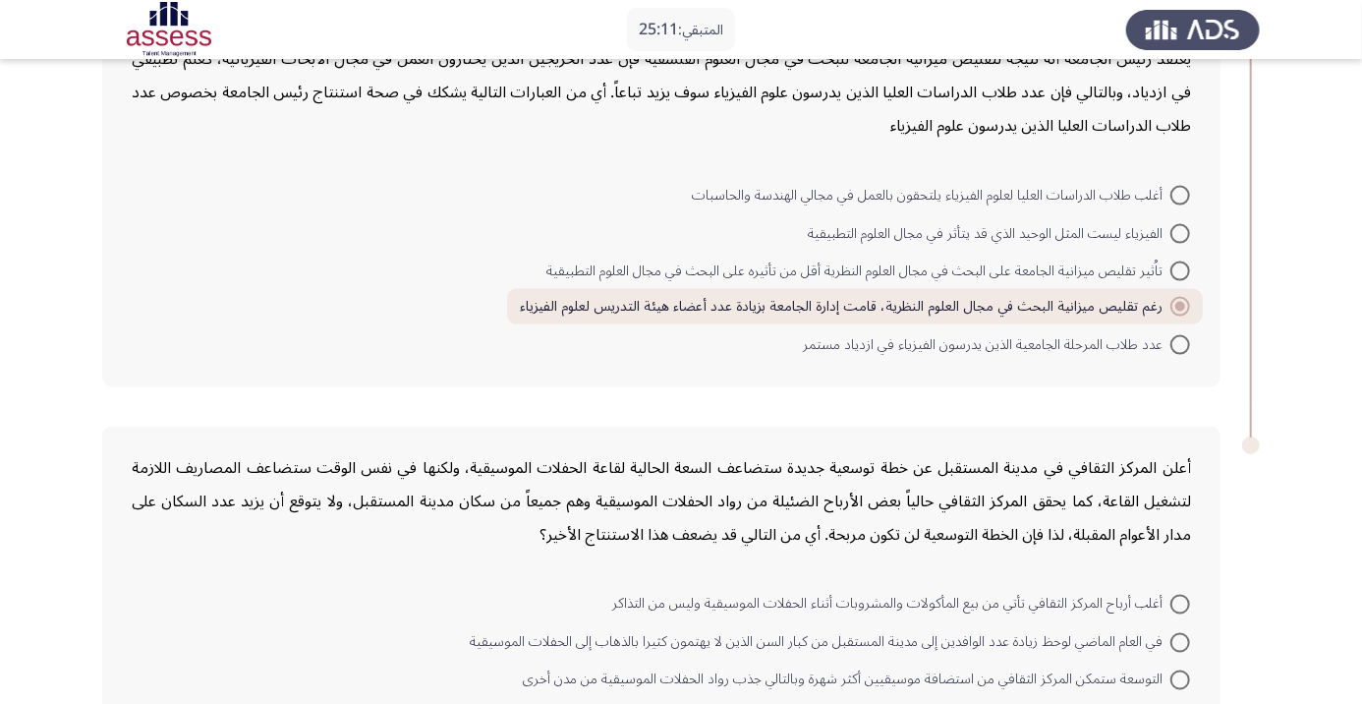
scroll to position [1436, 0]
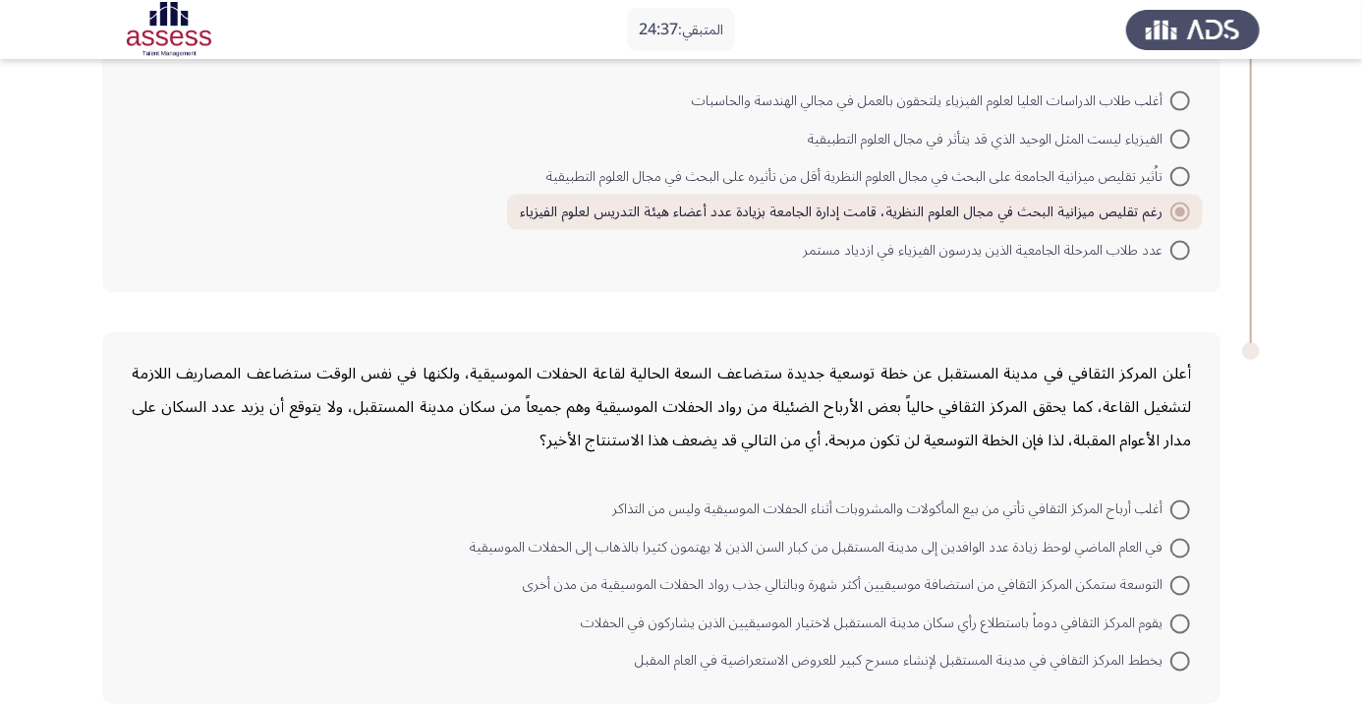
click at [1172, 582] on span at bounding box center [1181, 586] width 20 height 20
click at [1172, 582] on input "التوسعة ستمكن المركز الثقافي من استضافة موسيقيين أكثر شهرة وبالتالي جذب رواد ال…" at bounding box center [1181, 586] width 20 height 20
radio input "true"
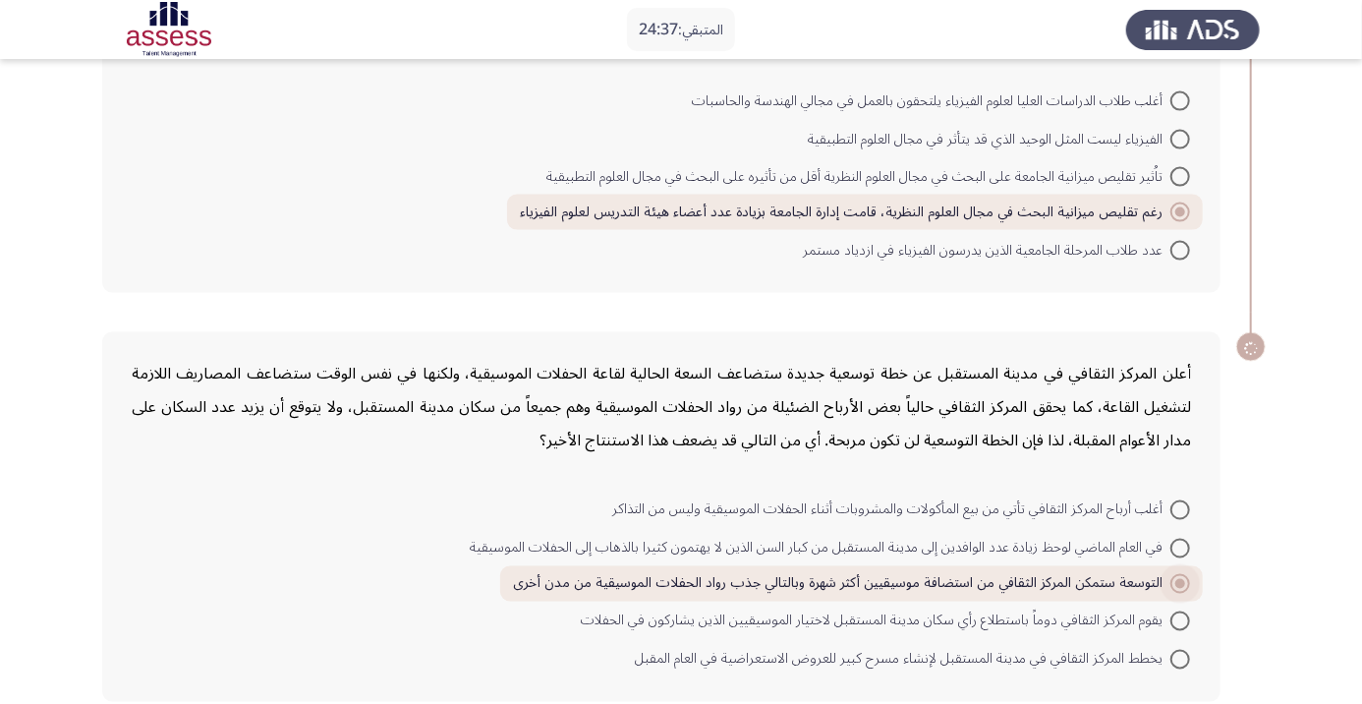
scroll to position [1434, 0]
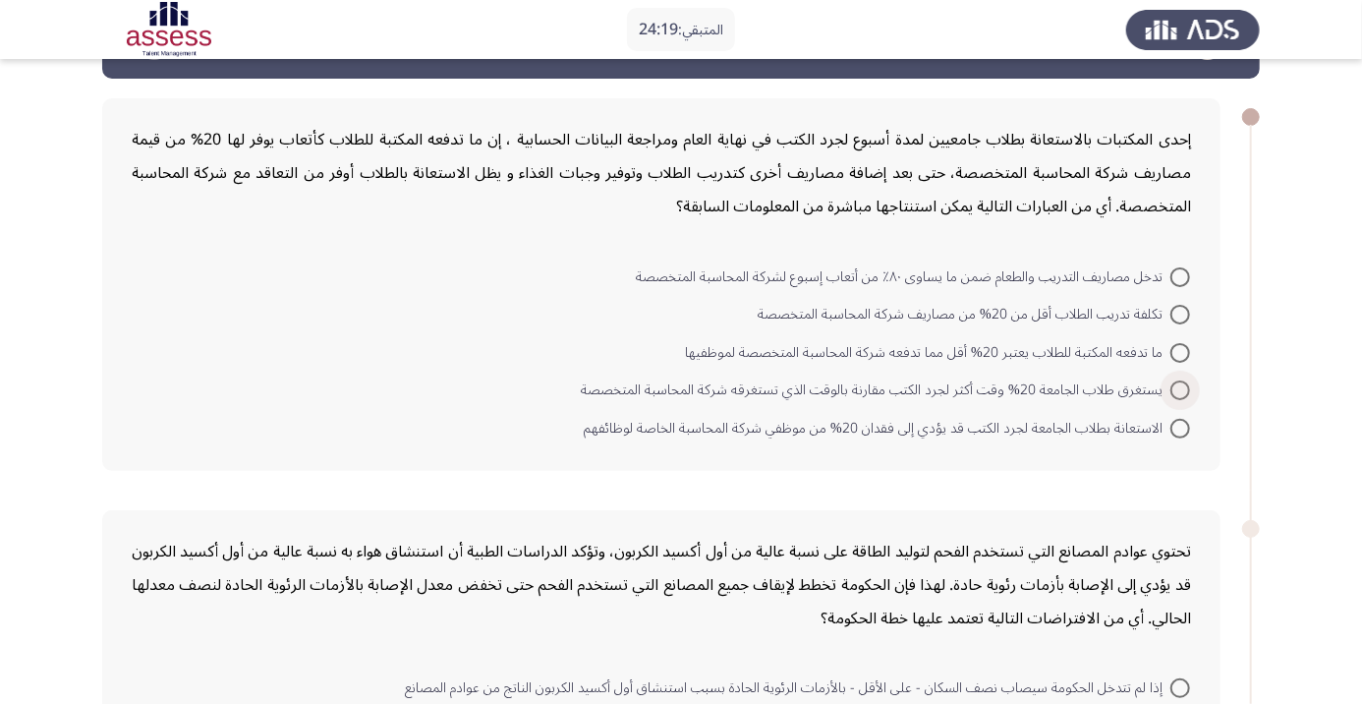
scroll to position [69, 0]
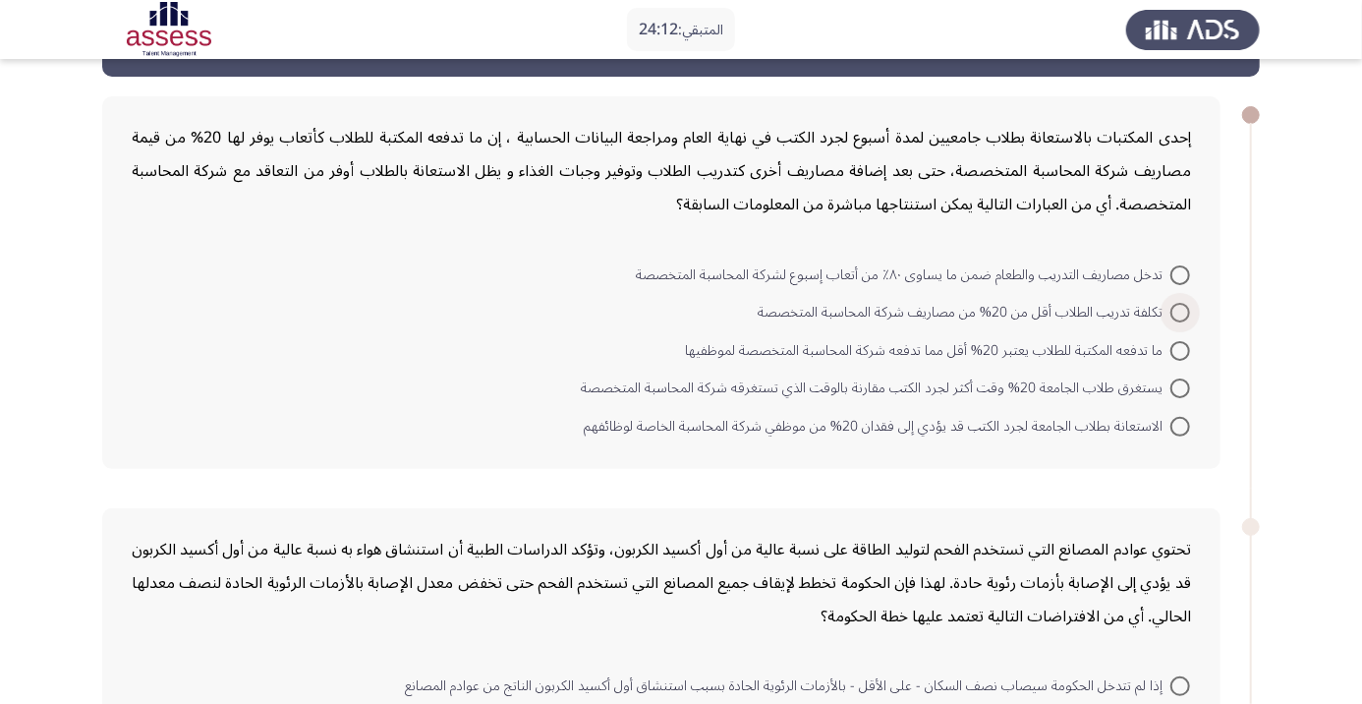
click at [1174, 315] on span at bounding box center [1181, 313] width 20 height 20
click at [1174, 315] on input "تكلفة تدريب الطلاب أقل من 20% من مصاريف شركة المحاسبة المتخصصة" at bounding box center [1181, 313] width 20 height 20
radio input "true"
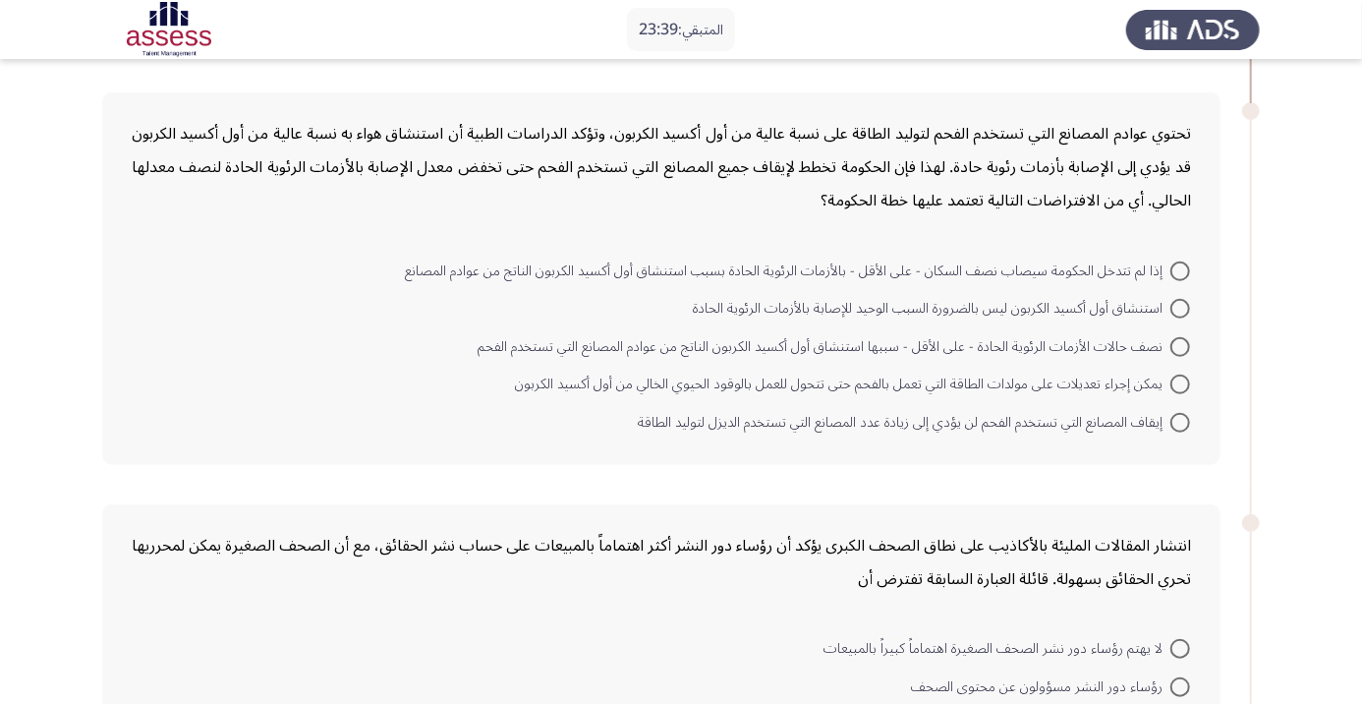
scroll to position [484, 0]
click at [1149, 392] on span "يمكن إجراء تعديلات على مولدات الطاقة التي تعمل بالفحم حتى تتحول للعمل بالوقود ا…" at bounding box center [843, 383] width 656 height 24
click at [1171, 392] on input "يمكن إجراء تعديلات على مولدات الطاقة التي تعمل بالفحم حتى تتحول للعمل بالوقود ا…" at bounding box center [1181, 383] width 20 height 20
radio input "true"
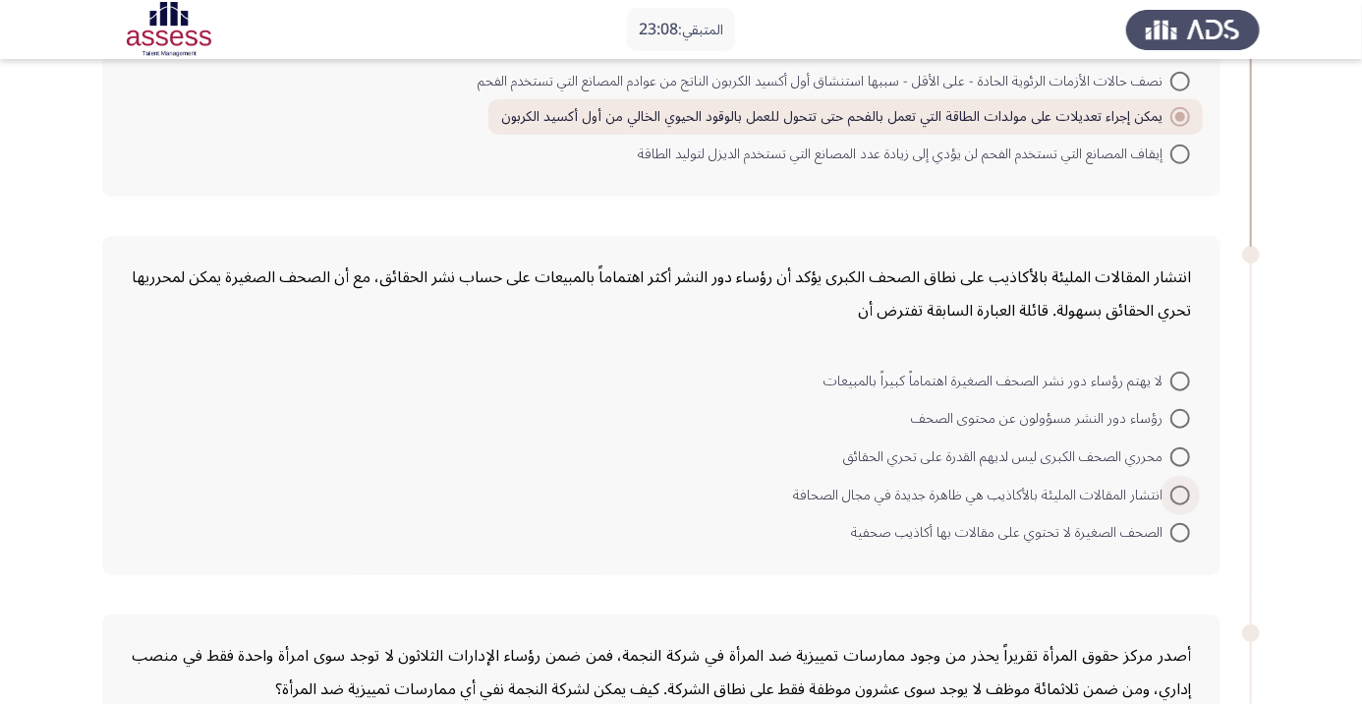
scroll to position [747, 0]
click at [1134, 418] on span "رؤساء دور النشر مسؤولون عن محتوى الصحف" at bounding box center [1041, 419] width 260 height 24
click at [1171, 418] on input "رؤساء دور النشر مسؤولون عن محتوى الصحف" at bounding box center [1181, 419] width 20 height 20
radio input "true"
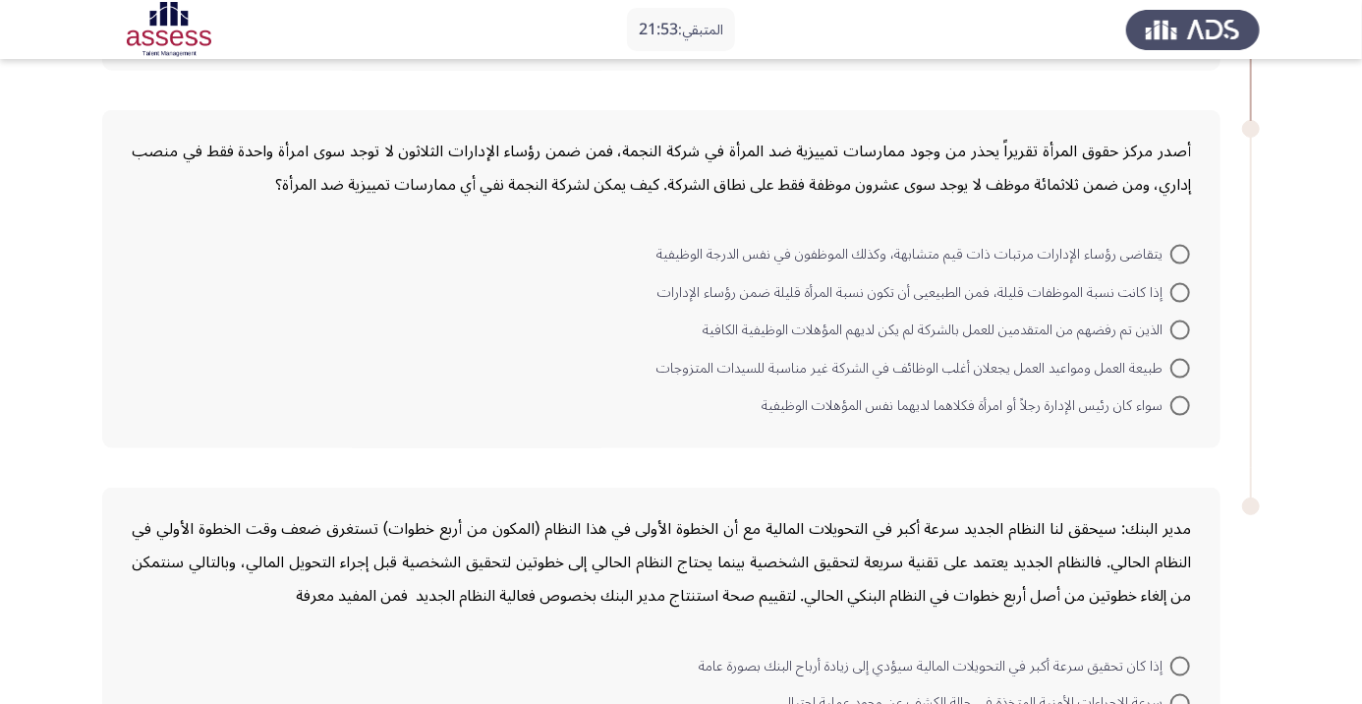
scroll to position [1224, 0]
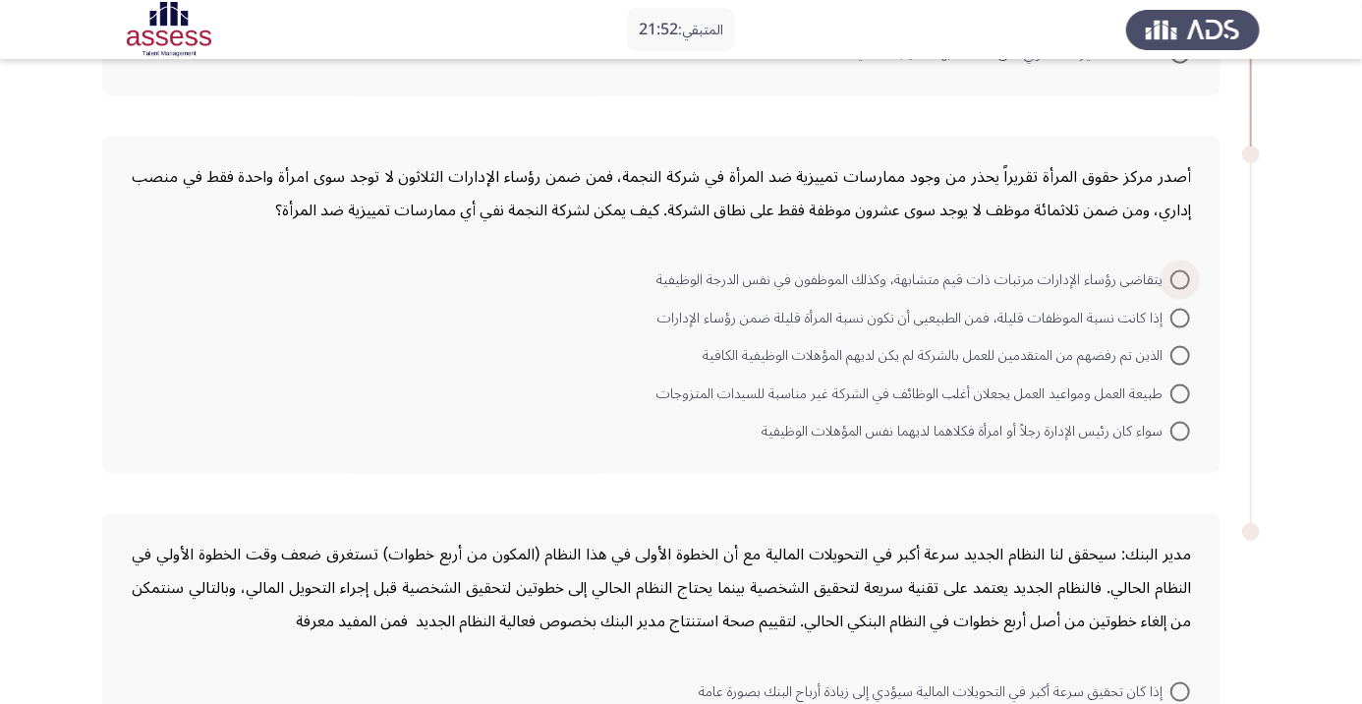
click at [1180, 276] on span at bounding box center [1181, 280] width 20 height 20
click at [1180, 276] on input "يتقاضى رؤساء الإدارات مرتبات ذات قيم متشابهة، وكذلك الموظفون في نفس الدرجة الوظ…" at bounding box center [1181, 280] width 20 height 20
radio input "true"
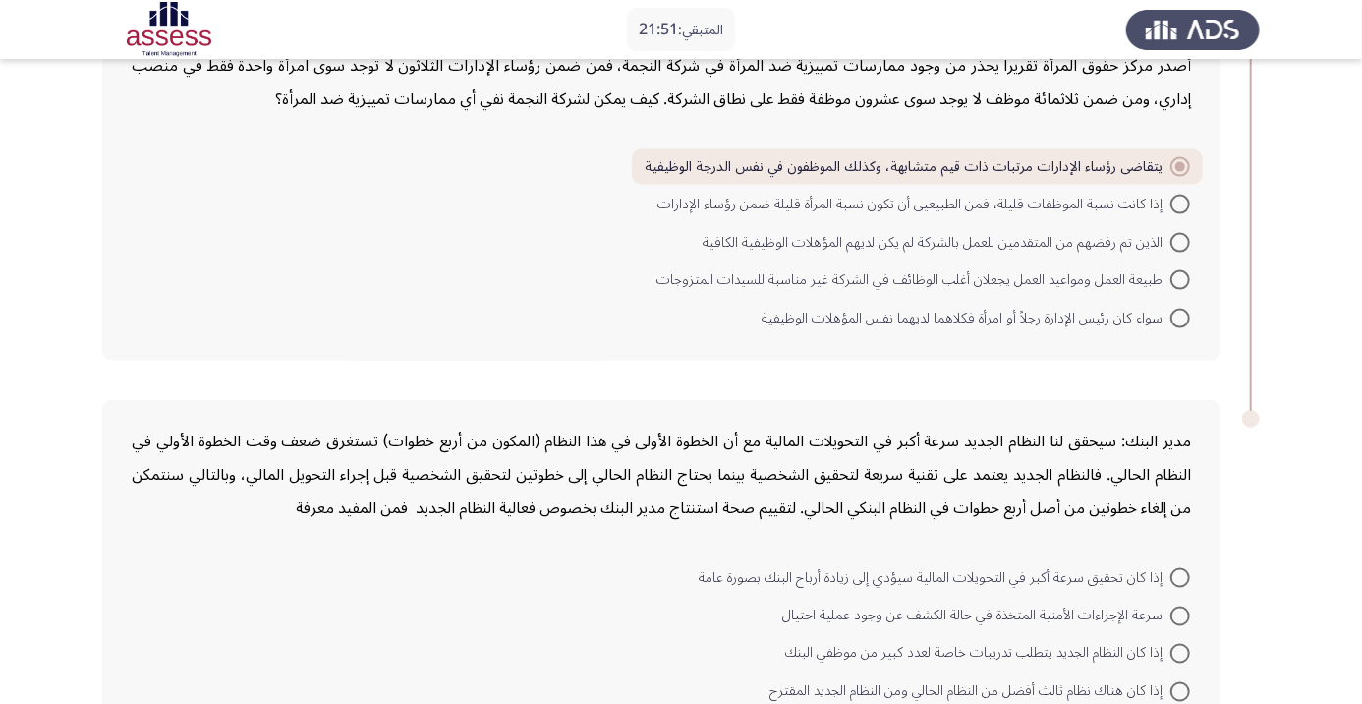
scroll to position [1403, 0]
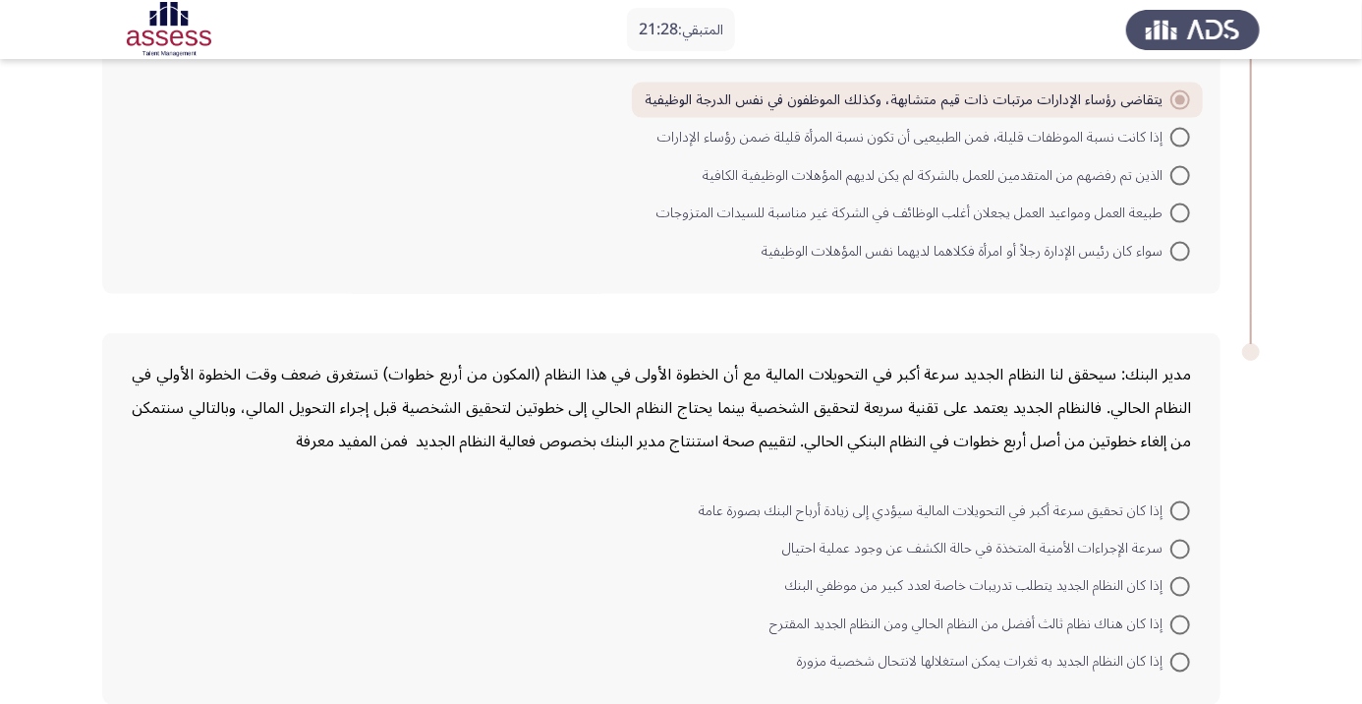
click at [1176, 501] on span at bounding box center [1181, 511] width 20 height 20
click at [1176, 501] on input "إذا كان تحقيق سرعة أكبر في التحويلات المالية سيؤدي إلى زيادة أرباح البنك بصورة …" at bounding box center [1181, 511] width 20 height 20
radio input "true"
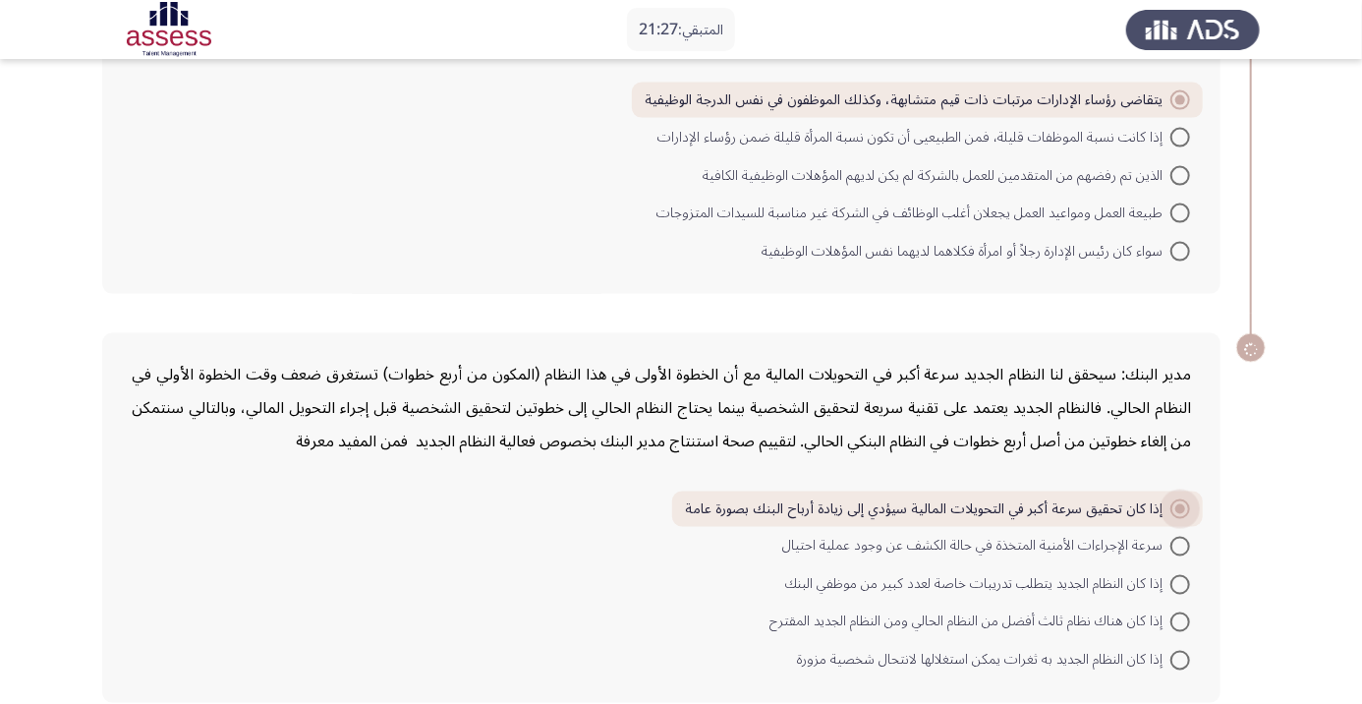
scroll to position [1401, 0]
click at [1172, 503] on span at bounding box center [1181, 510] width 20 height 20
click at [1172, 503] on input "إذا كان تحقيق سرعة أكبر في التحويلات المالية سيؤدي إلى زيادة أرباح البنك بصورة …" at bounding box center [1181, 510] width 20 height 20
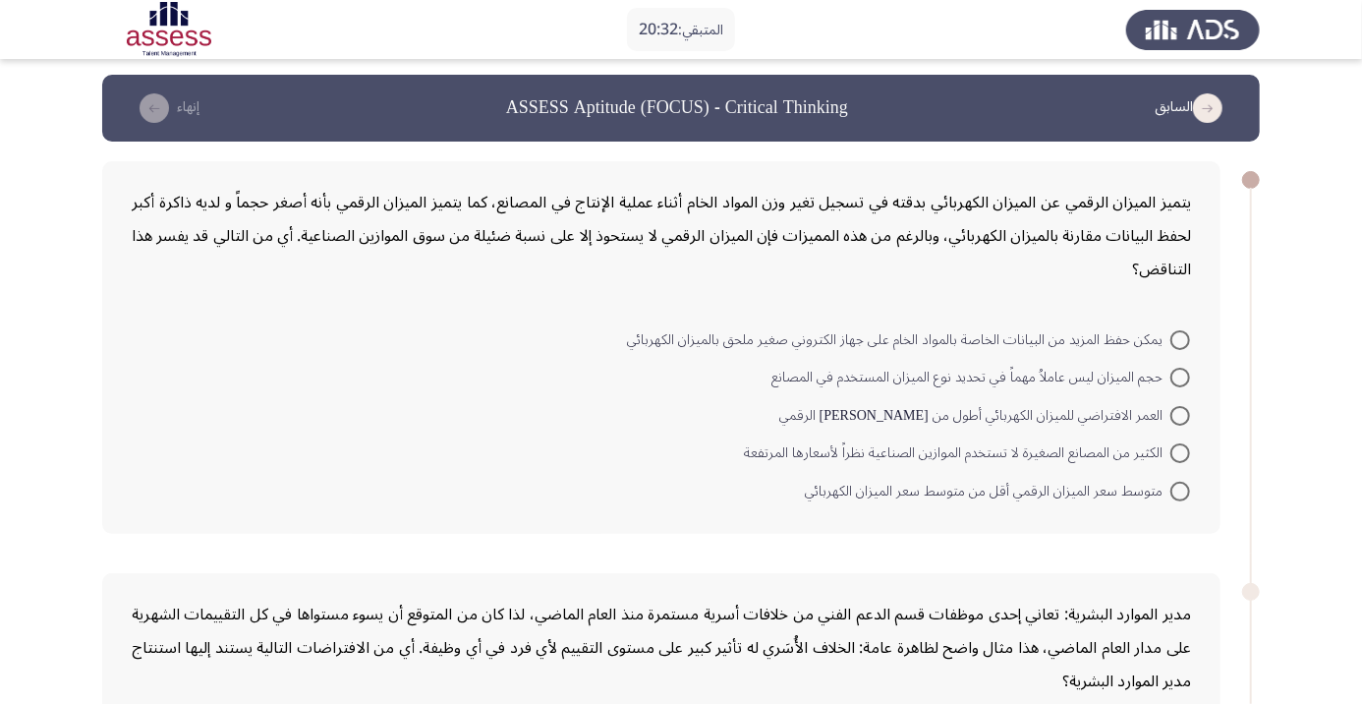
scroll to position [0, 0]
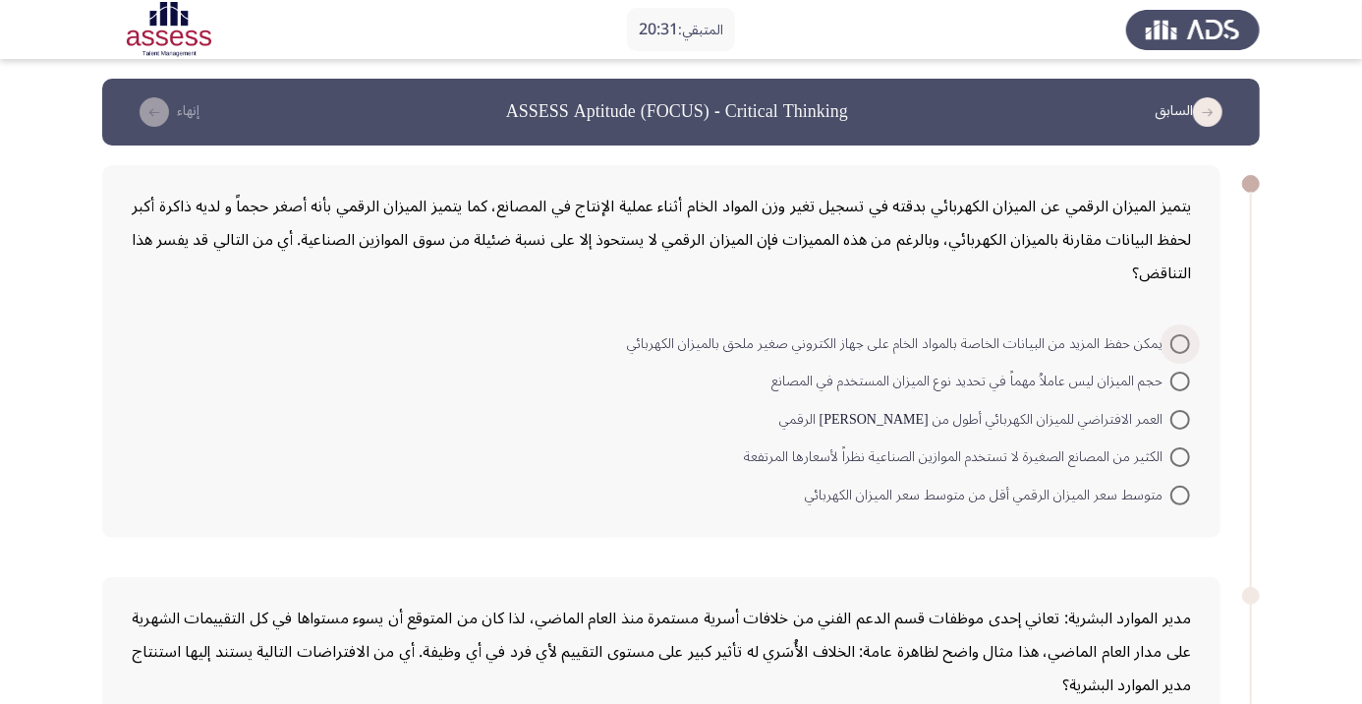
click at [1173, 343] on span at bounding box center [1181, 344] width 20 height 20
click at [1173, 343] on input "يمكن حفظ المزيد من البيانات الخاصة بالمواد الخام على جهاز الكتروني صغير ملحق با…" at bounding box center [1181, 344] width 20 height 20
radio input "true"
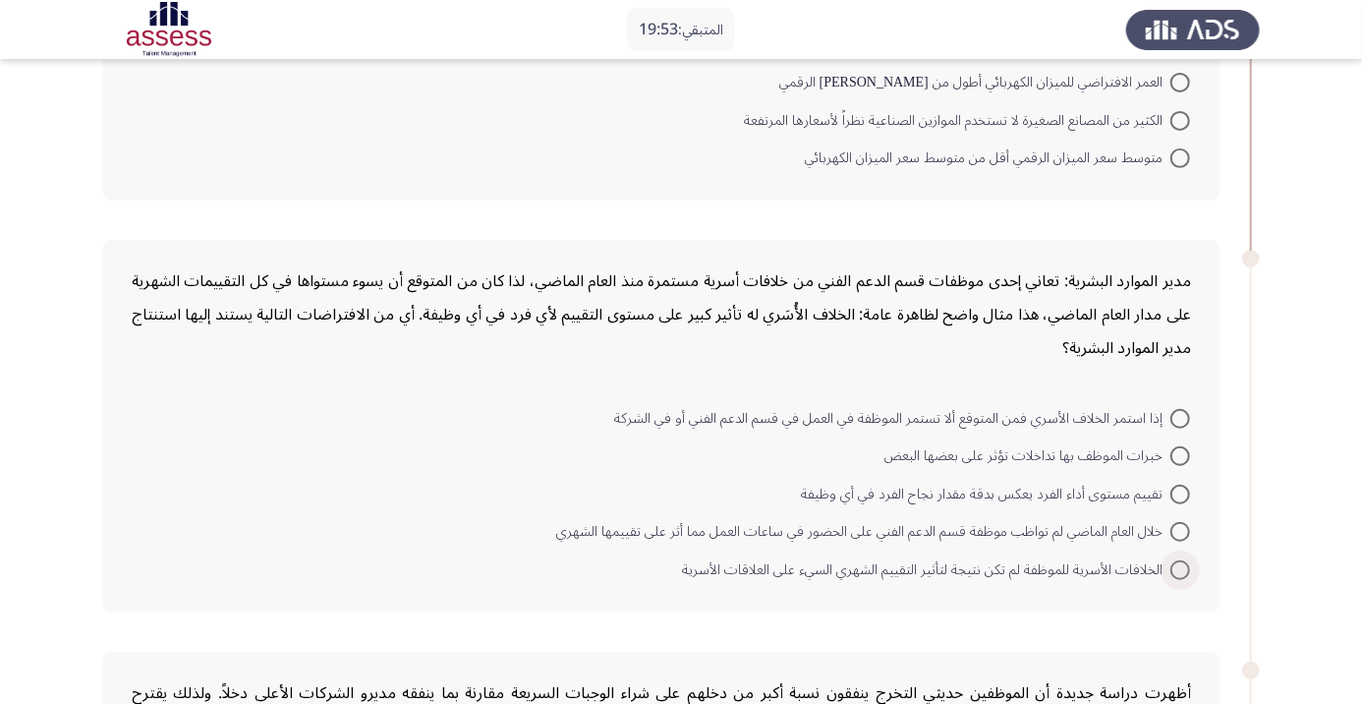
scroll to position [335, 0]
click at [1186, 566] on span at bounding box center [1181, 569] width 20 height 20
click at [1186, 566] on input "الخلافات الأسرية للموظفة لم تكن نتيجة لتأثير التقييم الشهري السيء على العلاقات …" at bounding box center [1181, 569] width 20 height 20
radio input "true"
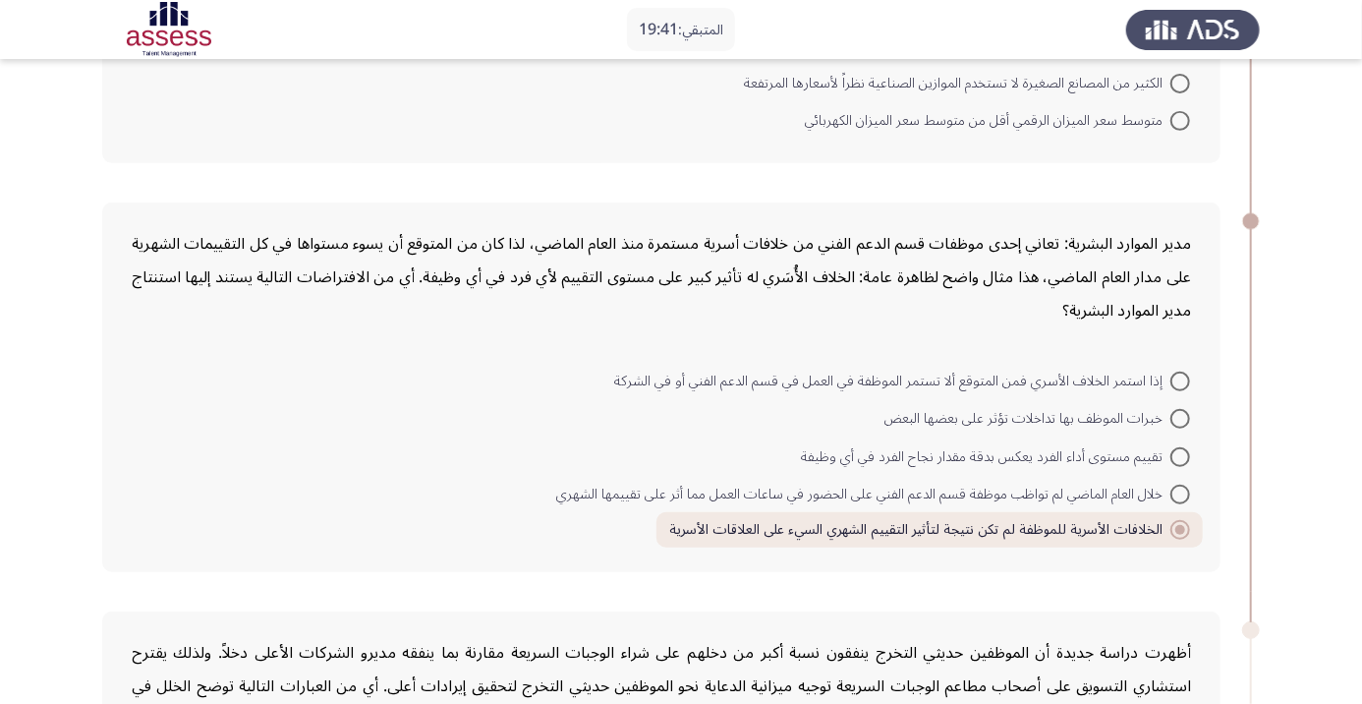
scroll to position [373, 0]
click at [1180, 416] on span at bounding box center [1181, 418] width 20 height 20
click at [1180, 416] on input "خبرات الموظف بها تداخلات تؤثر على بعضها البعض" at bounding box center [1181, 418] width 20 height 20
radio input "true"
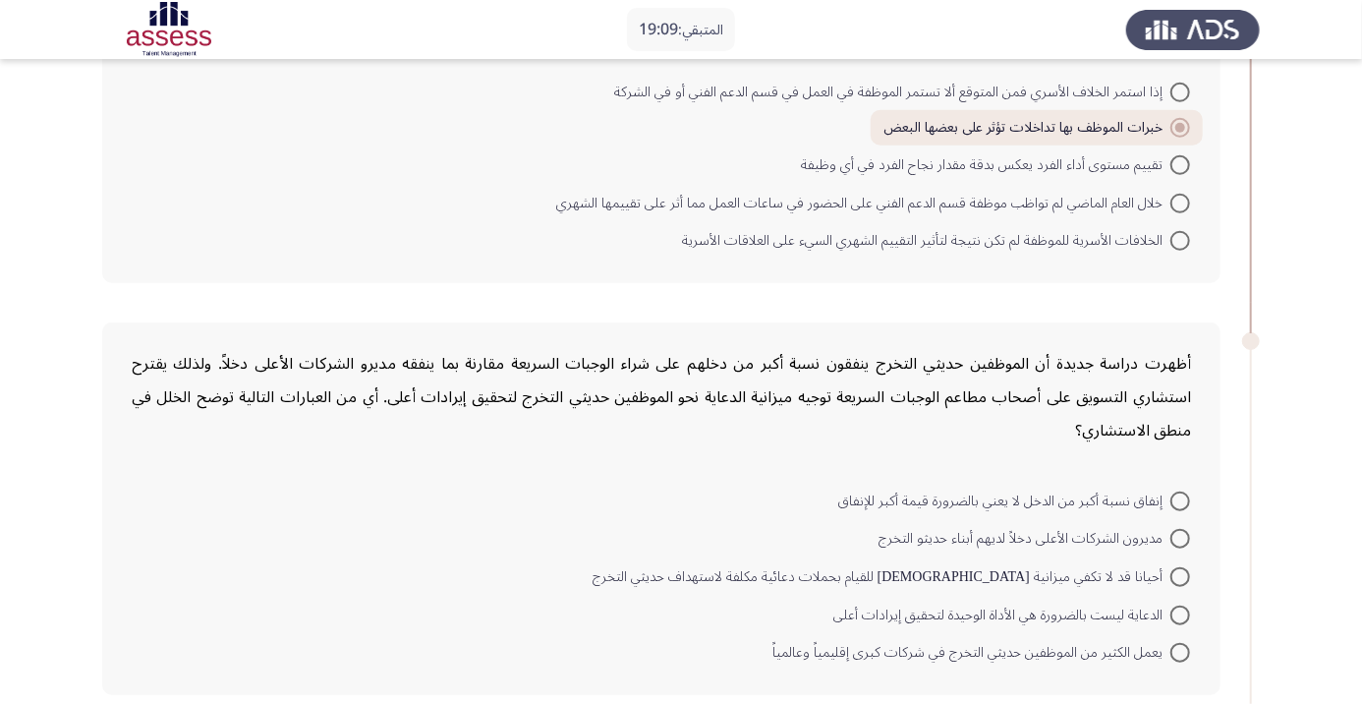
scroll to position [660, 0]
click at [1180, 651] on span at bounding box center [1181, 654] width 20 height 20
click at [1180, 651] on input "يعمل الكثير من الموظفين حديثي التخرج في شركات كبرى إقليمياً وعالمياً" at bounding box center [1181, 654] width 20 height 20
radio input "true"
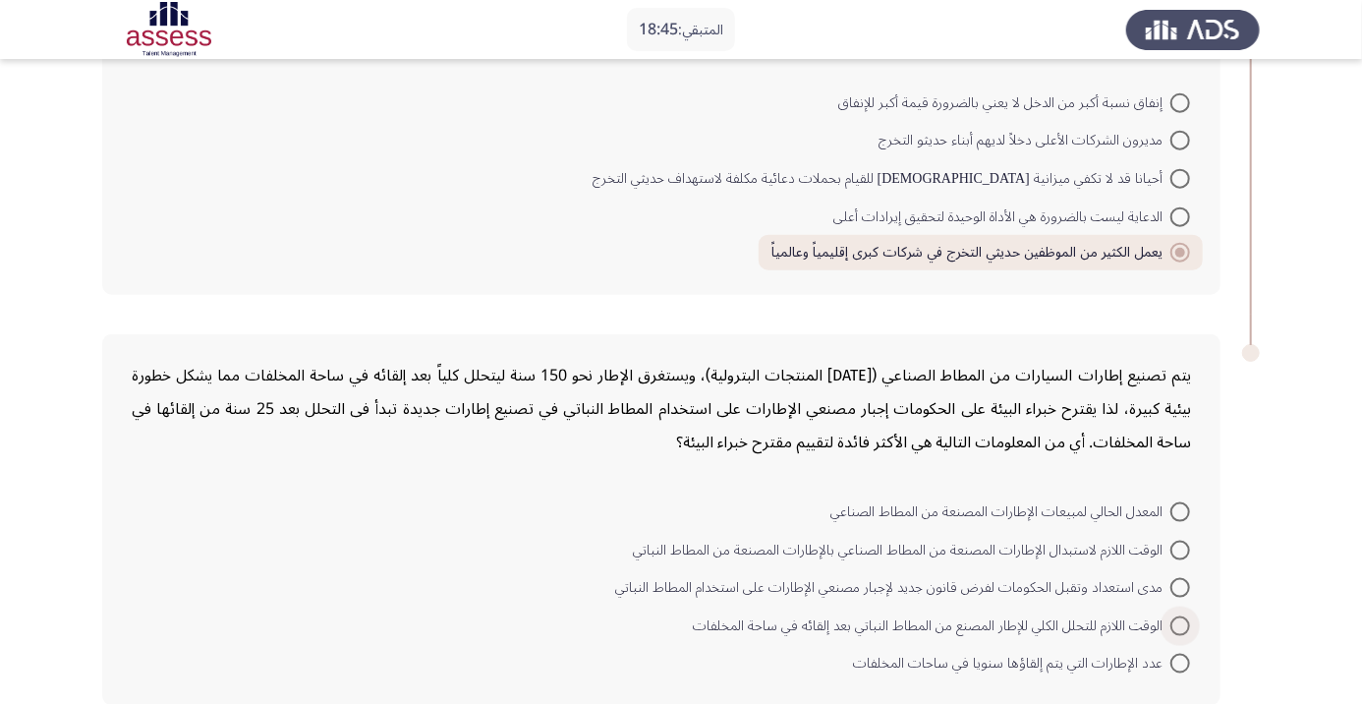
scroll to position [1062, 0]
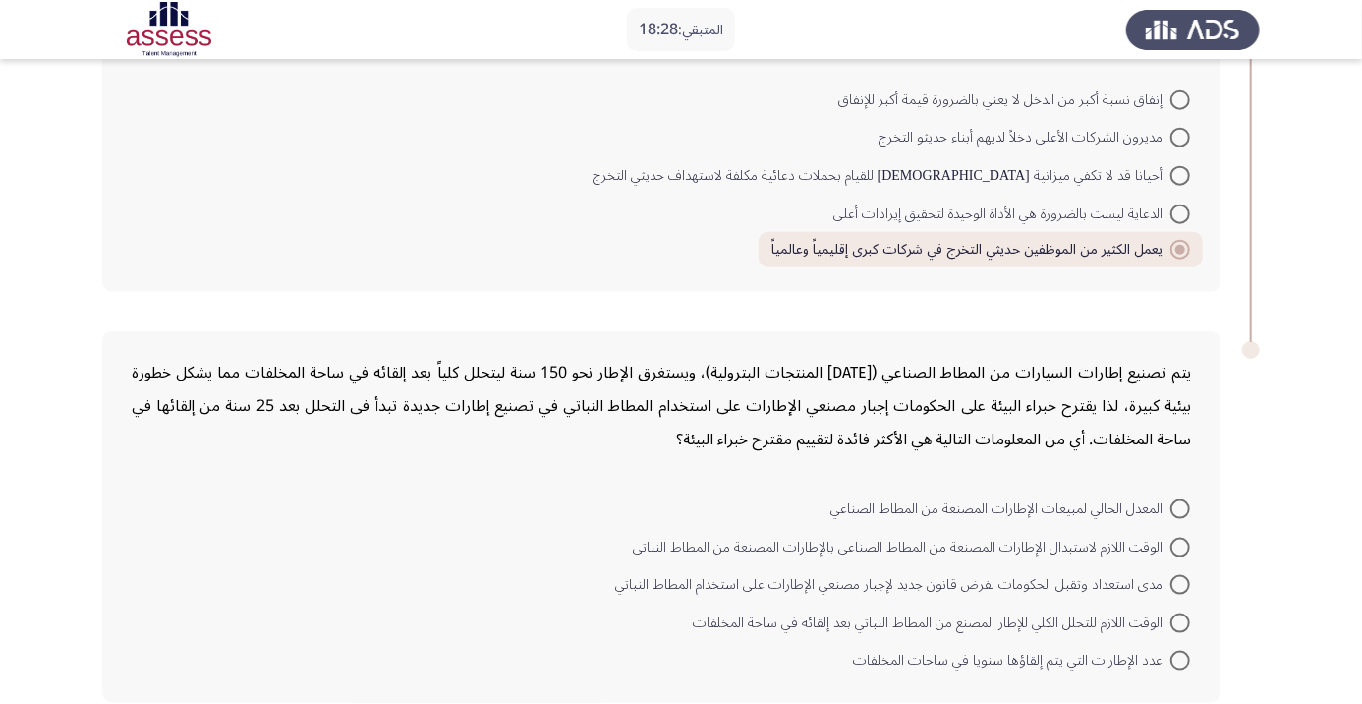
click at [1160, 545] on span "الوقت اللازم لاستبدال الإطارات المصنعة من المطاط الصناعي بالإطارات المصنعة من ا…" at bounding box center [902, 548] width 538 height 24
click at [1171, 545] on input "الوقت اللازم لاستبدال الإطارات المصنعة من المطاط الصناعي بالإطارات المصنعة من ا…" at bounding box center [1181, 548] width 20 height 20
radio input "true"
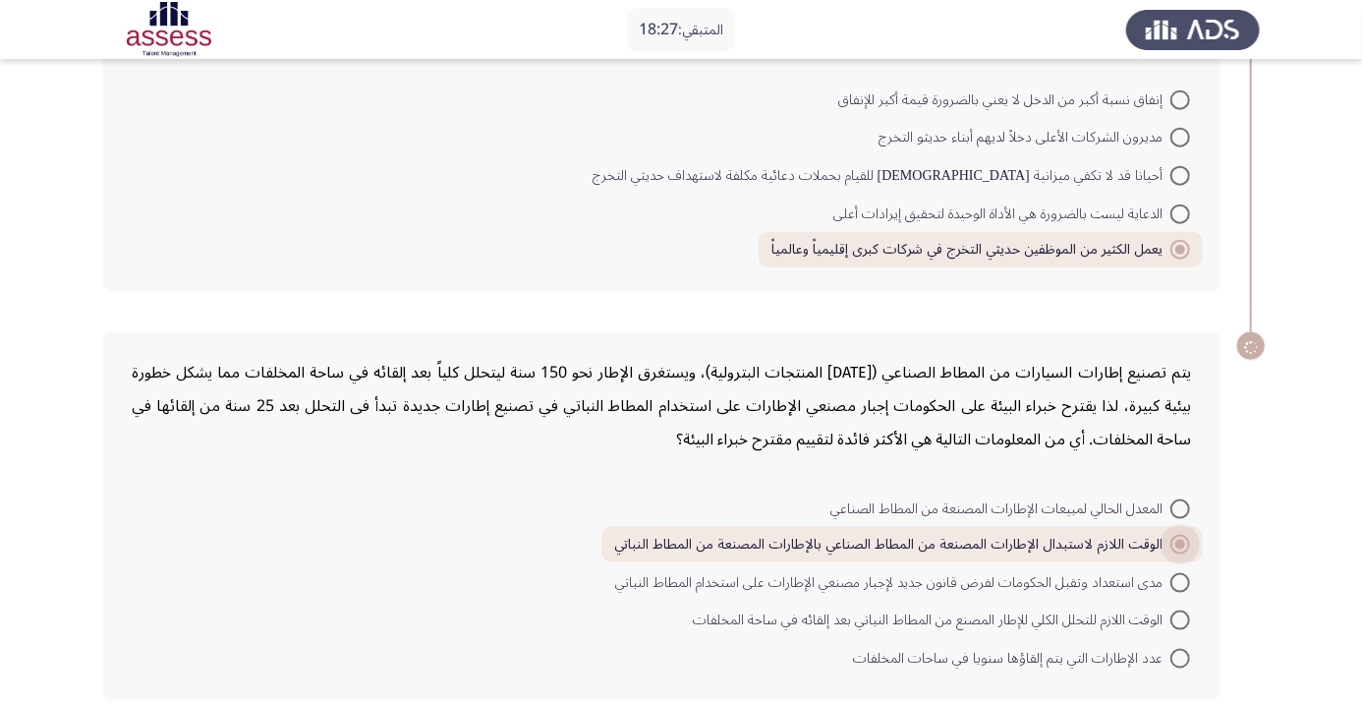
scroll to position [1059, 0]
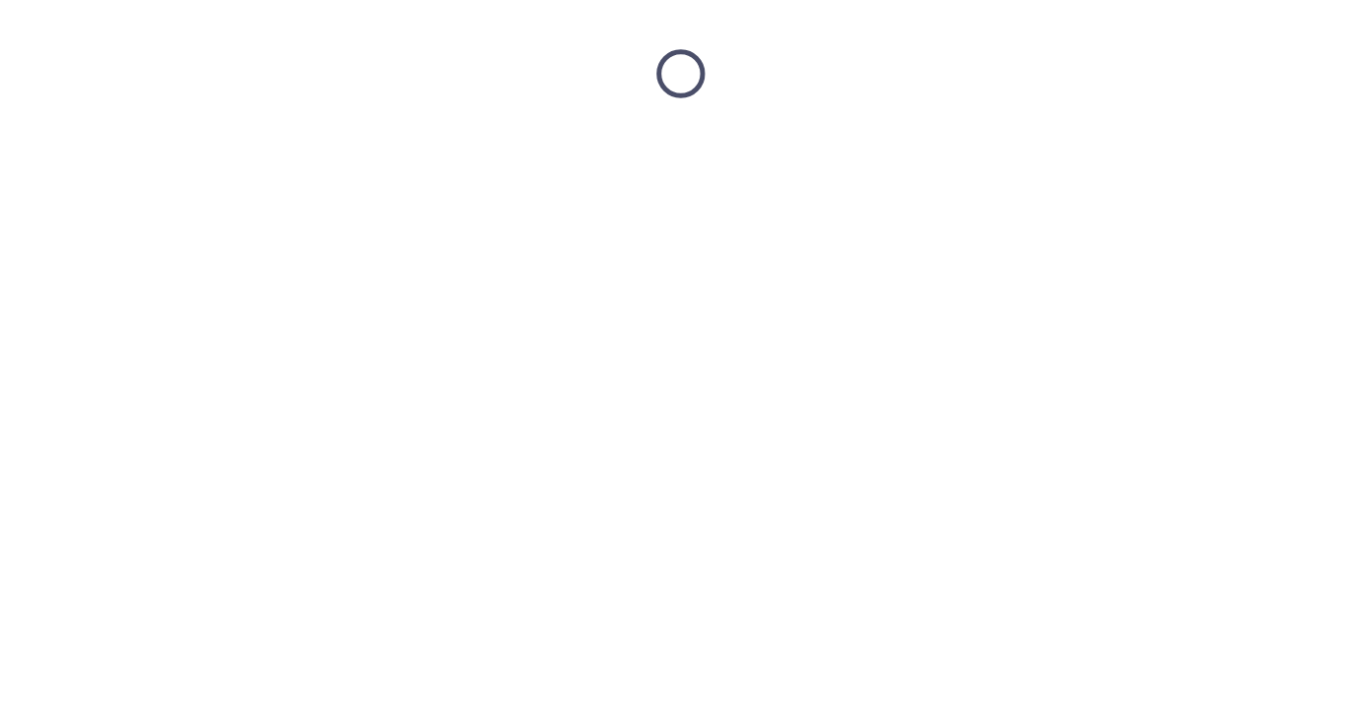
scroll to position [0, 0]
